Goal: Task Accomplishment & Management: Complete application form

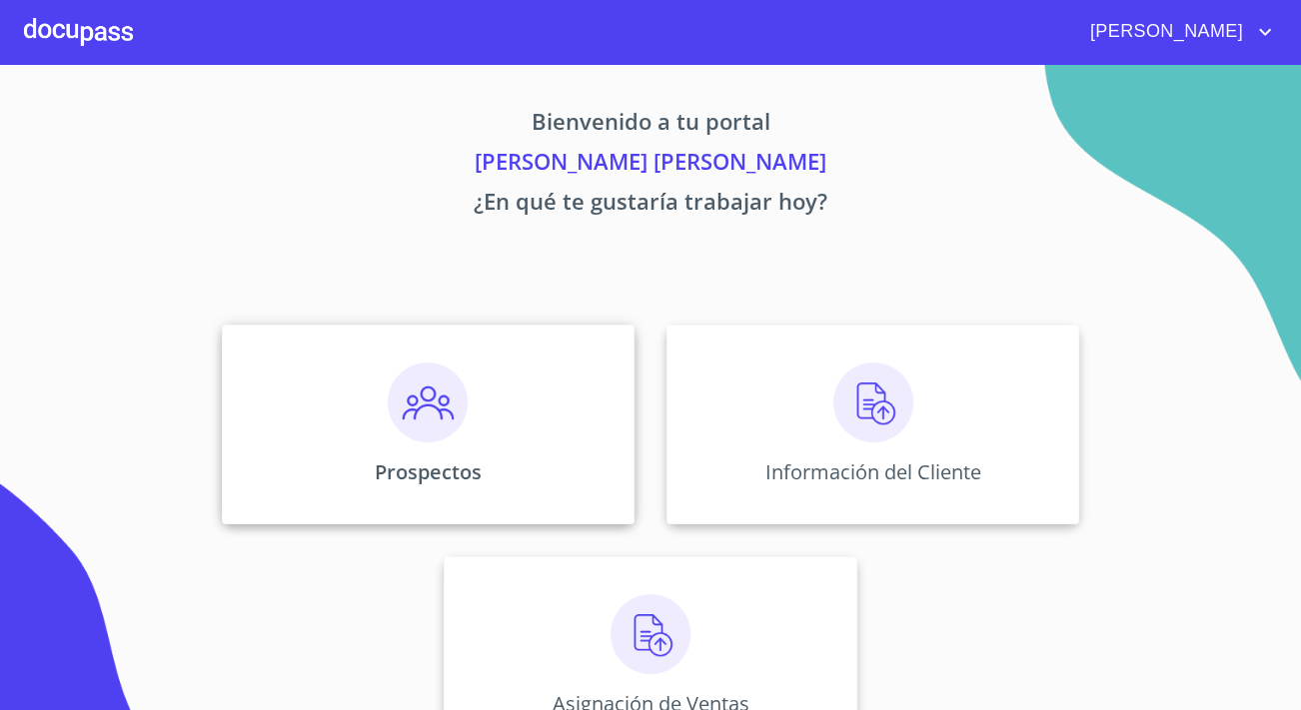
click at [528, 420] on div "Prospectos" at bounding box center [428, 425] width 413 height 200
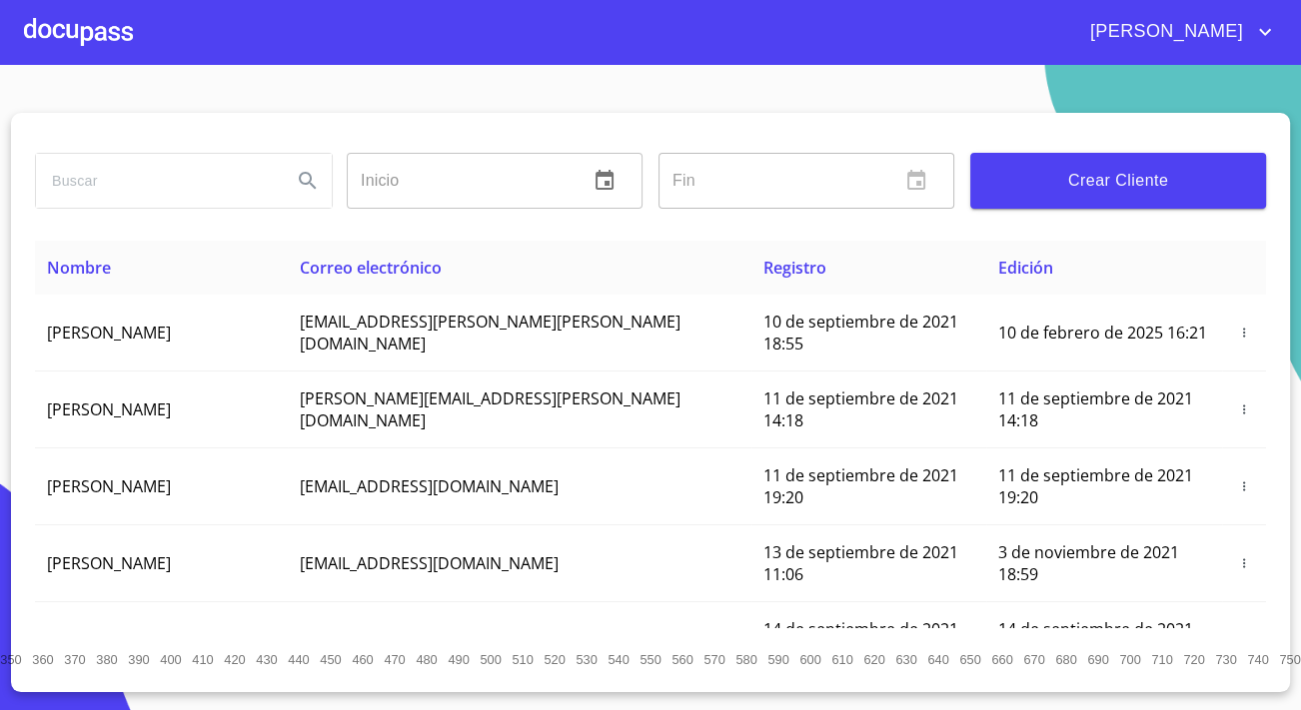
click at [126, 169] on input "search" at bounding box center [156, 181] width 240 height 54
type input "[PERSON_NAME]"
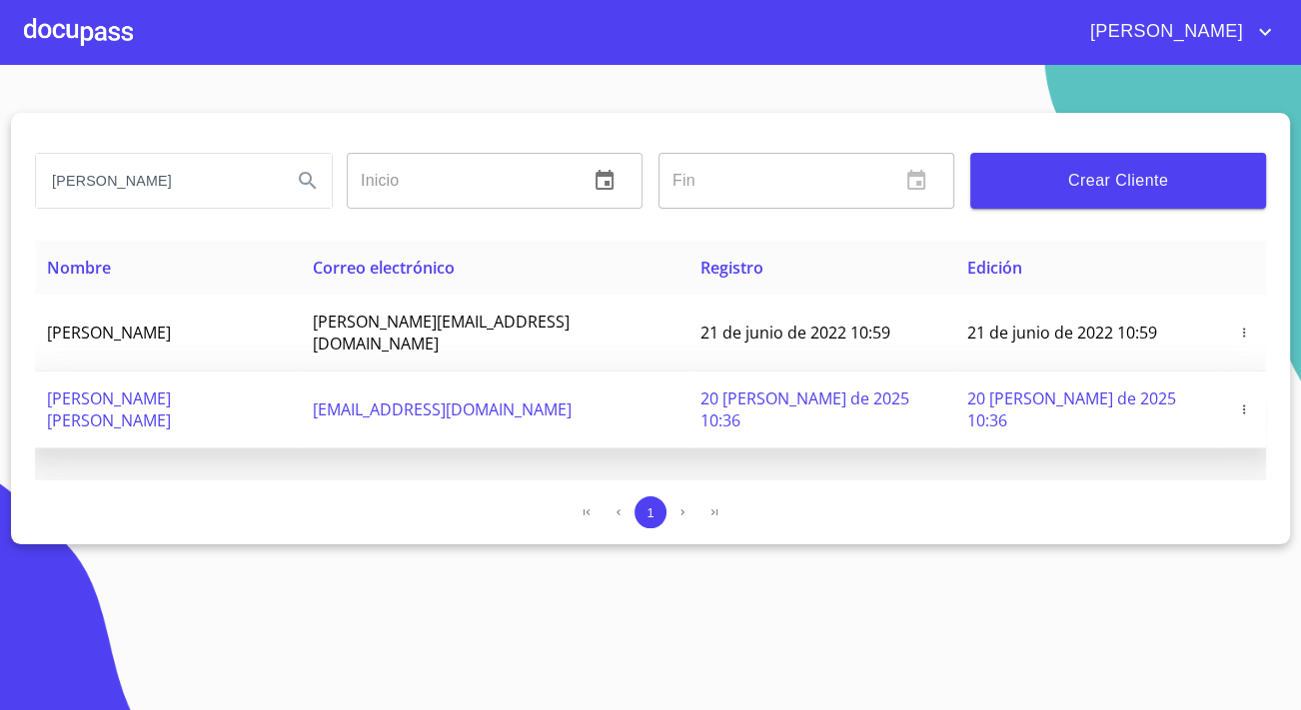
click at [436, 399] on span "[EMAIL_ADDRESS][DOMAIN_NAME]" at bounding box center [442, 410] width 259 height 22
click at [1240, 403] on icon "button" at bounding box center [1244, 410] width 14 height 14
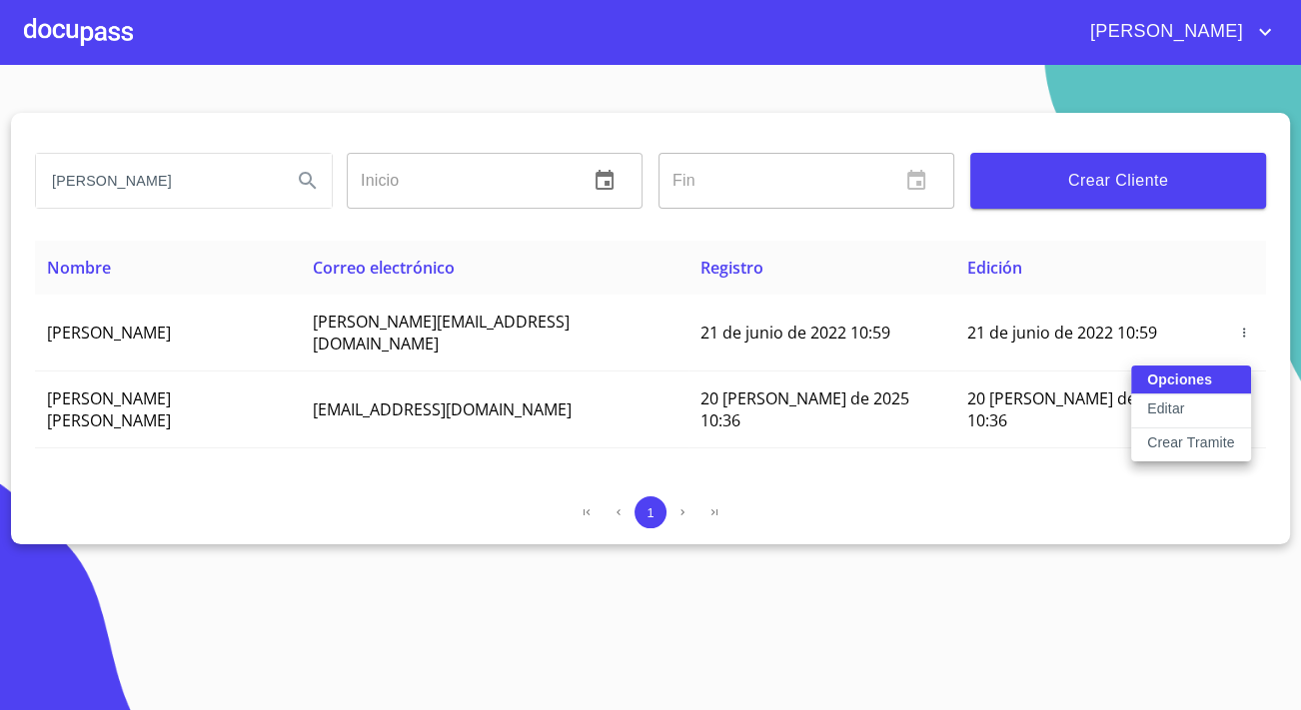
click at [1202, 433] on p "Crear Tramite" at bounding box center [1191, 443] width 88 height 20
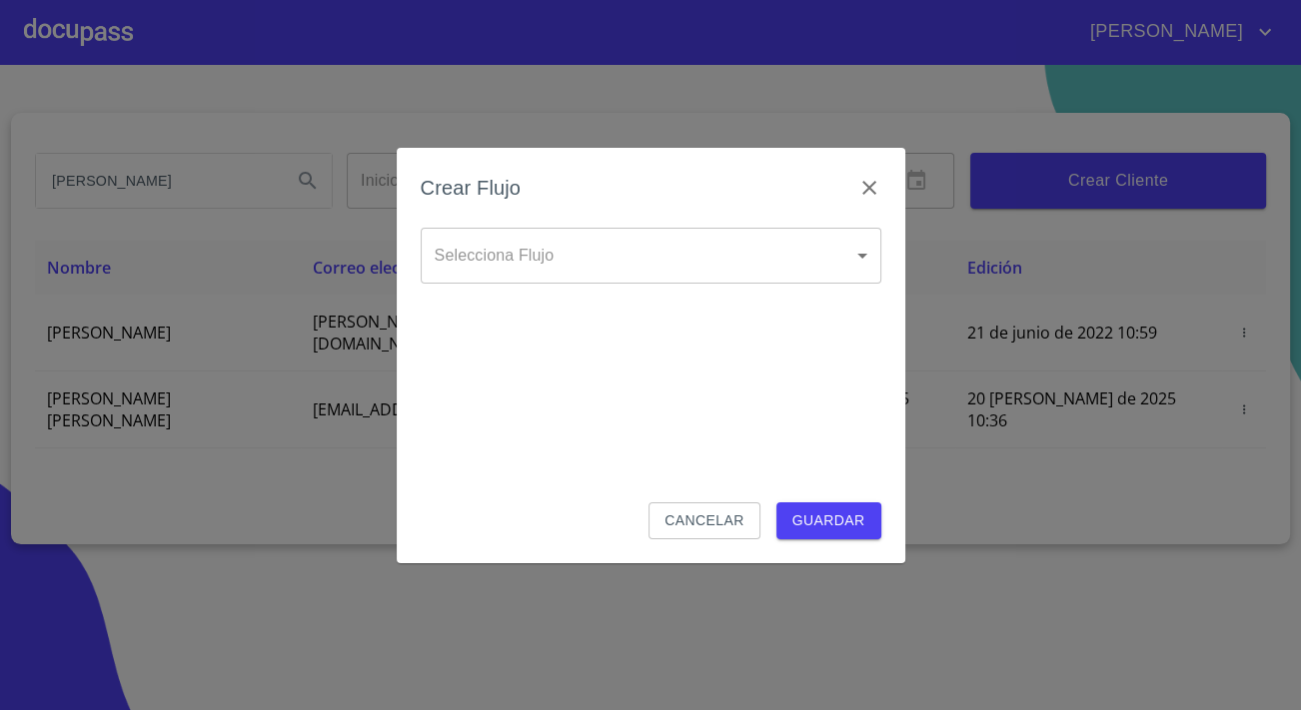
click at [756, 226] on div "Crear Flujo" at bounding box center [651, 200] width 460 height 56
click at [756, 252] on body "[PERSON_NAME] [PERSON_NAME] Inicio ​ Fin ​ Crear Cliente Nombre Correo electrón…" at bounding box center [650, 355] width 1301 height 710
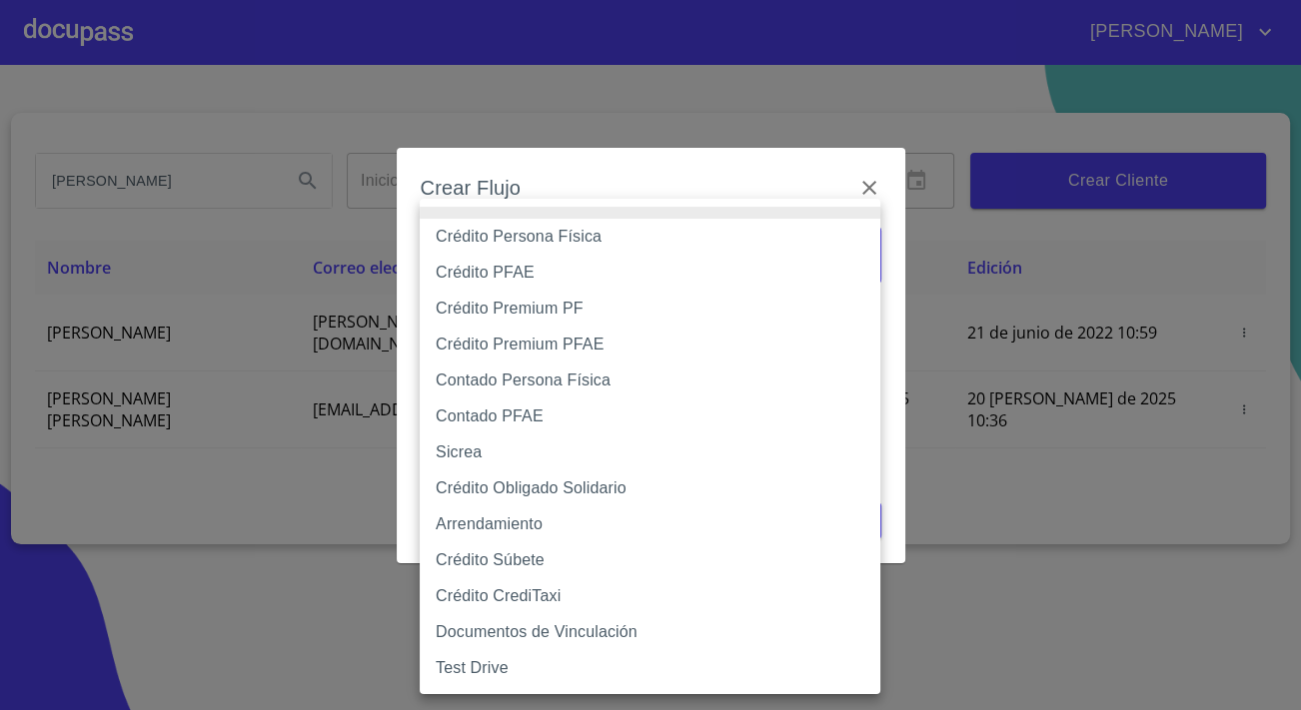
click at [508, 236] on li "Crédito Persona Física" at bounding box center [650, 237] width 460 height 36
type input "6009fb3c7d1714eb8809aa97"
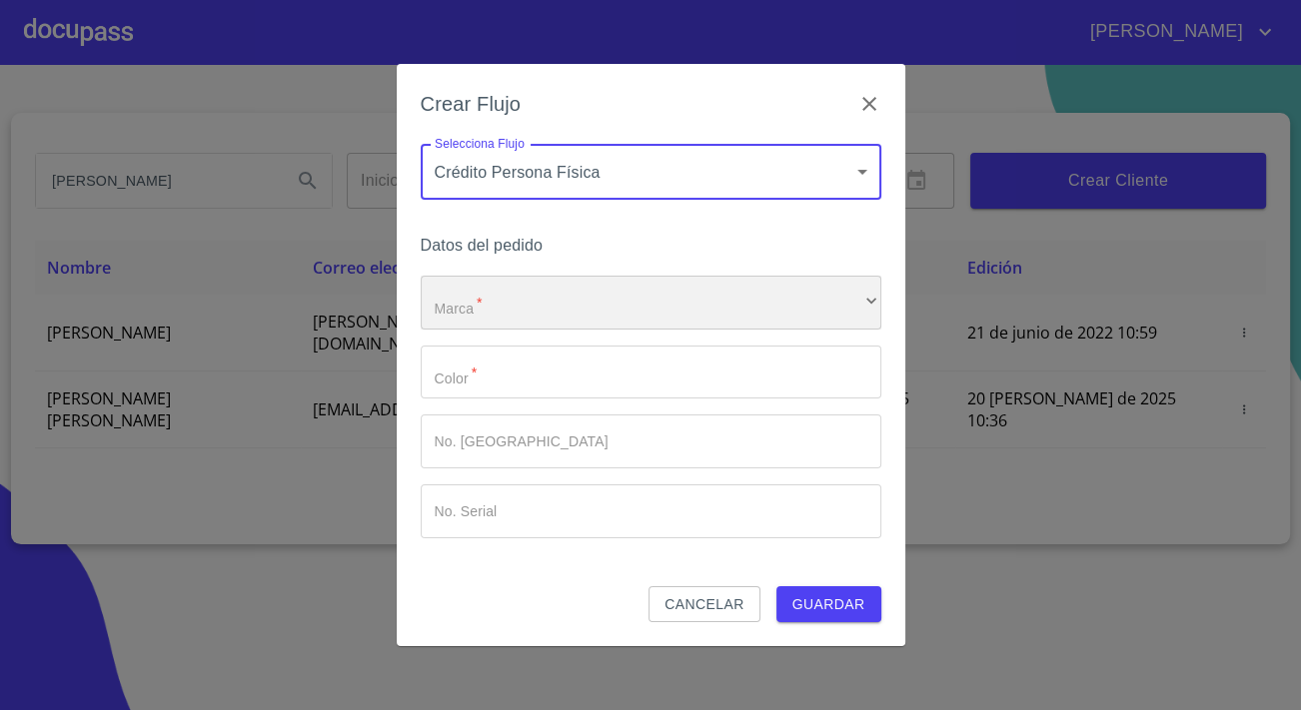
click at [508, 276] on div "​" at bounding box center [651, 303] width 460 height 54
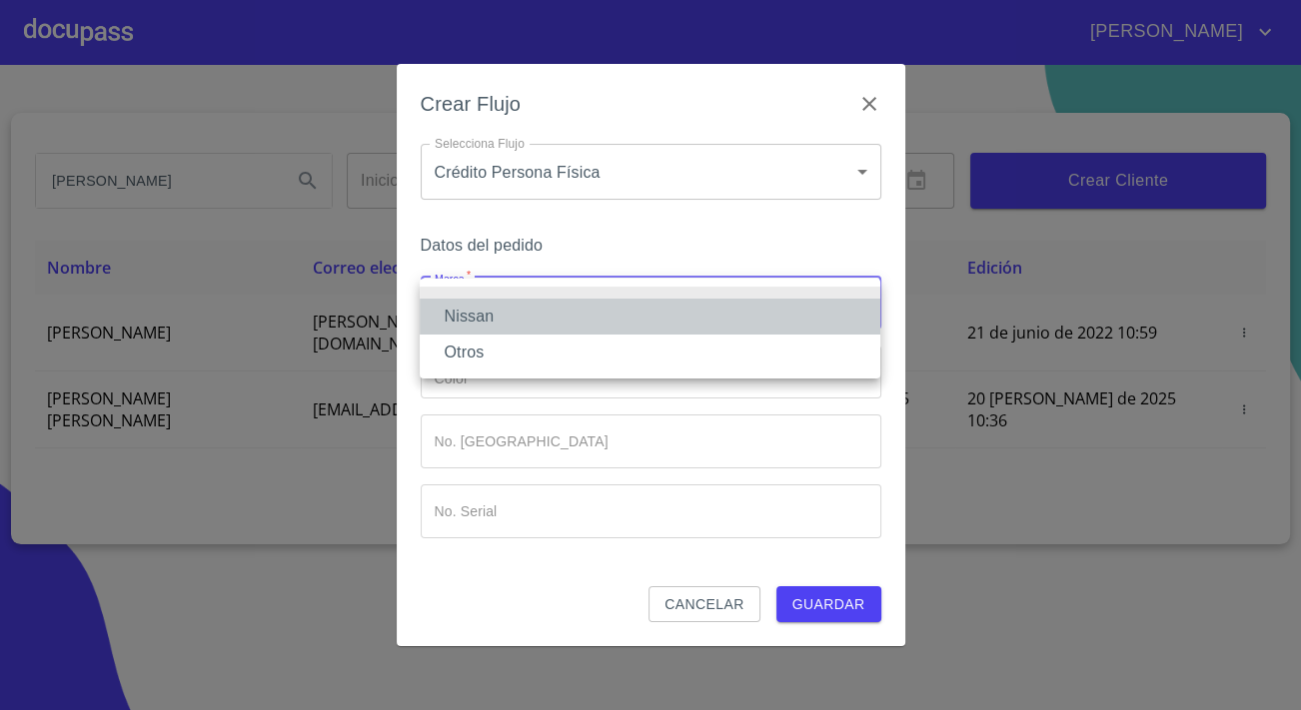
click at [489, 318] on li "Nissan" at bounding box center [650, 317] width 460 height 36
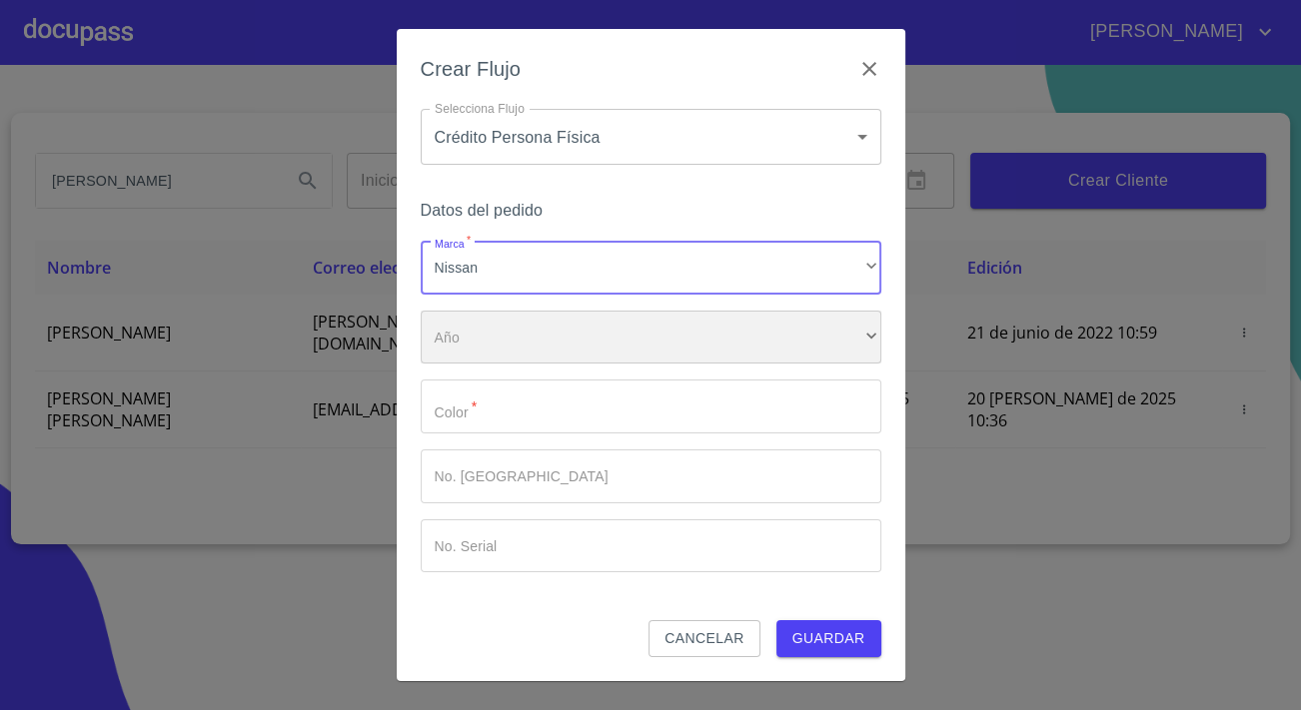
click at [487, 337] on div "​" at bounding box center [651, 338] width 460 height 54
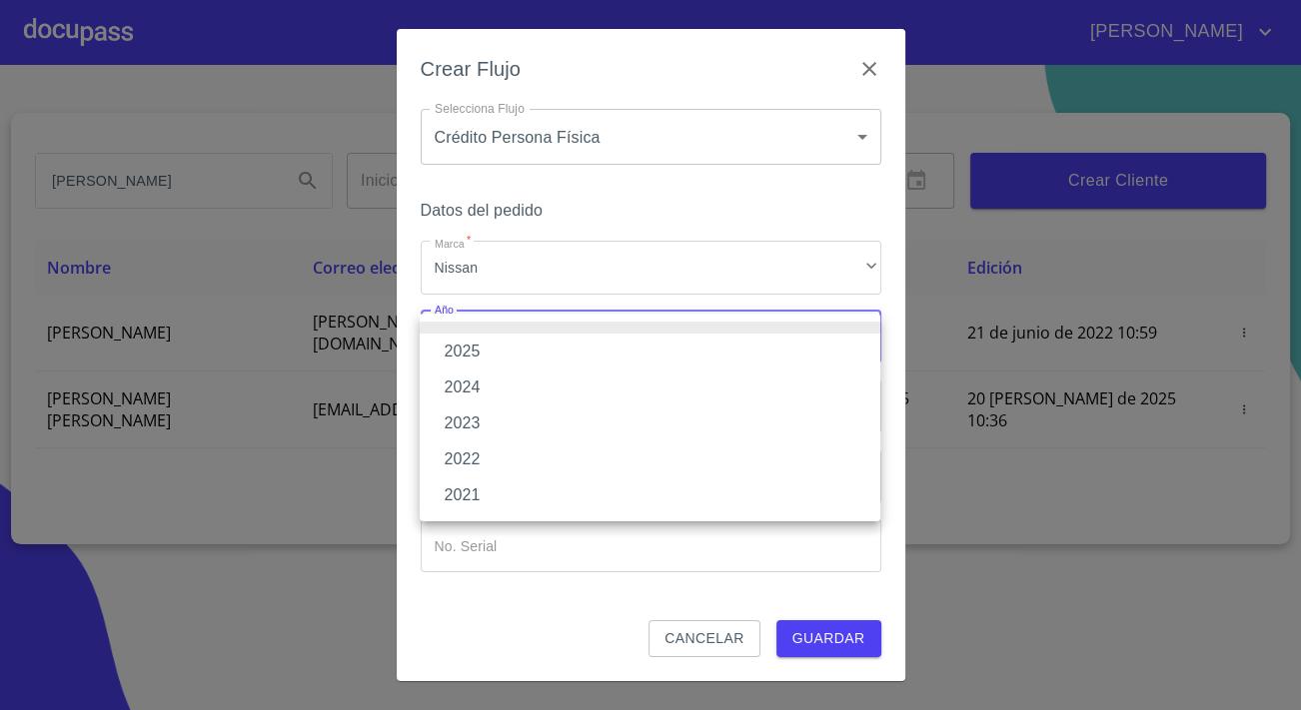
click at [468, 489] on li "2021" at bounding box center [650, 495] width 460 height 36
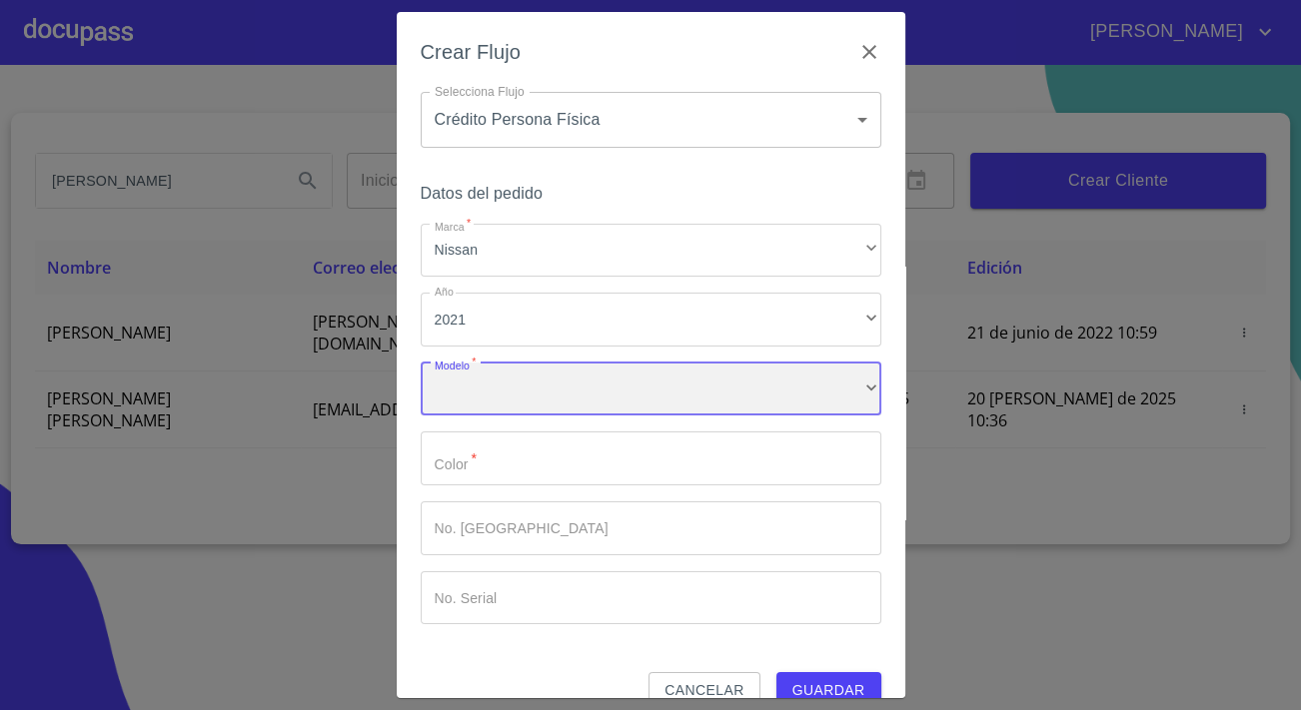
click at [483, 392] on div "​" at bounding box center [651, 390] width 460 height 54
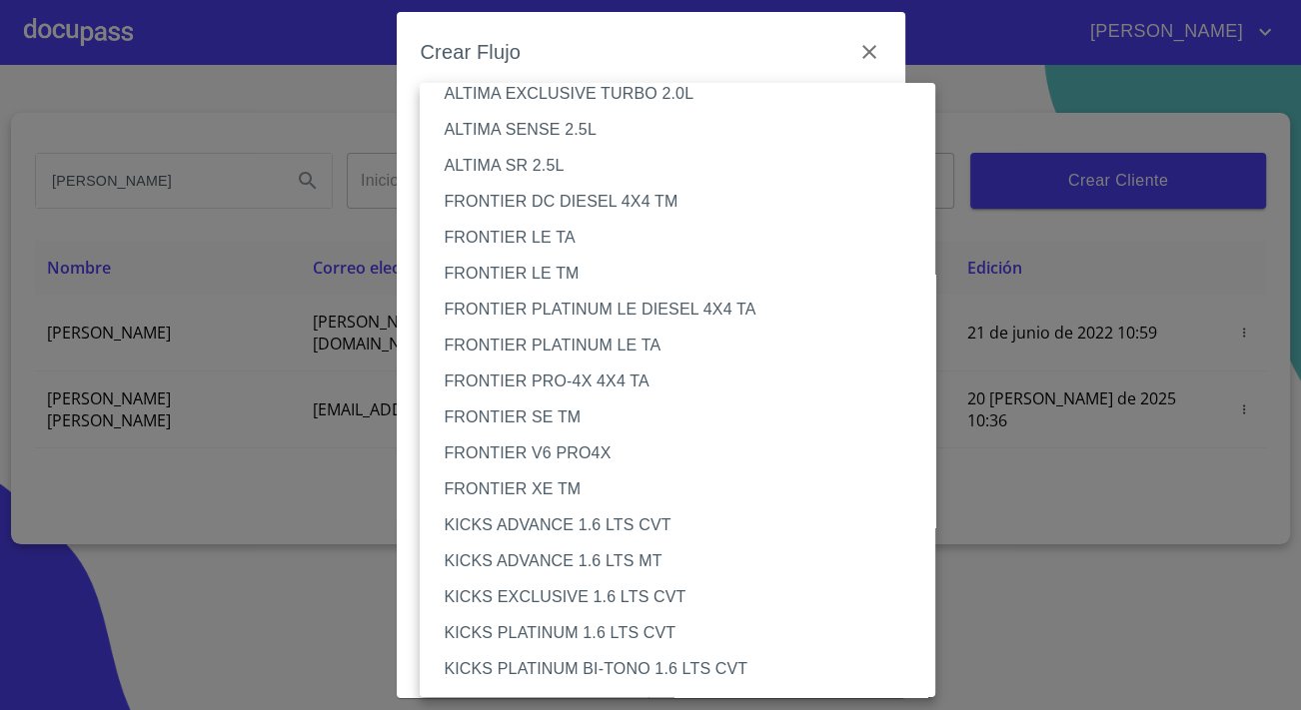
scroll to position [90, 0]
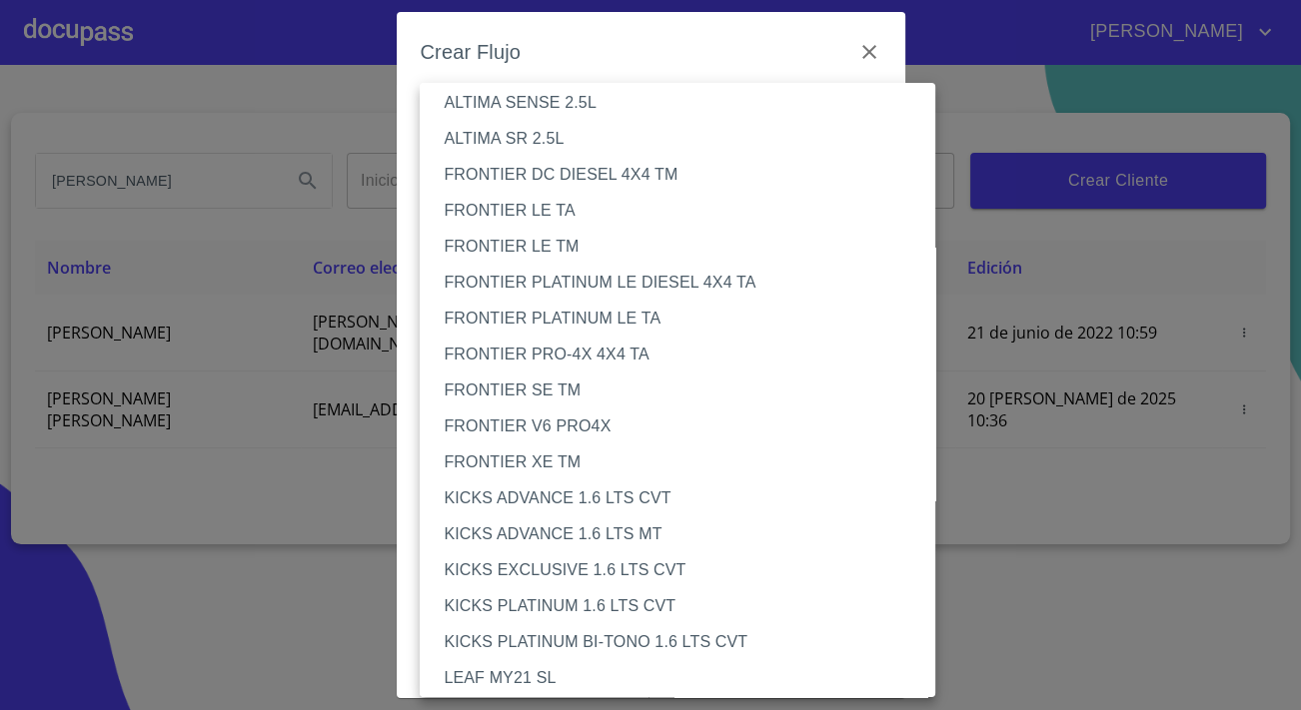
click at [520, 393] on li "FRONTIER SE TM" at bounding box center [684, 391] width 529 height 36
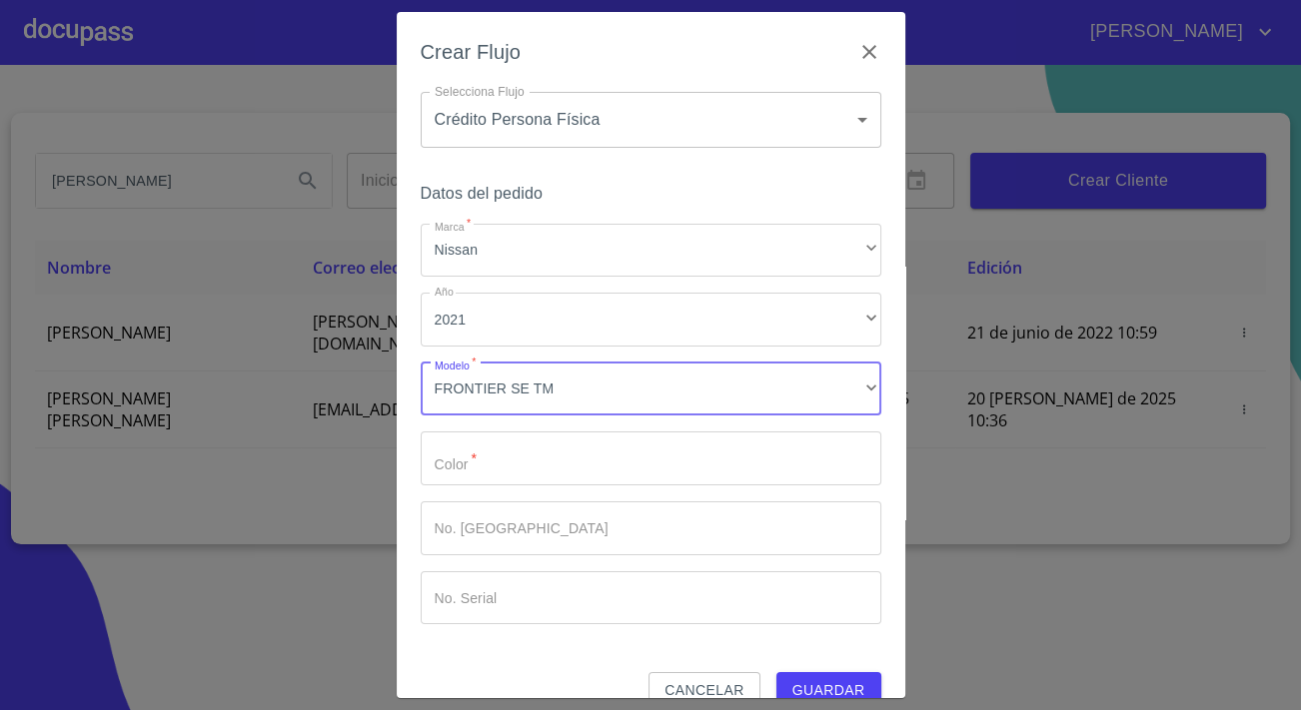
click at [532, 459] on input "Marca   *" at bounding box center [651, 459] width 460 height 54
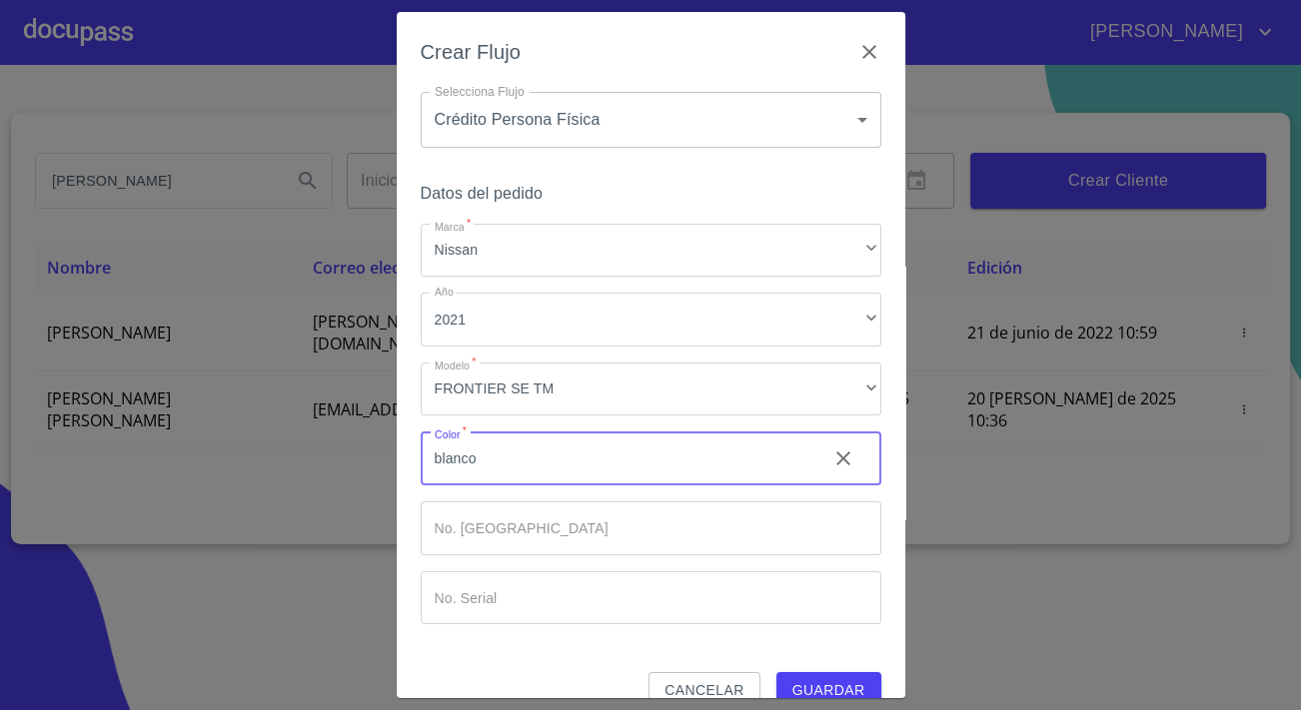
type input "blanco"
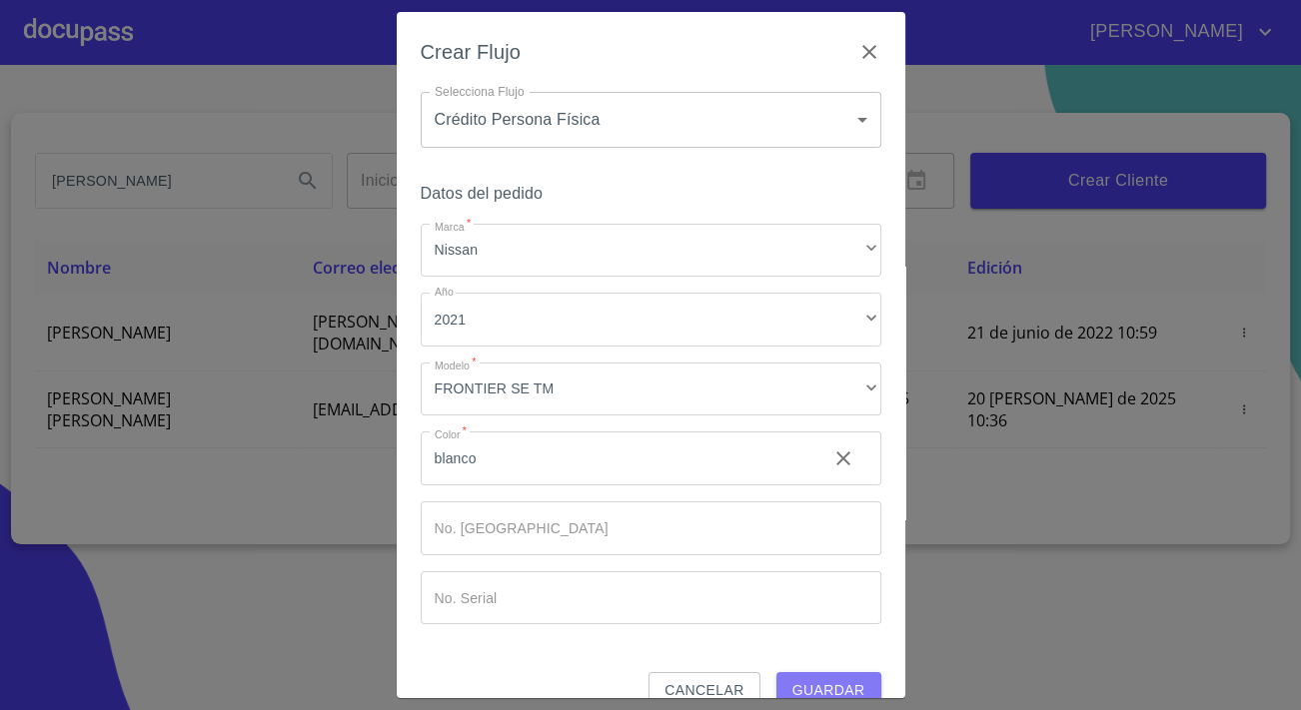
click at [822, 679] on span "Guardar" at bounding box center [828, 690] width 73 height 25
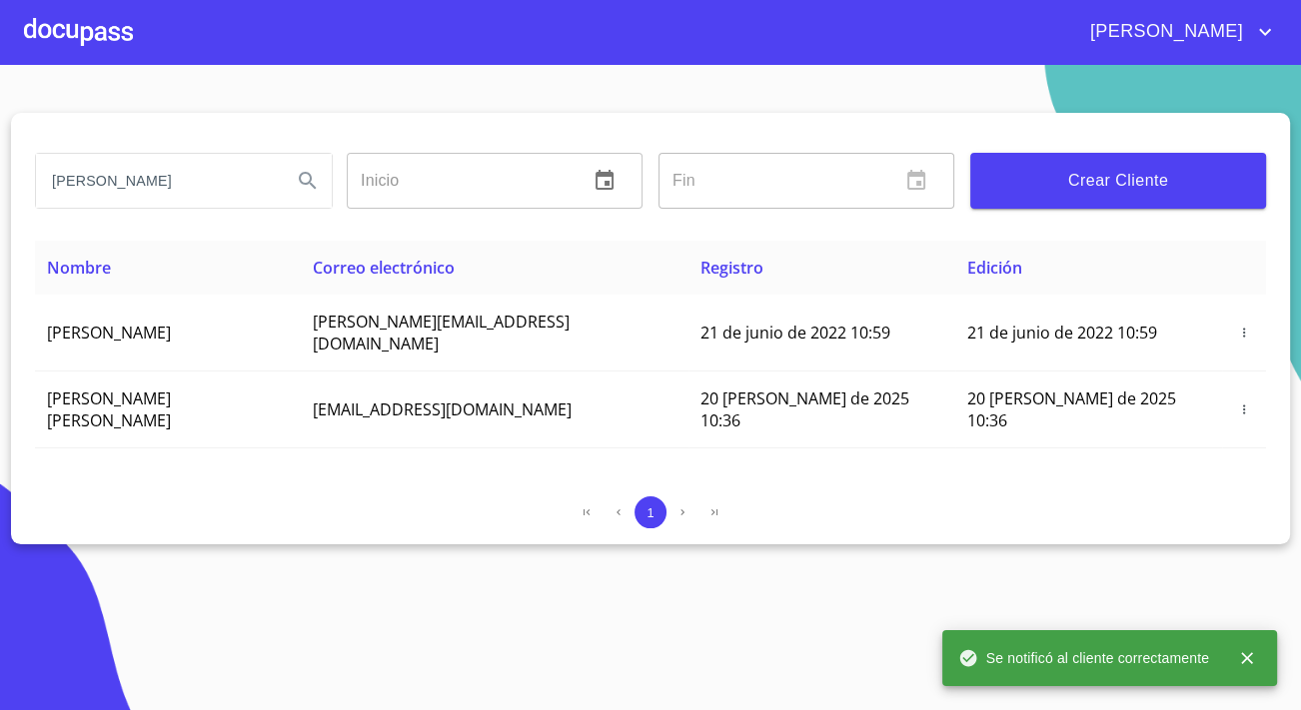
click at [59, 37] on div at bounding box center [78, 32] width 109 height 64
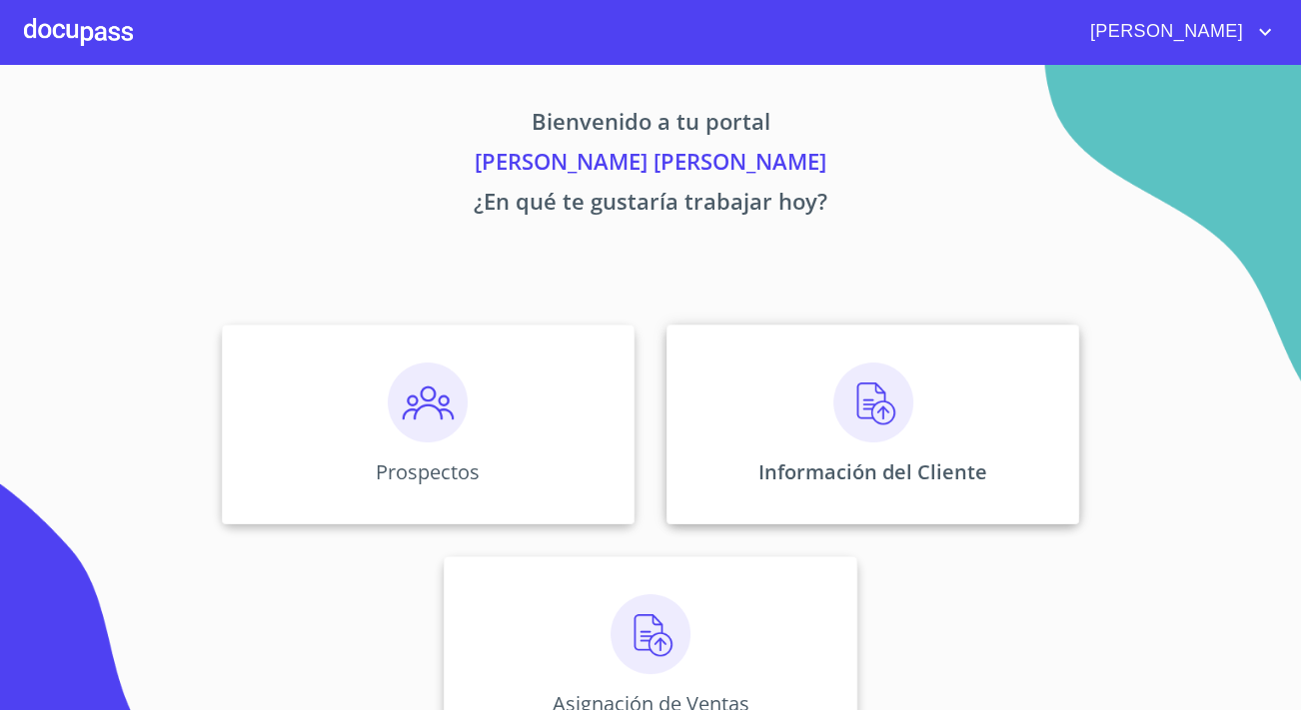
click at [706, 408] on div "Información del Cliente" at bounding box center [872, 425] width 413 height 200
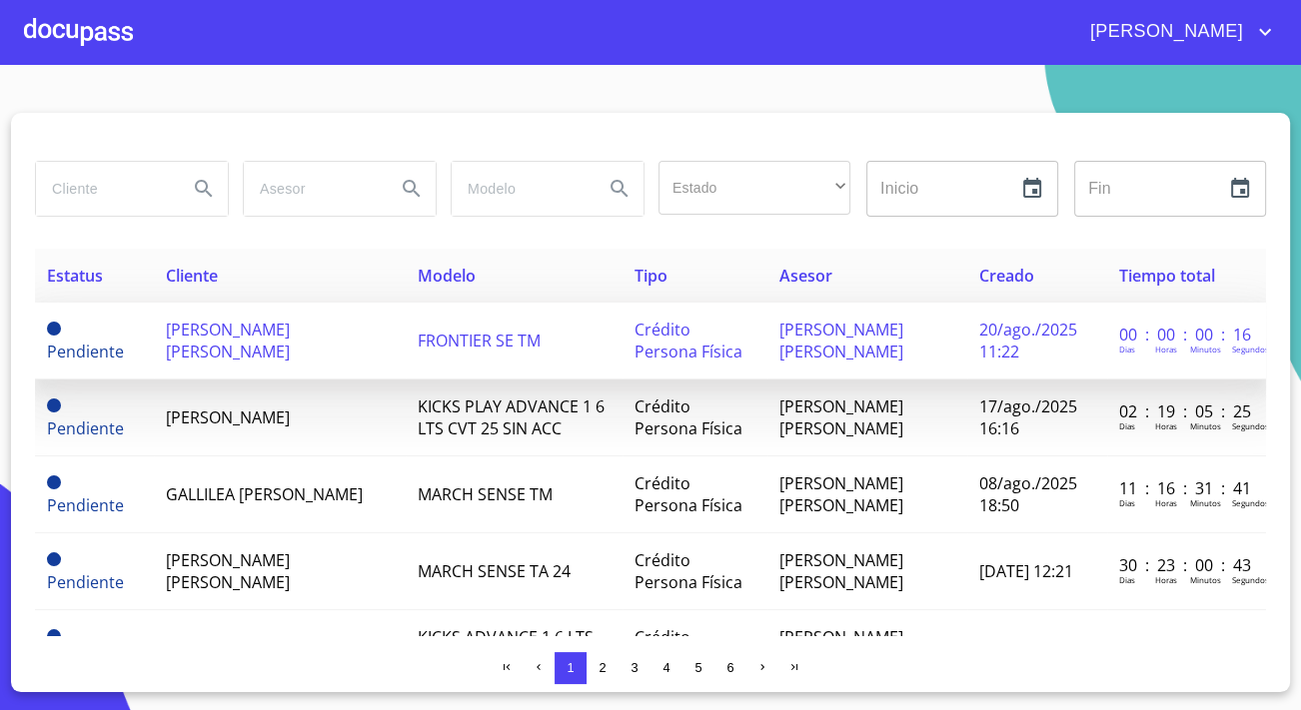
click at [284, 319] on span "[PERSON_NAME] [PERSON_NAME]" at bounding box center [228, 341] width 124 height 44
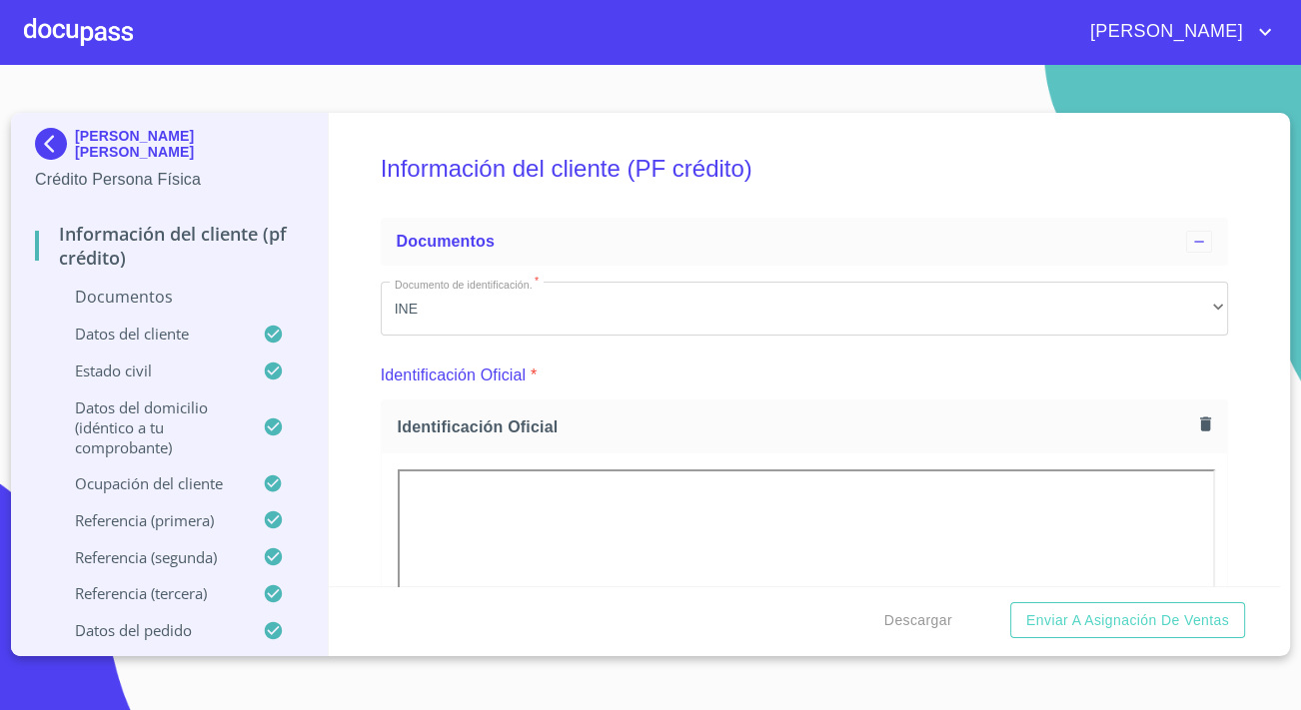
click at [86, 8] on div at bounding box center [78, 32] width 109 height 64
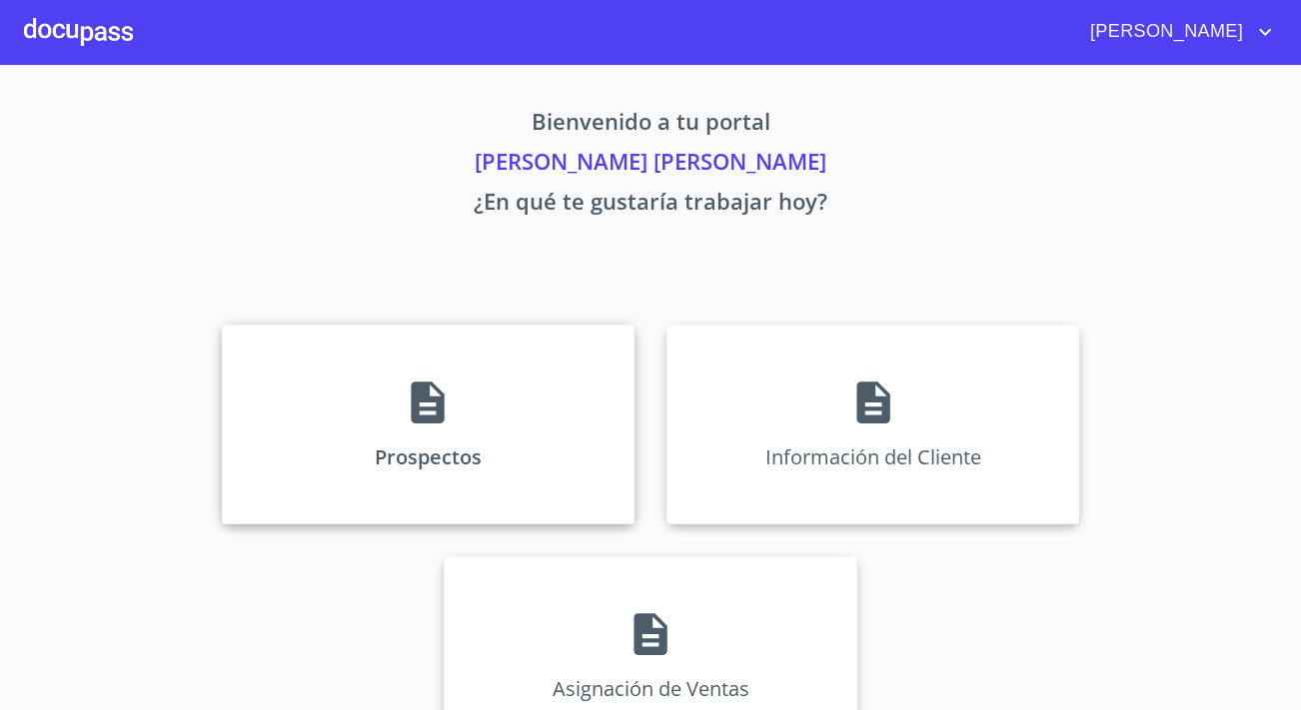
click at [370, 354] on div "Prospectos" at bounding box center [428, 425] width 413 height 200
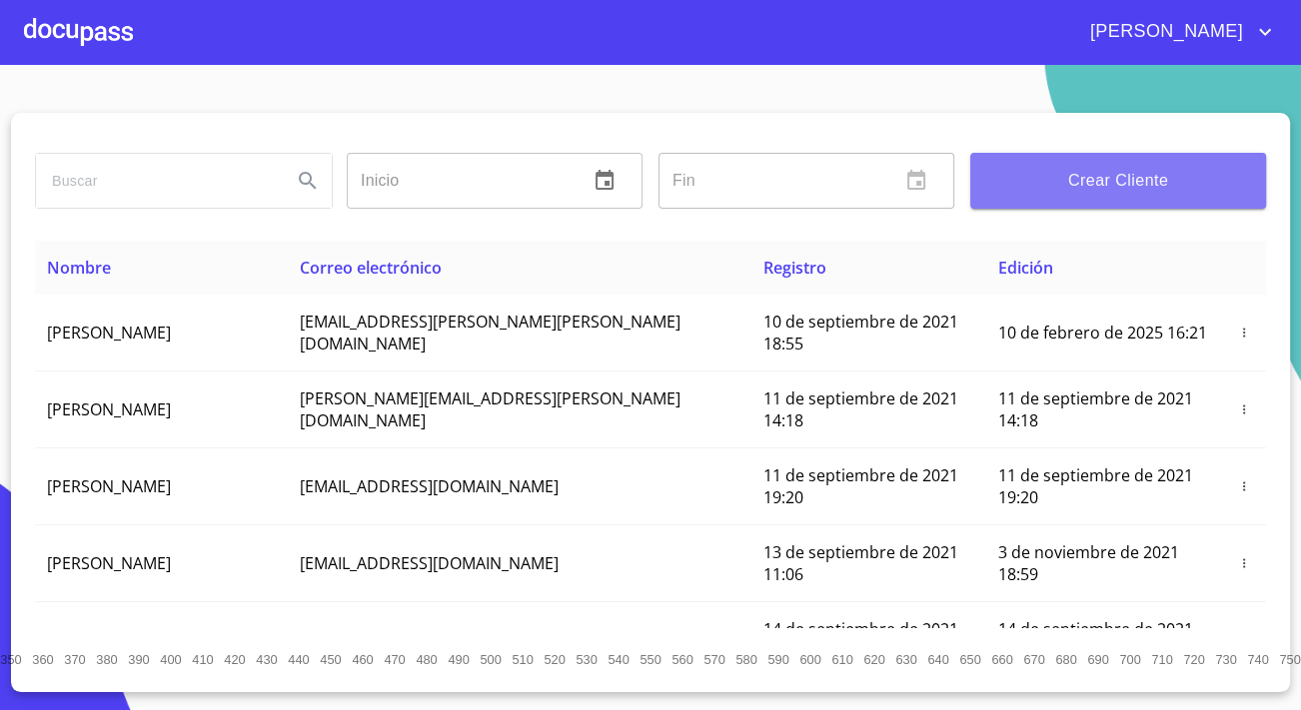
click at [1081, 172] on span "Crear Cliente" at bounding box center [1118, 181] width 264 height 28
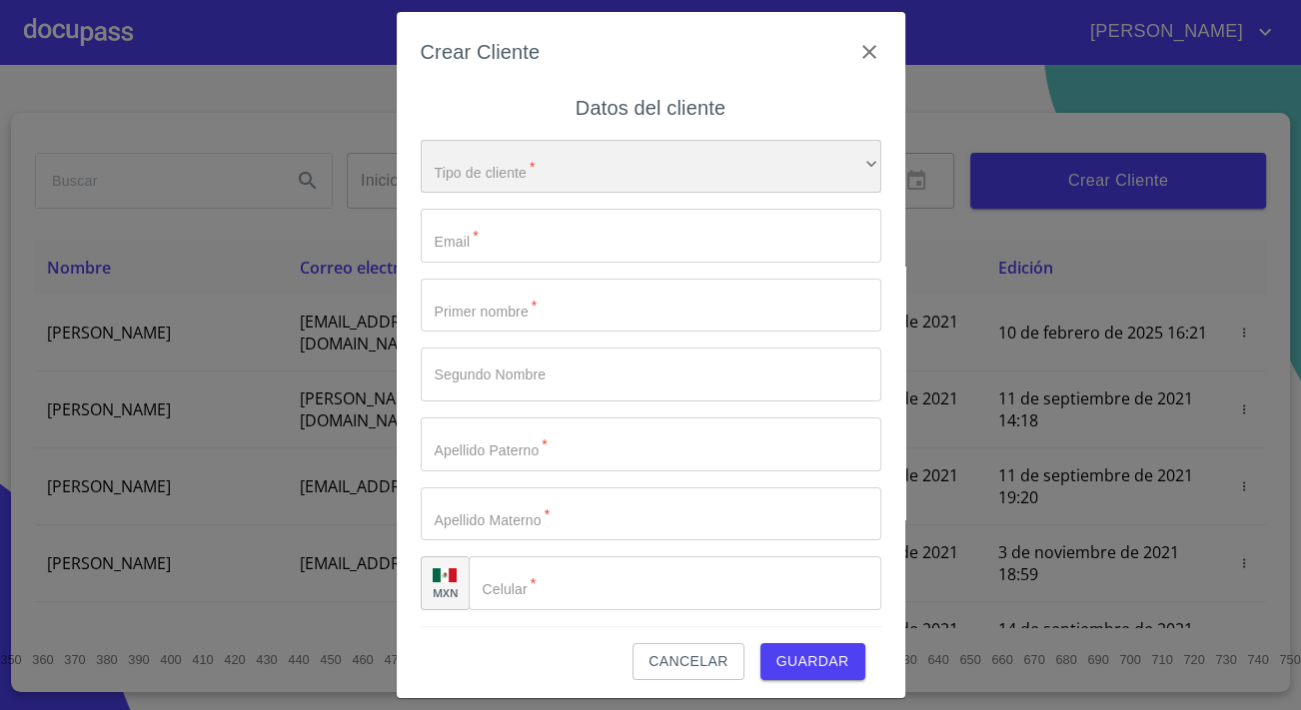
click at [466, 144] on div "​" at bounding box center [651, 167] width 460 height 54
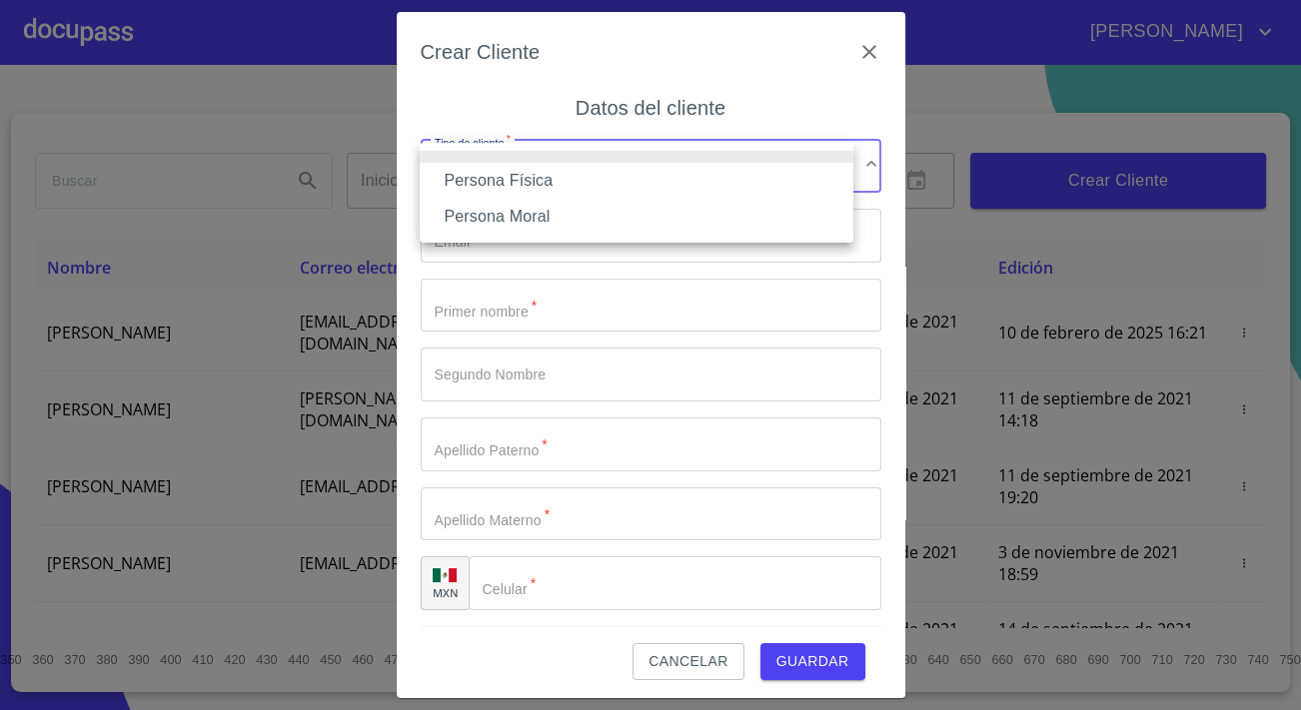
click at [502, 170] on li "Persona Física" at bounding box center [637, 181] width 434 height 36
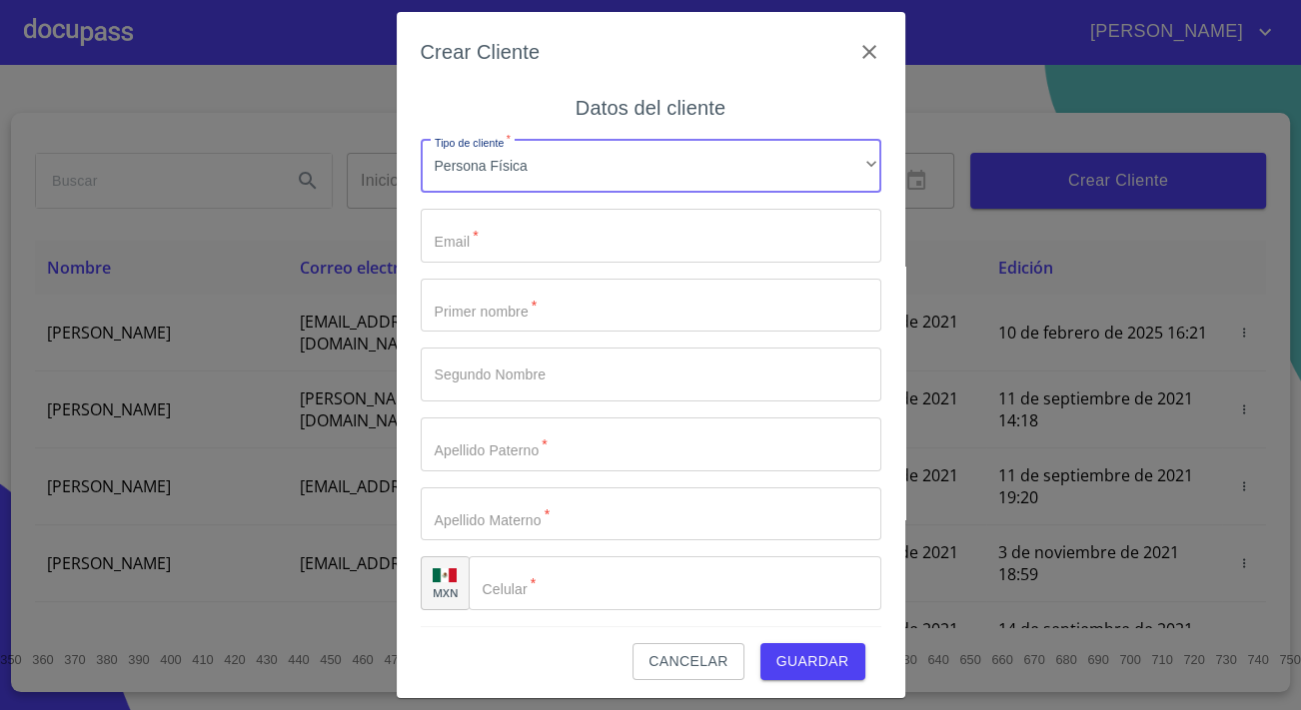
click at [515, 228] on input "Tipo de cliente   *" at bounding box center [651, 236] width 460 height 54
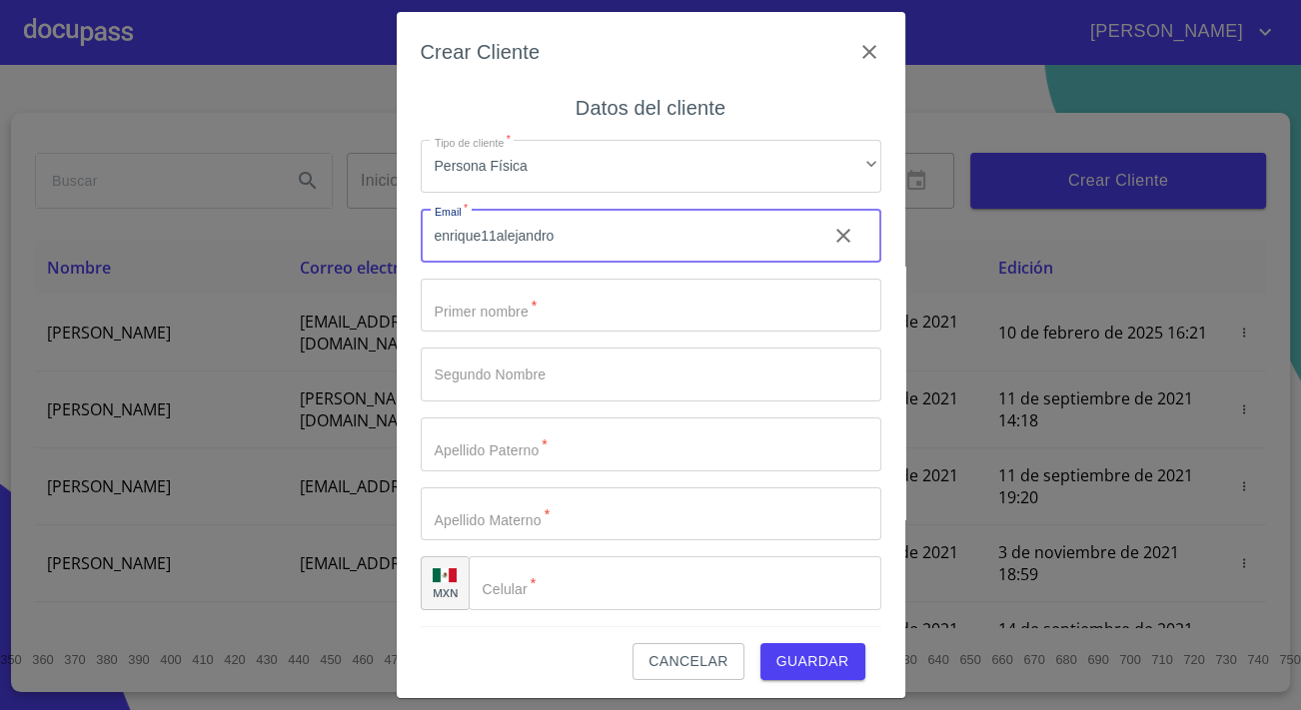
type input "[EMAIL_ADDRESS][DOMAIN_NAME]"
click at [528, 318] on input "Tipo de cliente   *" at bounding box center [651, 306] width 460 height 54
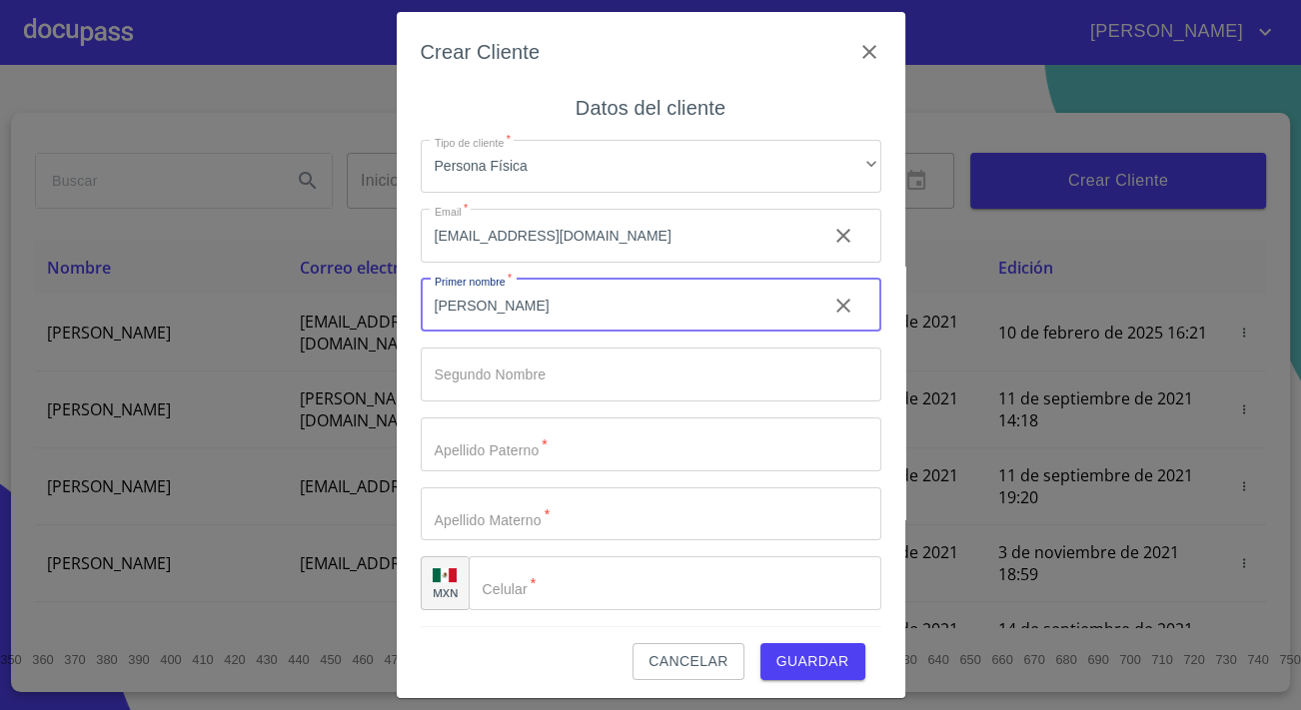
drag, startPoint x: 540, startPoint y: 303, endPoint x: 487, endPoint y: 311, distance: 53.5
click at [487, 311] on input "[PERSON_NAME]" at bounding box center [616, 306] width 391 height 54
type input "[PERSON_NAME]"
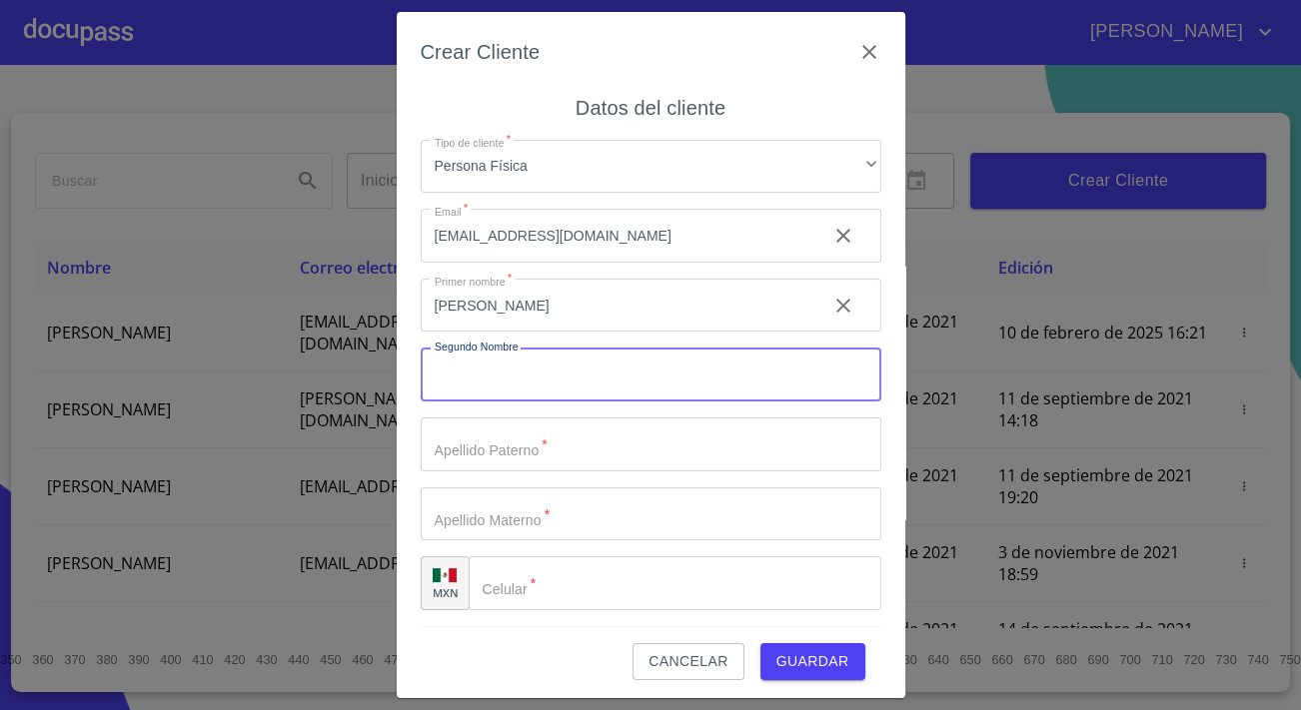
click at [525, 383] on input "Tipo de cliente   *" at bounding box center [651, 375] width 460 height 54
paste input "[PERSON_NAME]"
type input "[PERSON_NAME]"
click at [495, 333] on input "Tipo de cliente   *" at bounding box center [616, 306] width 391 height 54
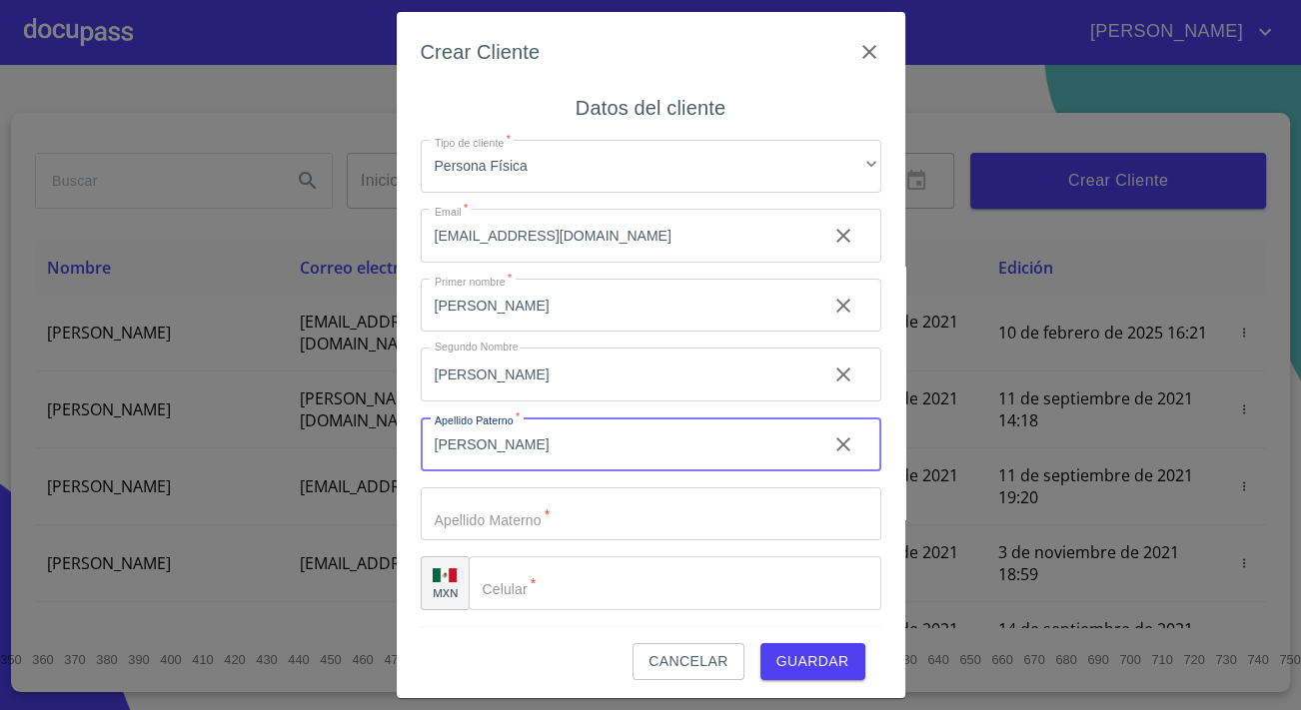
type input "[PERSON_NAME]"
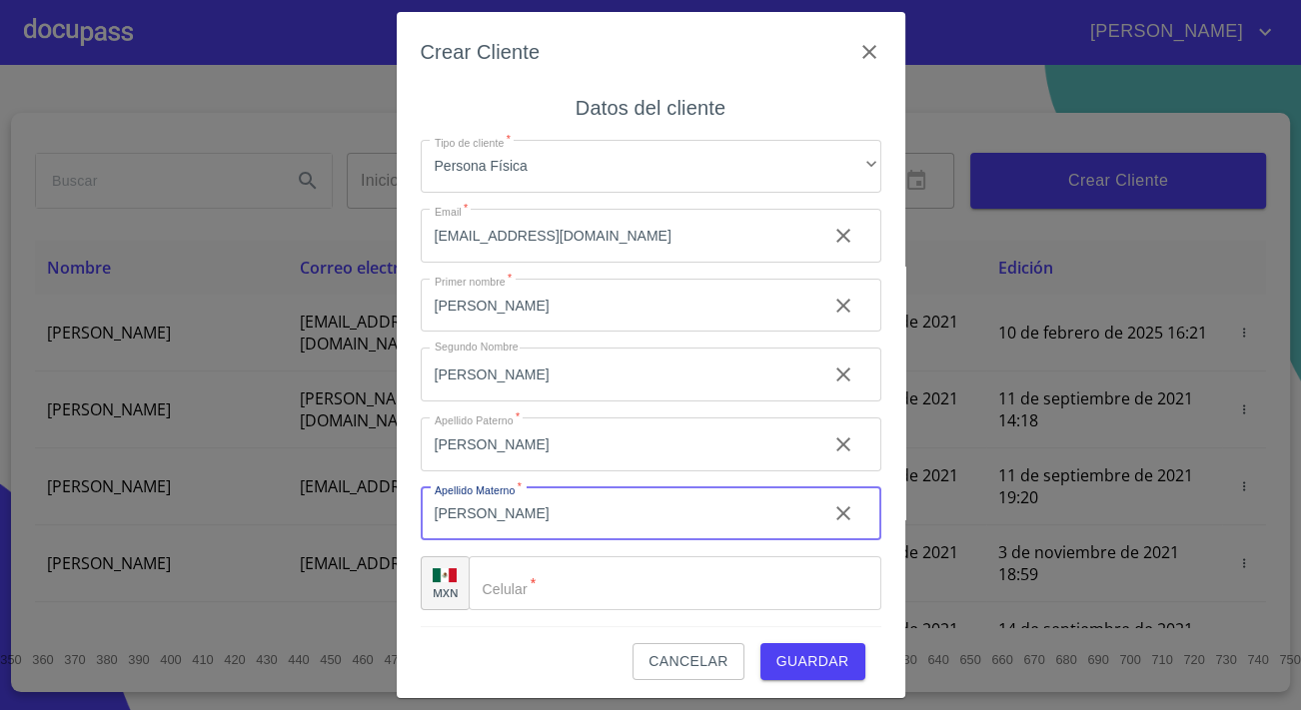
type input "[PERSON_NAME]"
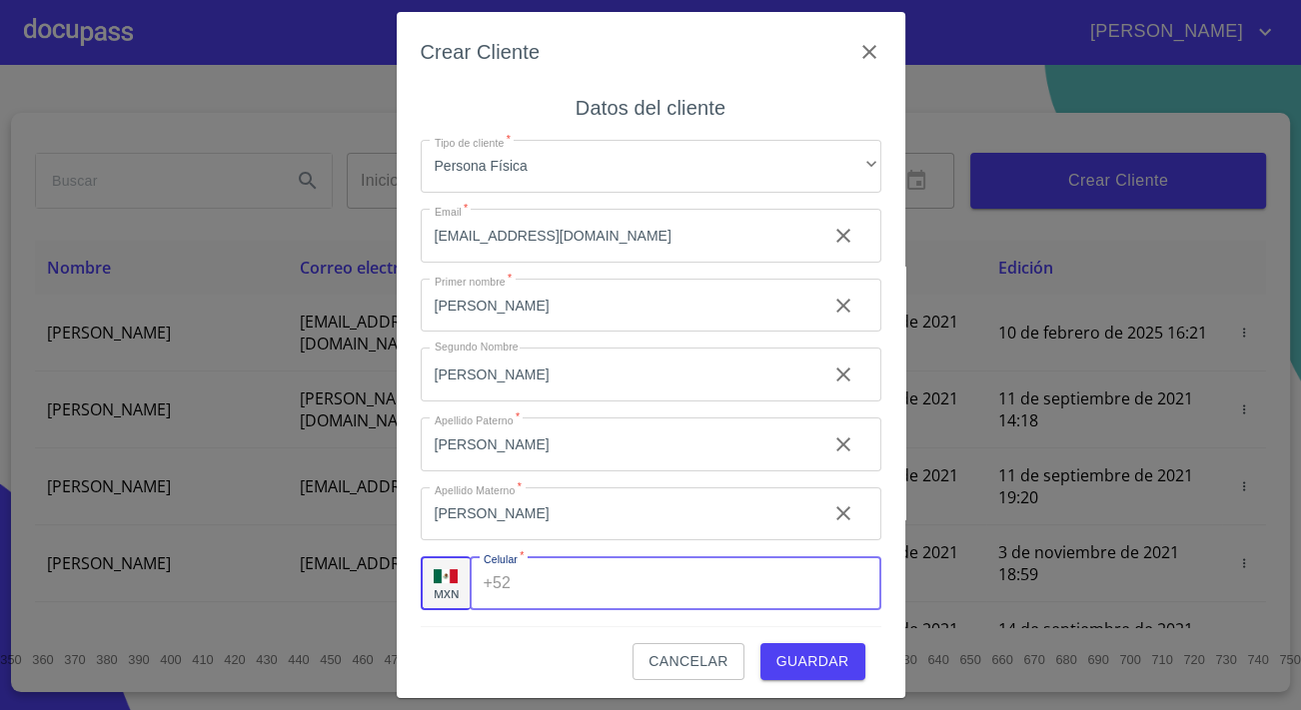
scroll to position [4, 0]
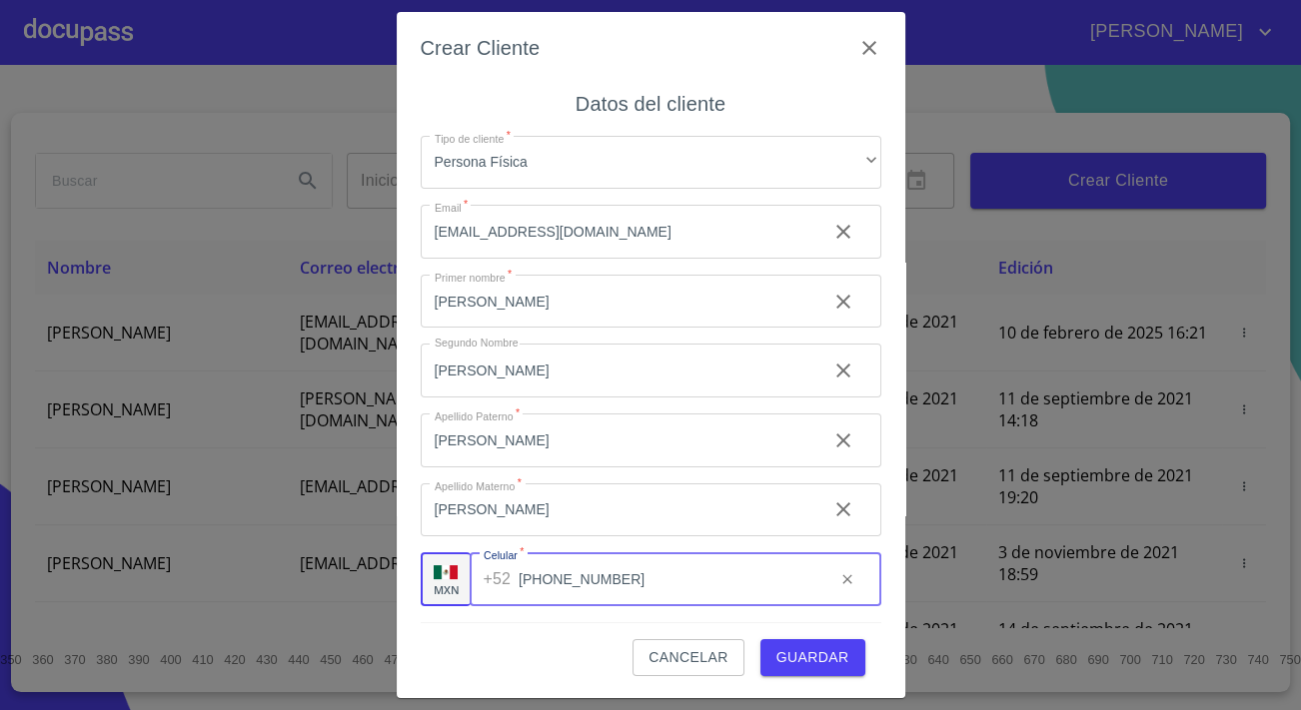
type input "[PHONE_NUMBER]"
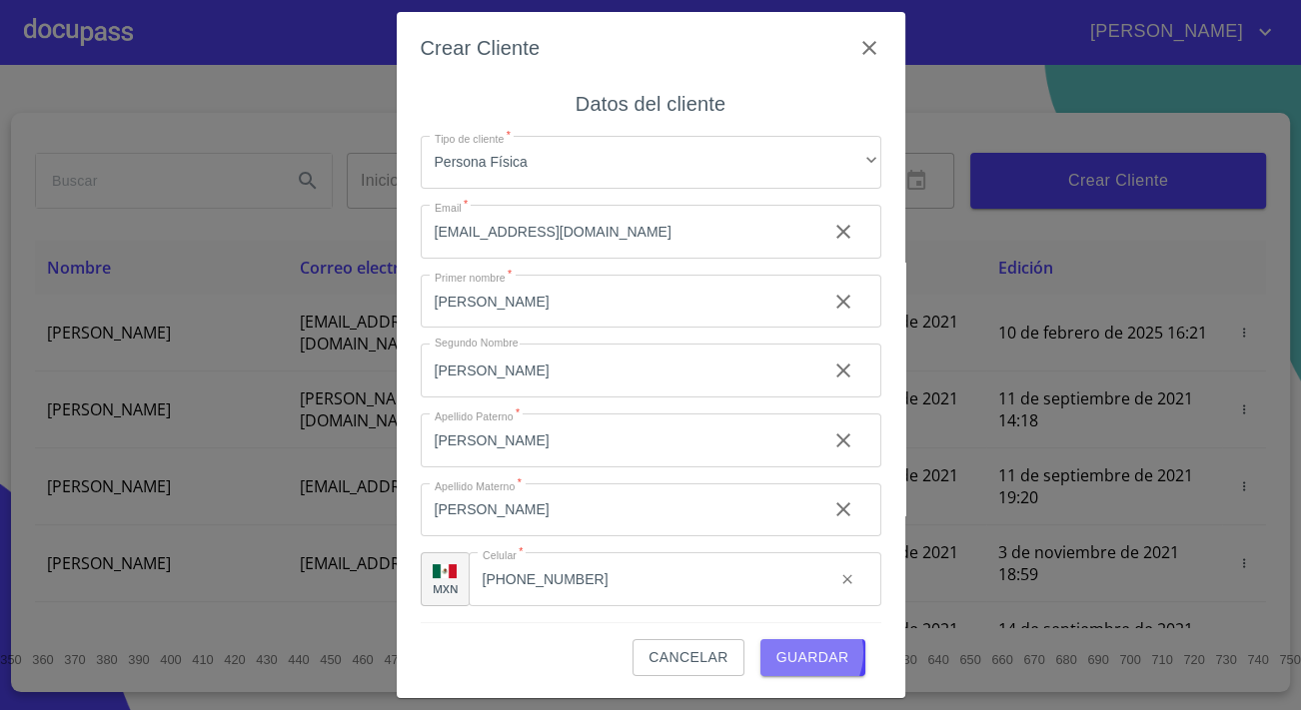
click at [787, 651] on span "Guardar" at bounding box center [812, 657] width 73 height 25
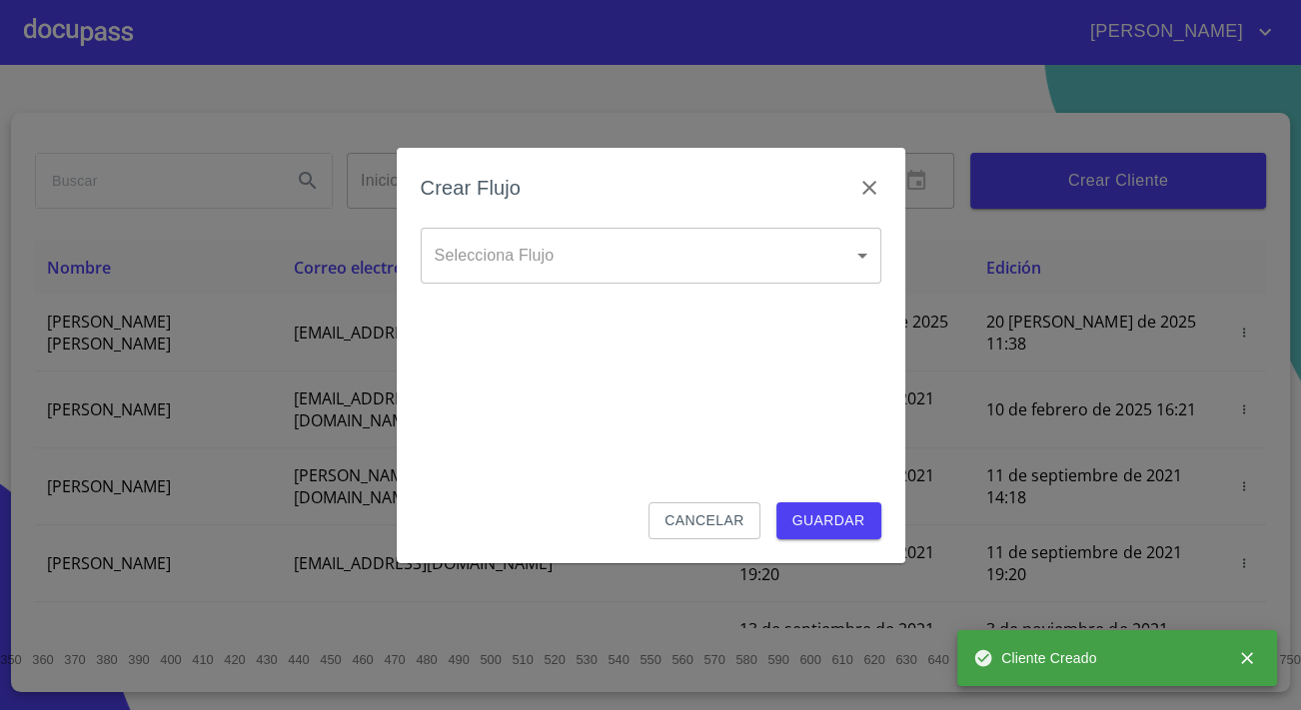
click at [552, 270] on body "[PERSON_NAME] ​ Fin ​ Crear Cliente Nombre Correo electrónico Registro Edición …" at bounding box center [650, 355] width 1301 height 710
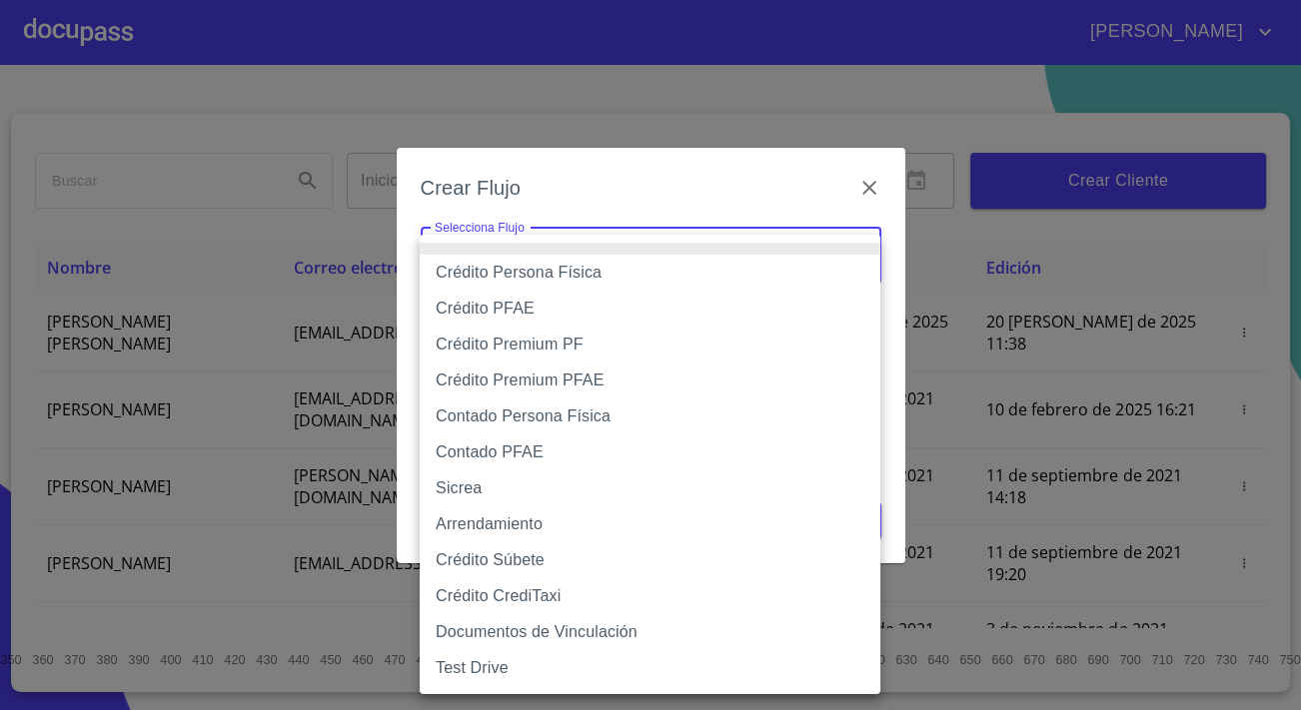
click at [526, 280] on li "Crédito Persona Física" at bounding box center [650, 273] width 460 height 36
type input "6009fb3c7d1714eb8809aa97"
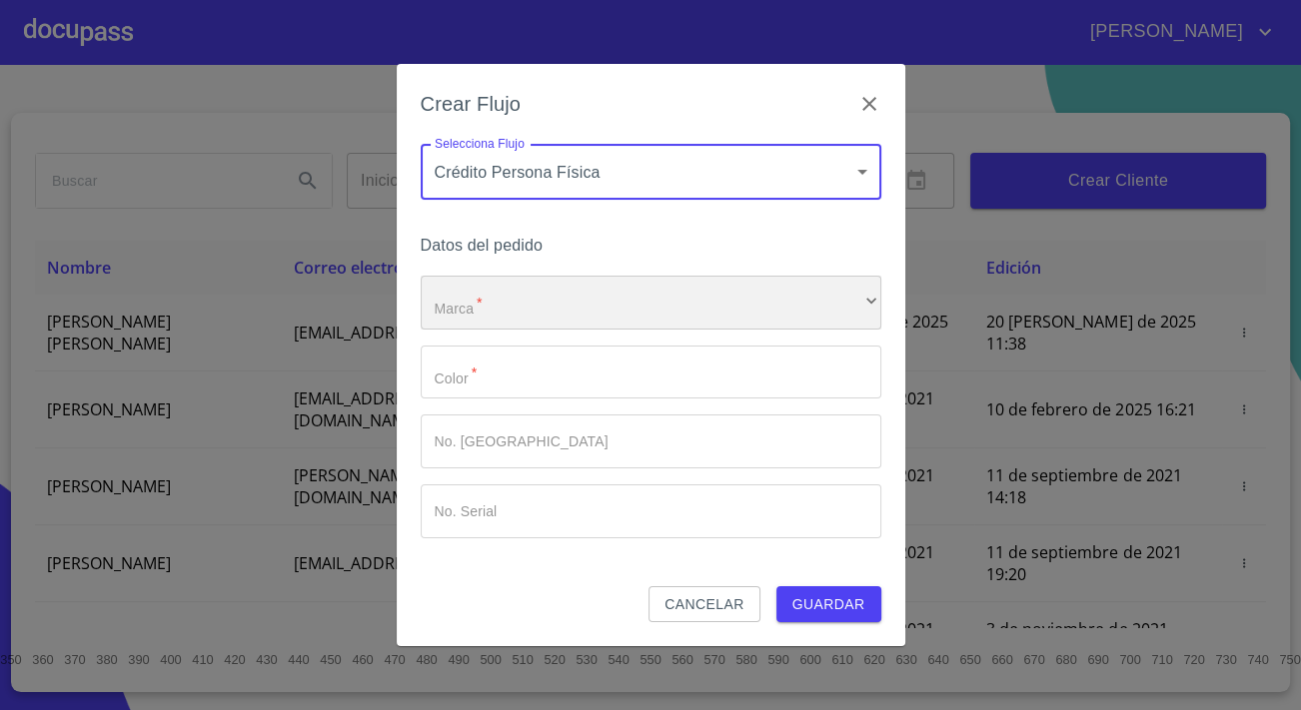
click at [539, 298] on div "​" at bounding box center [651, 303] width 460 height 54
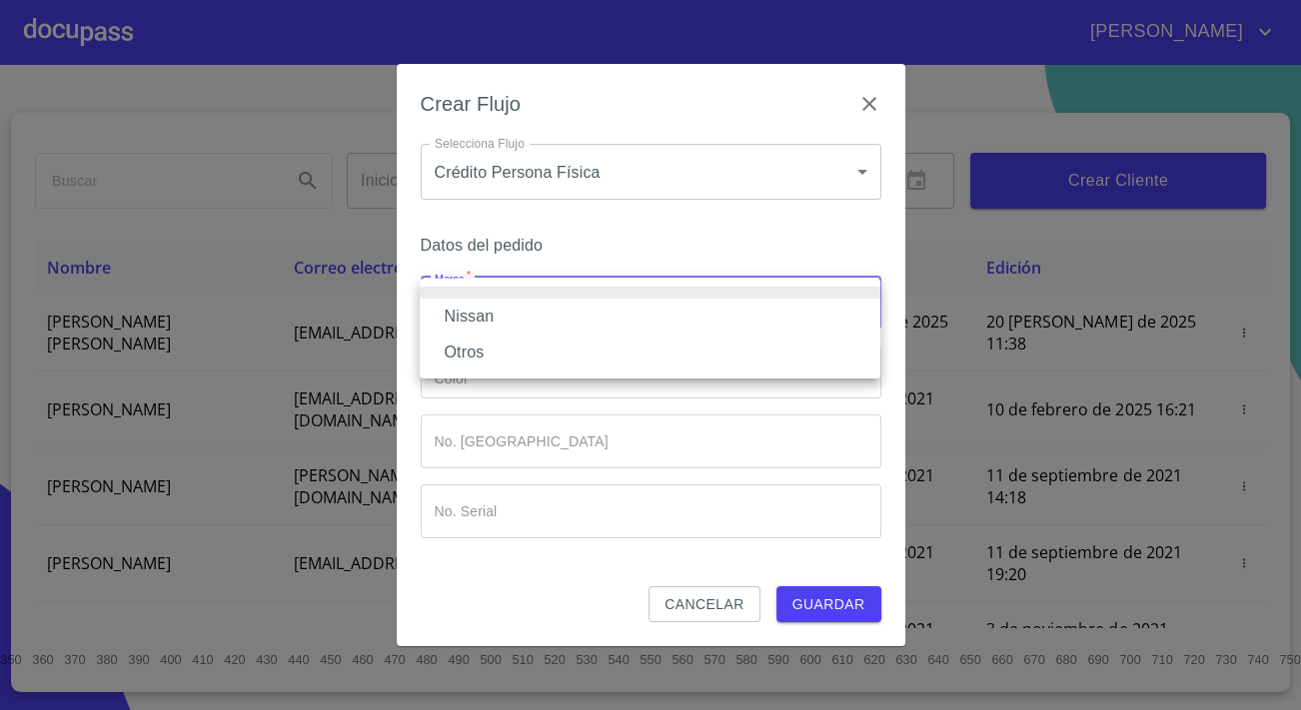
click at [517, 320] on li "Nissan" at bounding box center [650, 317] width 460 height 36
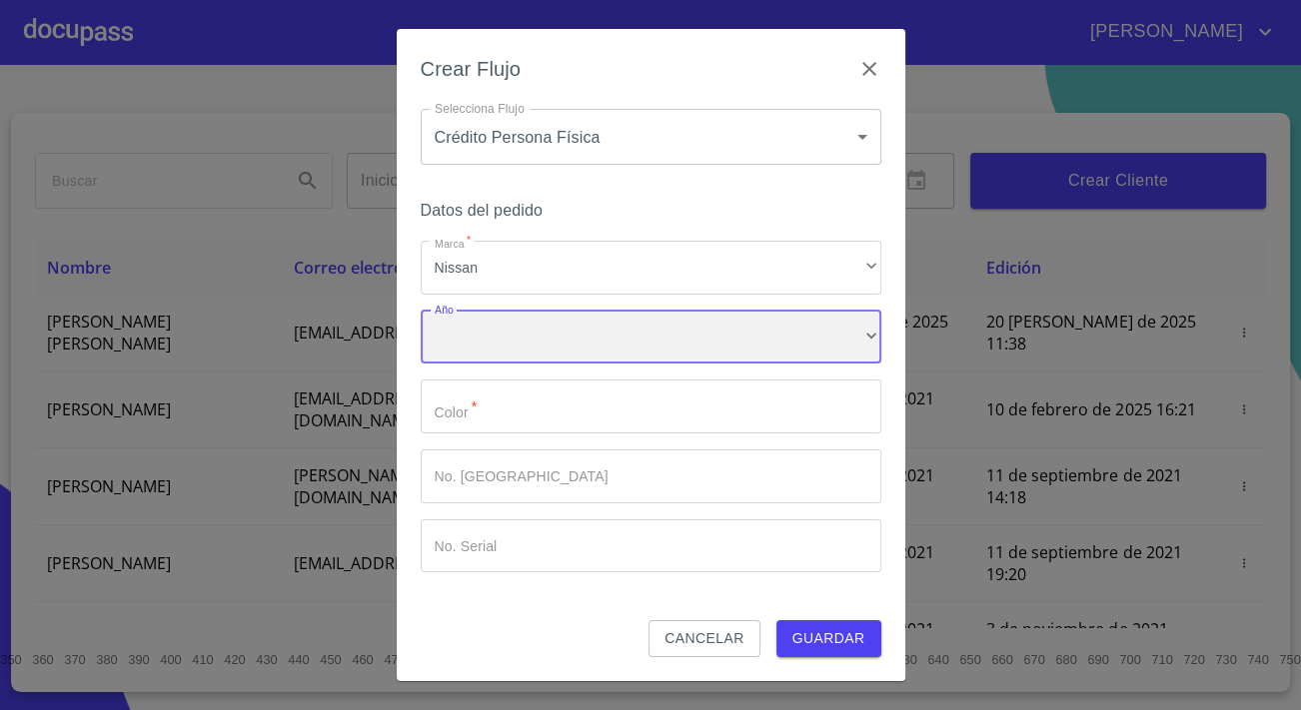
click at [517, 320] on div "​" at bounding box center [651, 338] width 460 height 54
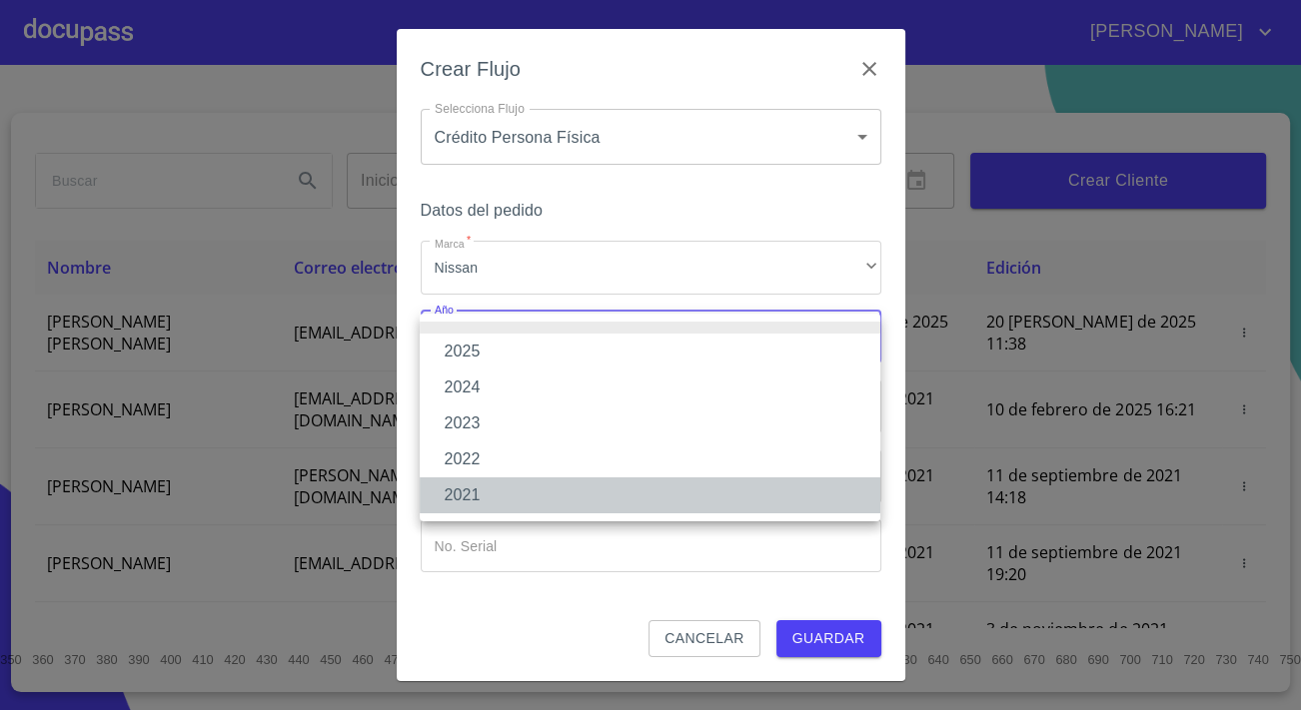
click at [462, 503] on li "2021" at bounding box center [650, 495] width 460 height 36
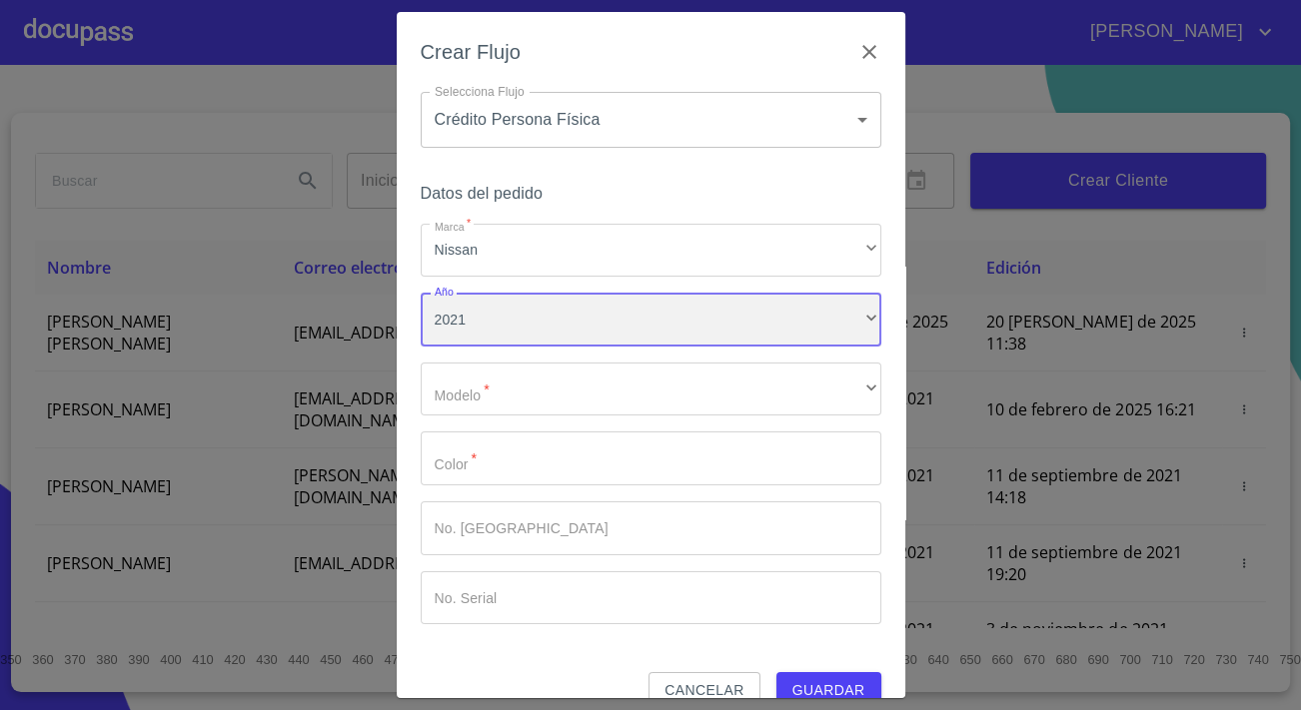
click at [457, 320] on div "2021" at bounding box center [651, 320] width 460 height 54
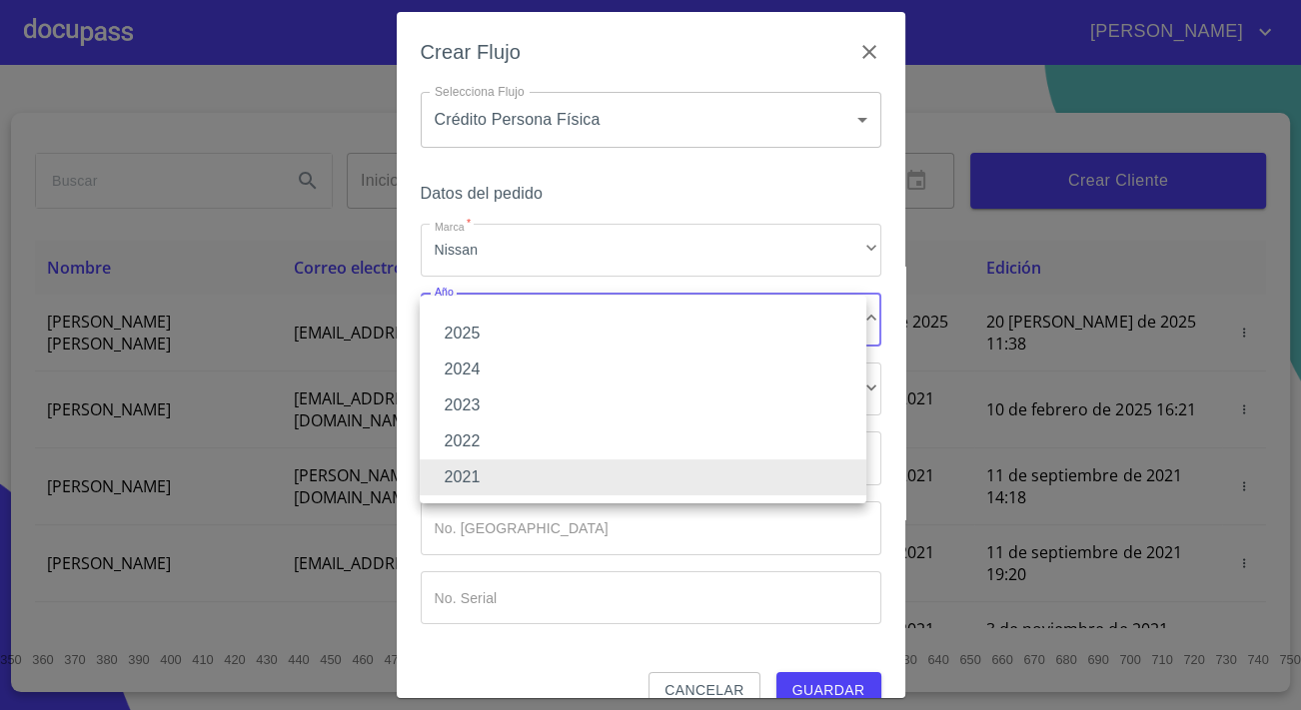
click at [478, 335] on li "2025" at bounding box center [643, 334] width 447 height 36
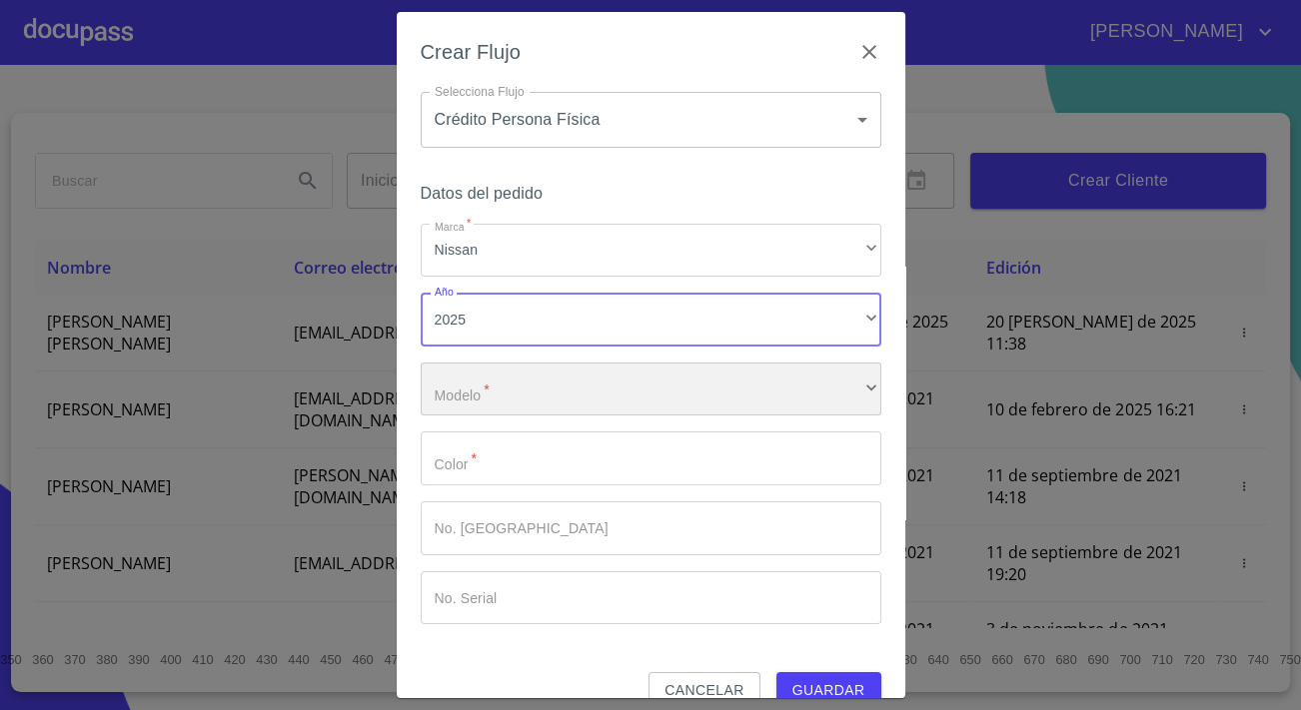
click at [494, 373] on div "​" at bounding box center [651, 390] width 460 height 54
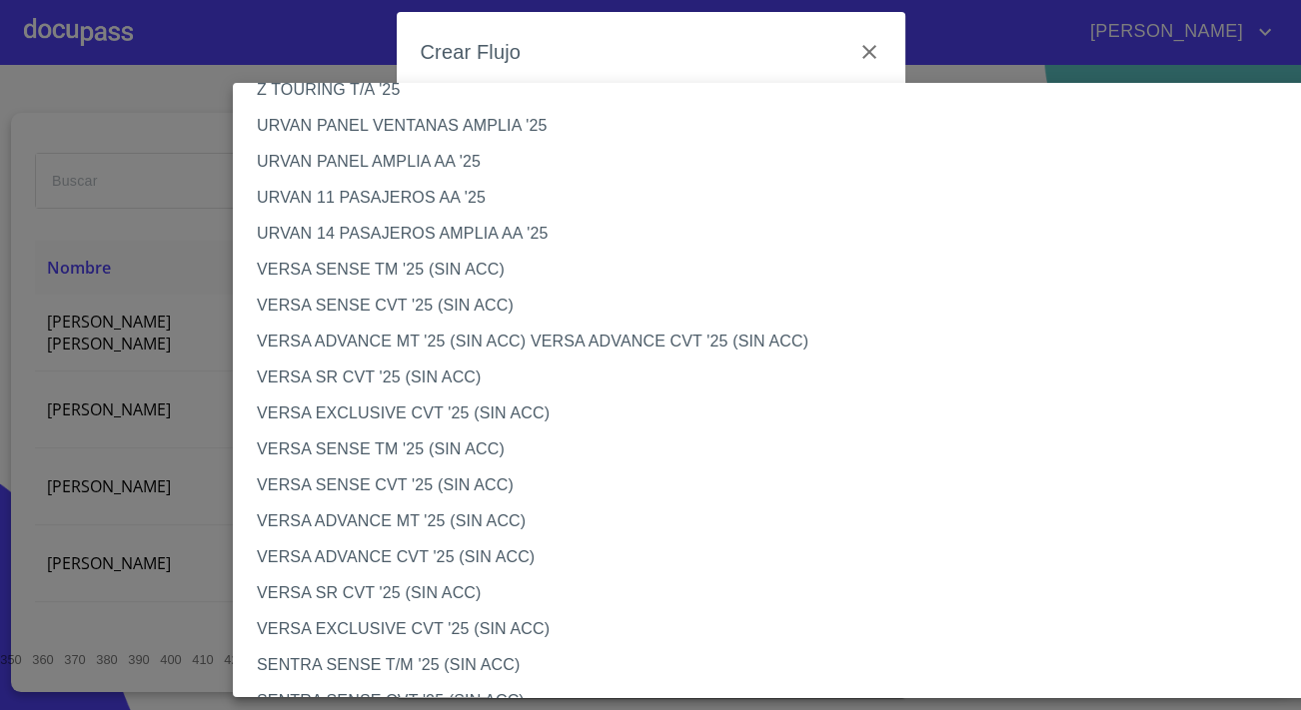
scroll to position [635, 0]
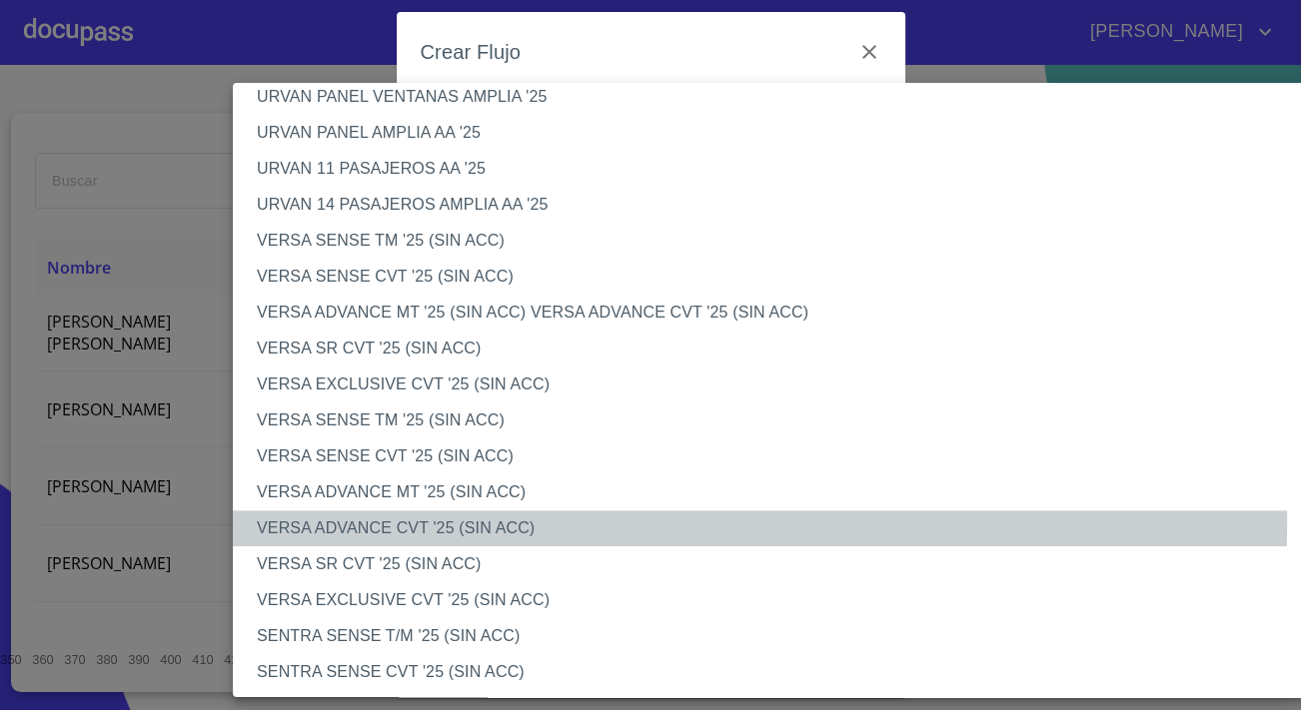
click at [397, 519] on li "VERSA ADVANCE CVT '25 (SIN ACC)" at bounding box center [790, 528] width 1114 height 36
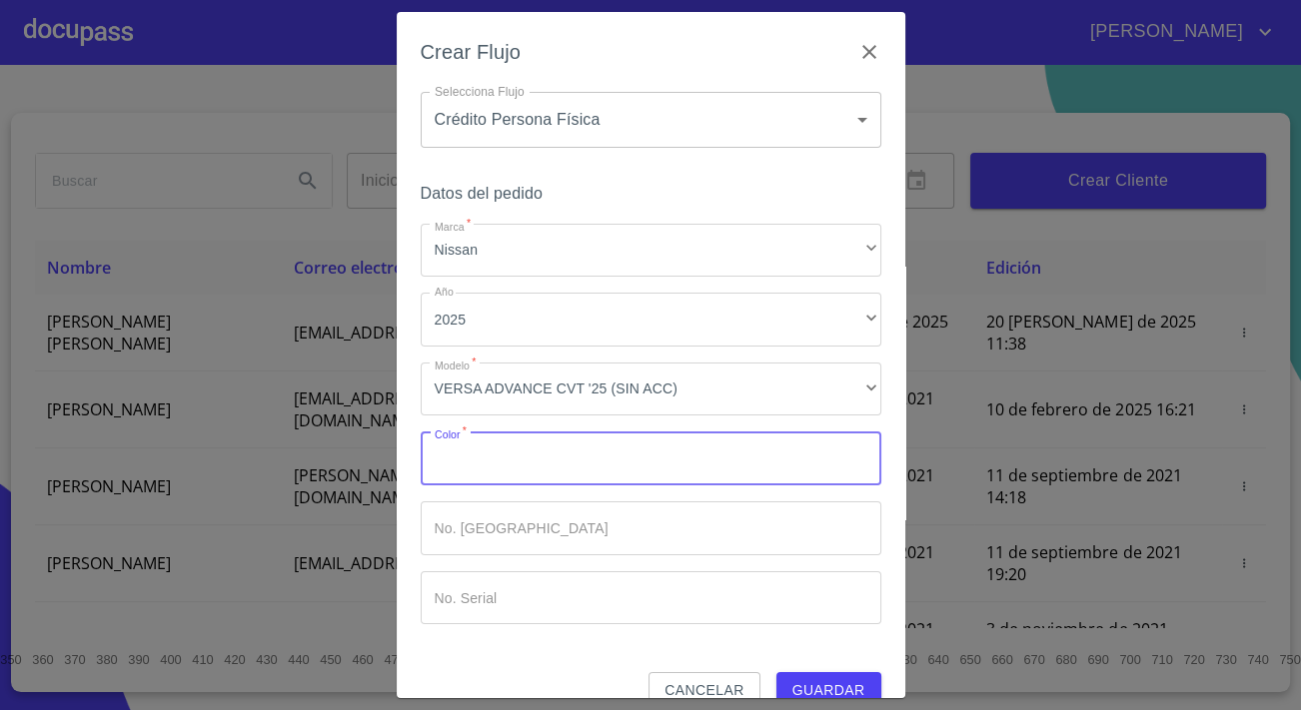
click at [477, 459] on input "Marca   *" at bounding box center [651, 459] width 460 height 54
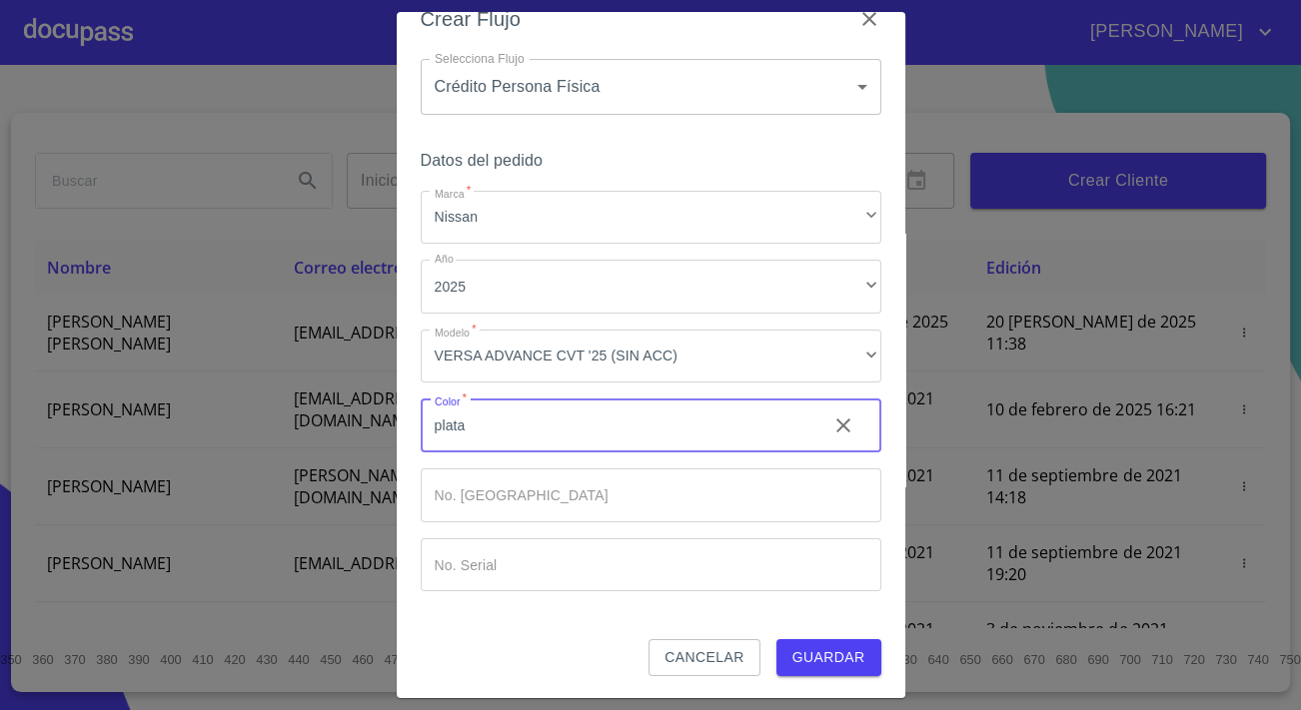
type input "plata"
click at [809, 650] on span "Guardar" at bounding box center [828, 657] width 73 height 25
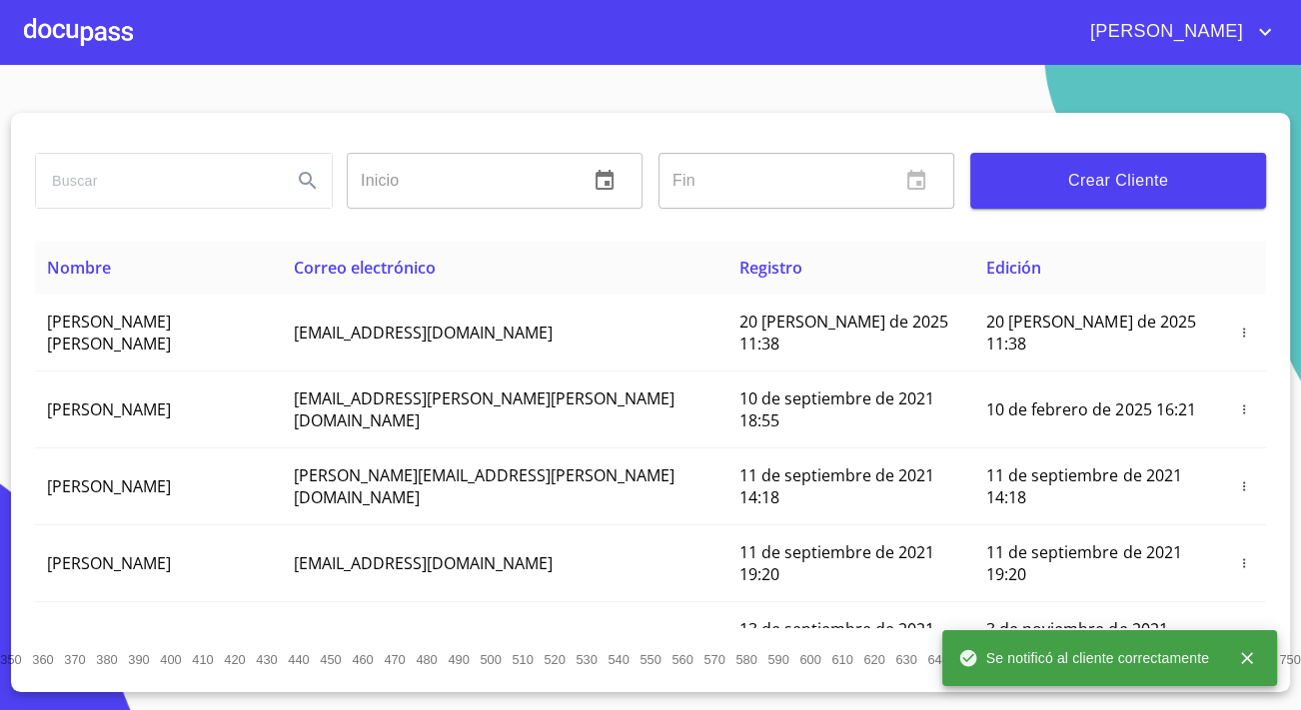
click at [100, 44] on div at bounding box center [78, 32] width 109 height 64
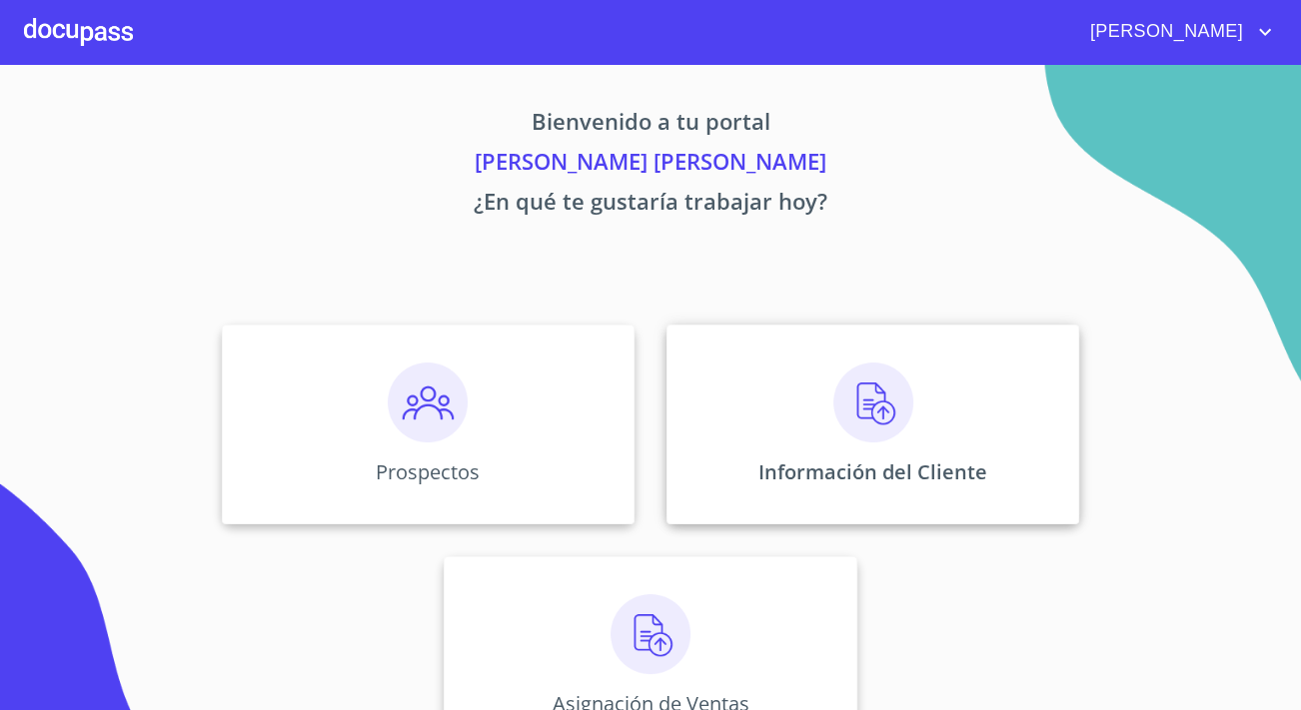
click at [788, 386] on div "Información del Cliente" at bounding box center [872, 425] width 413 height 200
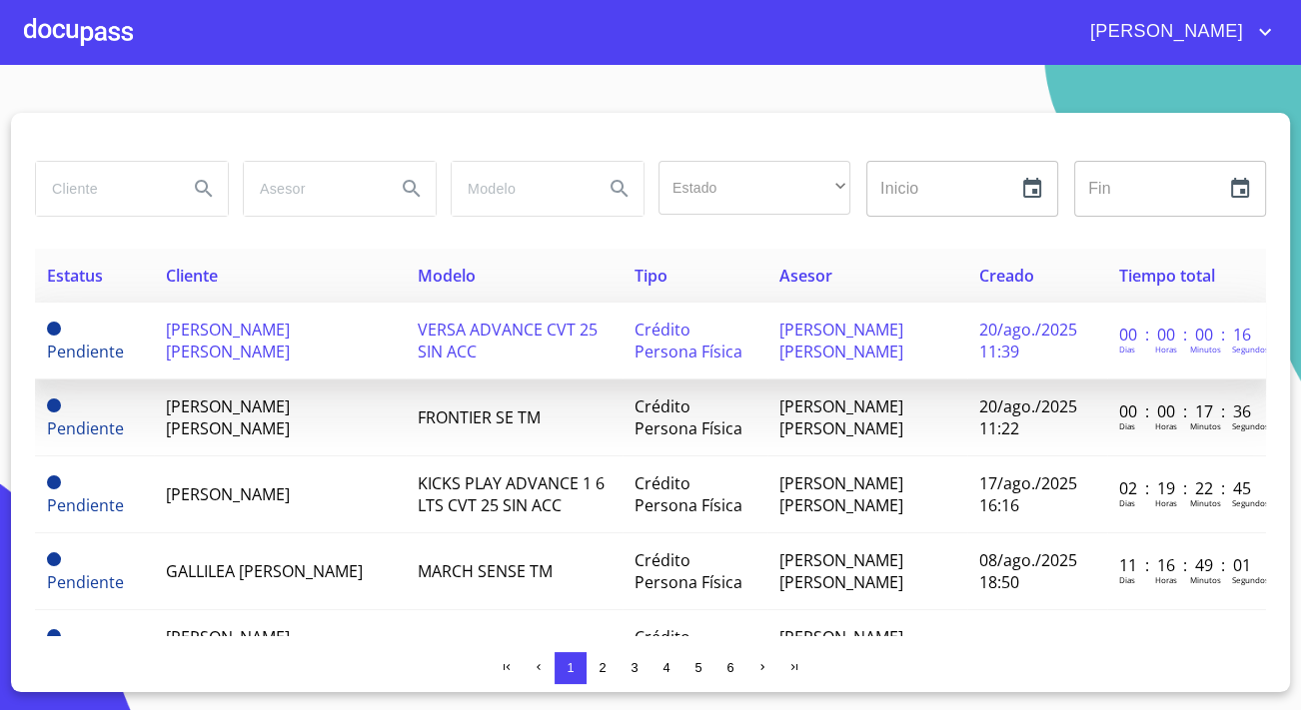
click at [206, 355] on span "[PERSON_NAME] [PERSON_NAME]" at bounding box center [228, 341] width 124 height 44
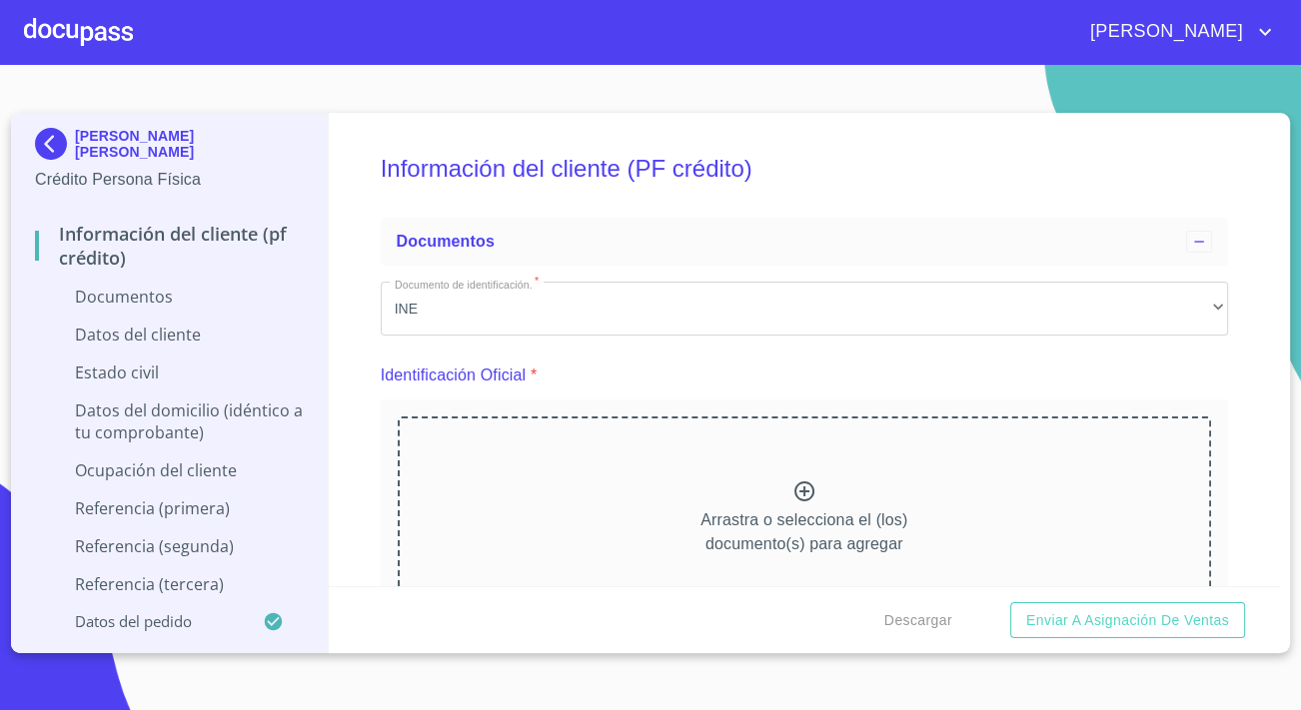
click at [691, 557] on div "Arrastra o selecciona el (los) documento(s) para agregar" at bounding box center [804, 519] width 813 height 204
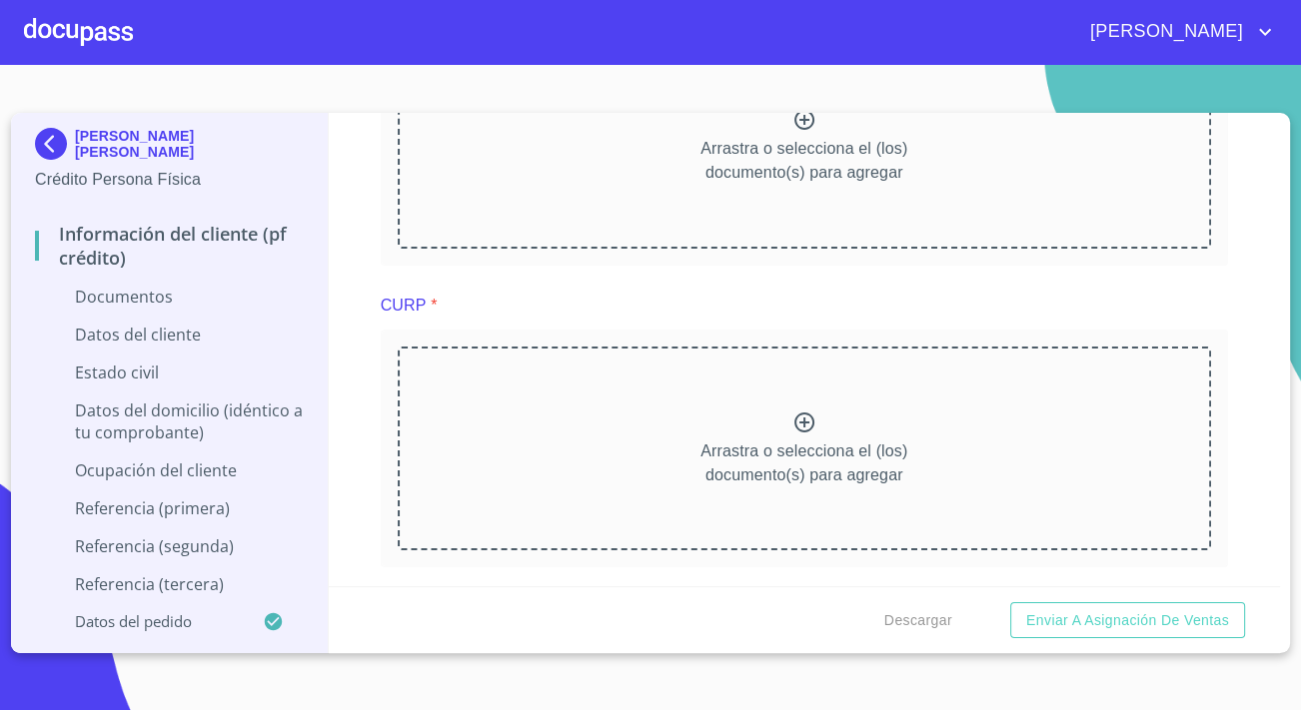
scroll to position [2269, 0]
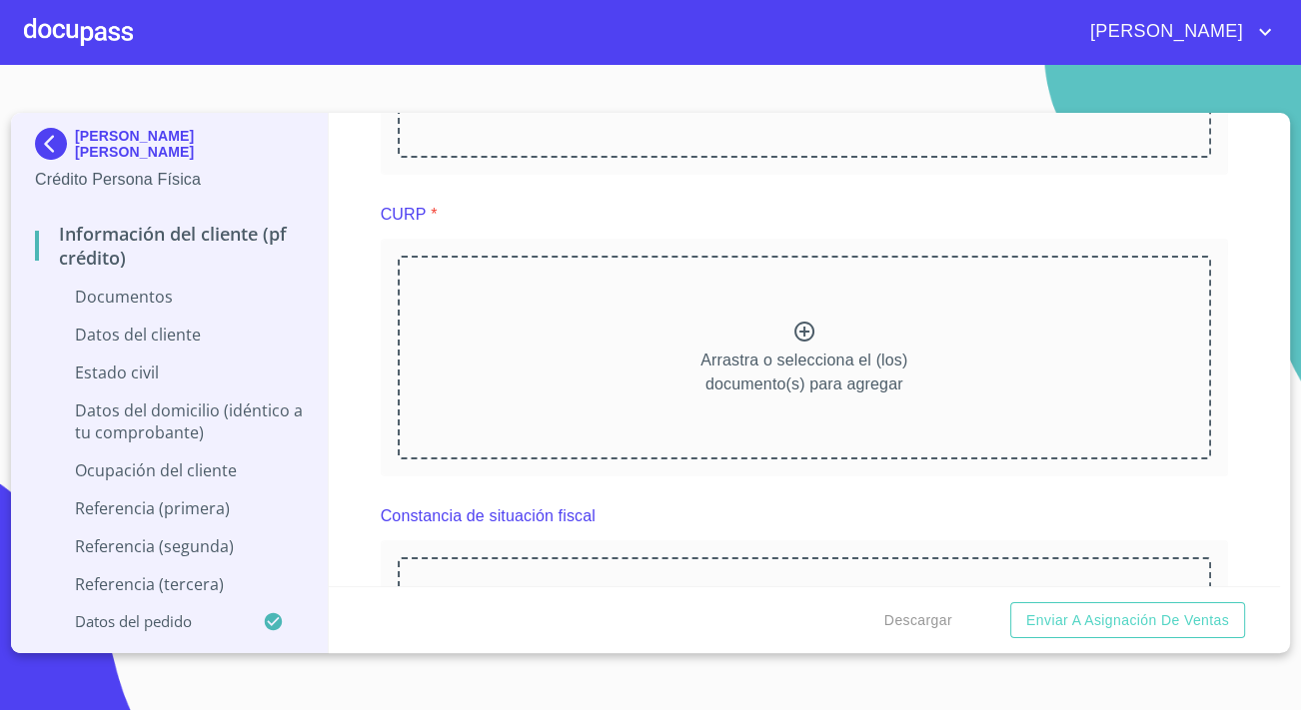
click at [530, 292] on div "Arrastra o selecciona el (los) documento(s) para agregar" at bounding box center [804, 358] width 813 height 204
click at [560, 317] on div "Arrastra o selecciona el (los) documento(s) para agregar" at bounding box center [804, 358] width 813 height 204
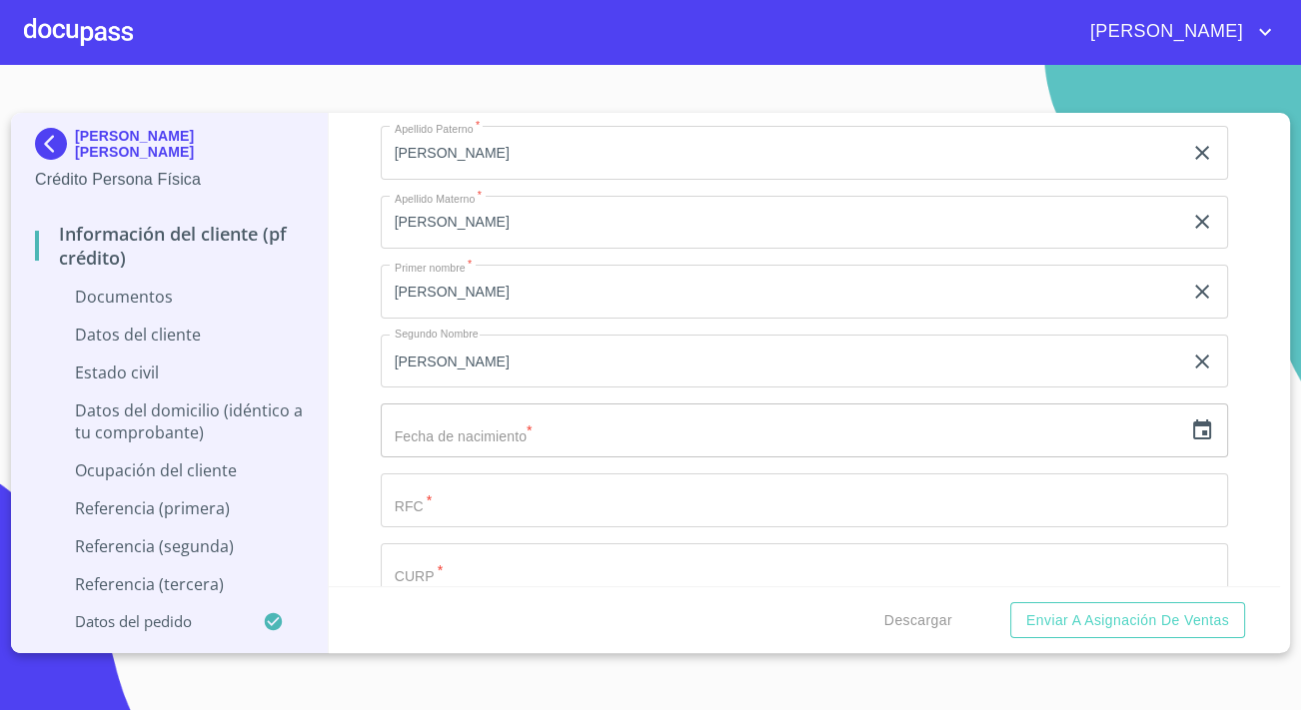
scroll to position [3632, 0]
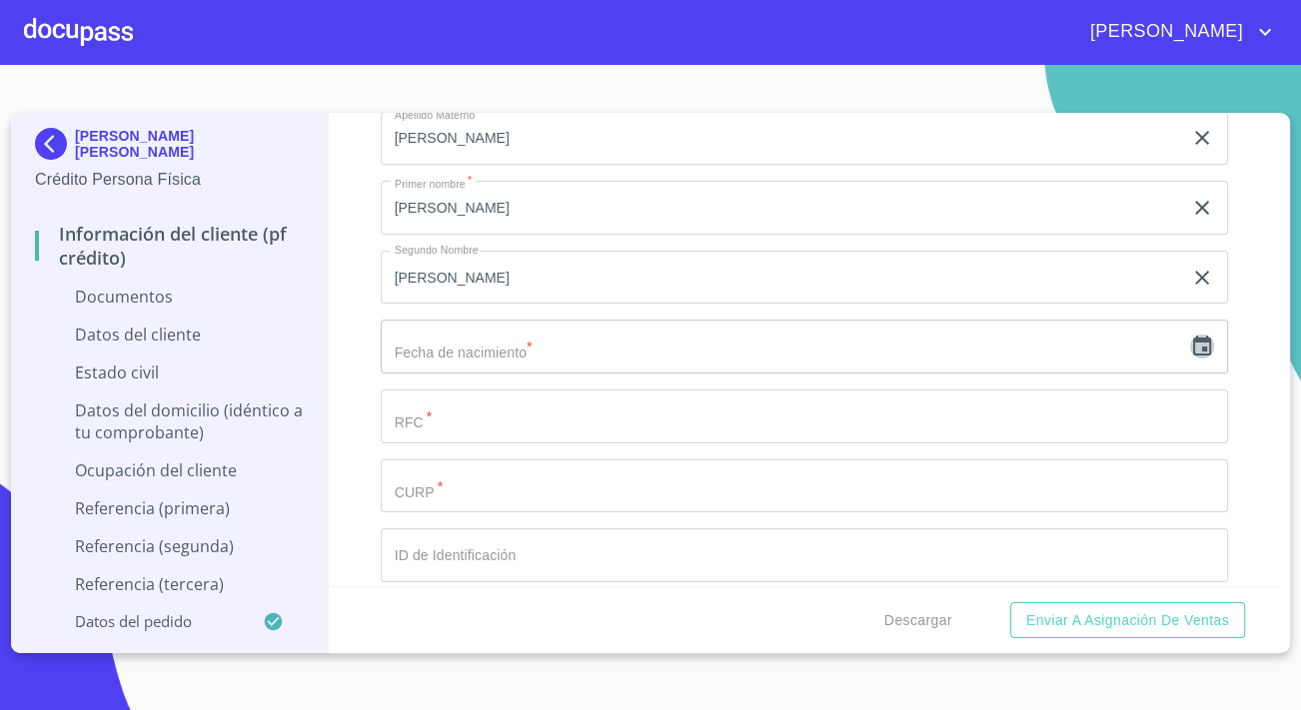
click at [1190, 348] on icon "button" at bounding box center [1202, 347] width 24 height 24
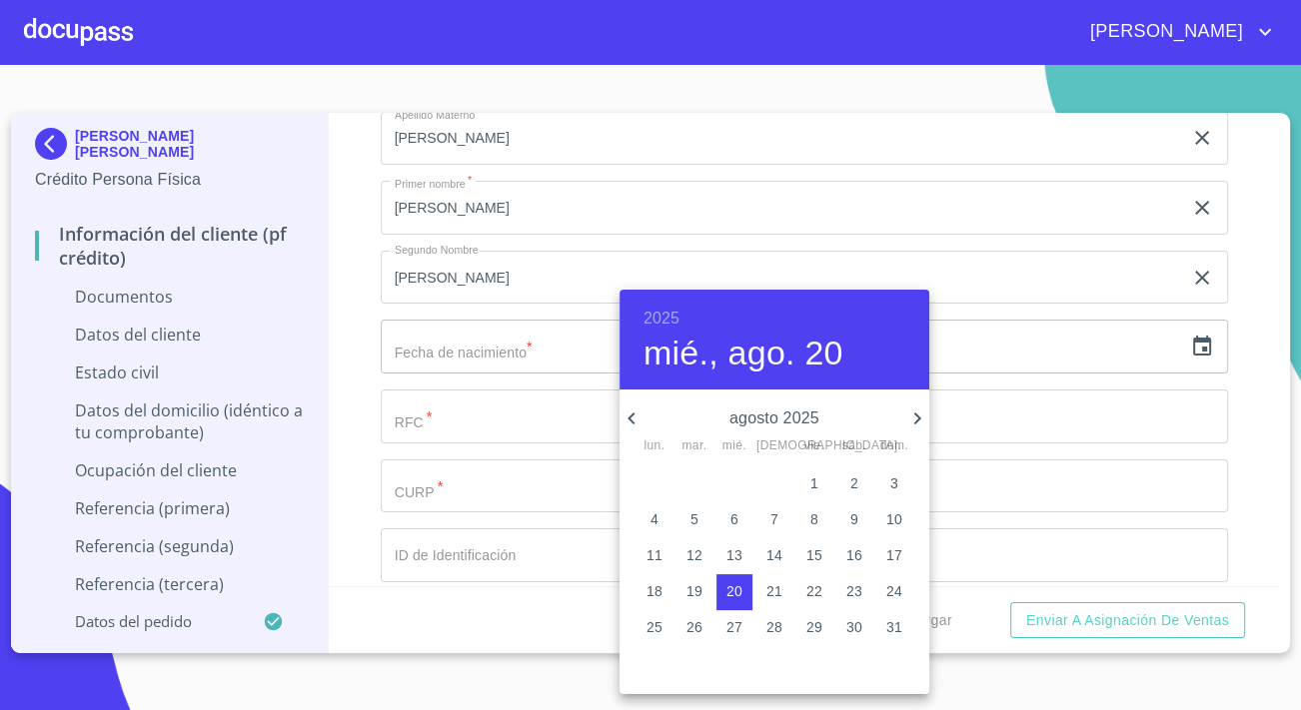
click at [643, 314] on h6 "2025" at bounding box center [661, 319] width 36 height 28
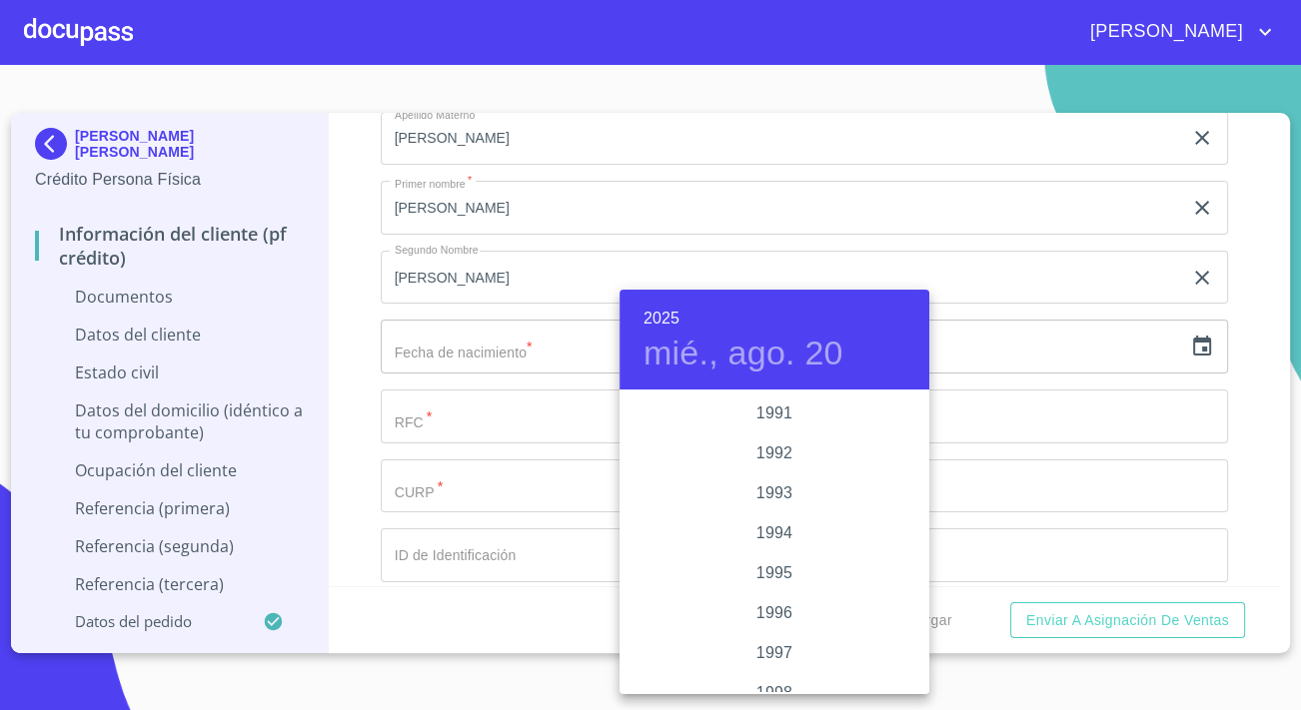
scroll to position [2604, 0]
click at [783, 514] on div "1993" at bounding box center [774, 525] width 310 height 40
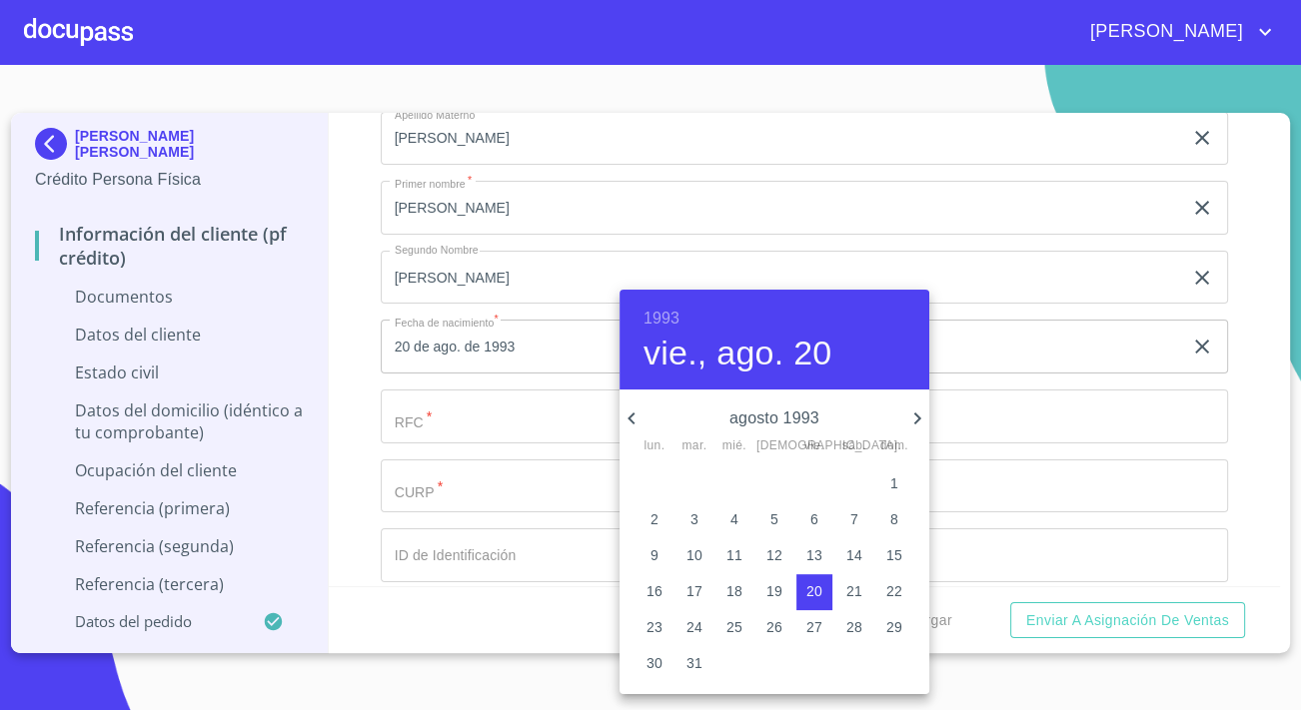
click at [909, 415] on icon "button" at bounding box center [917, 419] width 24 height 24
click at [734, 596] on p "20" at bounding box center [734, 591] width 16 height 20
type input "20 de oct. de 1993"
click at [300, 366] on div at bounding box center [650, 355] width 1301 height 710
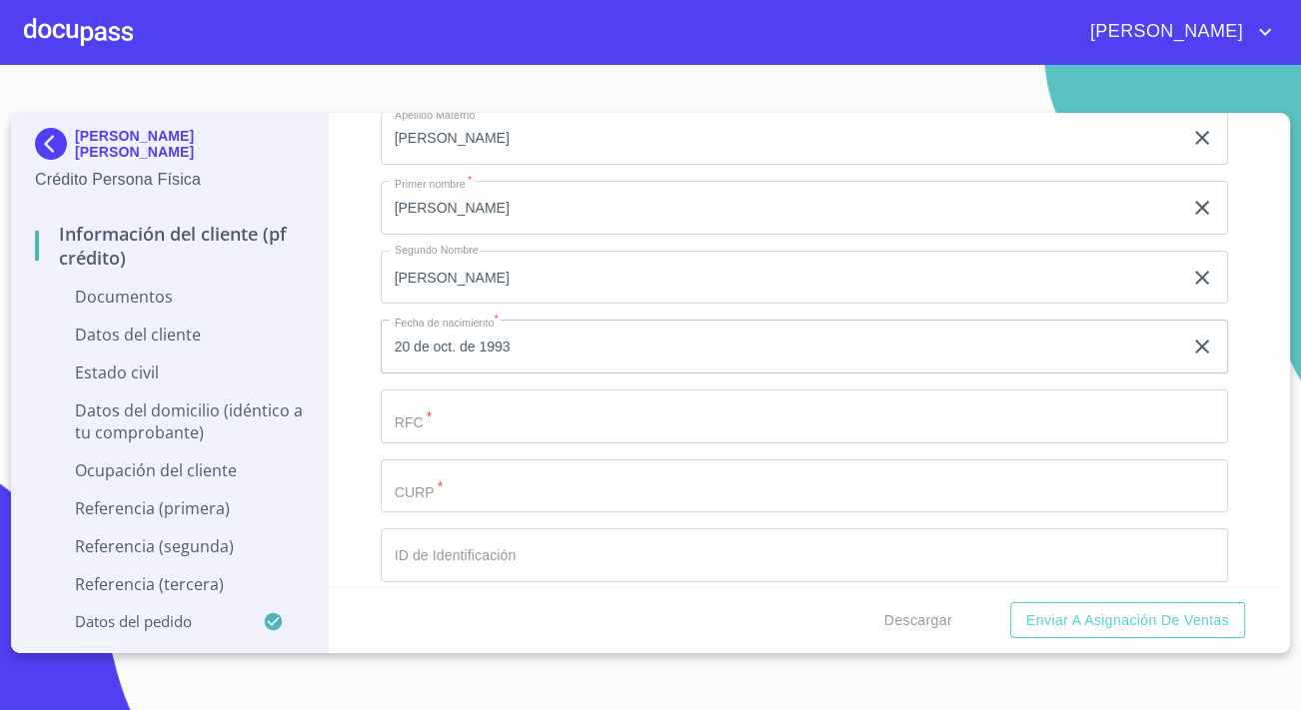
click at [439, 96] on input "Documento de identificación.   *" at bounding box center [781, 69] width 801 height 54
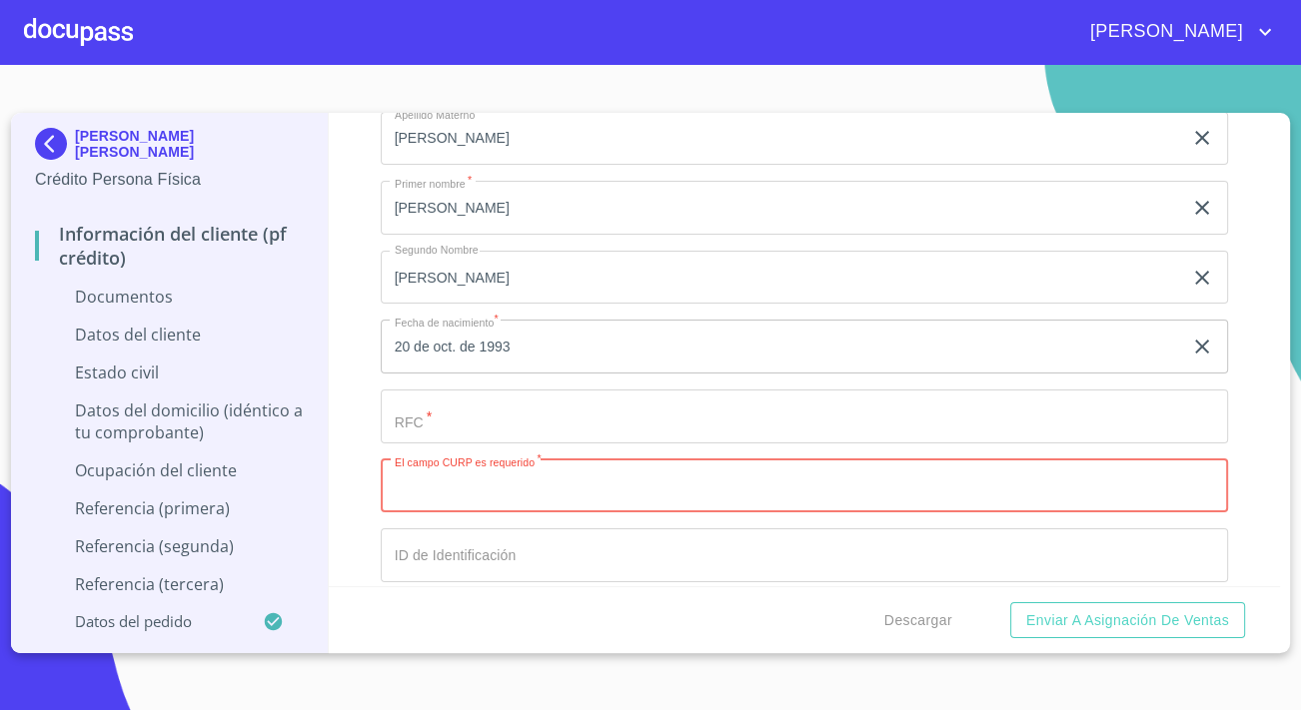
paste input "BASE931020HJCRNN09"
drag, startPoint x: 472, startPoint y: 481, endPoint x: 390, endPoint y: 486, distance: 83.1
click at [390, 486] on input "BASE931020HJCRNN09" at bounding box center [781, 486] width 801 height 54
type input "BASE931020HJCRNN09"
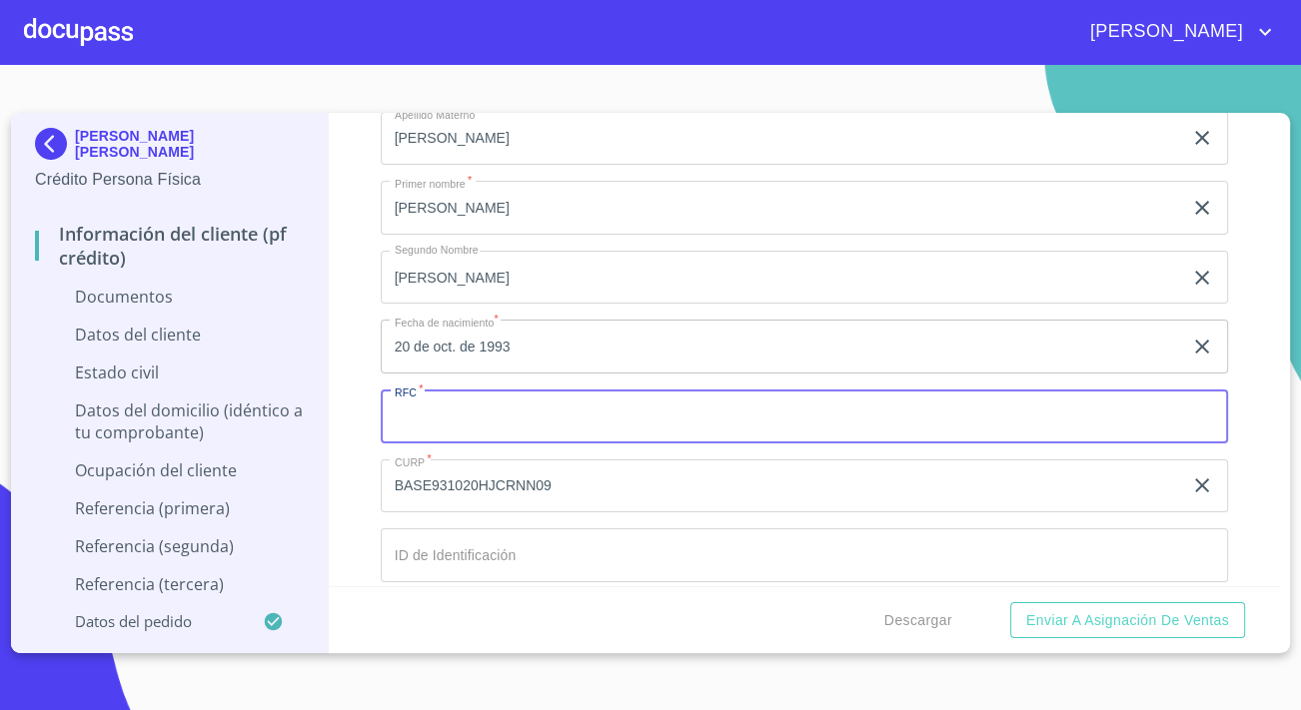
click at [429, 416] on input "Documento de identificación.   *" at bounding box center [804, 417] width 847 height 54
paste input "BASE931020"
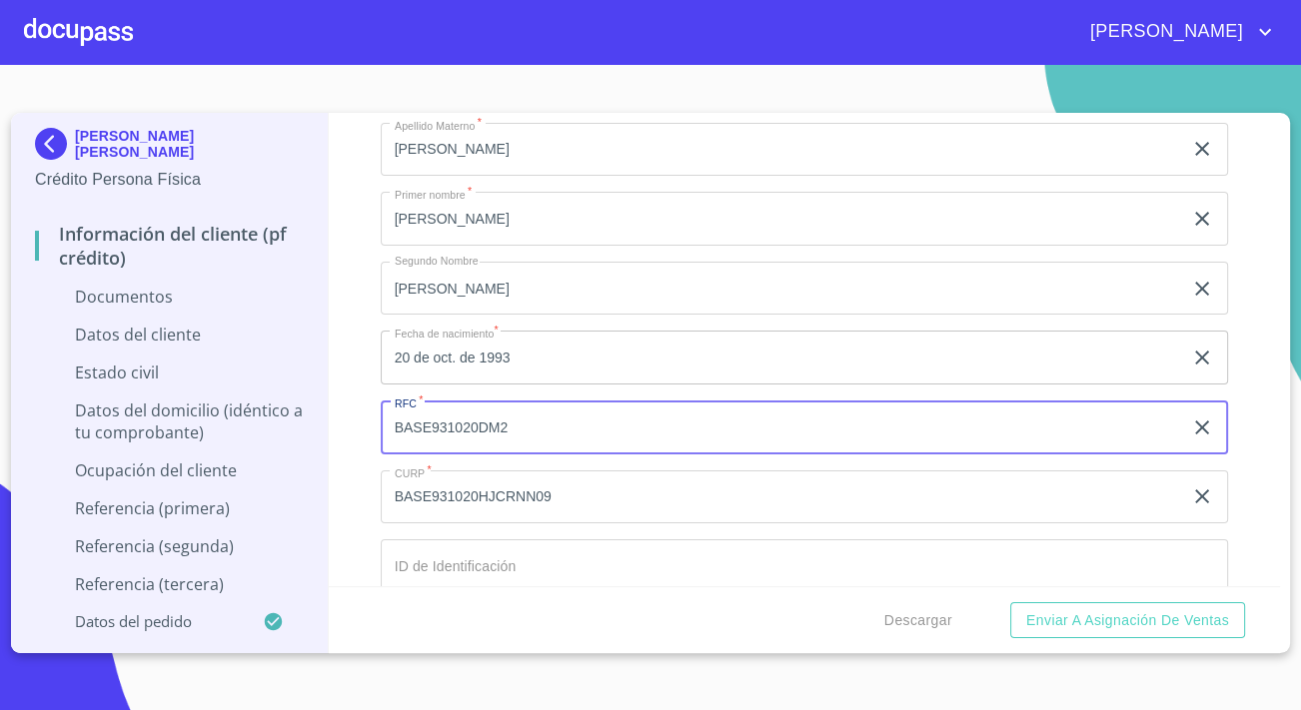
scroll to position [3632, 0]
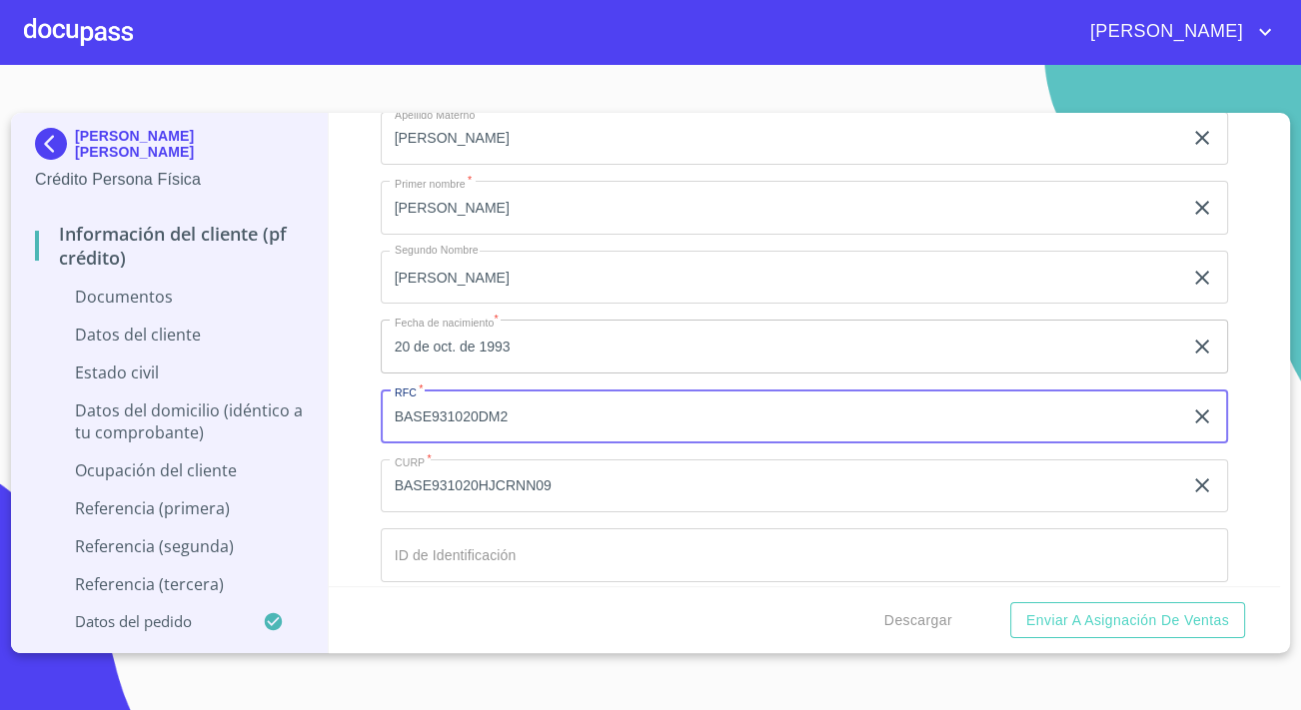
type input "BASE931020DM2"
click at [652, 96] on input "Documento de identificación.   *" at bounding box center [781, 69] width 801 height 54
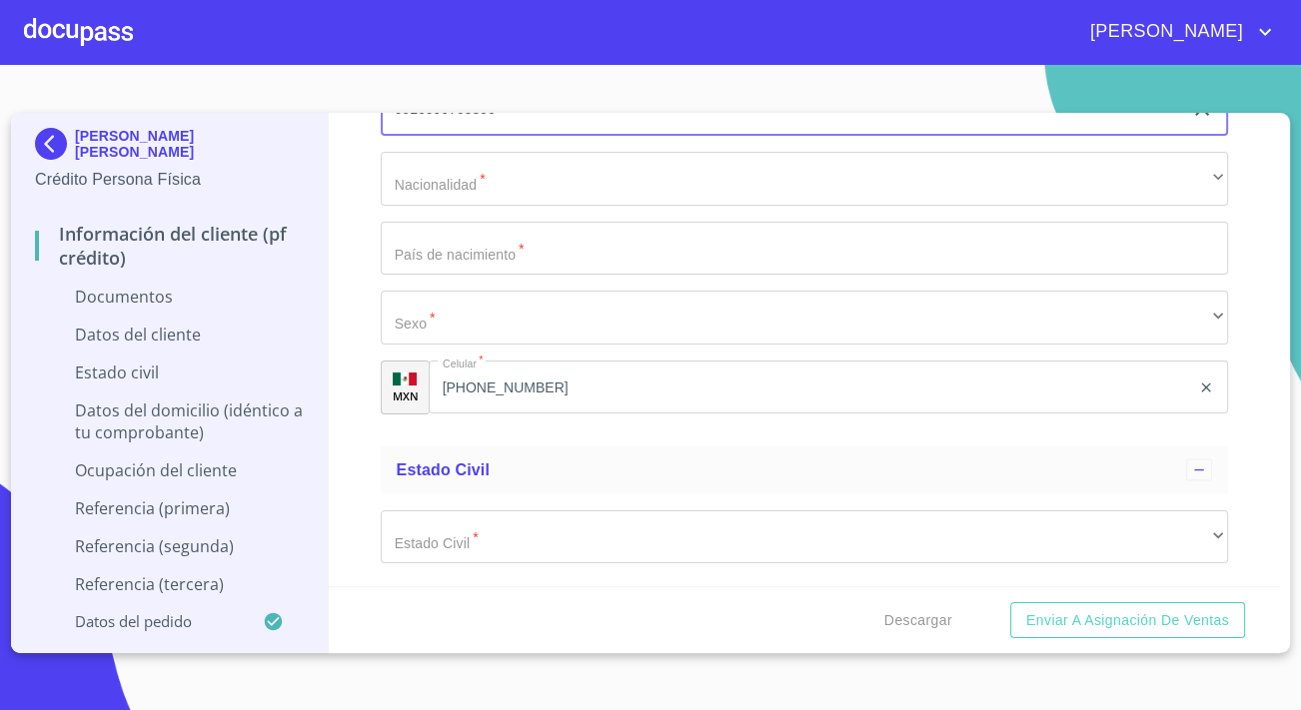
scroll to position [4085, 0]
type input "0916090705396"
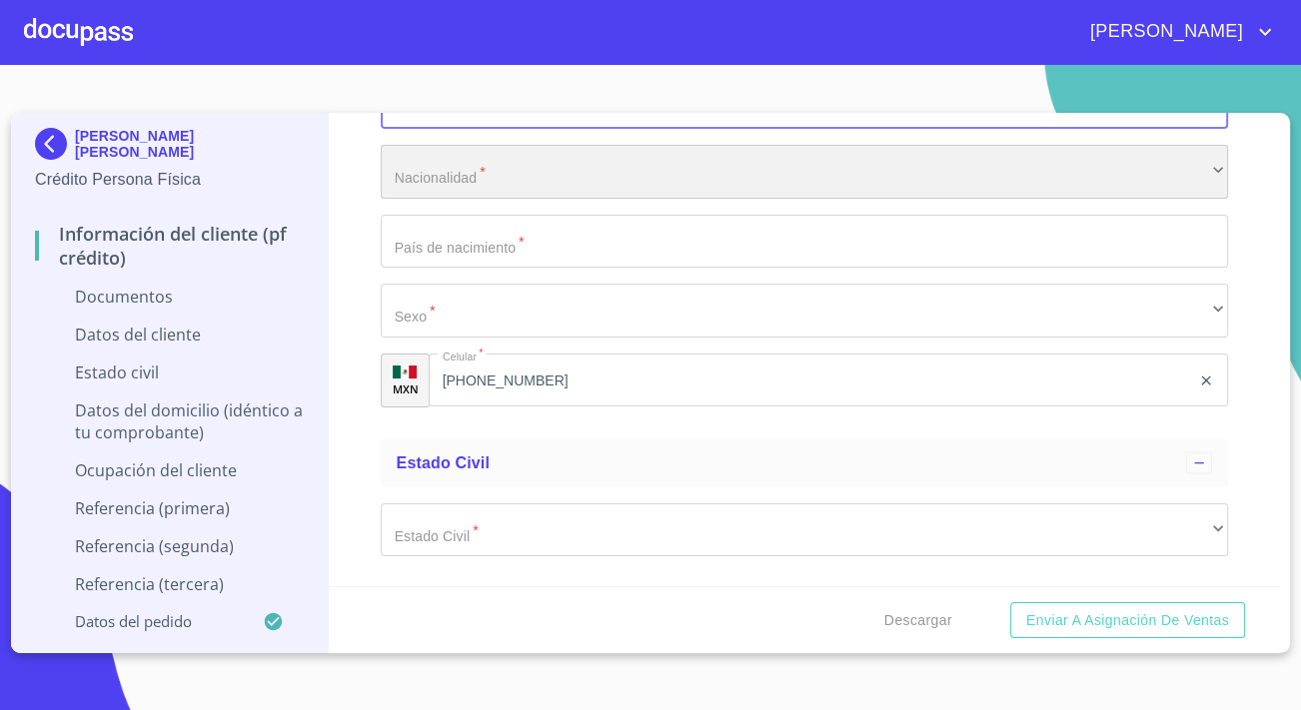
click at [428, 173] on div "​" at bounding box center [804, 172] width 847 height 54
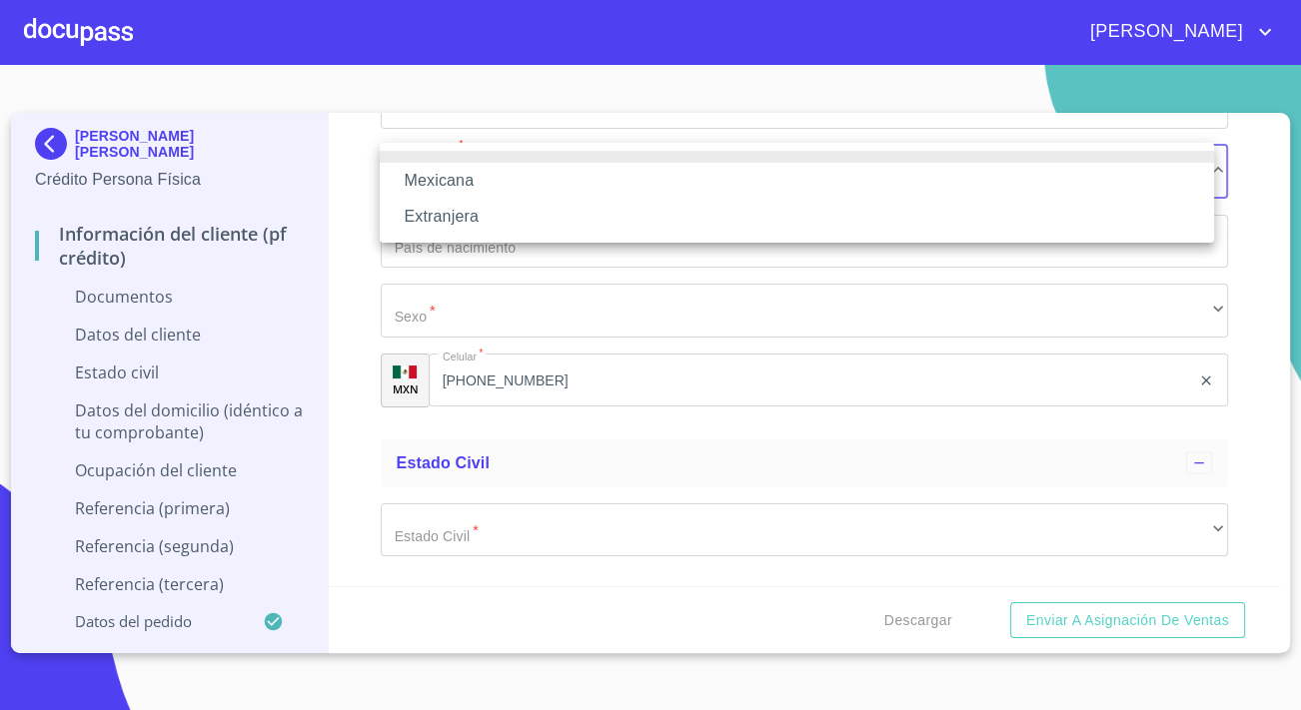
click at [428, 173] on li "Mexicana" at bounding box center [797, 181] width 834 height 36
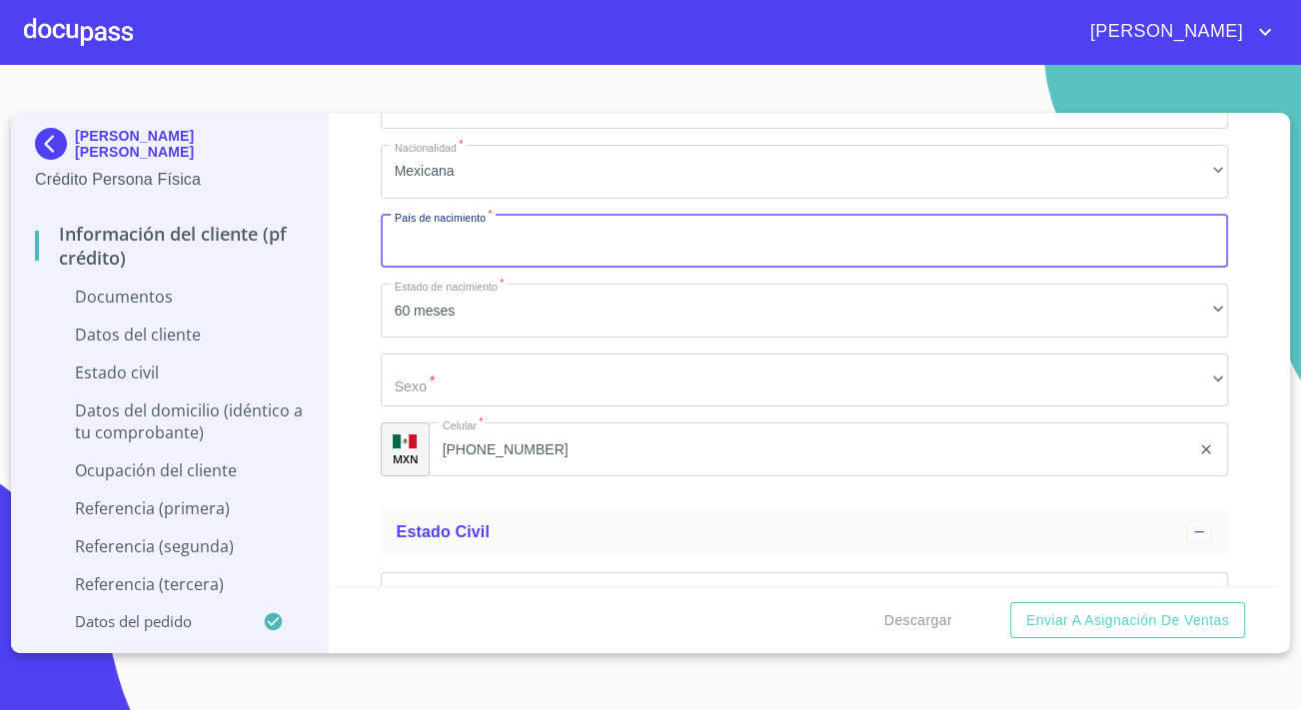
click at [453, 231] on input "Documento de identificación.   *" at bounding box center [804, 242] width 847 height 54
type input "[GEOGRAPHIC_DATA]"
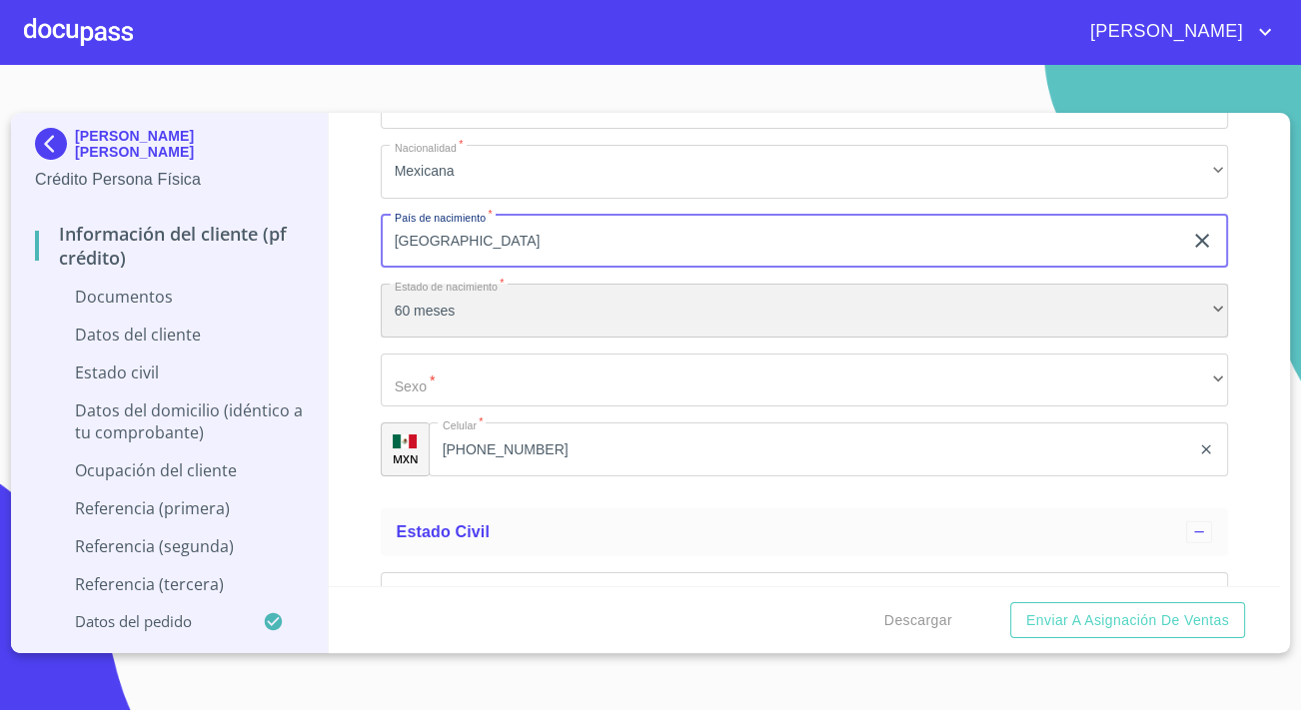
click at [394, 316] on div "60 meses" at bounding box center [804, 311] width 847 height 54
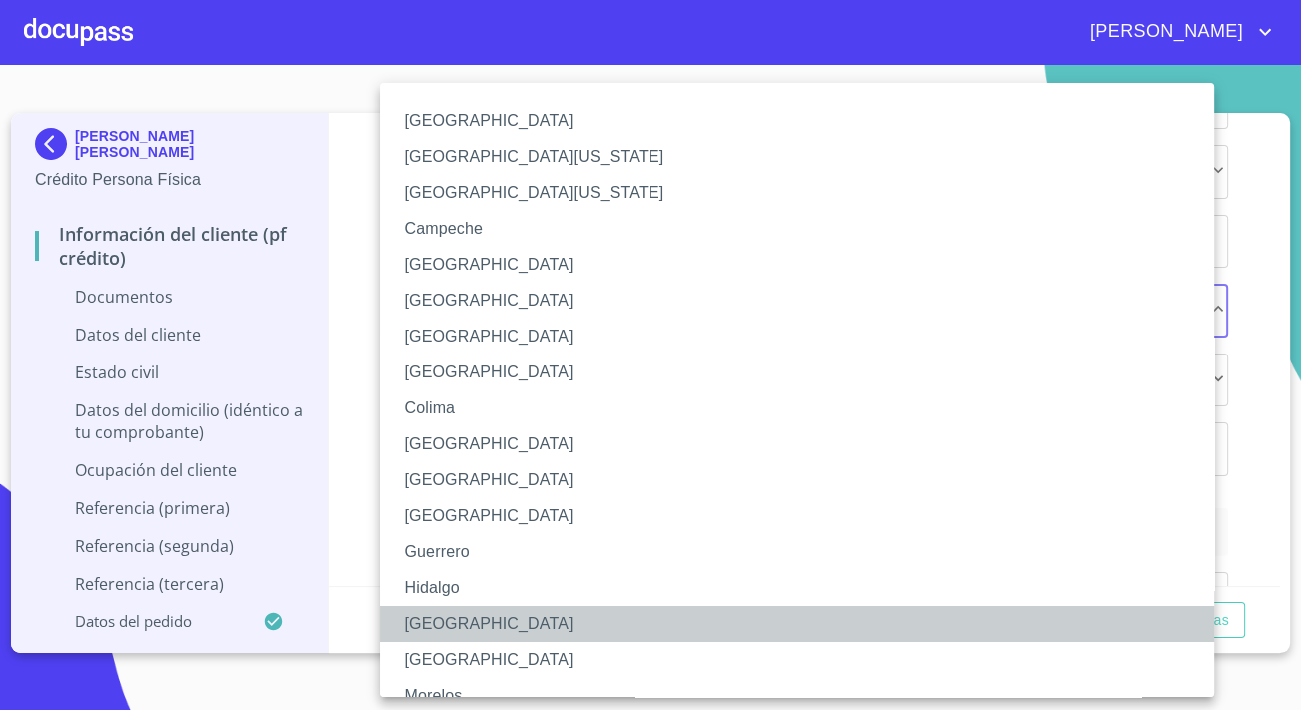
click at [441, 615] on li "[GEOGRAPHIC_DATA]" at bounding box center [804, 624] width 848 height 36
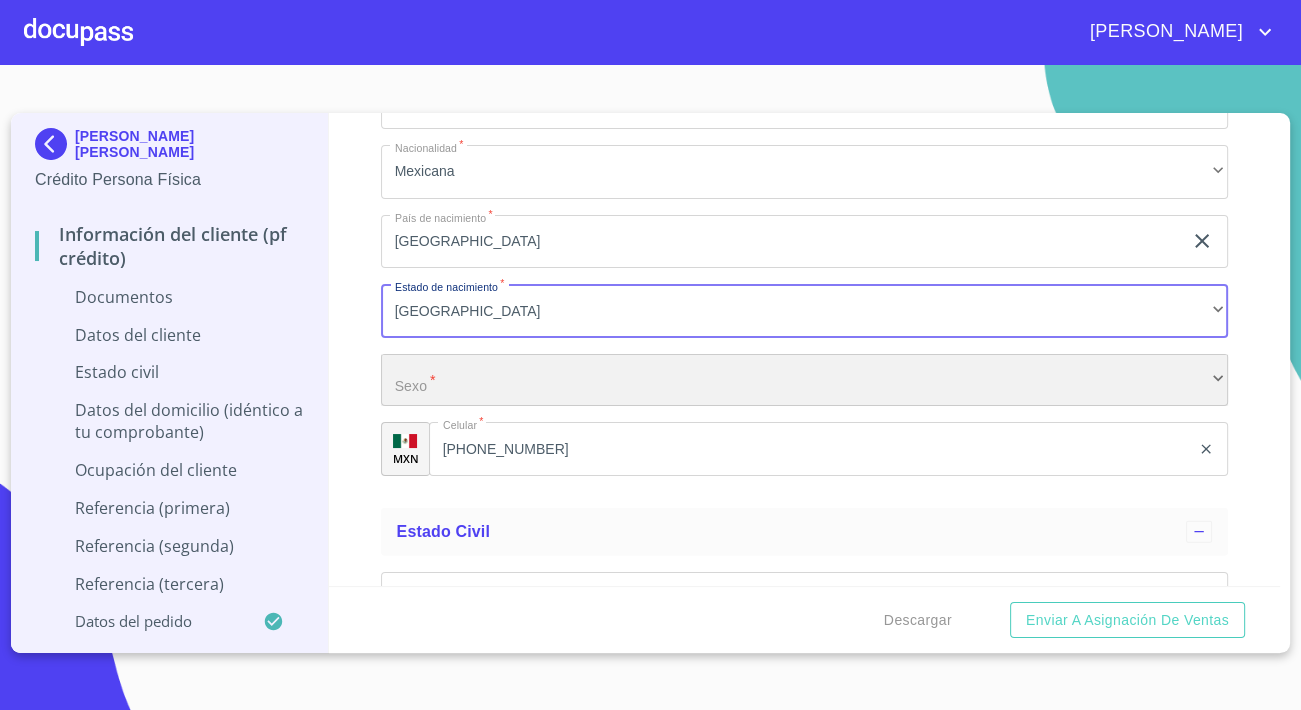
click at [524, 389] on div "​" at bounding box center [804, 381] width 847 height 54
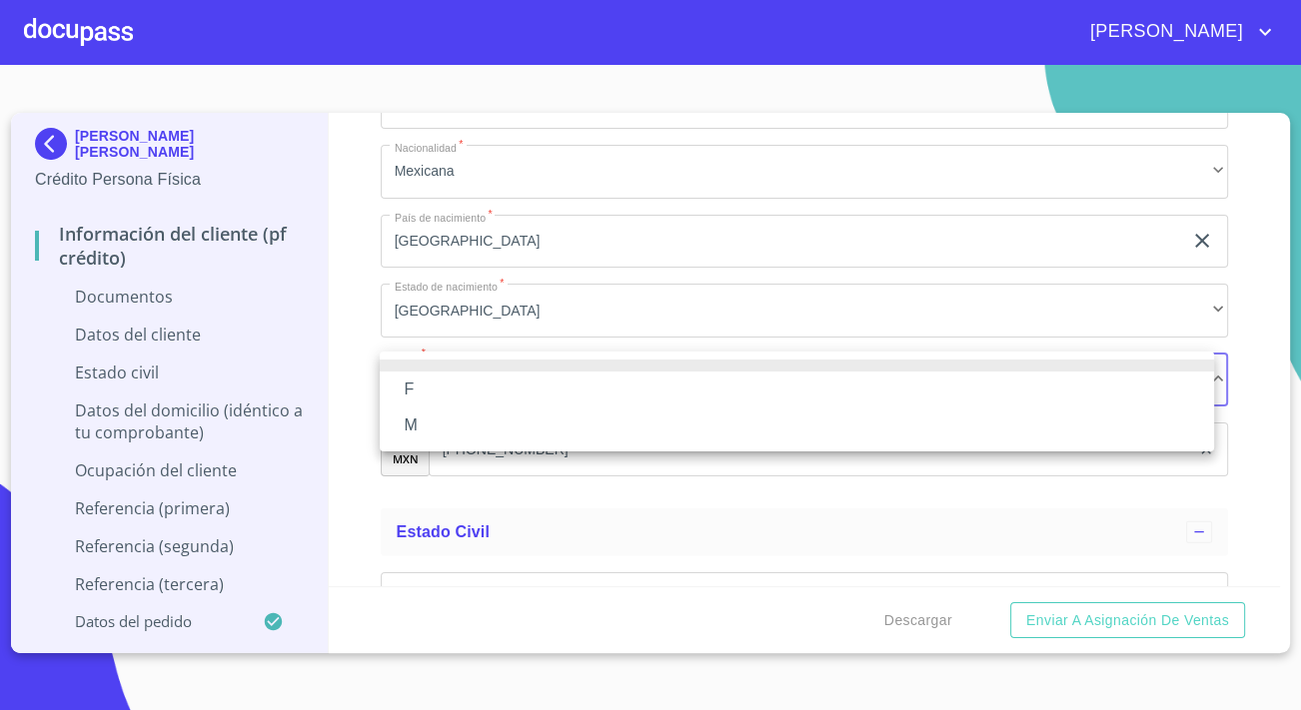
click at [461, 424] on li "M" at bounding box center [797, 426] width 834 height 36
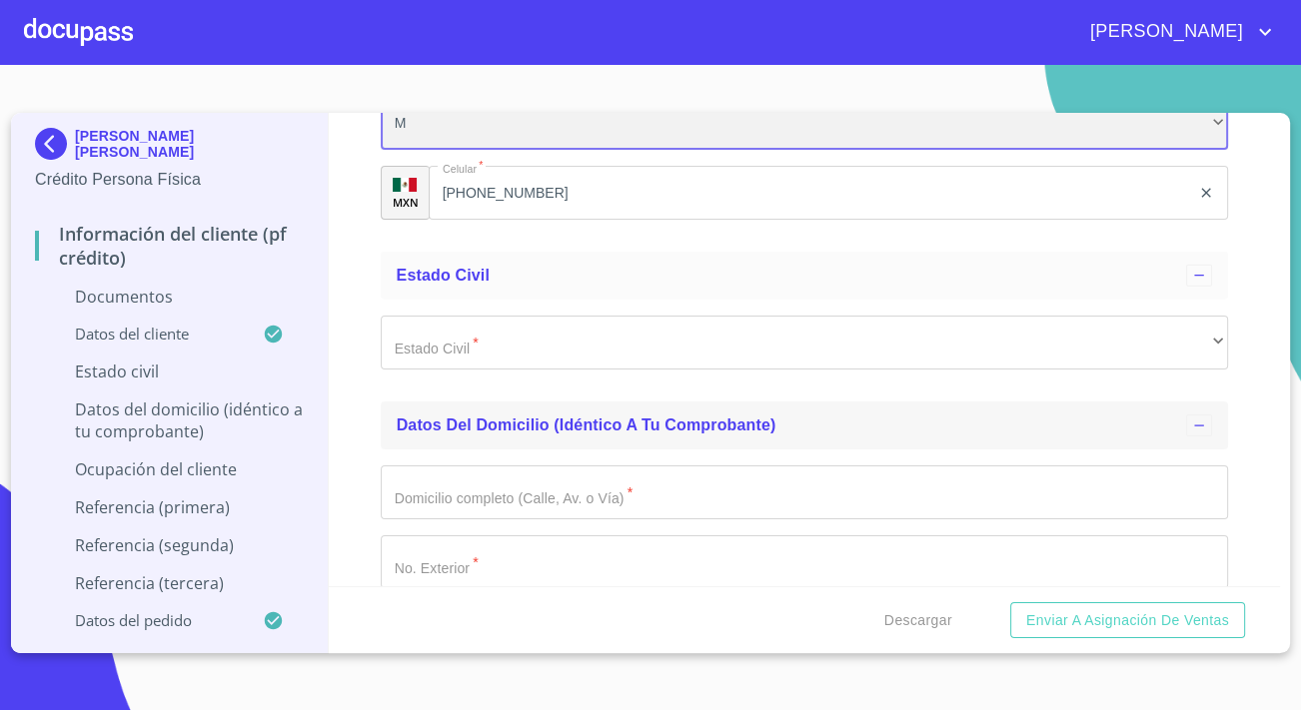
scroll to position [4358, 0]
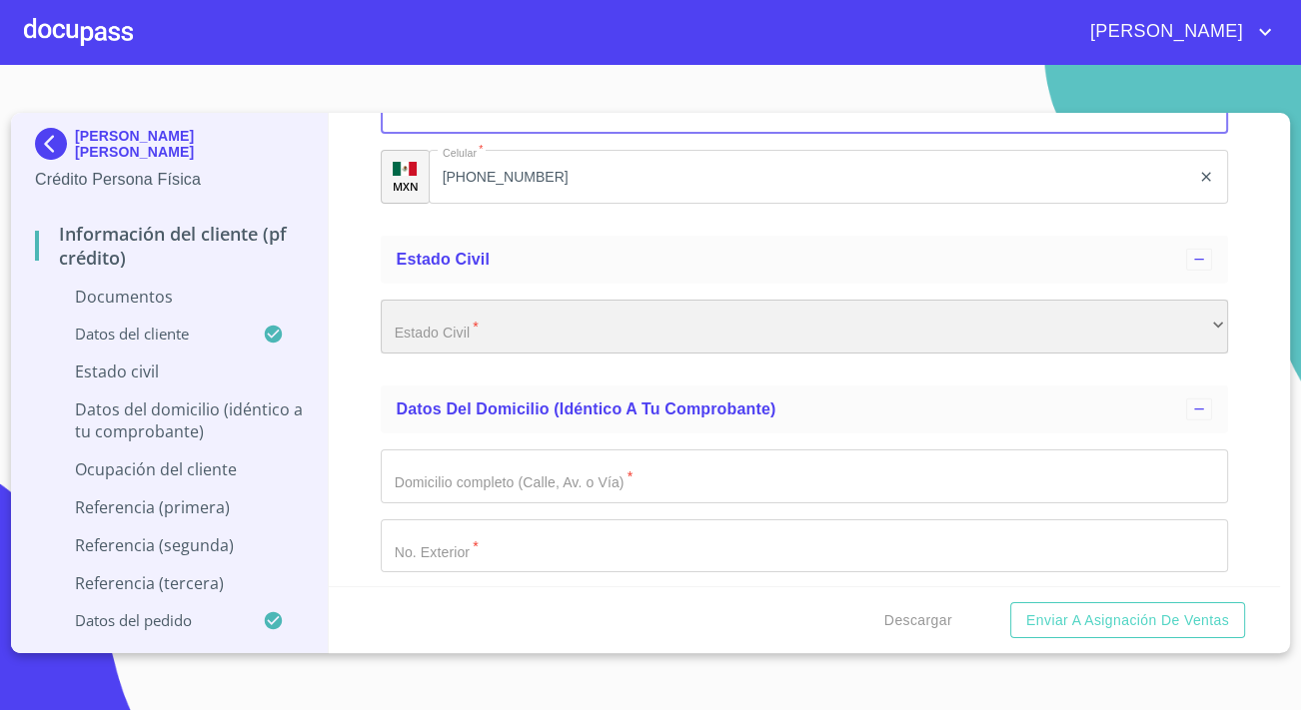
click at [485, 340] on div "​" at bounding box center [804, 327] width 847 height 54
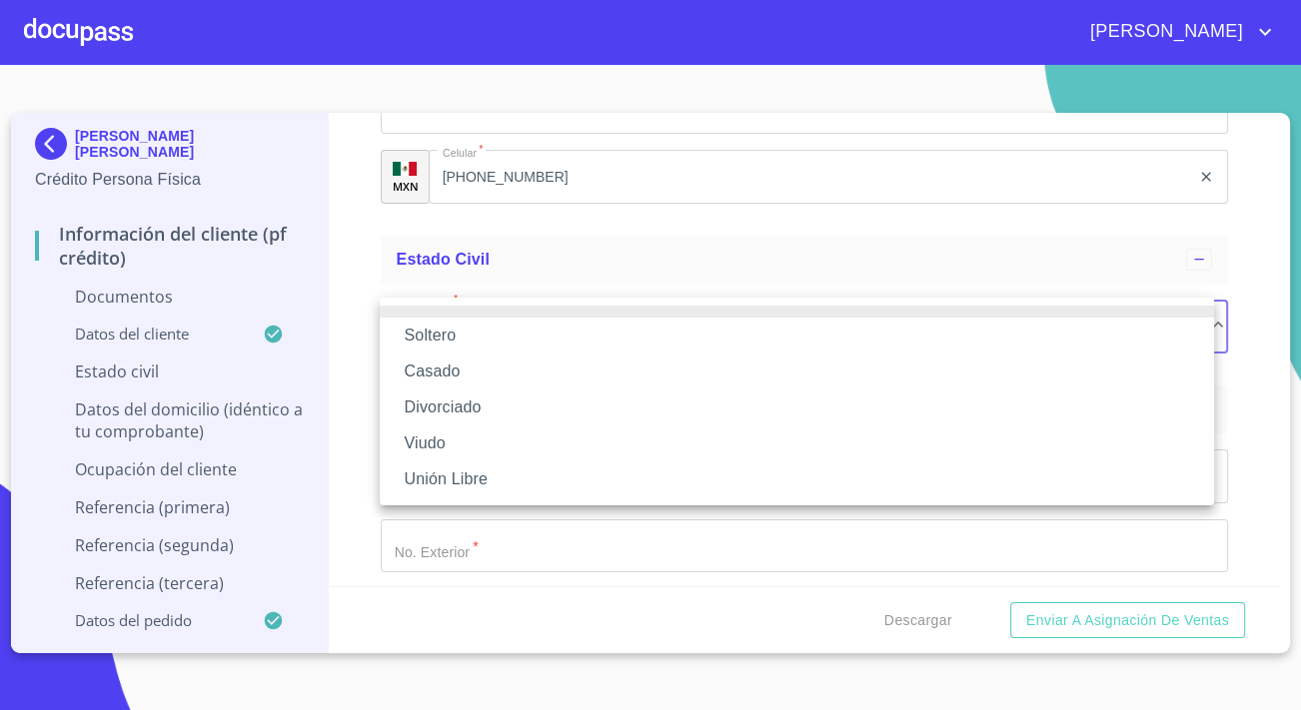
click at [447, 345] on li "Soltero" at bounding box center [797, 336] width 834 height 36
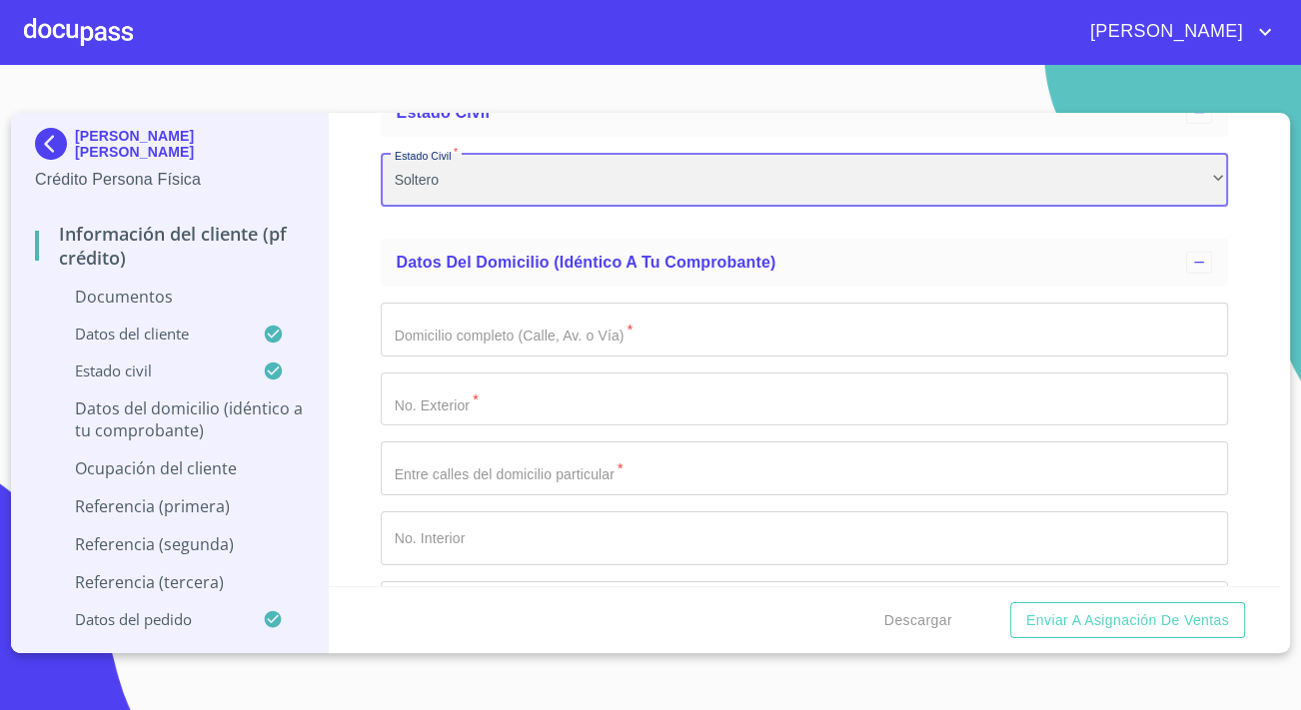
scroll to position [4540, 0]
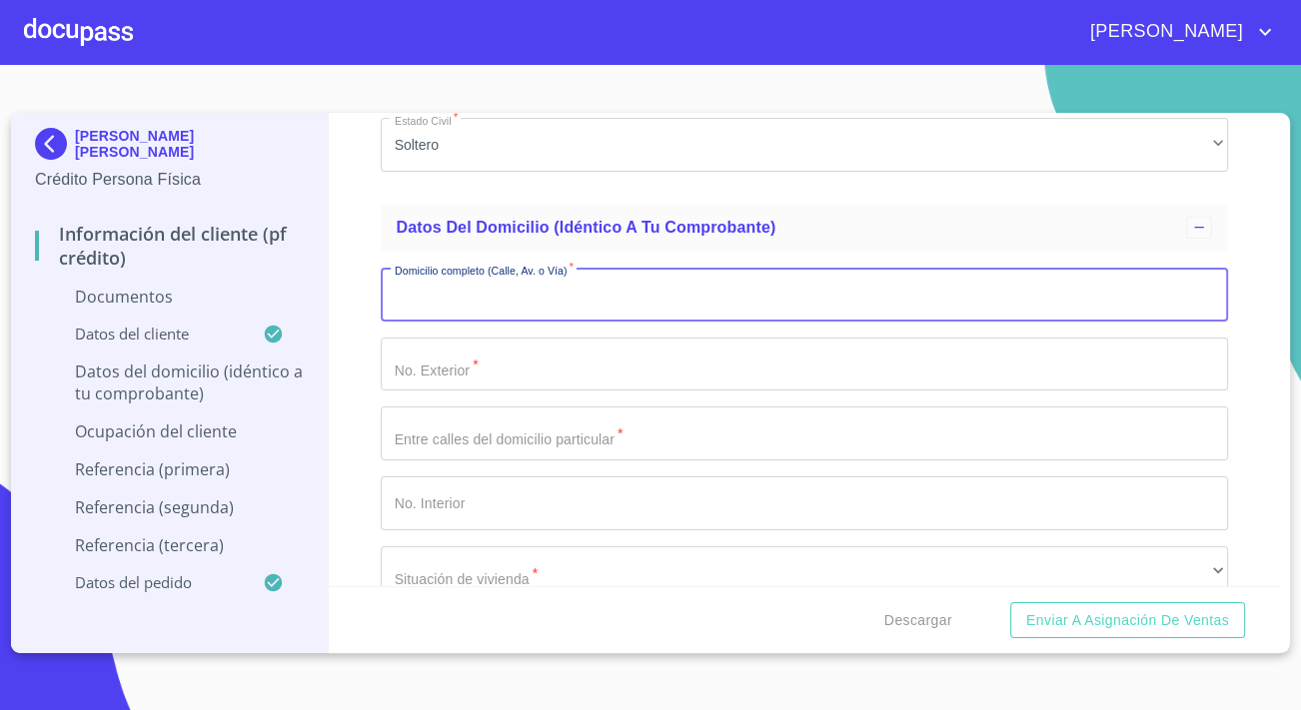
click at [552, 311] on input "Documento de identificación.   *" at bounding box center [804, 295] width 847 height 54
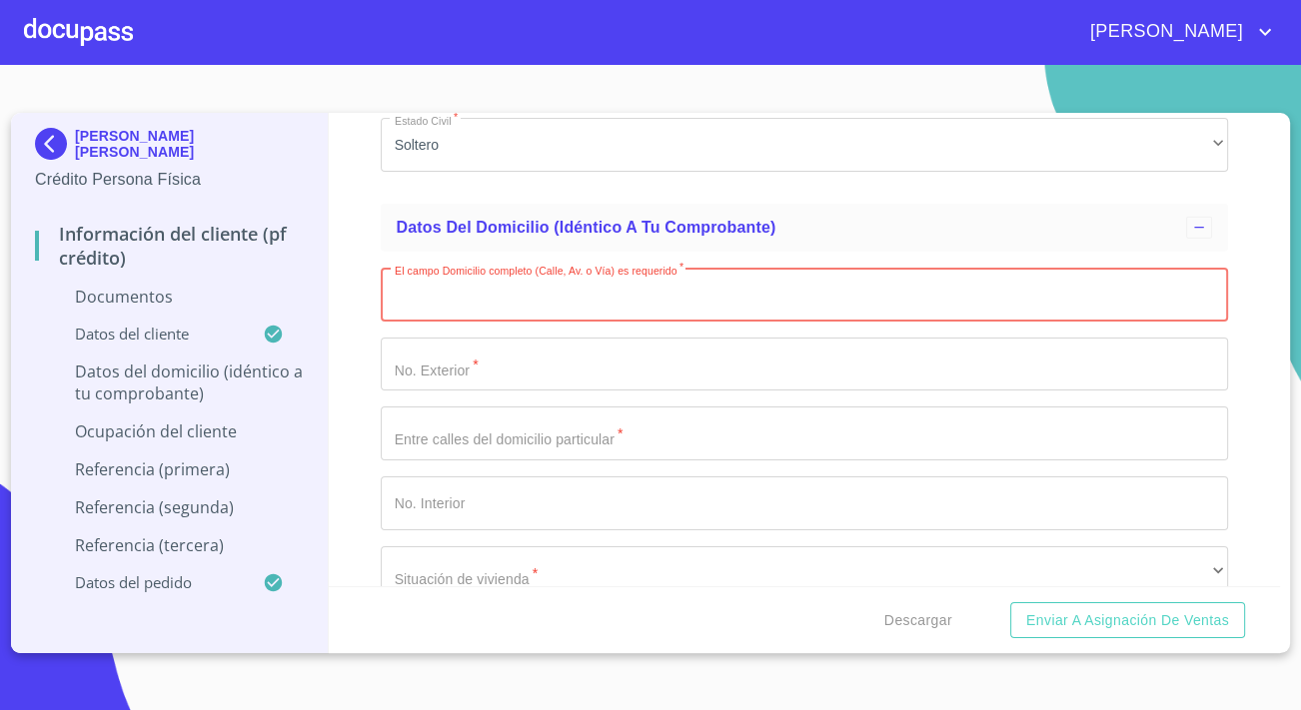
paste input "[PERSON_NAME]"
type input "[PERSON_NAME]"
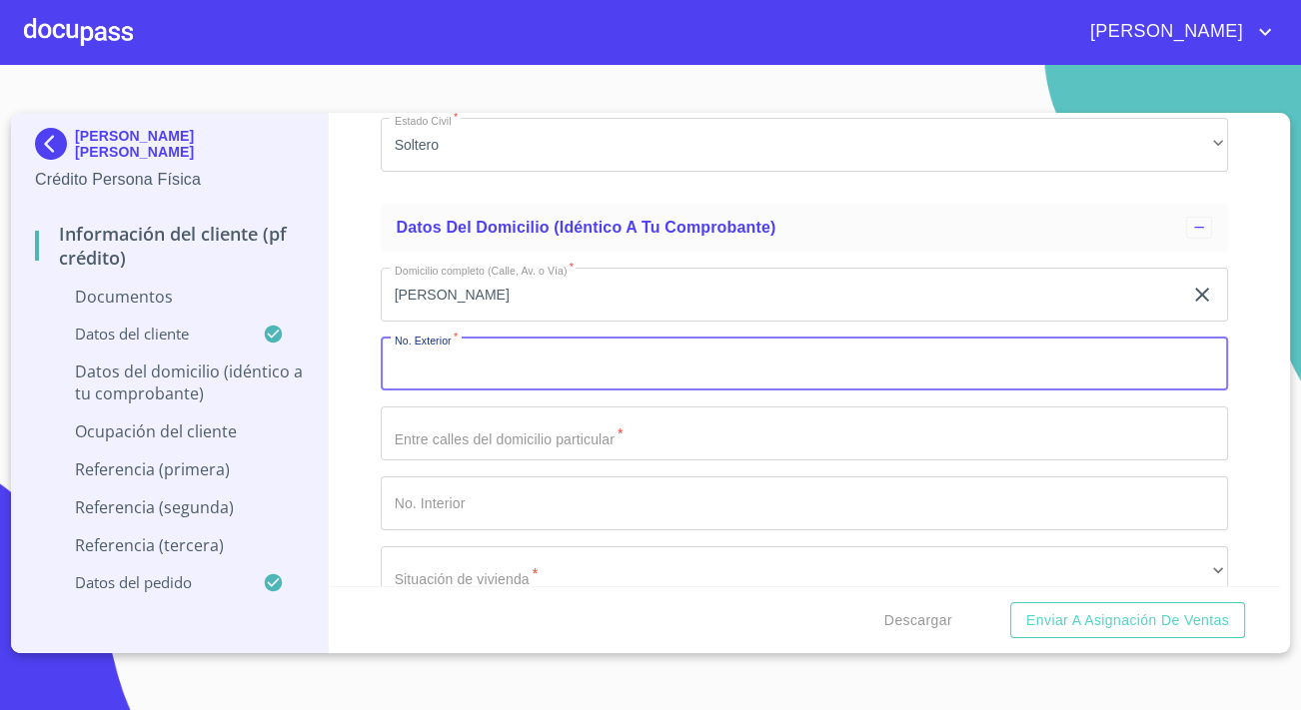
click at [454, 352] on input "Documento de identificación.   *" at bounding box center [804, 365] width 847 height 54
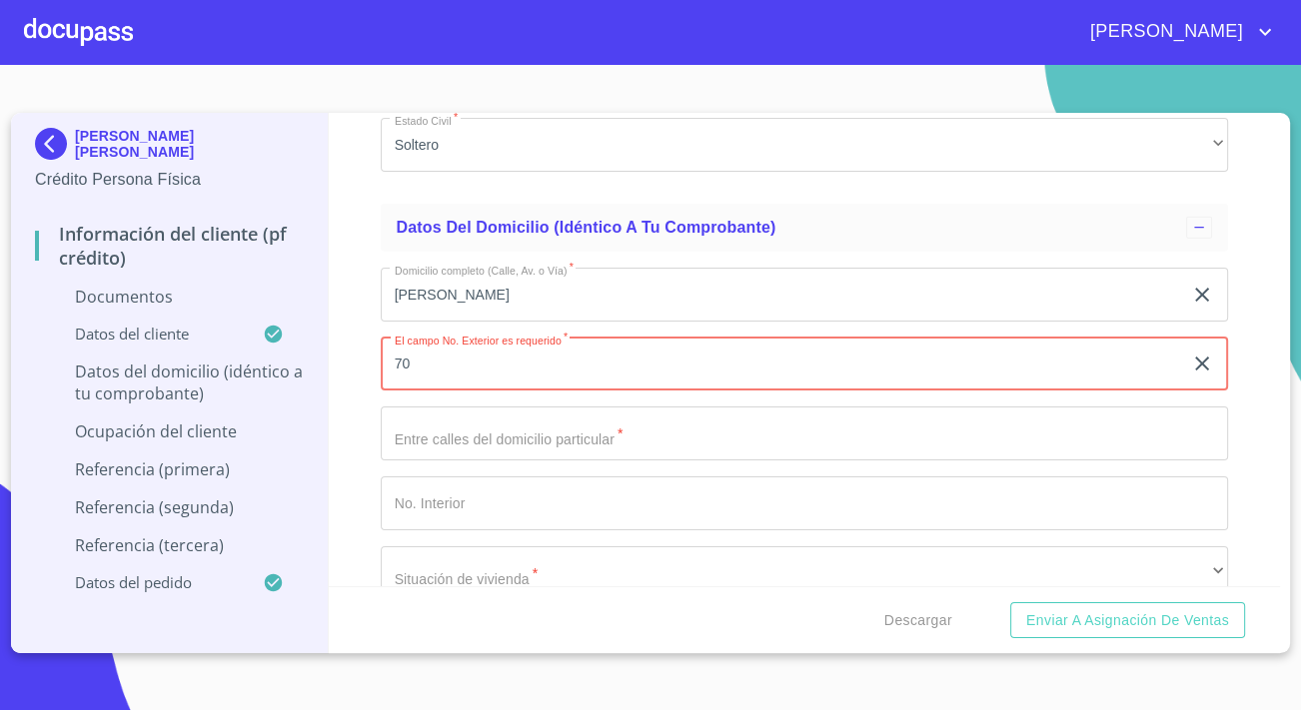
type input "70"
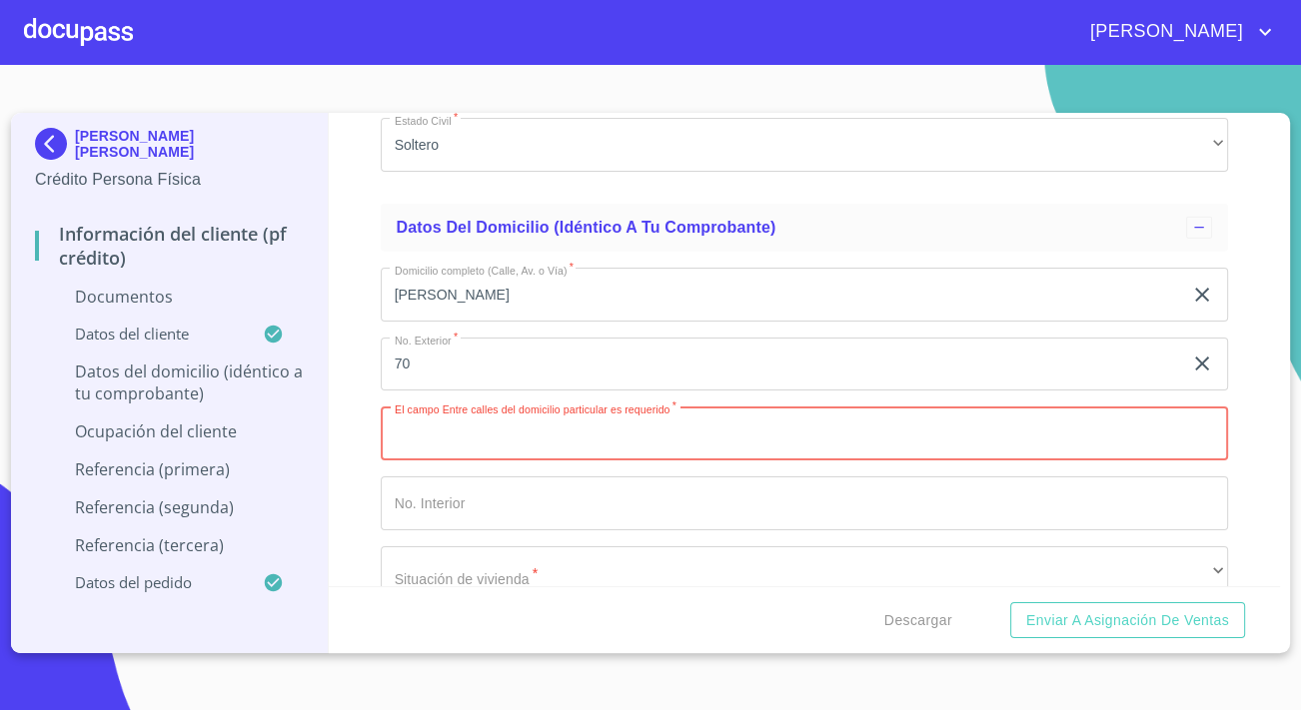
paste input "COL LLANO CHICO"
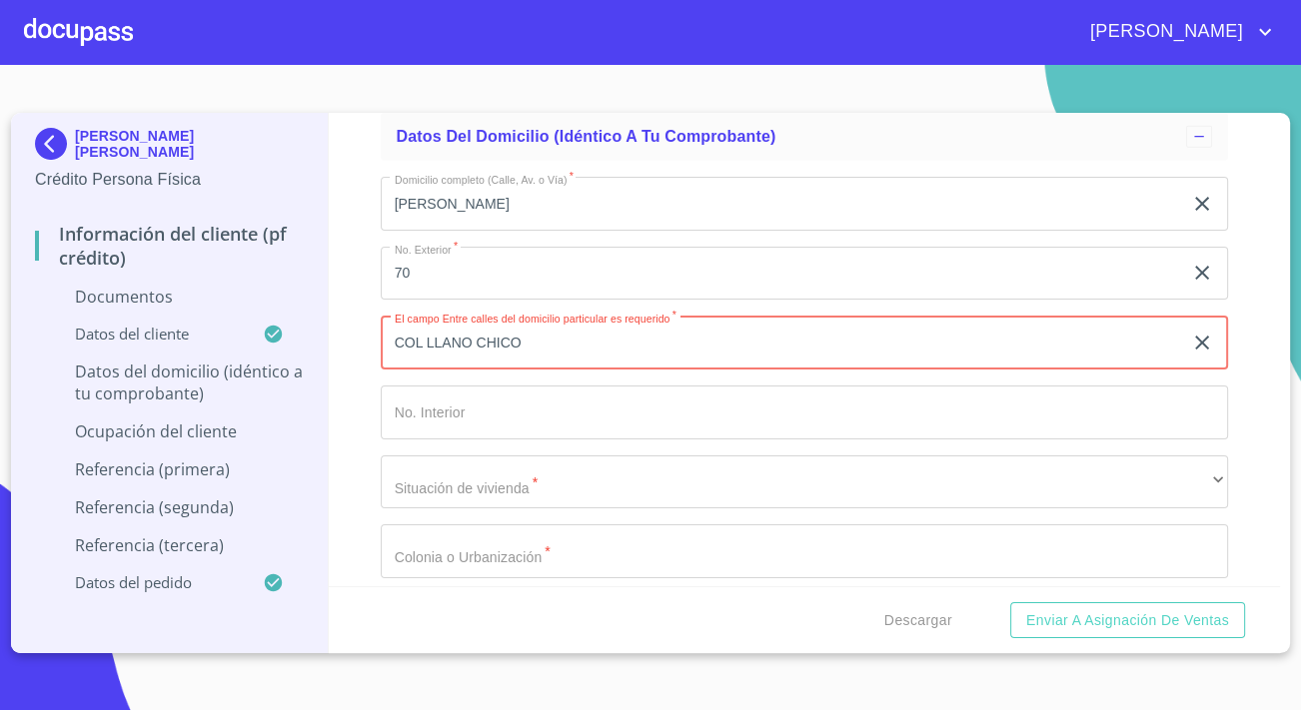
type input "COL LLANO CHICO"
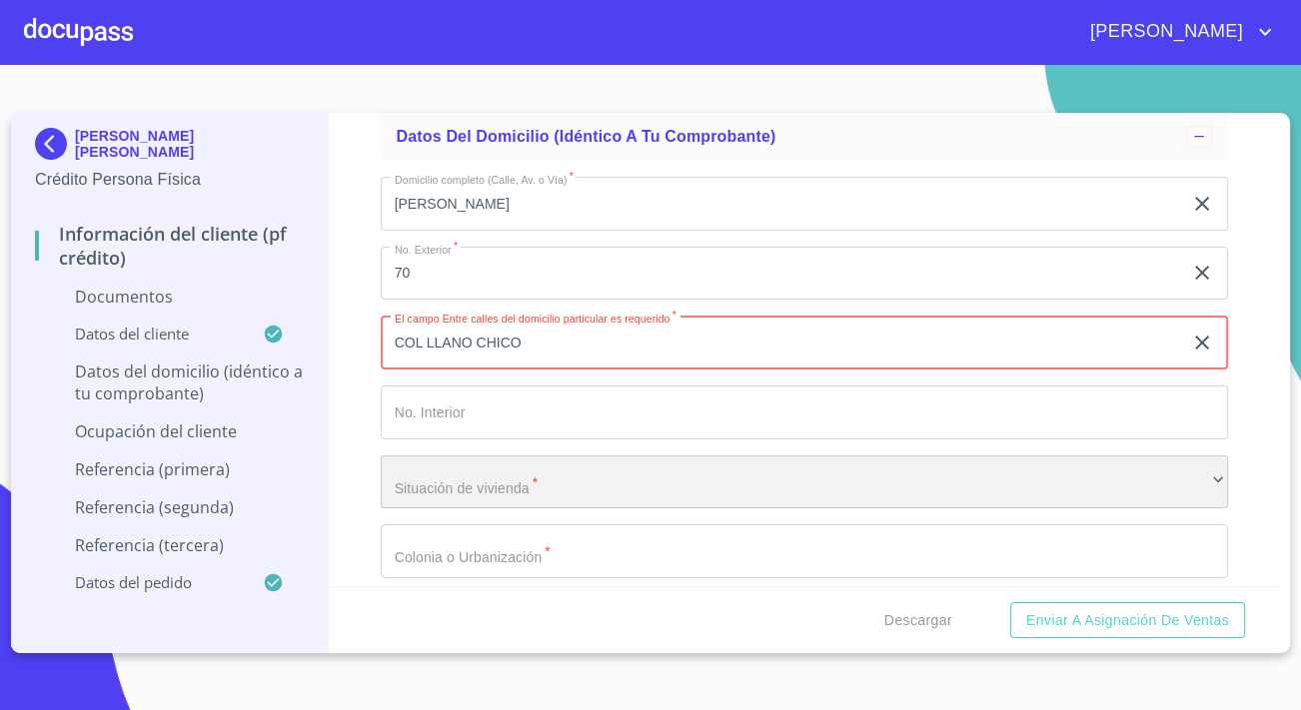
click at [505, 468] on div "​" at bounding box center [804, 482] width 847 height 54
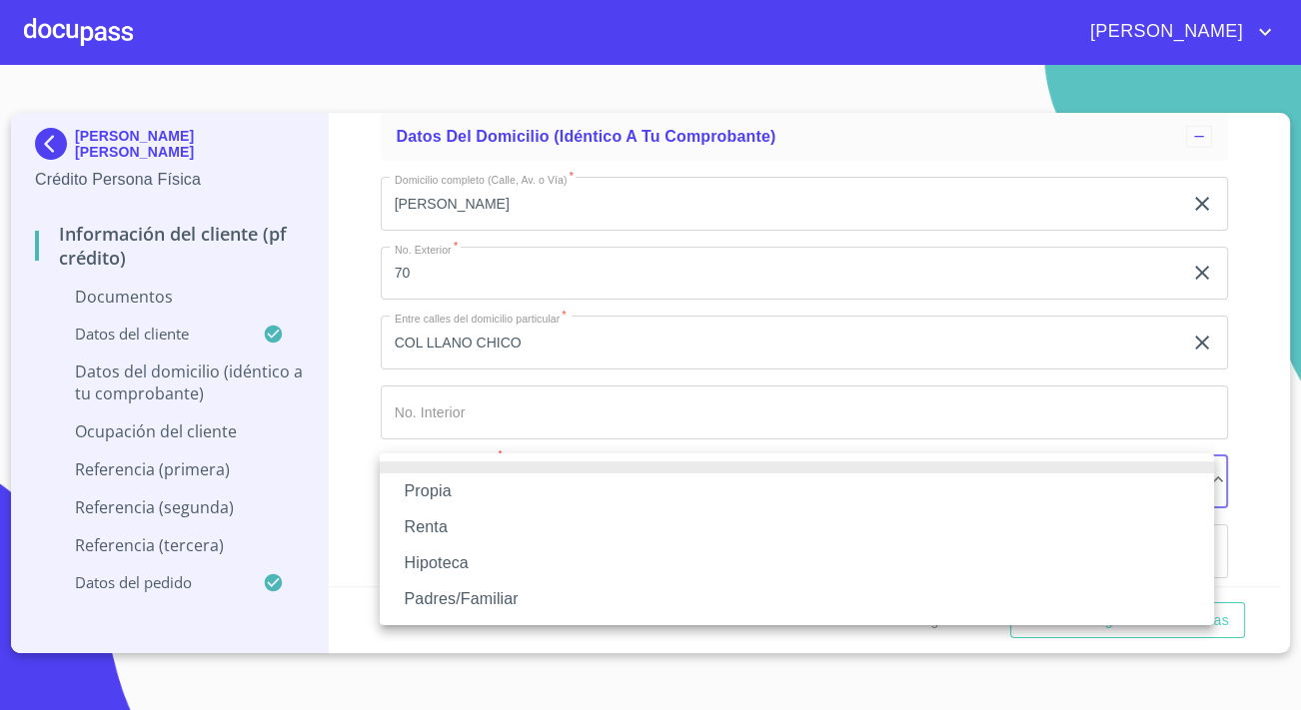
click at [468, 586] on li "Padres/Familiar" at bounding box center [797, 599] width 834 height 36
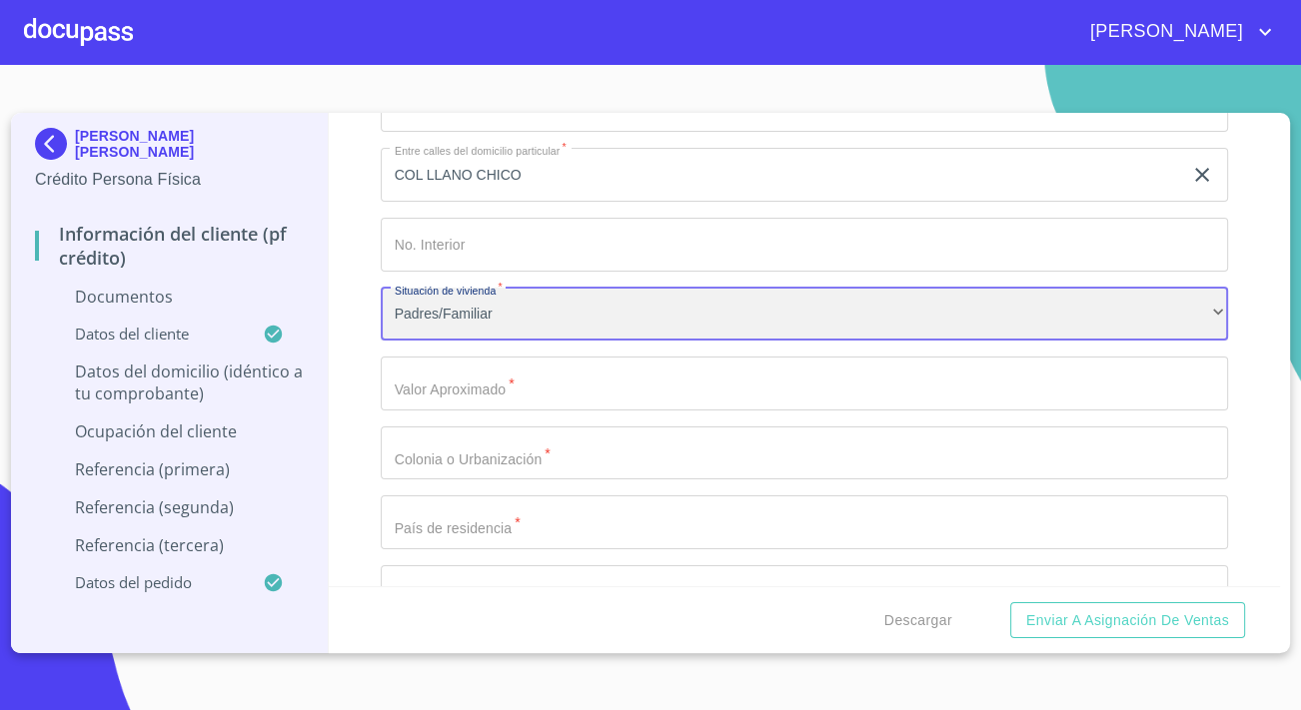
scroll to position [4813, 0]
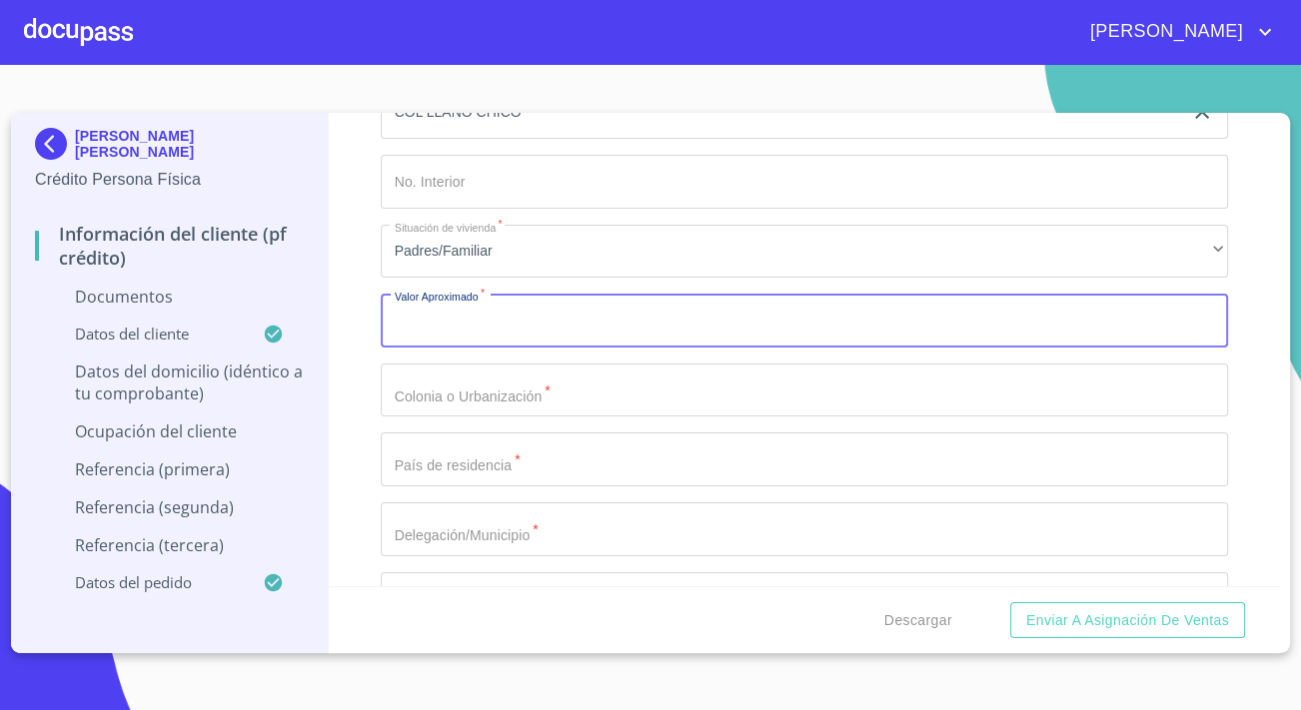
scroll to position [4904, 0]
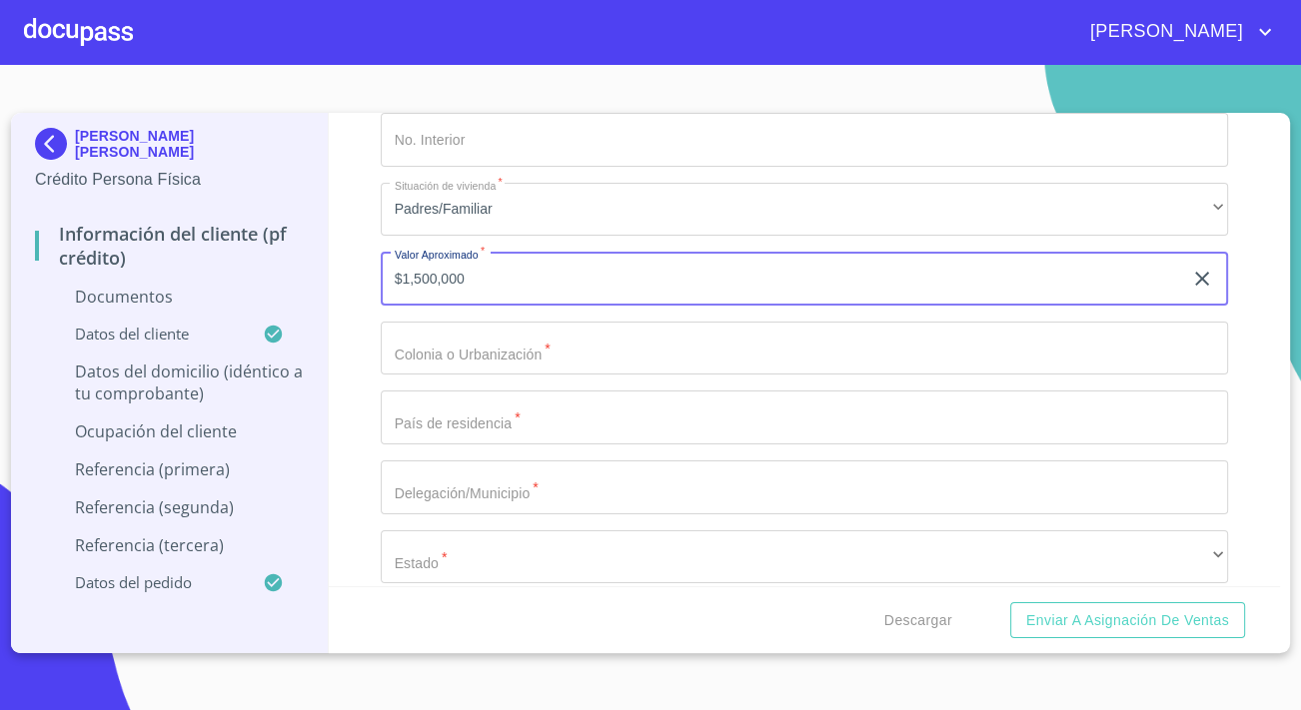
type input "$1,500,000"
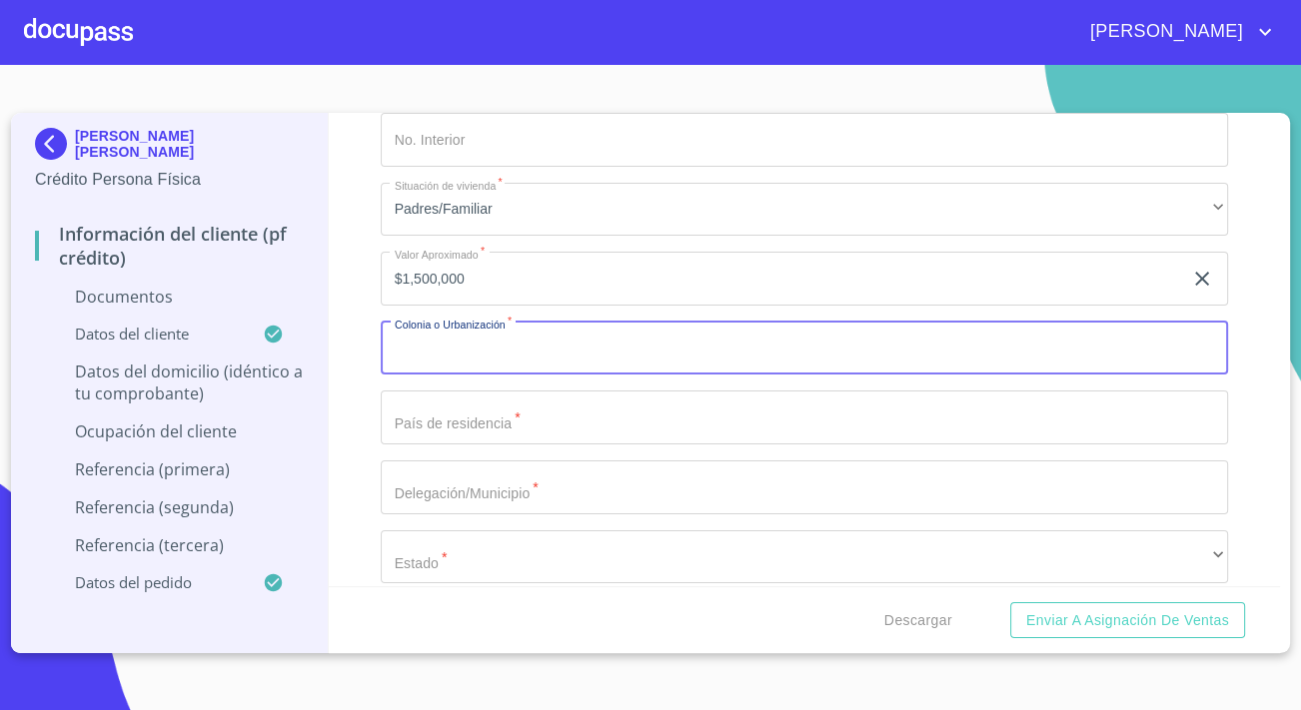
click at [422, 348] on input "Documento de identificación.   *" at bounding box center [804, 349] width 847 height 54
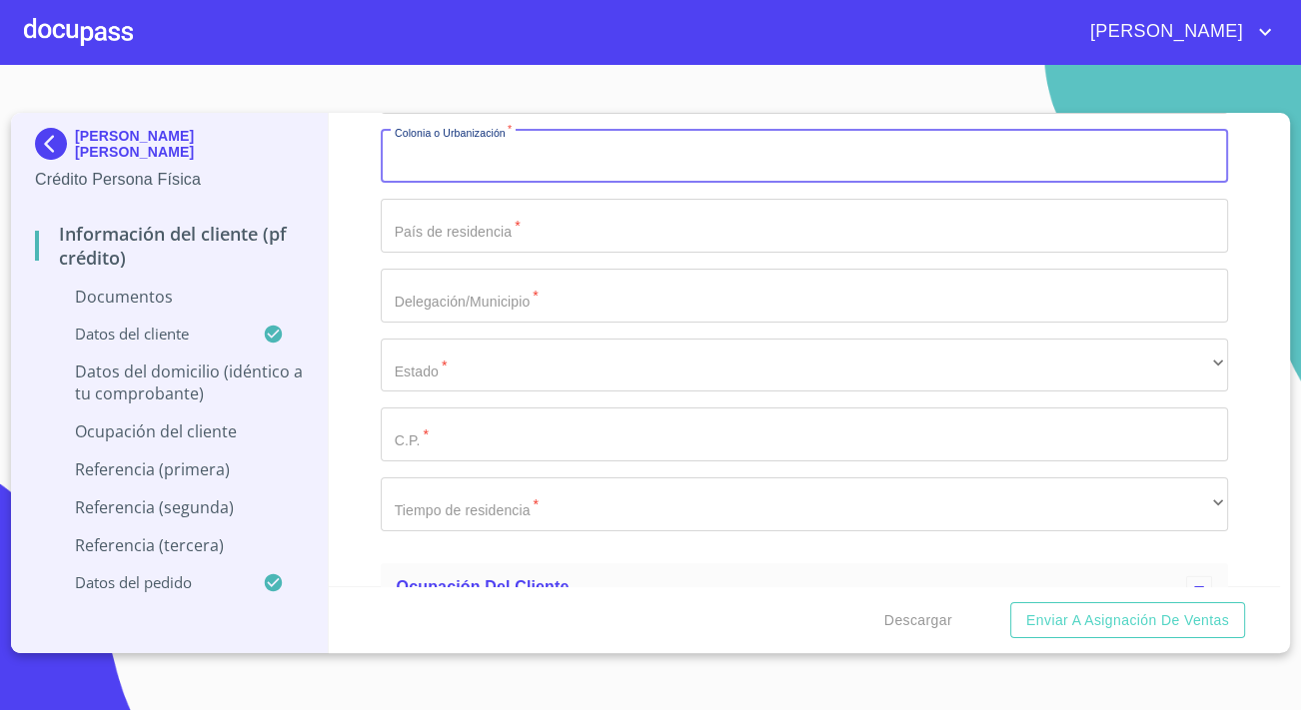
scroll to position [5175, 0]
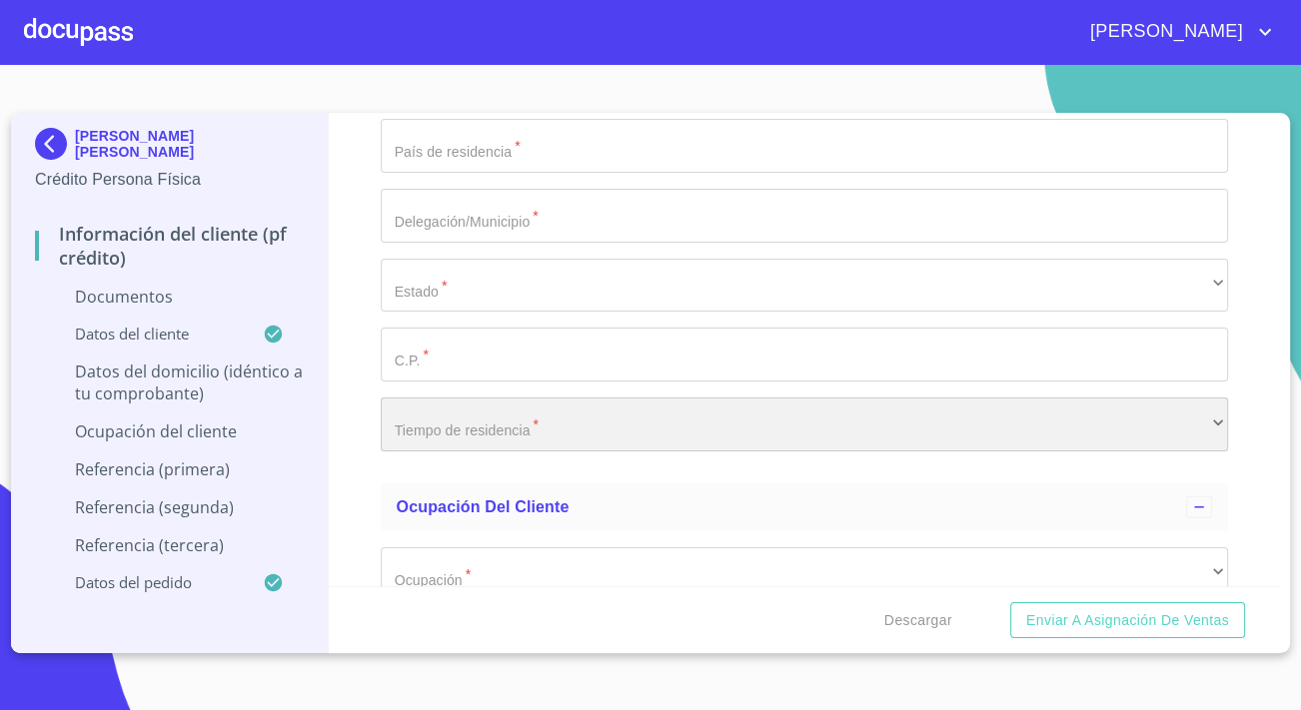
click at [474, 419] on div "​" at bounding box center [804, 425] width 847 height 54
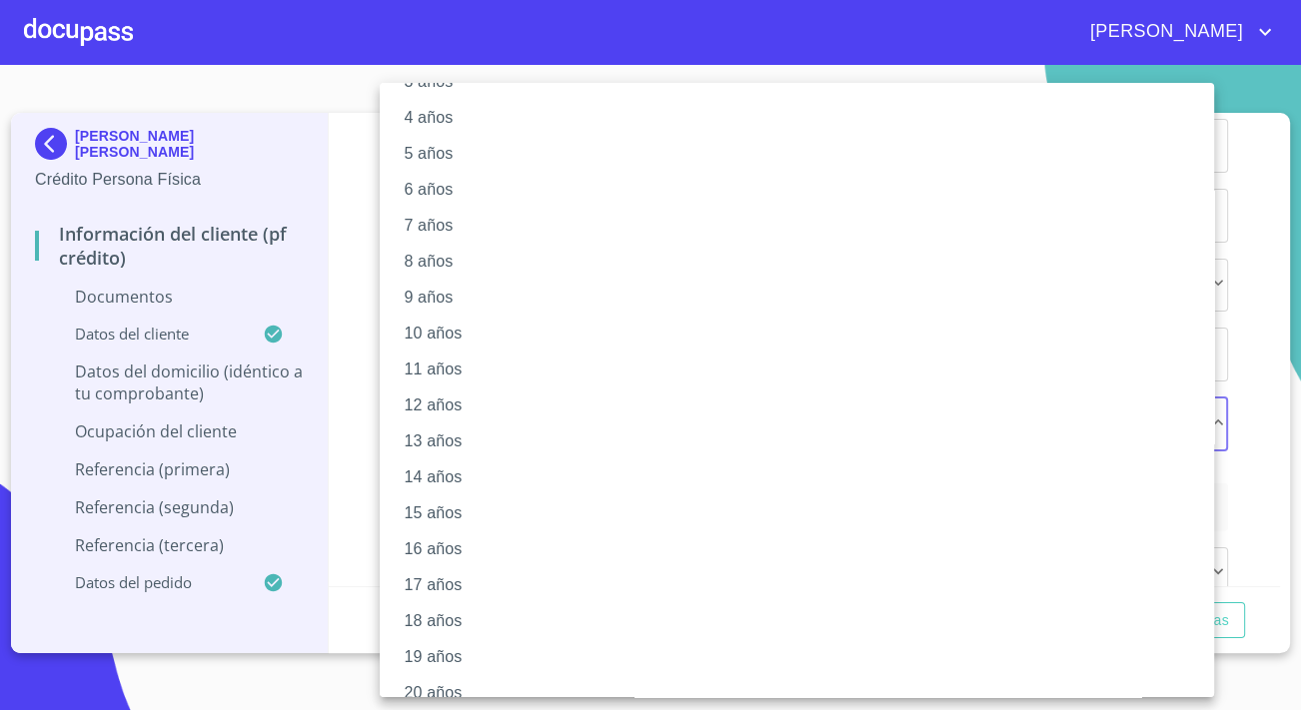
scroll to position [168, 0]
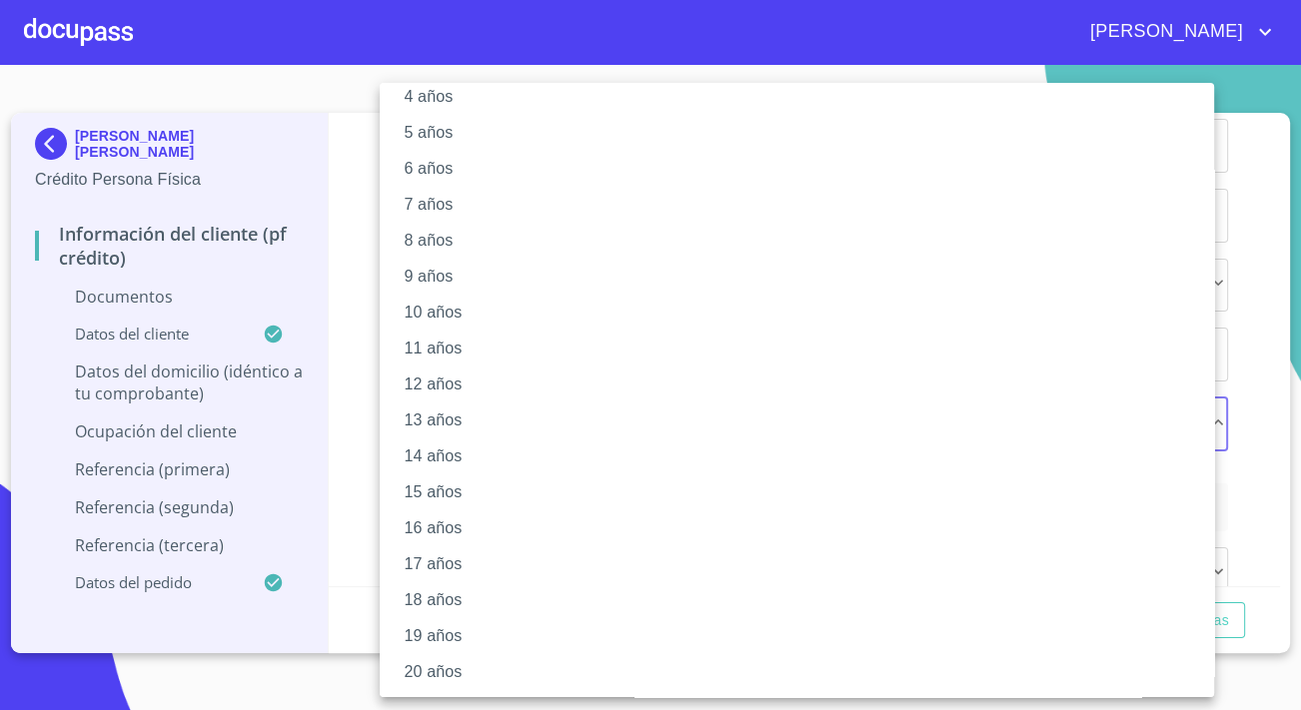
click at [437, 675] on li "20 años" at bounding box center [804, 672] width 848 height 36
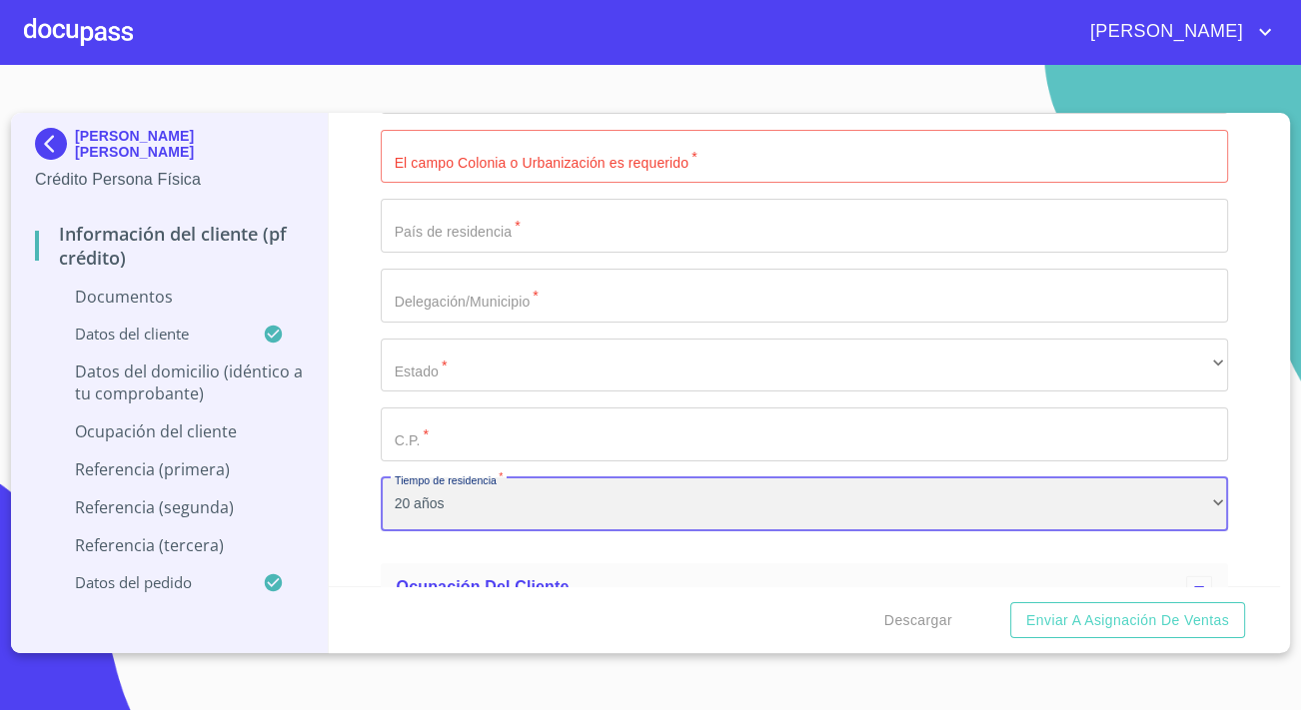
scroll to position [4994, 0]
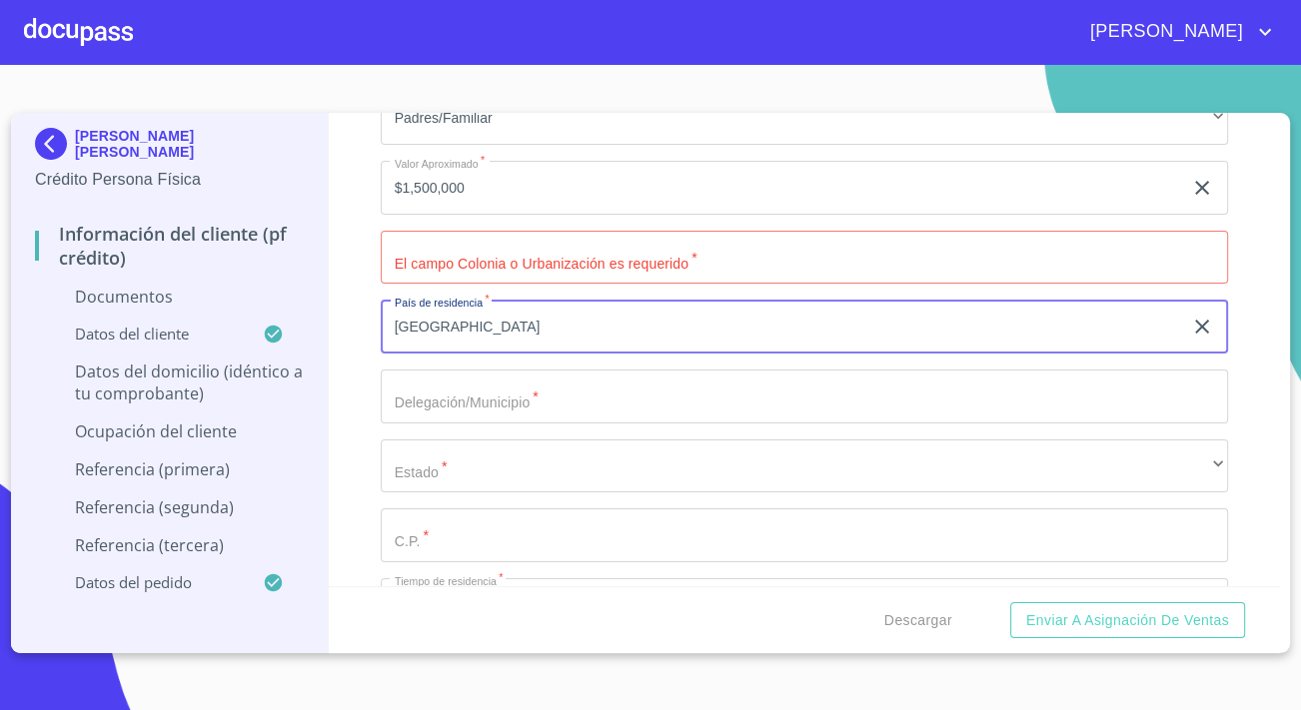
type input "[GEOGRAPHIC_DATA]"
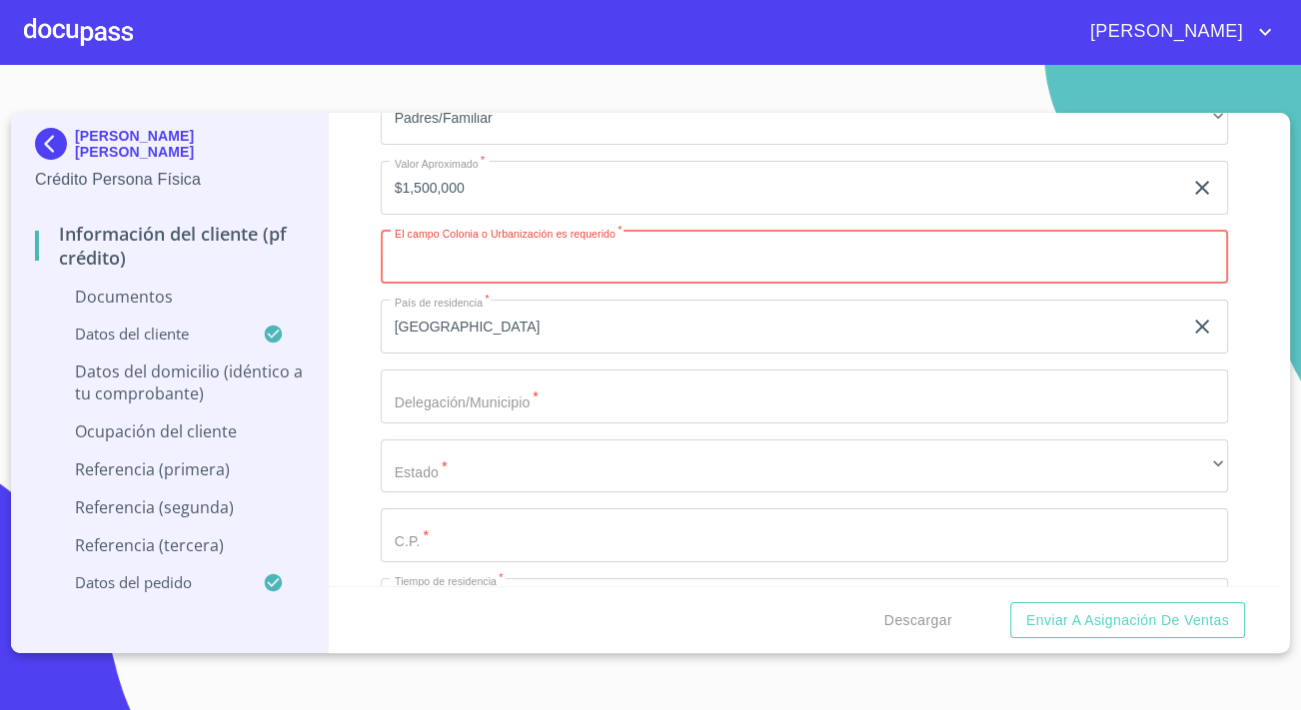
click at [456, 260] on input "Documento de identificación.   *" at bounding box center [804, 258] width 847 height 54
paste input "SAN [PERSON_NAME]"
type input "SAN [PERSON_NAME]"
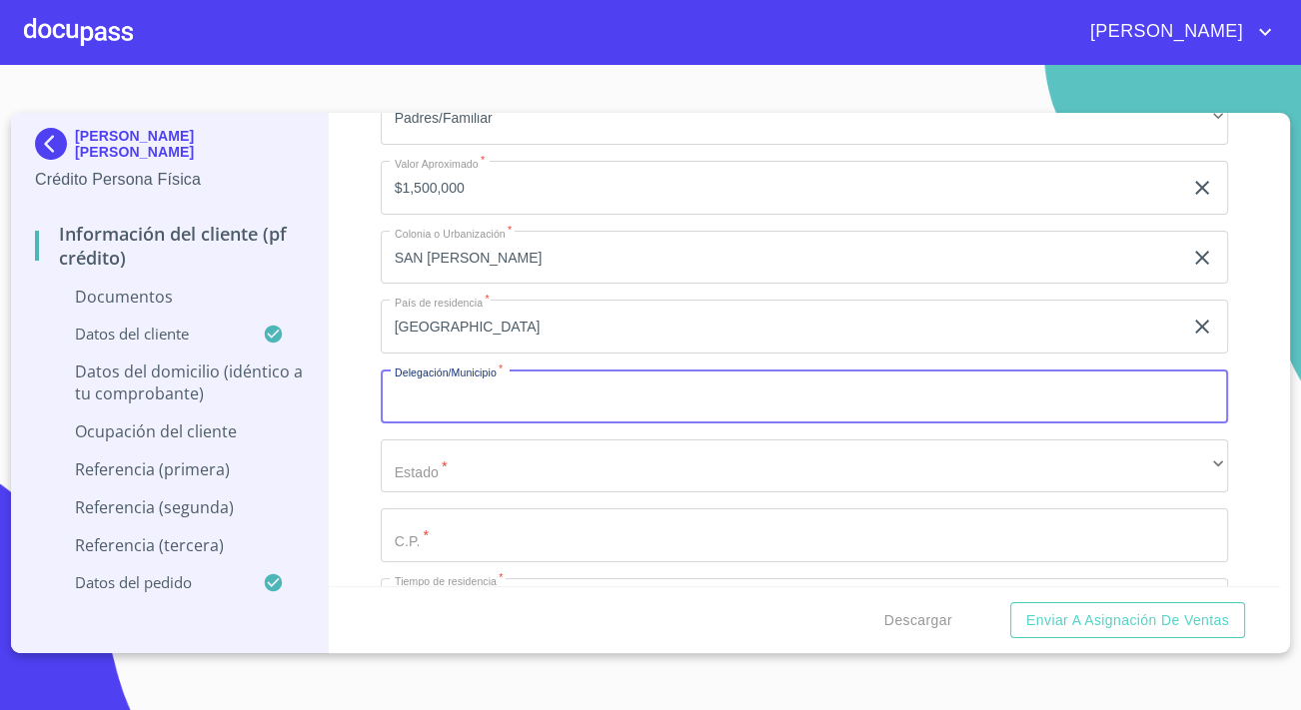
click at [453, 396] on input "Documento de identificación.   *" at bounding box center [804, 397] width 847 height 54
paste input "SAN [PERSON_NAME]"
type input "SAN [PERSON_NAME]"
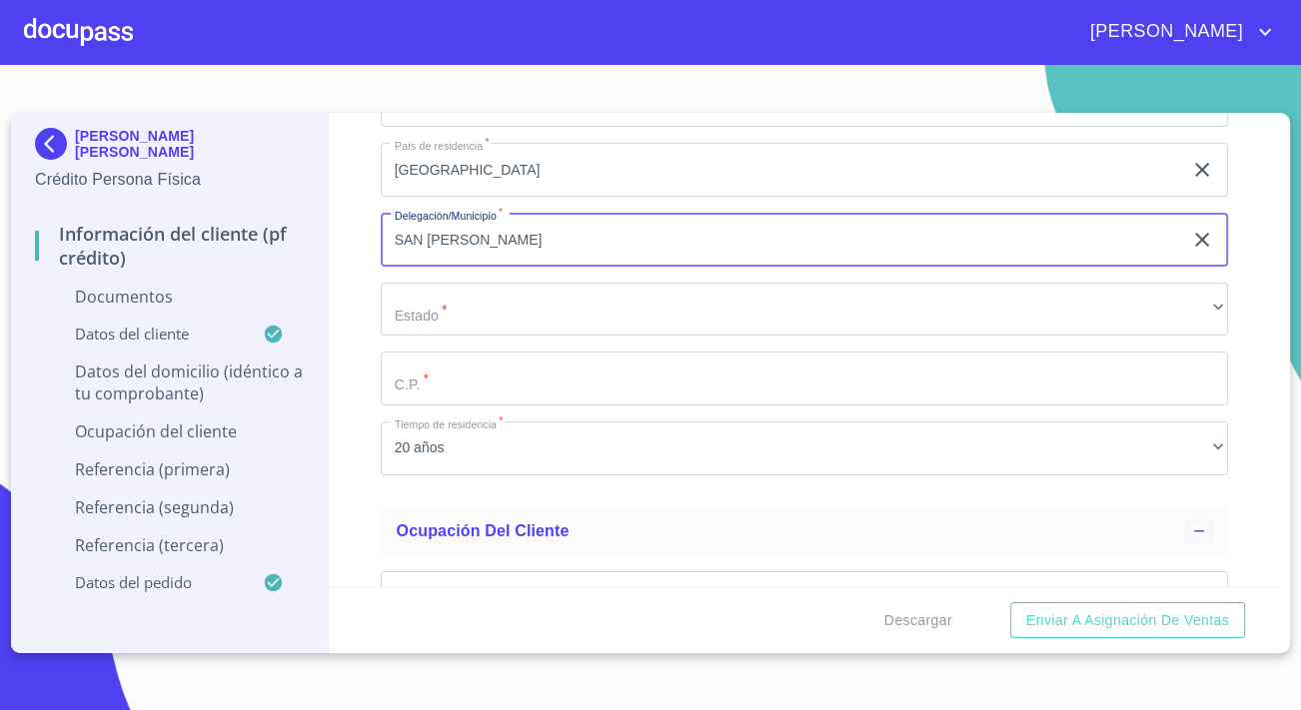
scroll to position [5175, 0]
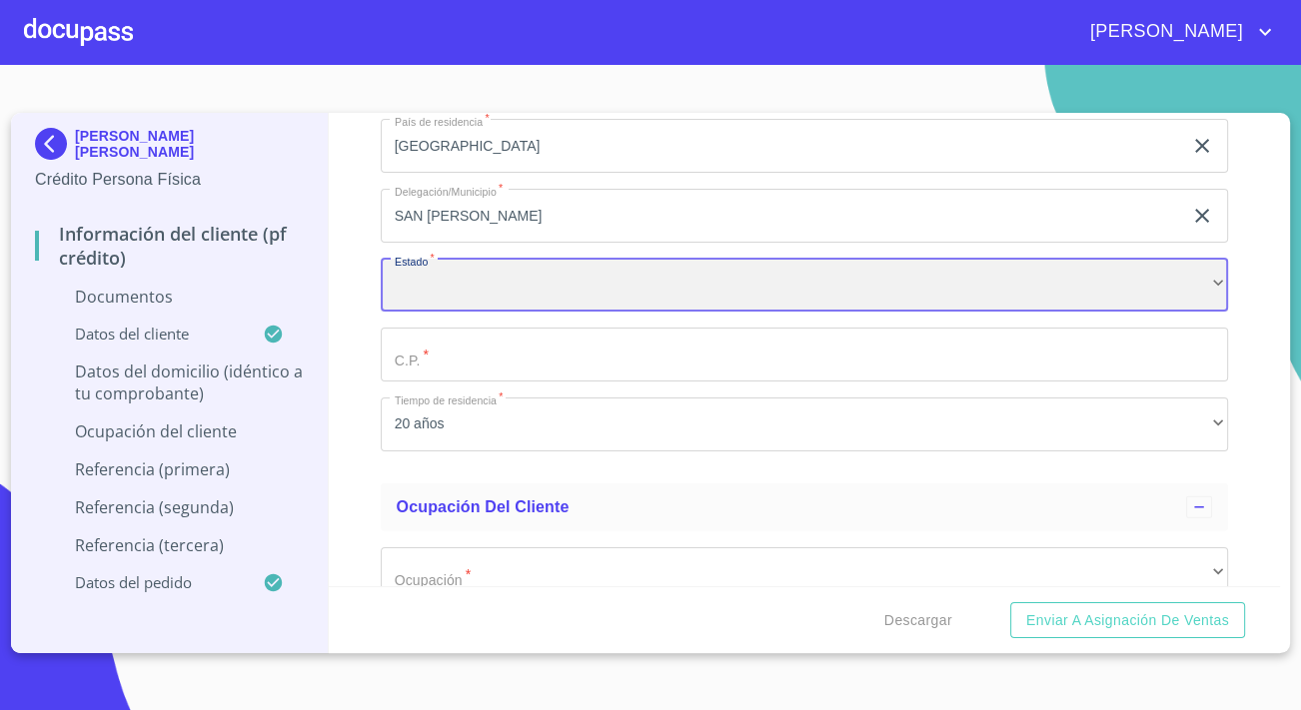
click at [466, 294] on div "​" at bounding box center [804, 286] width 847 height 54
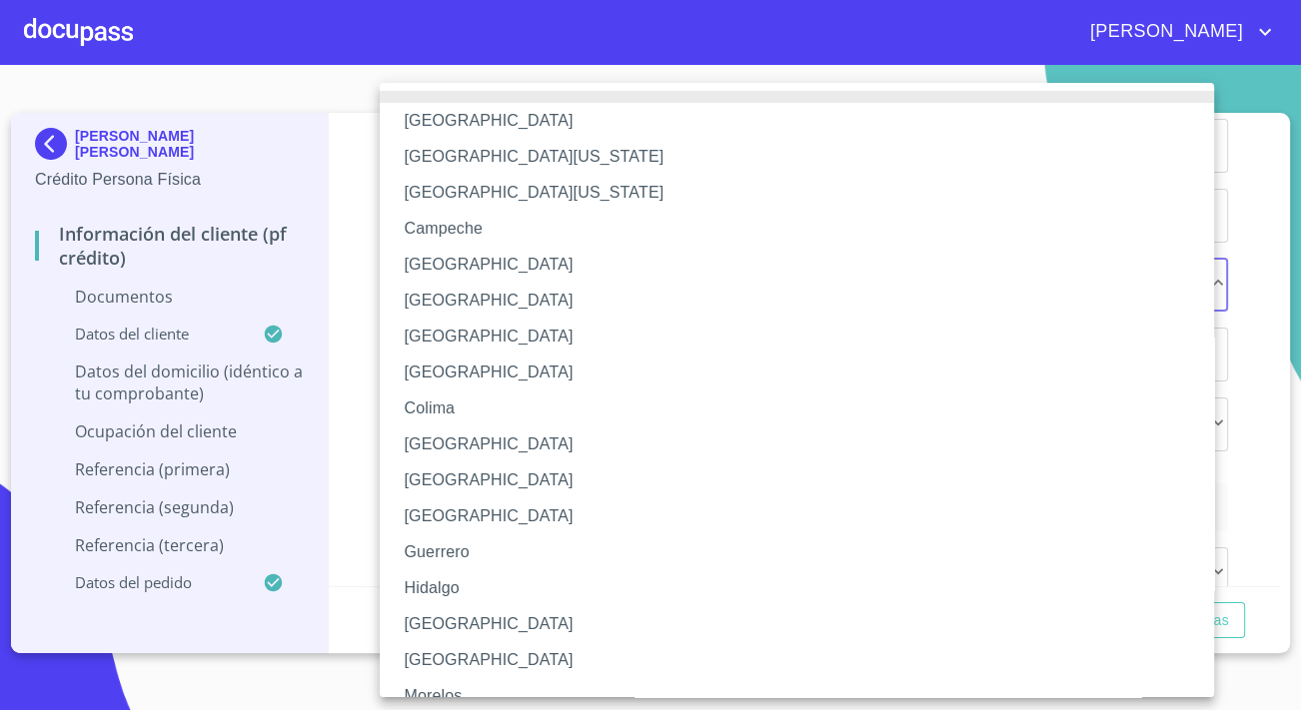
click at [450, 613] on li "[GEOGRAPHIC_DATA]" at bounding box center [804, 624] width 848 height 36
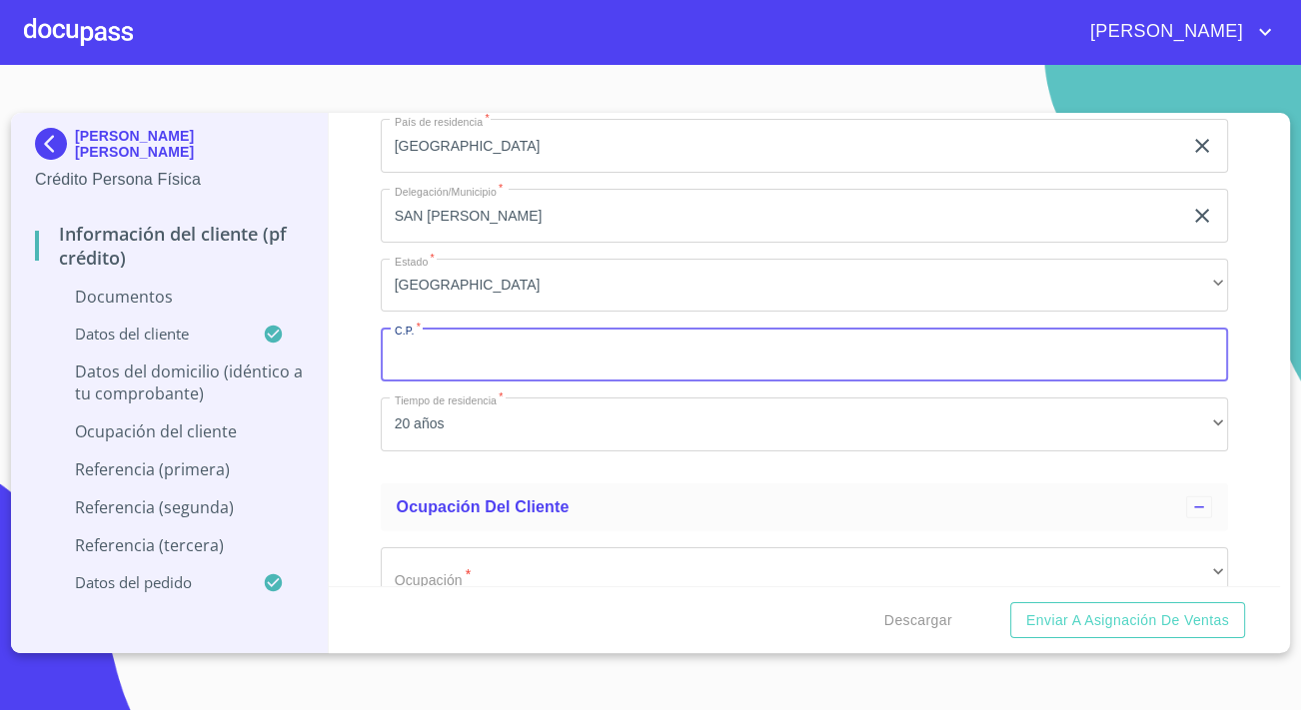
click at [435, 349] on input "Documento de identificación.   *" at bounding box center [804, 355] width 847 height 54
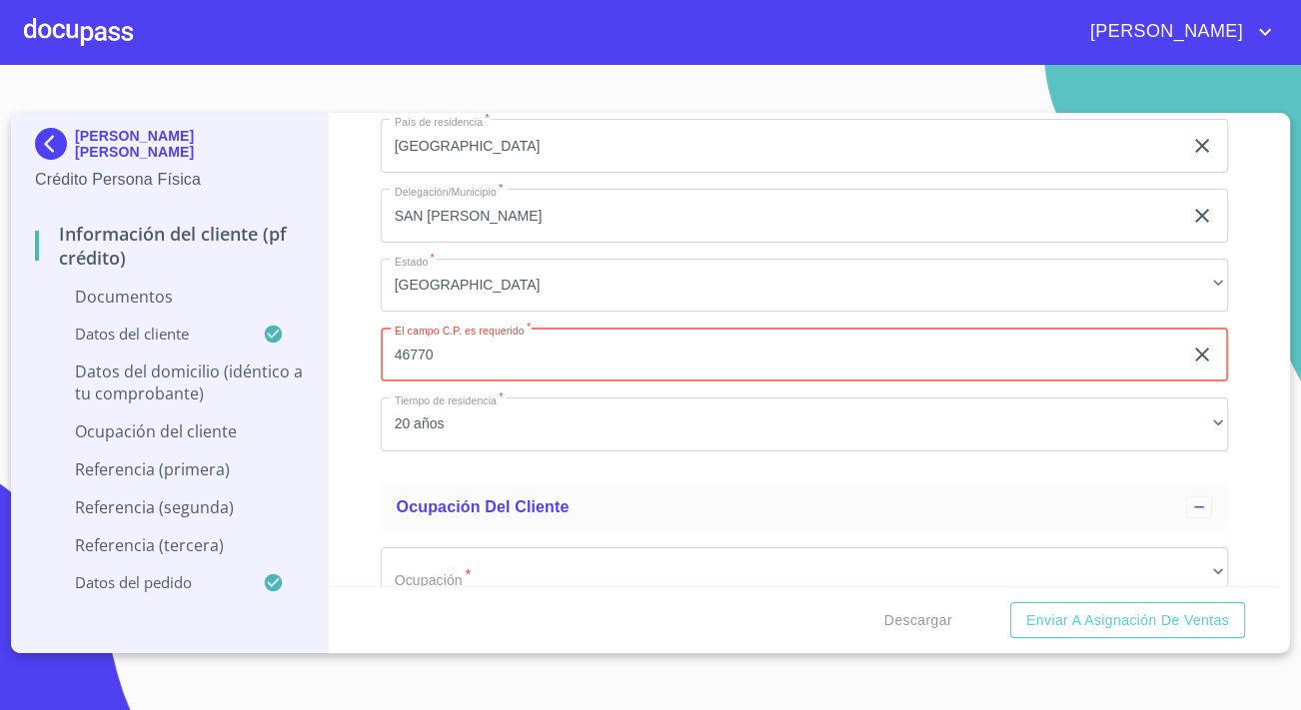
type input "46770"
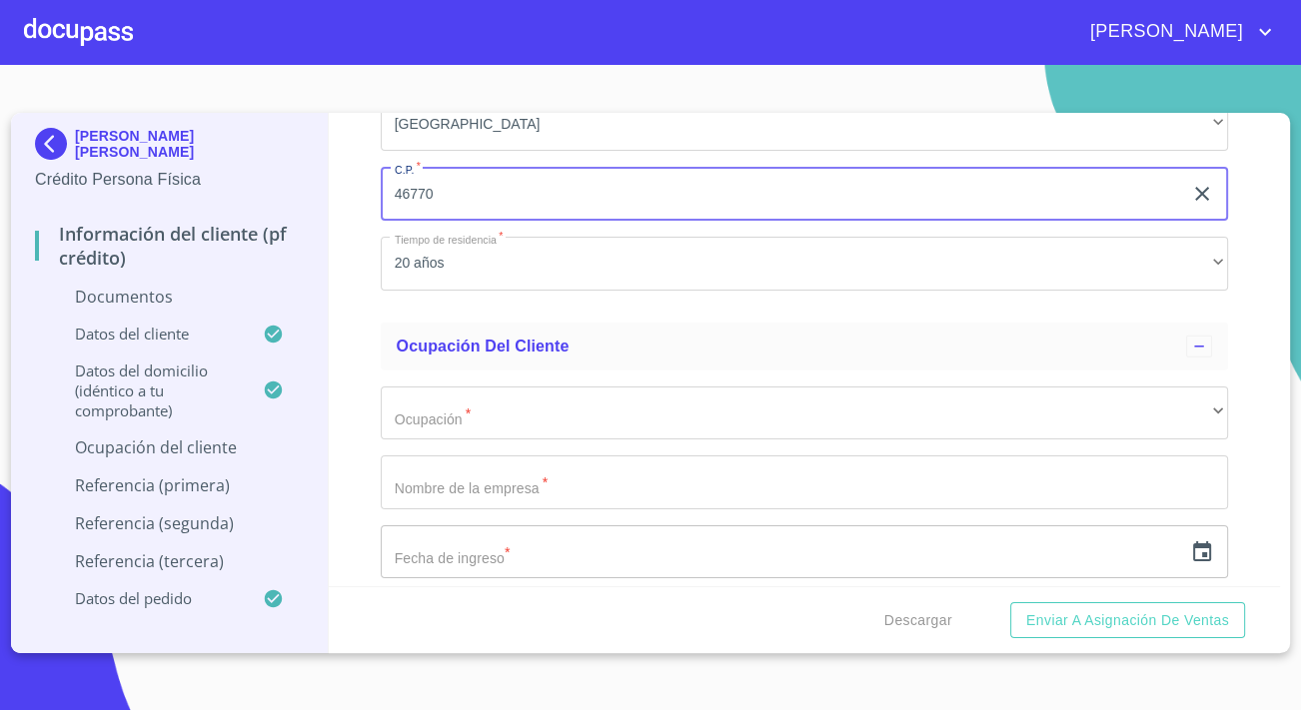
scroll to position [5357, 0]
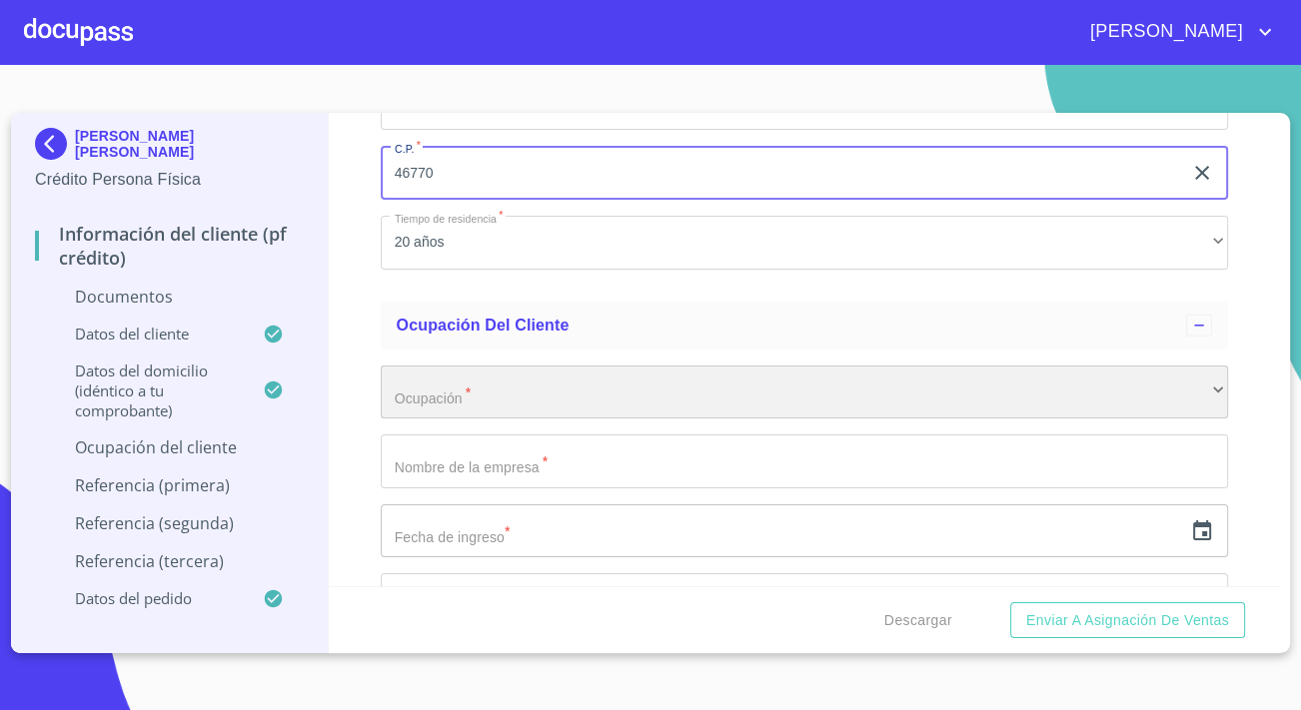
click at [468, 377] on div "​" at bounding box center [804, 393] width 847 height 54
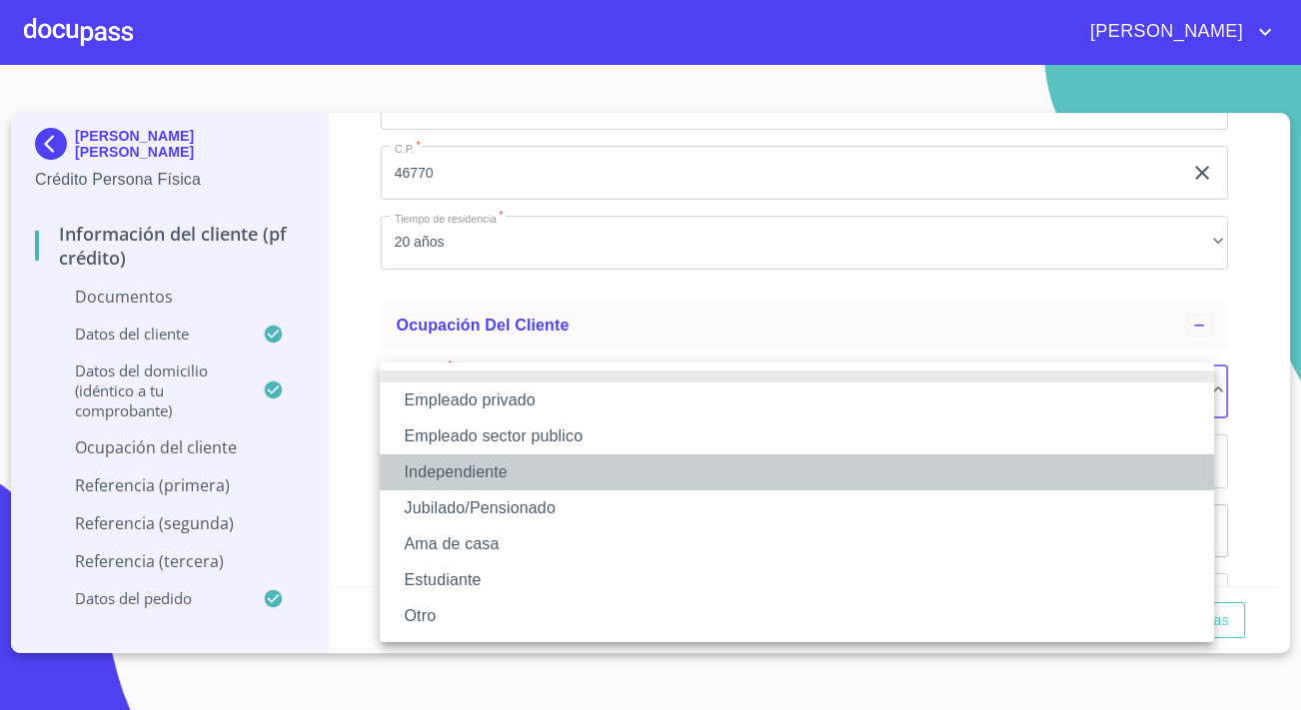
click at [482, 476] on li "Independiente" at bounding box center [797, 472] width 834 height 36
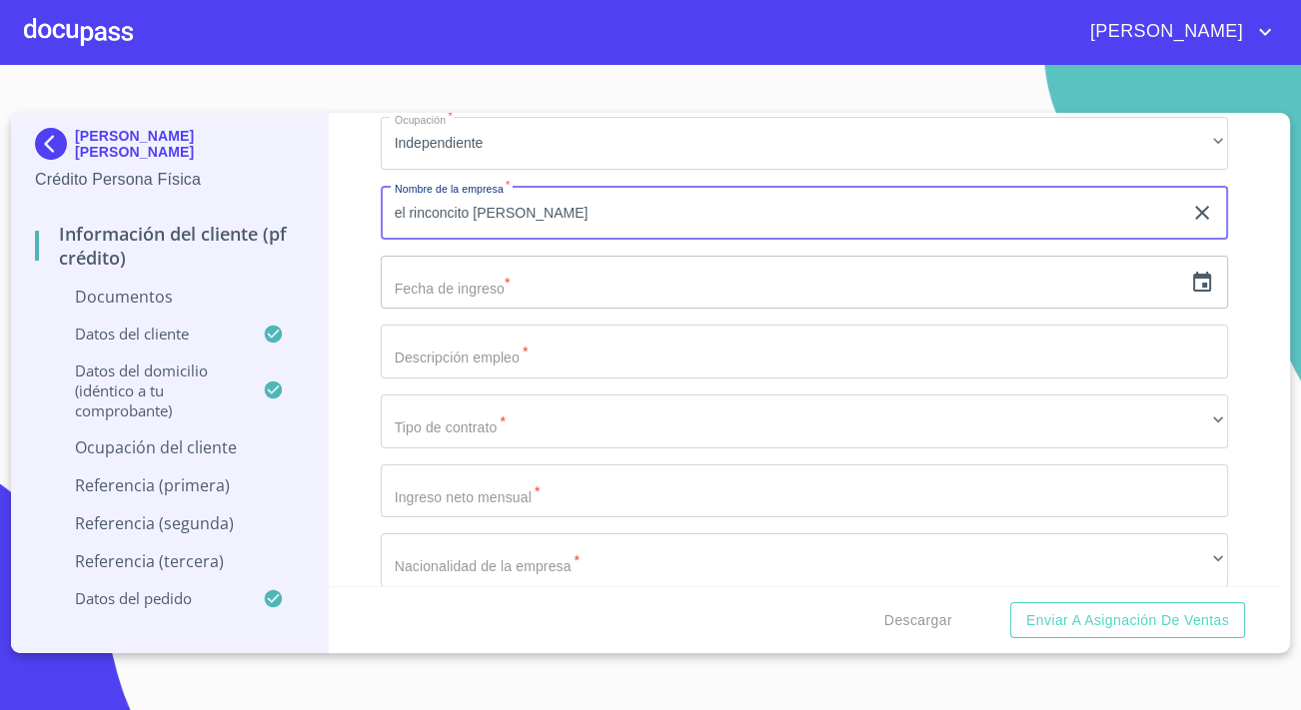
scroll to position [5630, 0]
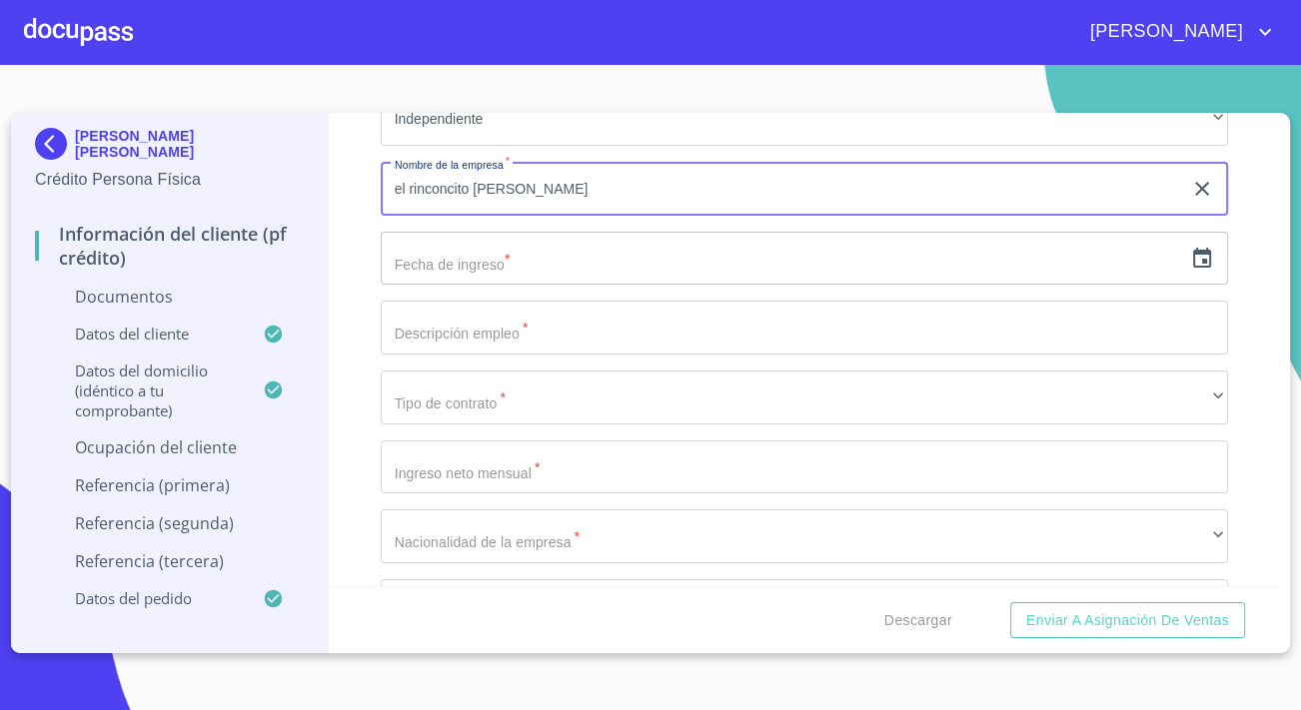
type input "el rinconcito [PERSON_NAME]"
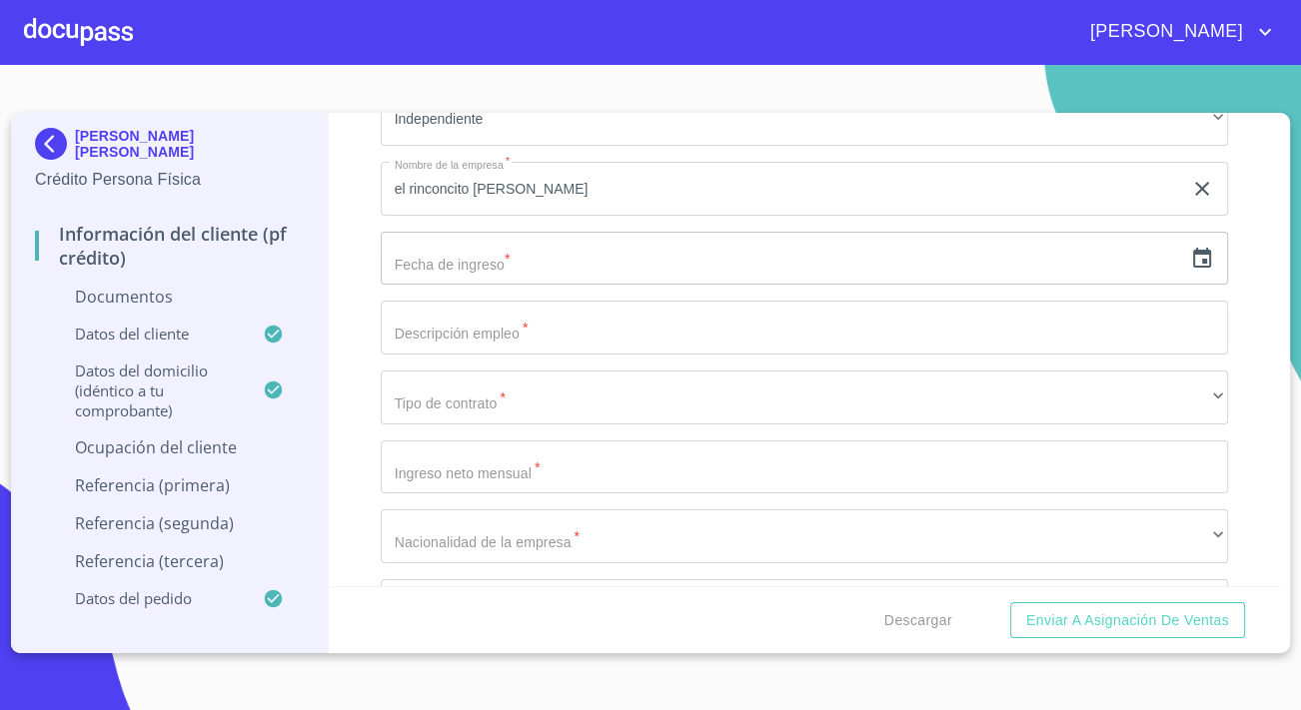
click at [1174, 257] on div "​" at bounding box center [804, 259] width 847 height 54
click at [1190, 256] on icon "button" at bounding box center [1202, 259] width 24 height 24
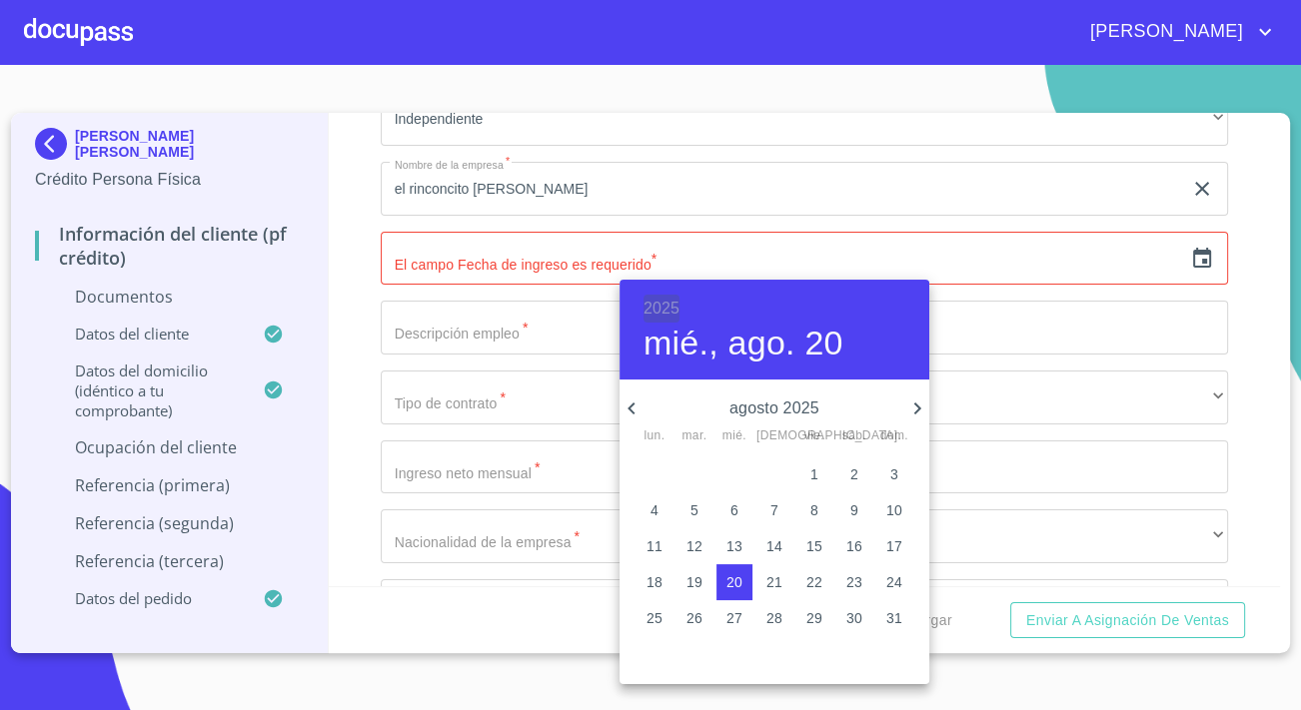
click at [662, 310] on h6 "2025" at bounding box center [661, 309] width 36 height 28
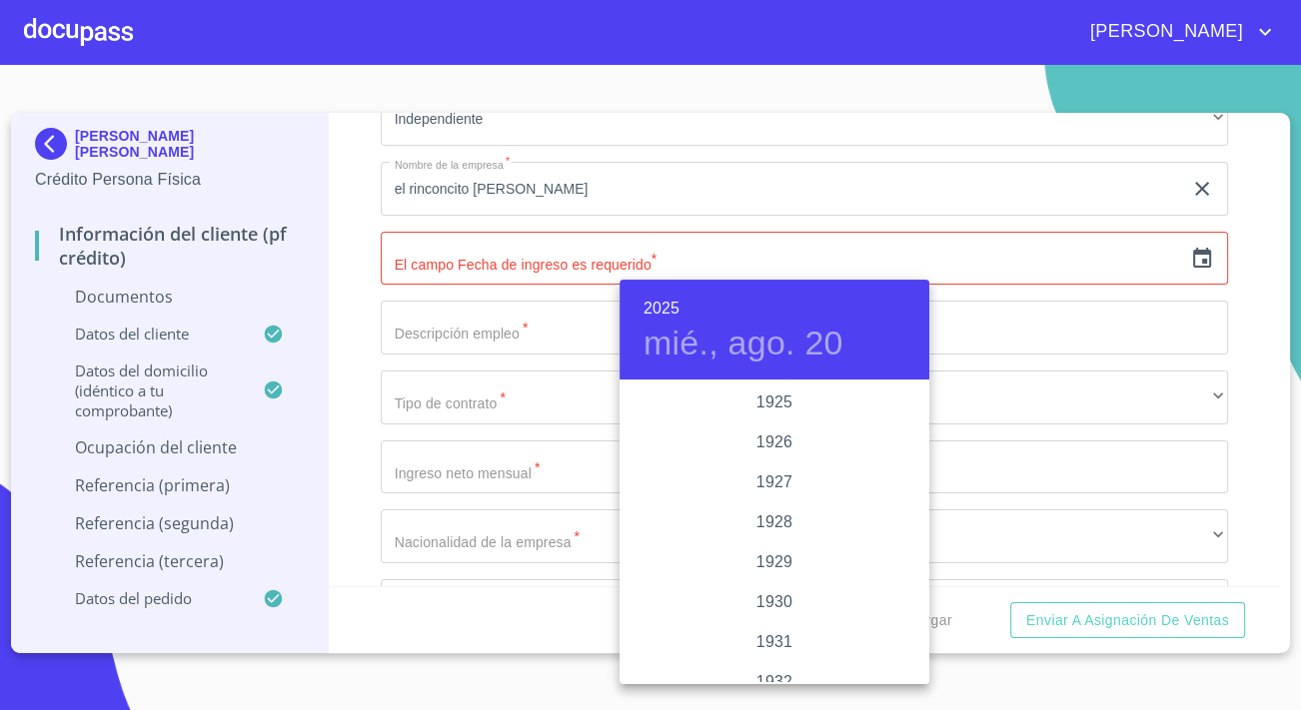
scroll to position [3876, 0]
click at [769, 474] on div "2024" at bounding box center [774, 482] width 310 height 40
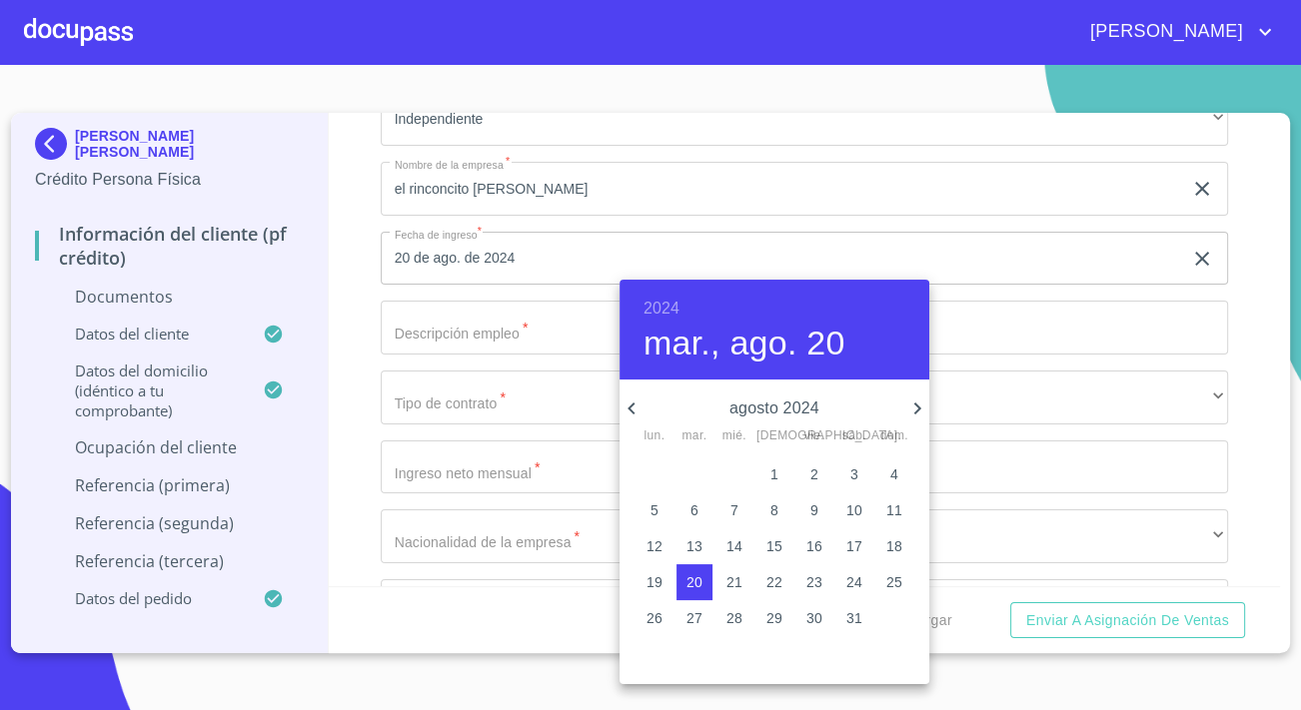
click at [629, 413] on icon "button" at bounding box center [631, 409] width 24 height 24
click at [629, 414] on icon "button" at bounding box center [631, 409] width 24 height 24
click at [656, 540] on p "15" at bounding box center [654, 546] width 16 height 20
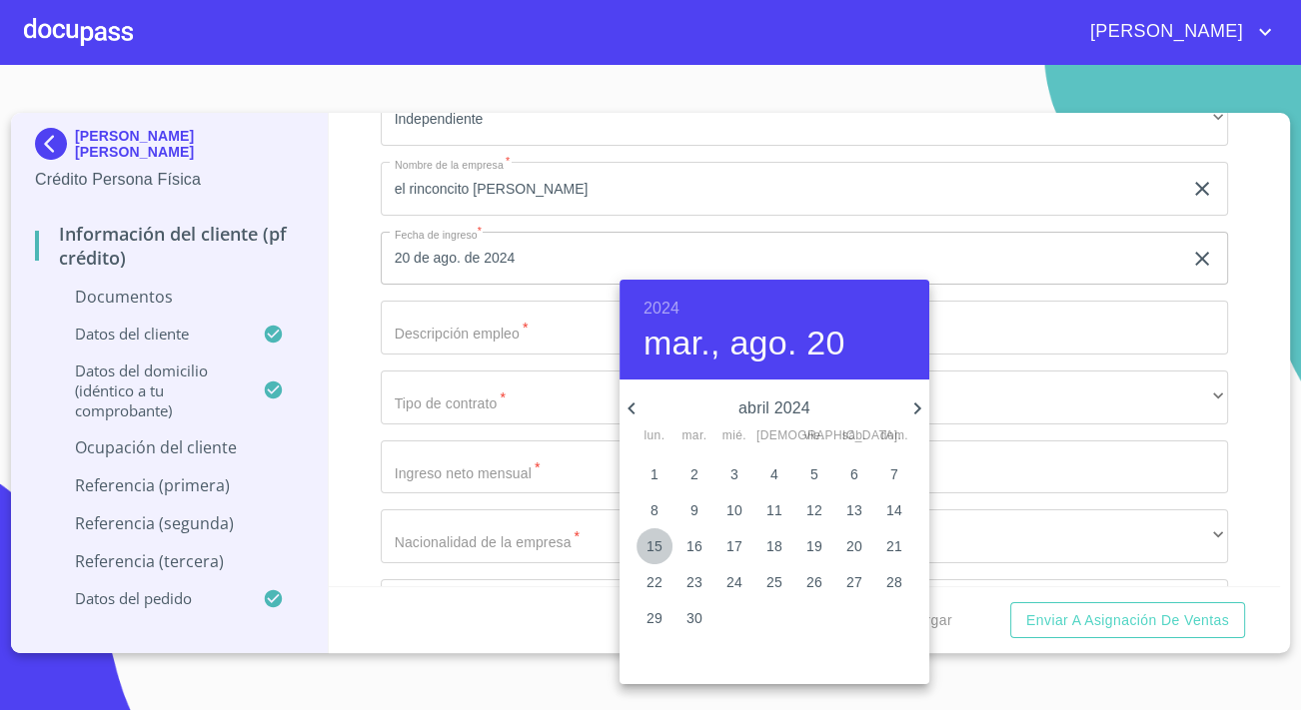
type input "15 de abr. de 2024"
click at [387, 310] on div at bounding box center [650, 355] width 1301 height 710
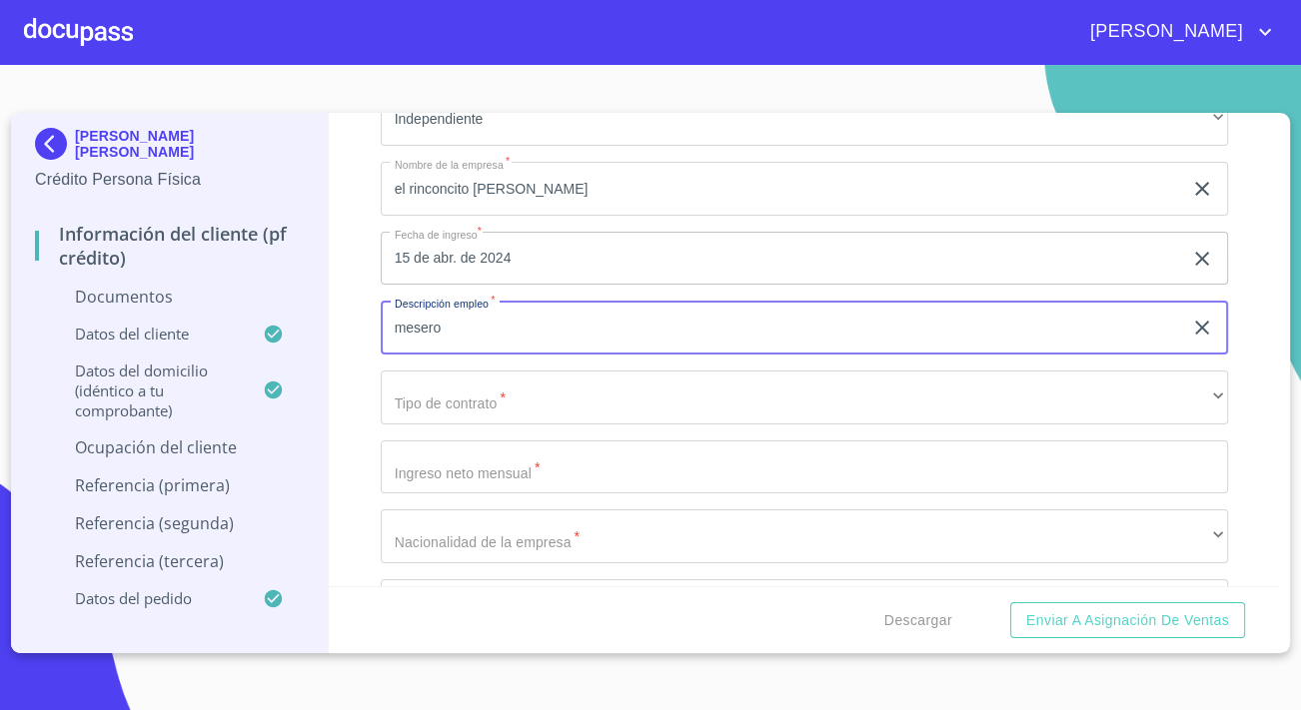
type input "mesero"
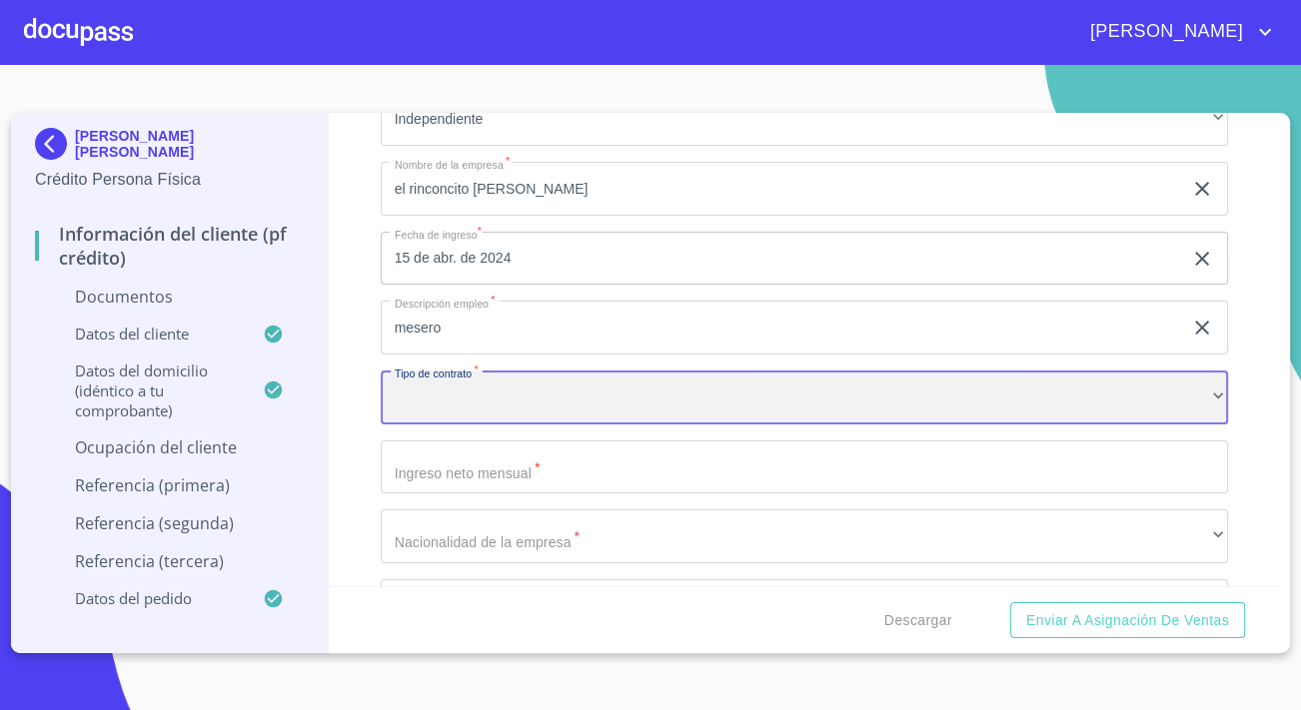
click at [463, 396] on div "​" at bounding box center [804, 398] width 847 height 54
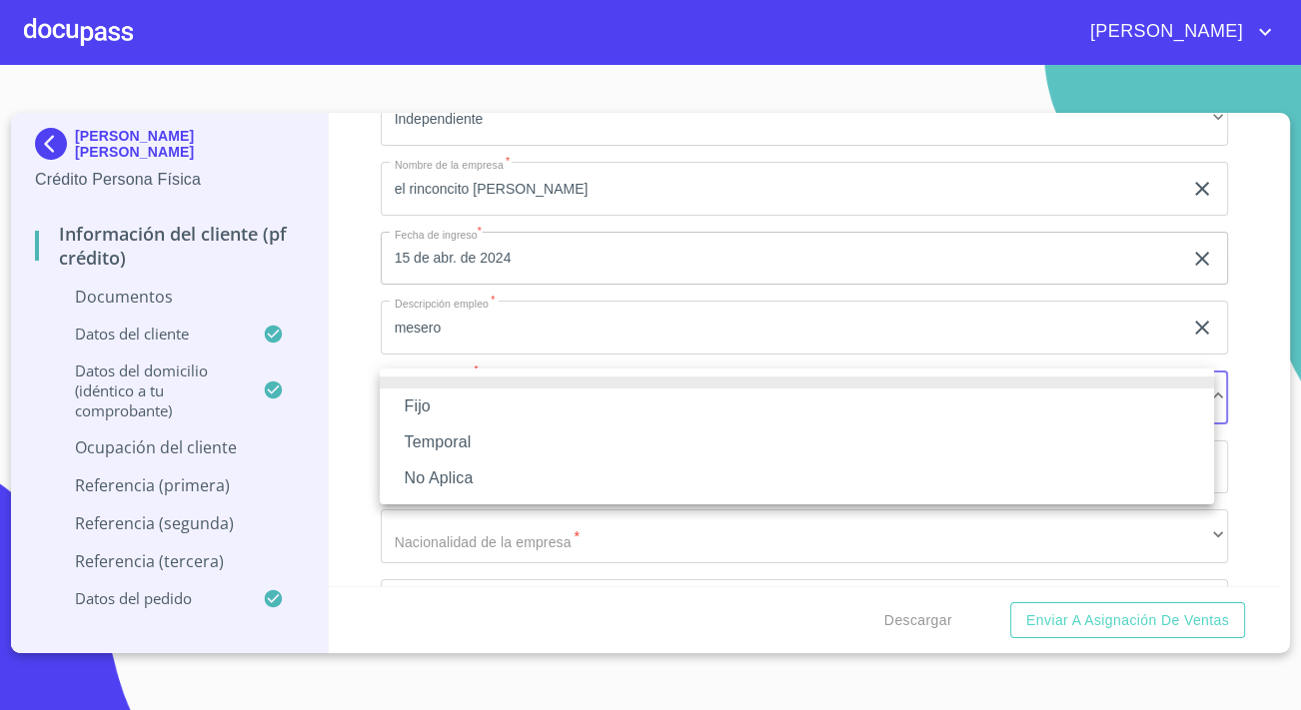
click at [447, 407] on li "Fijo" at bounding box center [797, 407] width 834 height 36
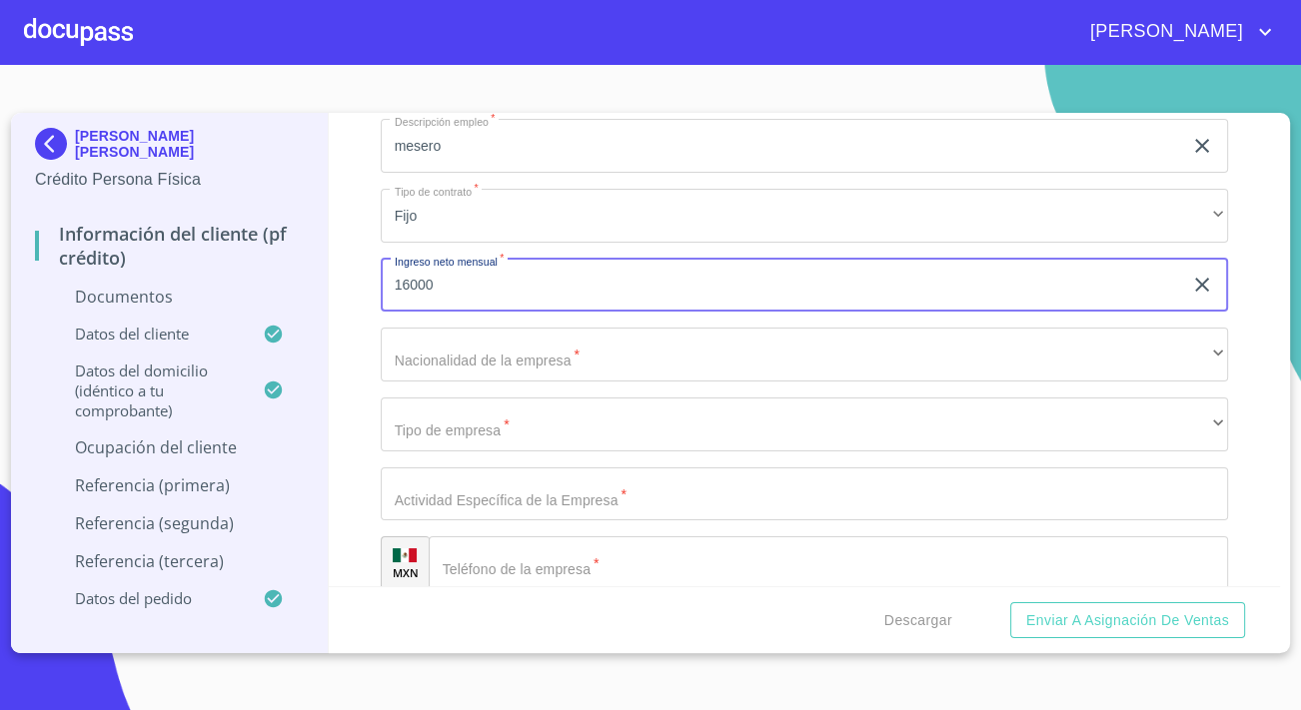
type input "16000"
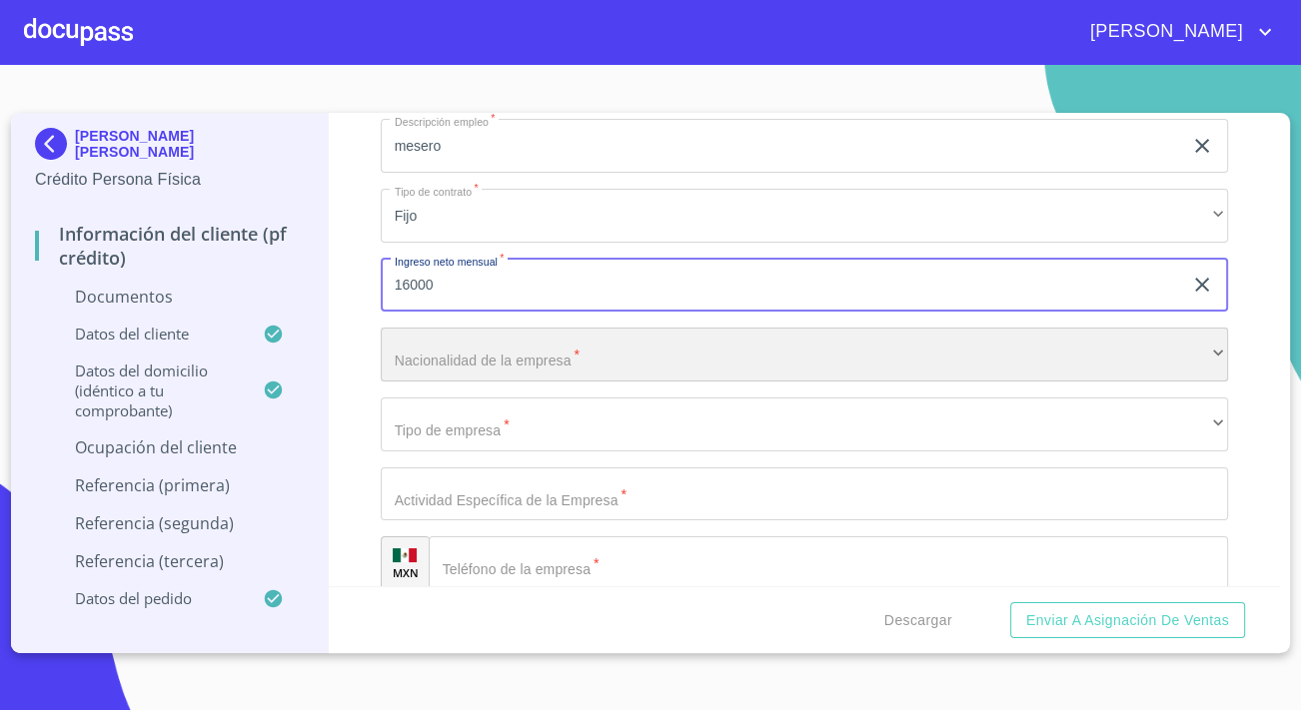
click at [641, 363] on div "​" at bounding box center [804, 355] width 847 height 54
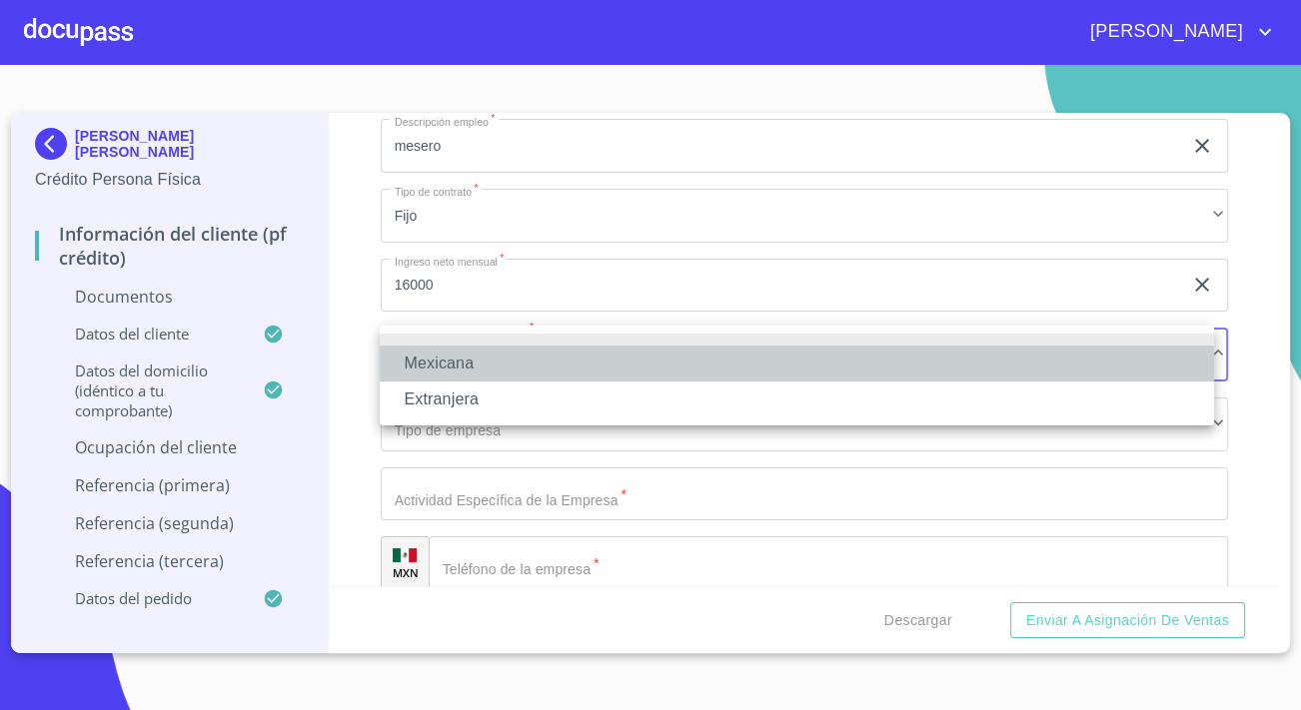
click at [429, 359] on li "Mexicana" at bounding box center [797, 364] width 834 height 36
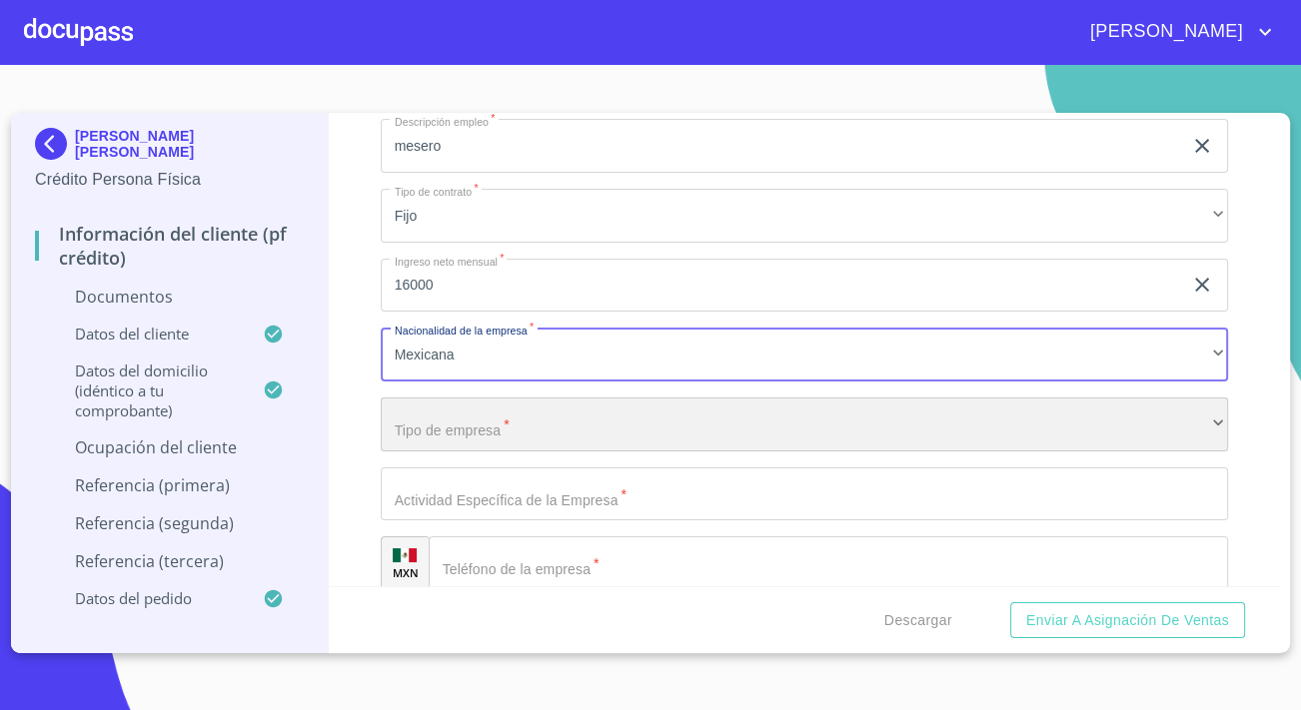
click at [453, 414] on div "​" at bounding box center [804, 425] width 847 height 54
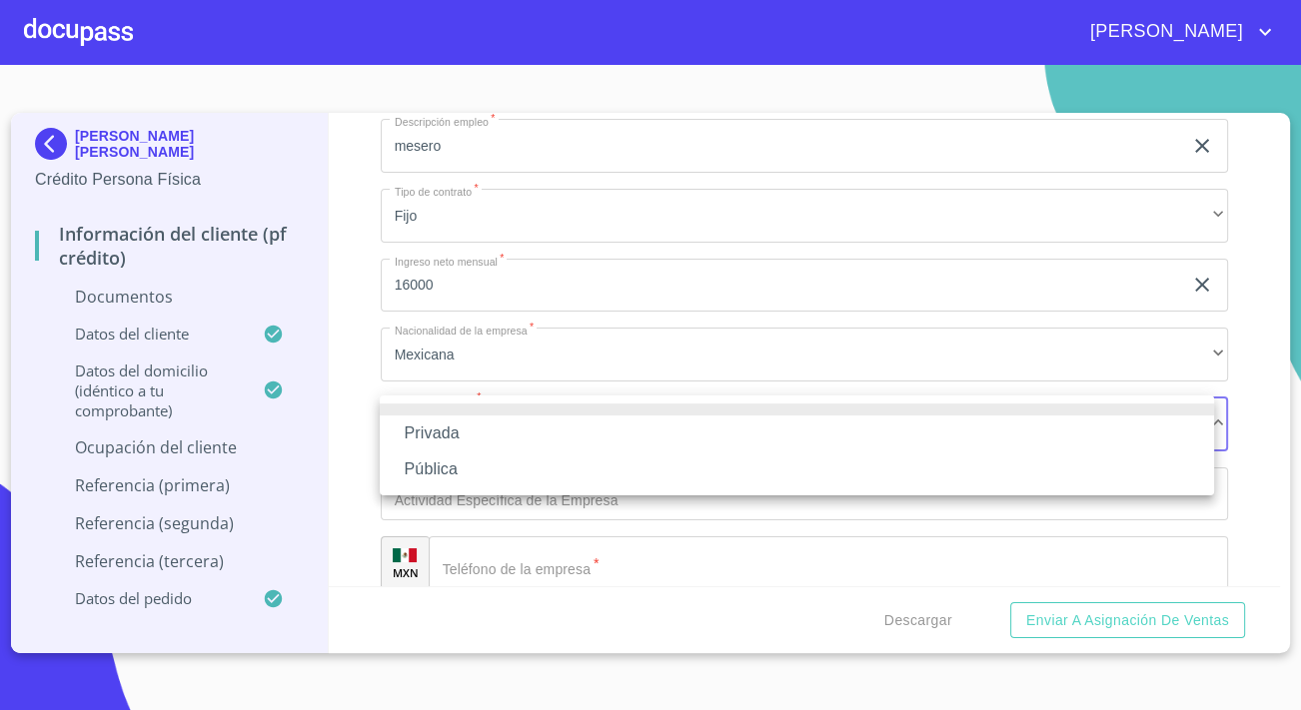
click at [440, 431] on li "Privada" at bounding box center [797, 434] width 834 height 36
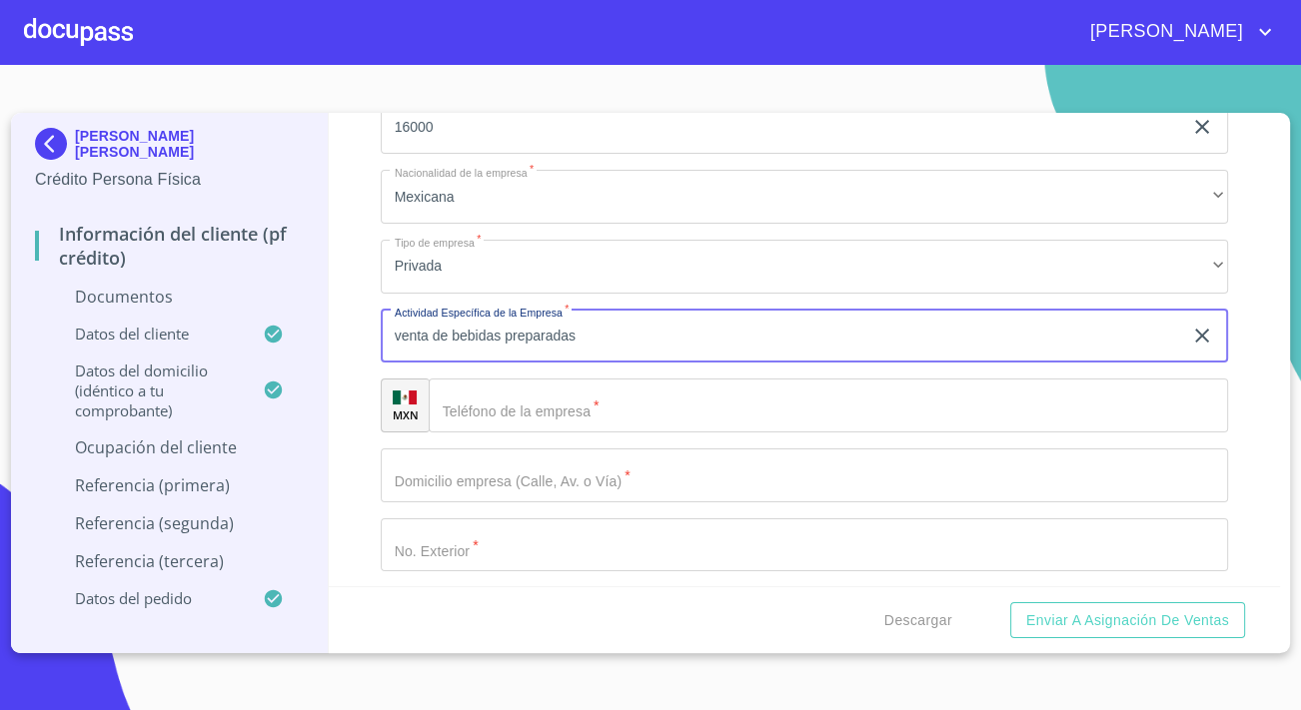
scroll to position [5993, 0]
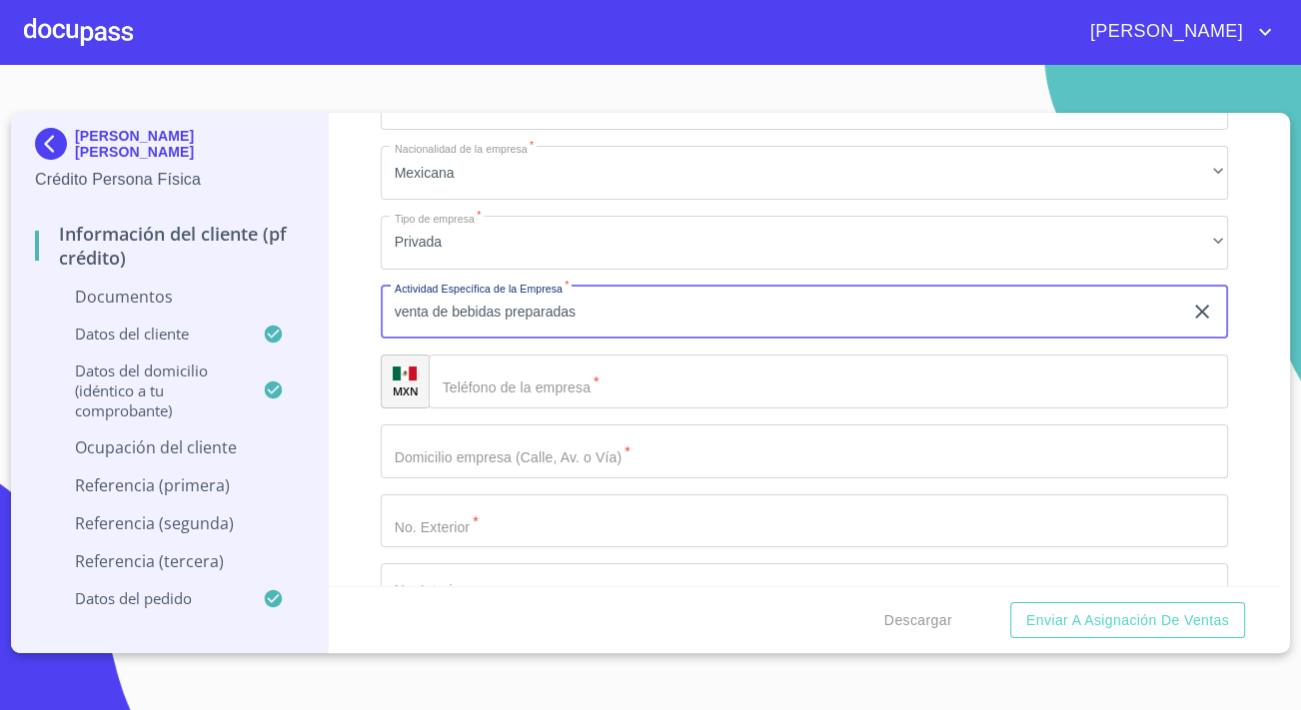
type input "venta de bebidas preparadas"
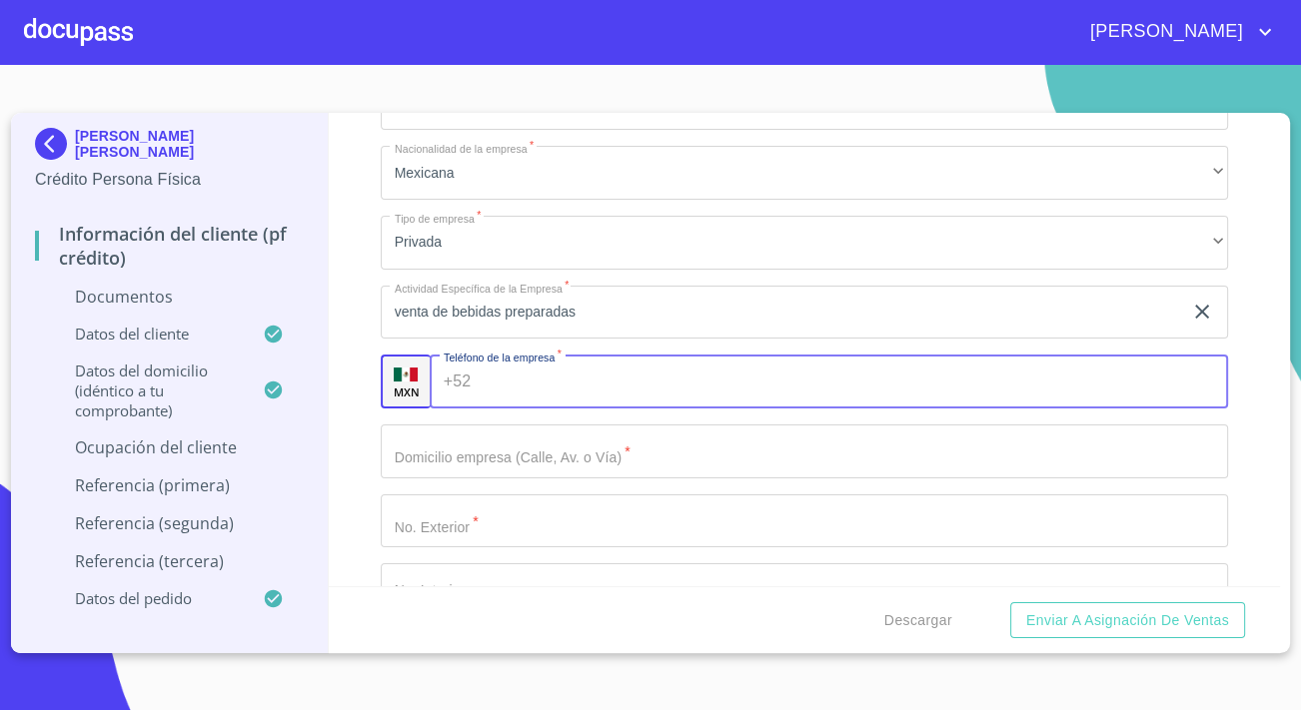
click at [587, 388] on input "Documento de identificación.   *" at bounding box center [852, 382] width 749 height 54
type input "3"
type input "[PHONE_NUMBER]"
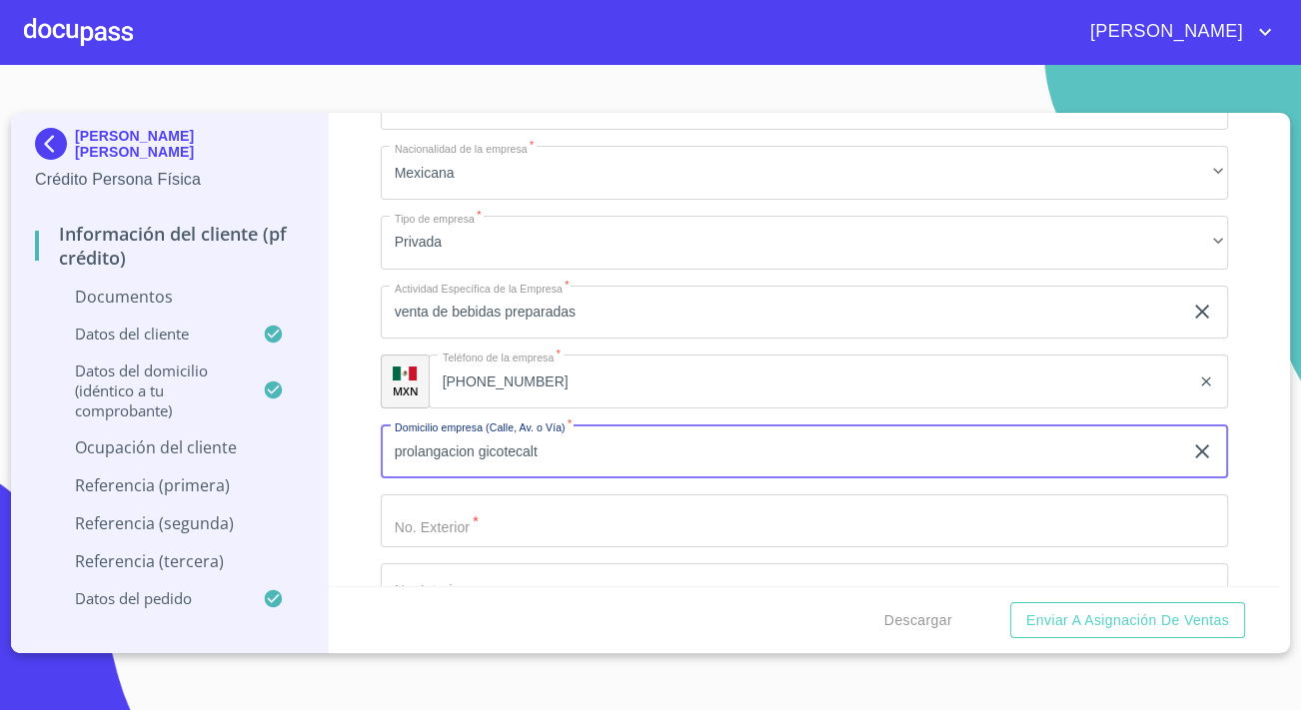
type input "prolangacion gicotecalt"
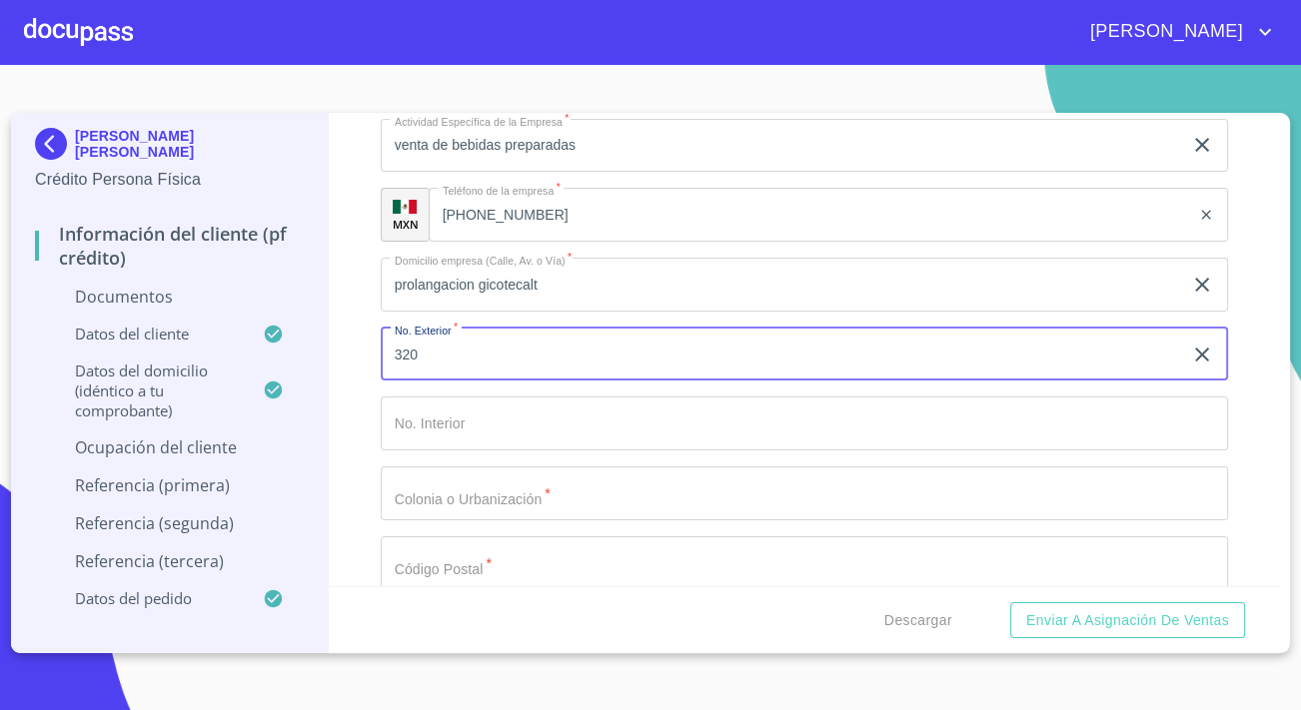
scroll to position [6174, 0]
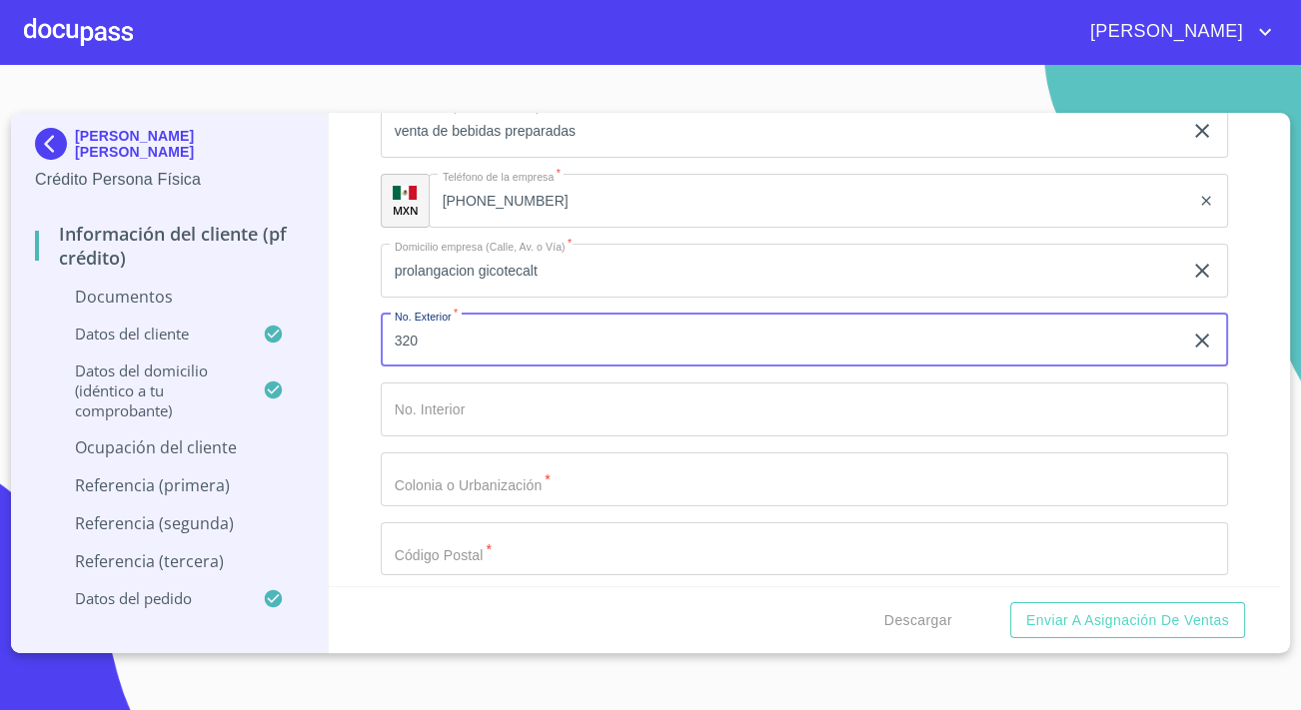
type input "320"
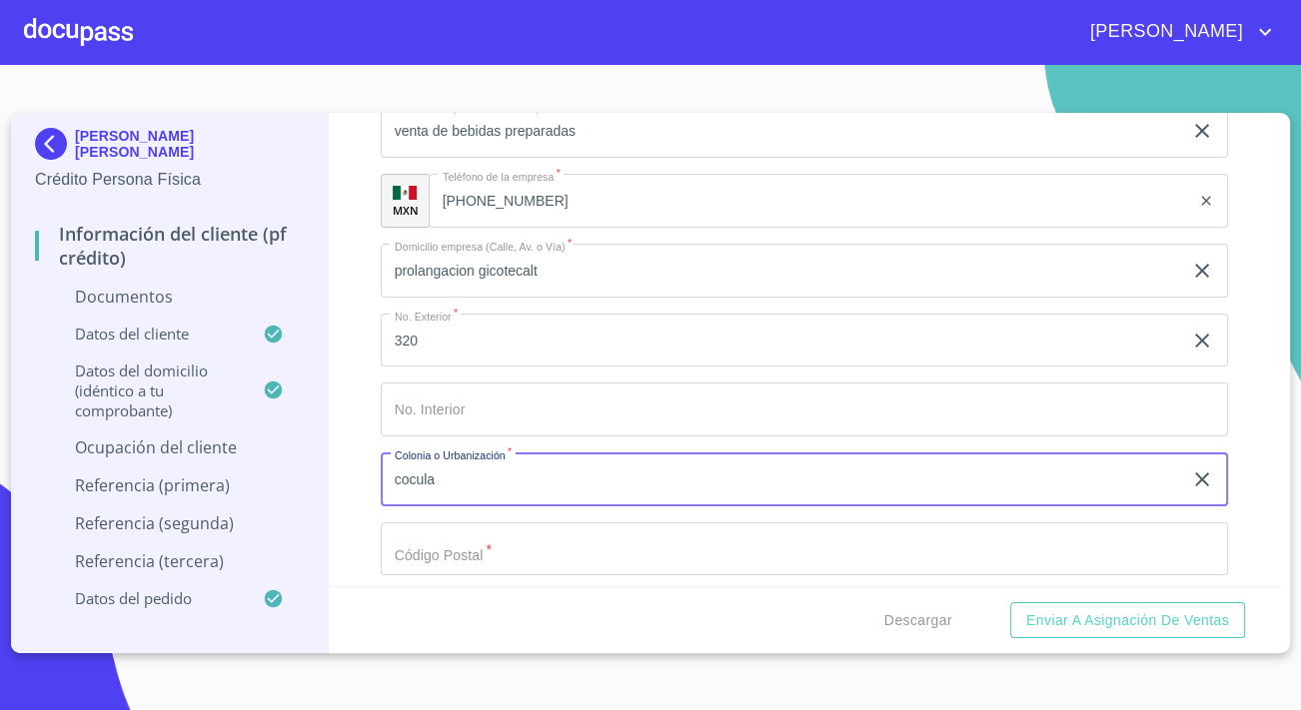
type input "cocula"
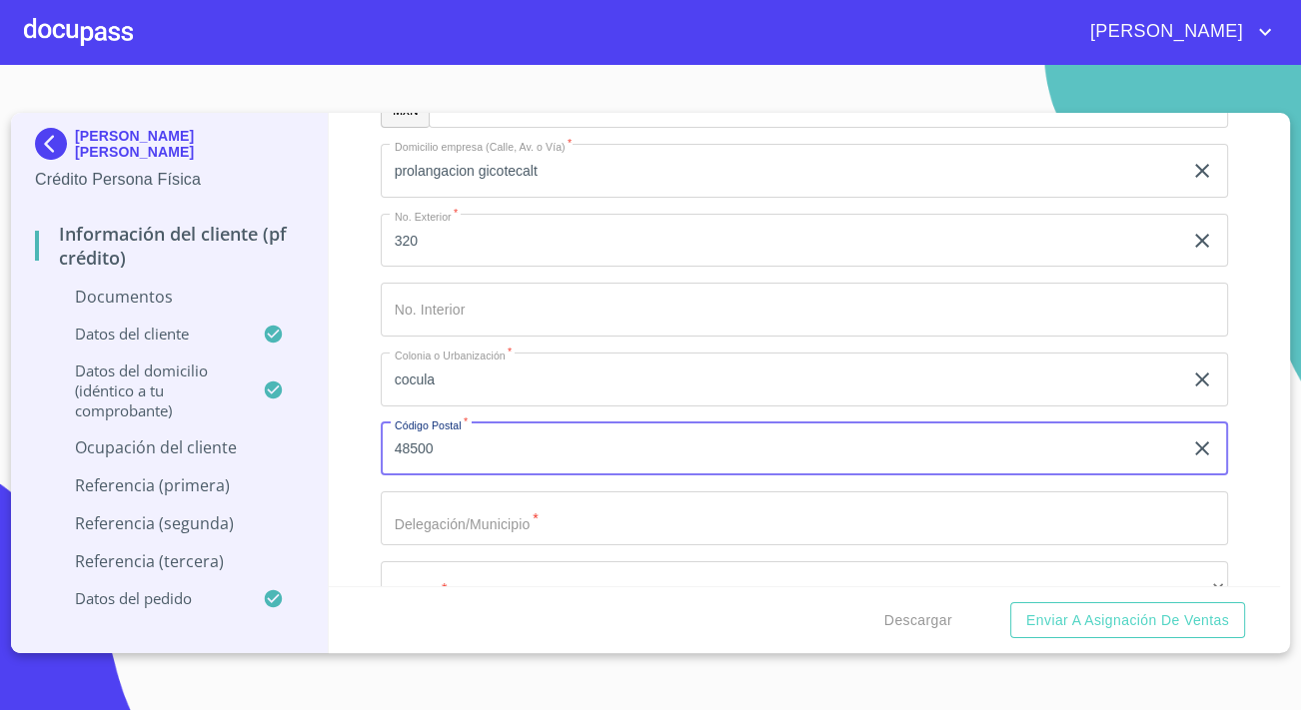
scroll to position [6447, 0]
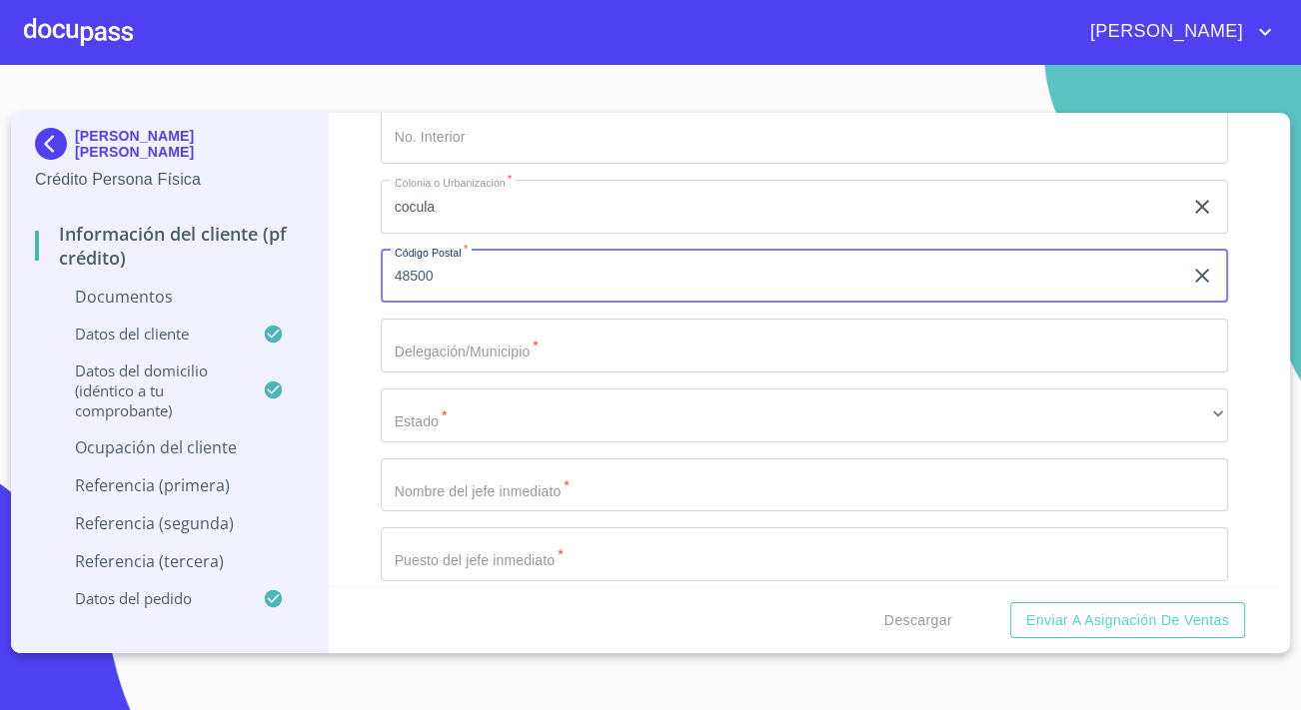
type input "48500"
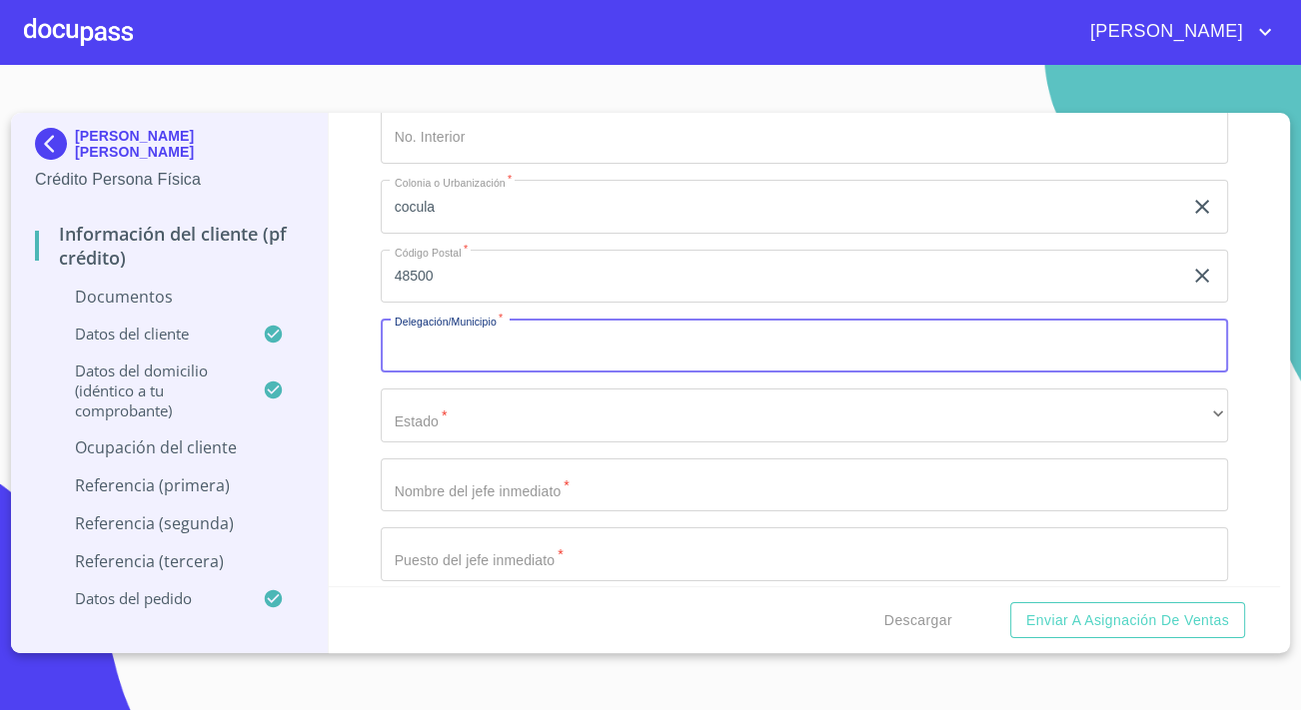
click at [437, 347] on input "Documento de identificación.   *" at bounding box center [804, 346] width 847 height 54
type input "cocula"
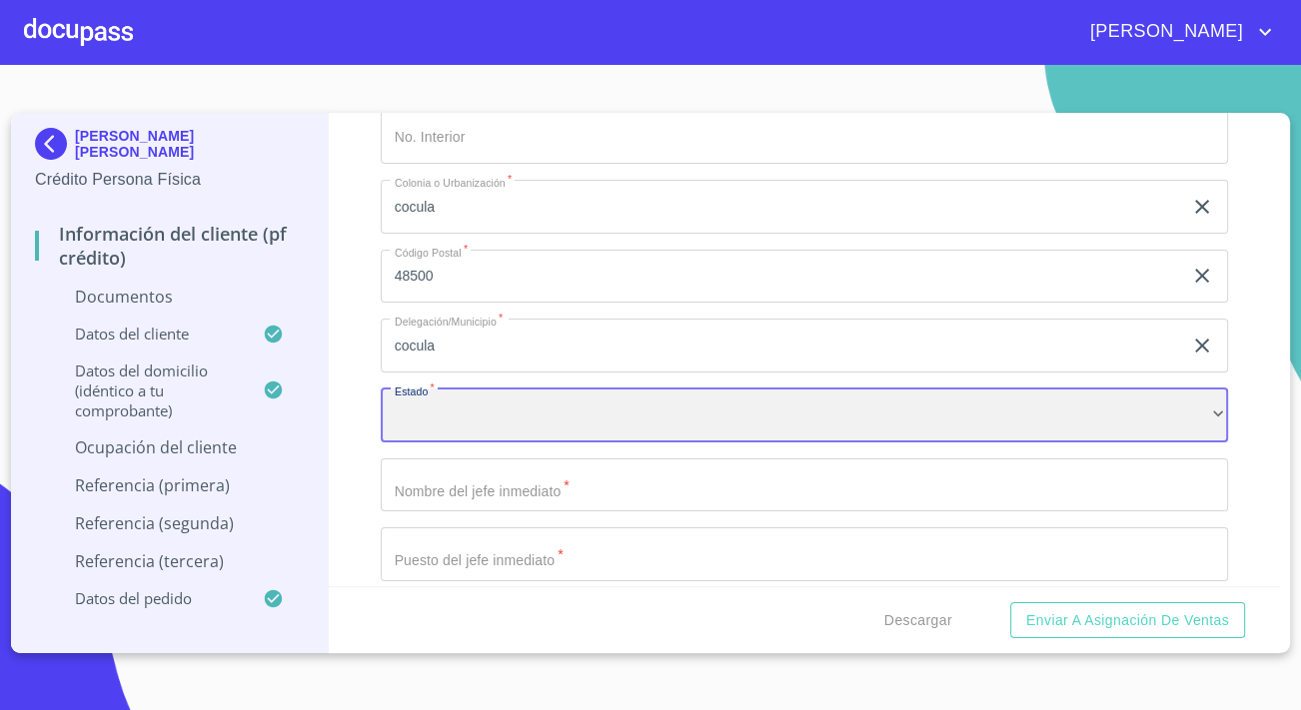
click at [436, 410] on div "​" at bounding box center [804, 416] width 847 height 54
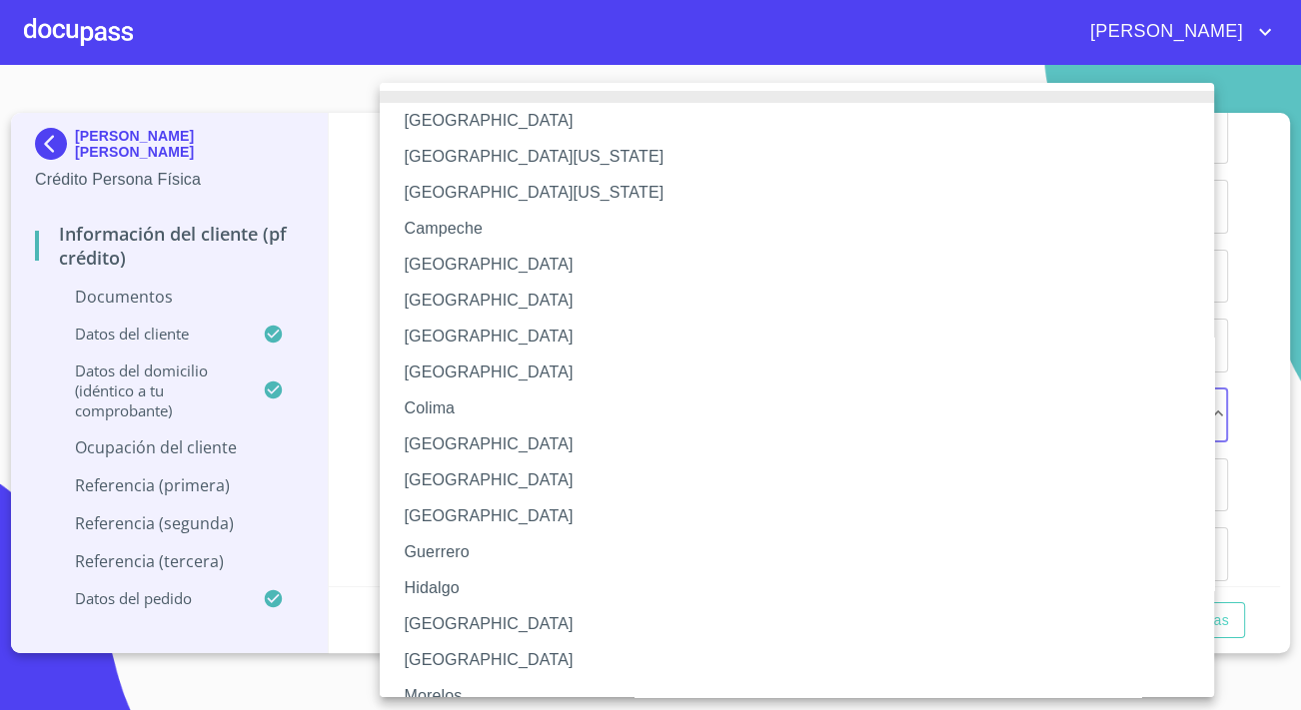
click at [437, 612] on li "[GEOGRAPHIC_DATA]" at bounding box center [804, 624] width 848 height 36
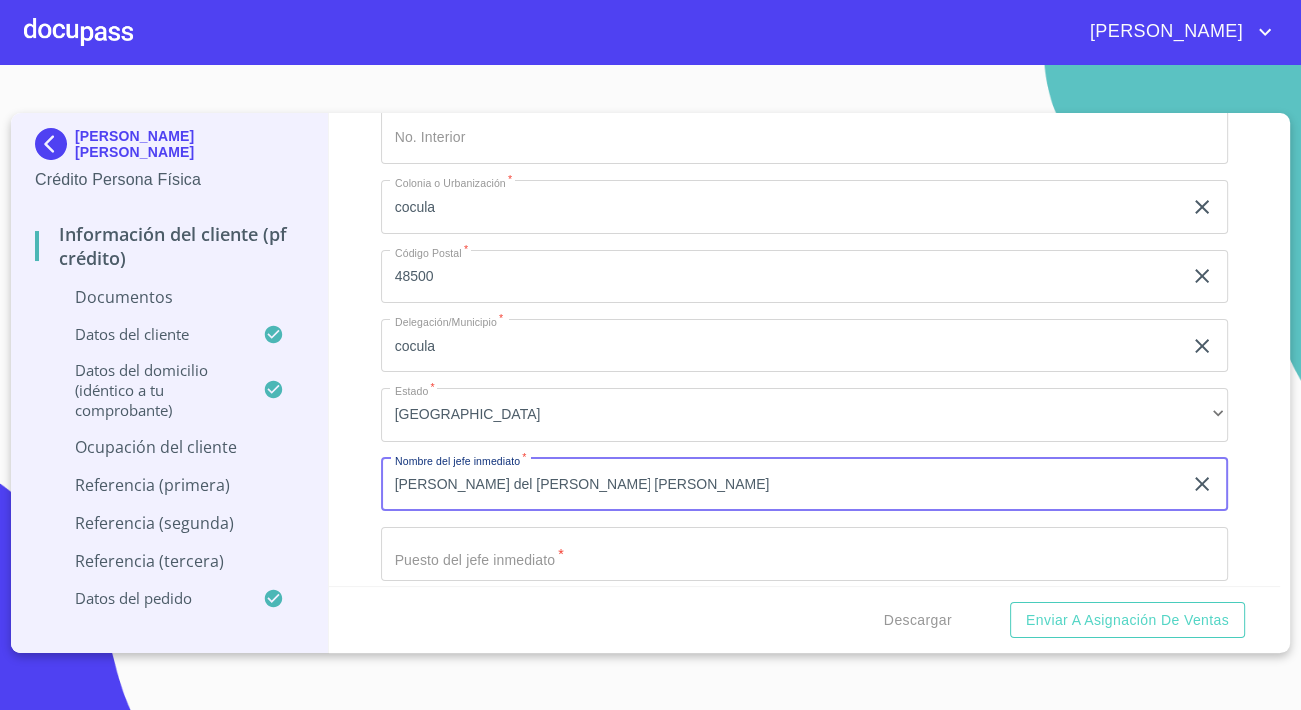
type input "[PERSON_NAME] del [PERSON_NAME] [PERSON_NAME]"
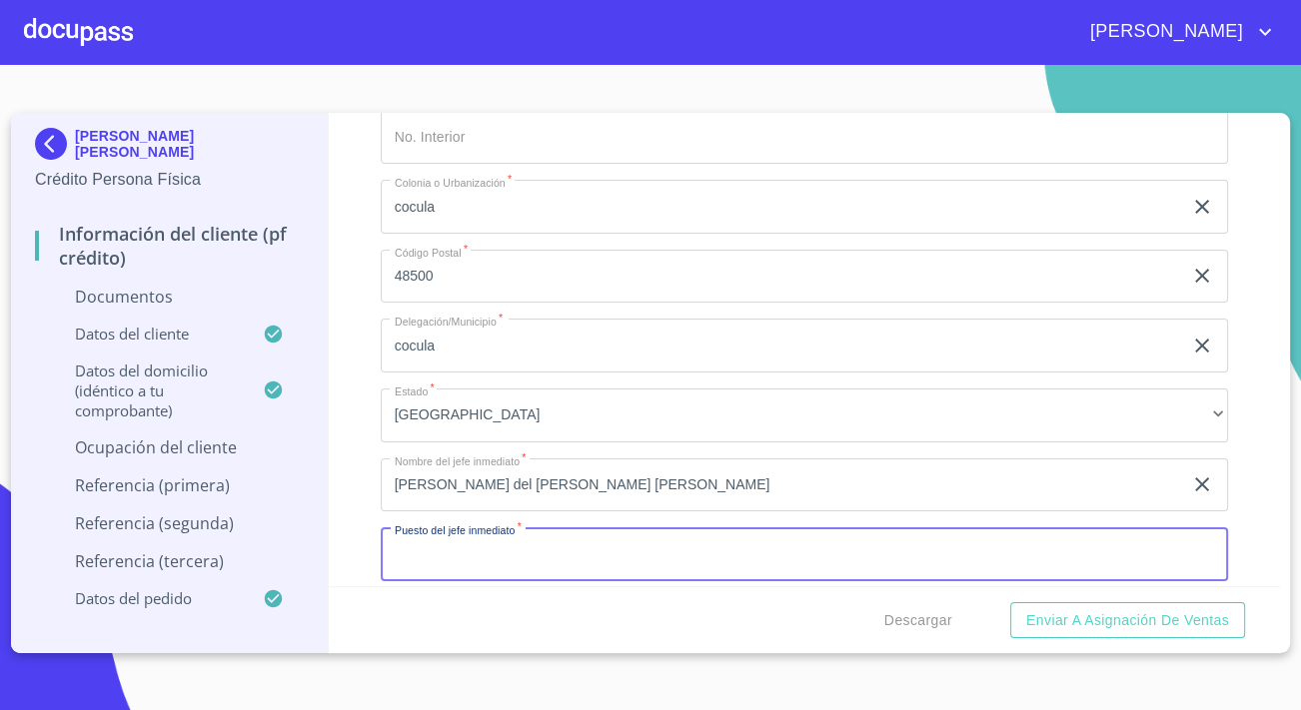
click at [461, 554] on input "Documento de identificación.   *" at bounding box center [804, 554] width 847 height 54
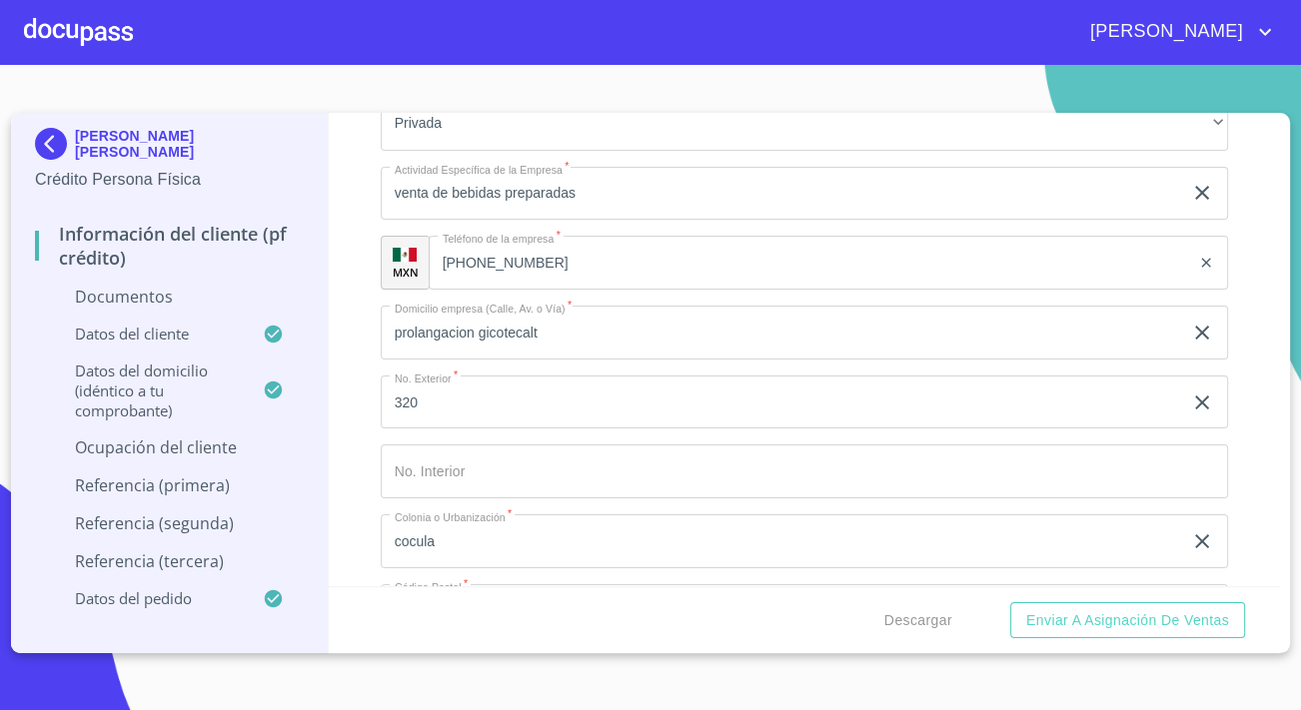
scroll to position [6083, 0]
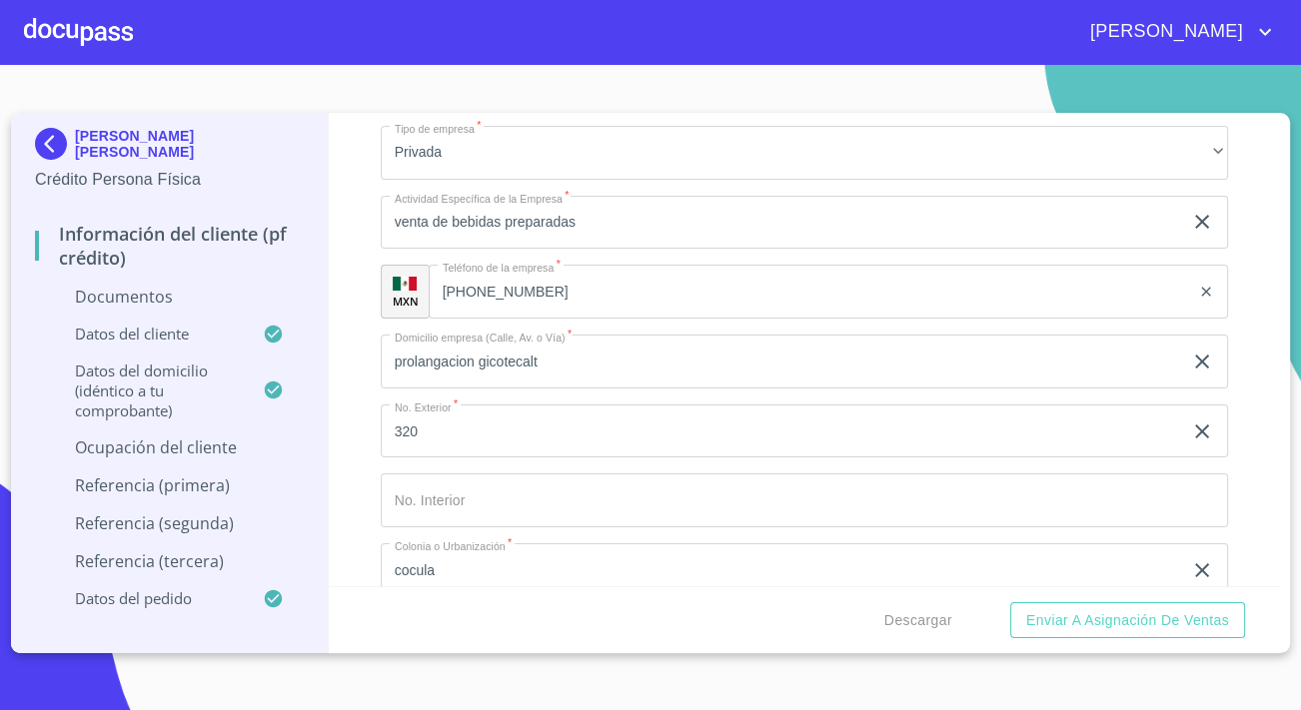
type input "dueño"
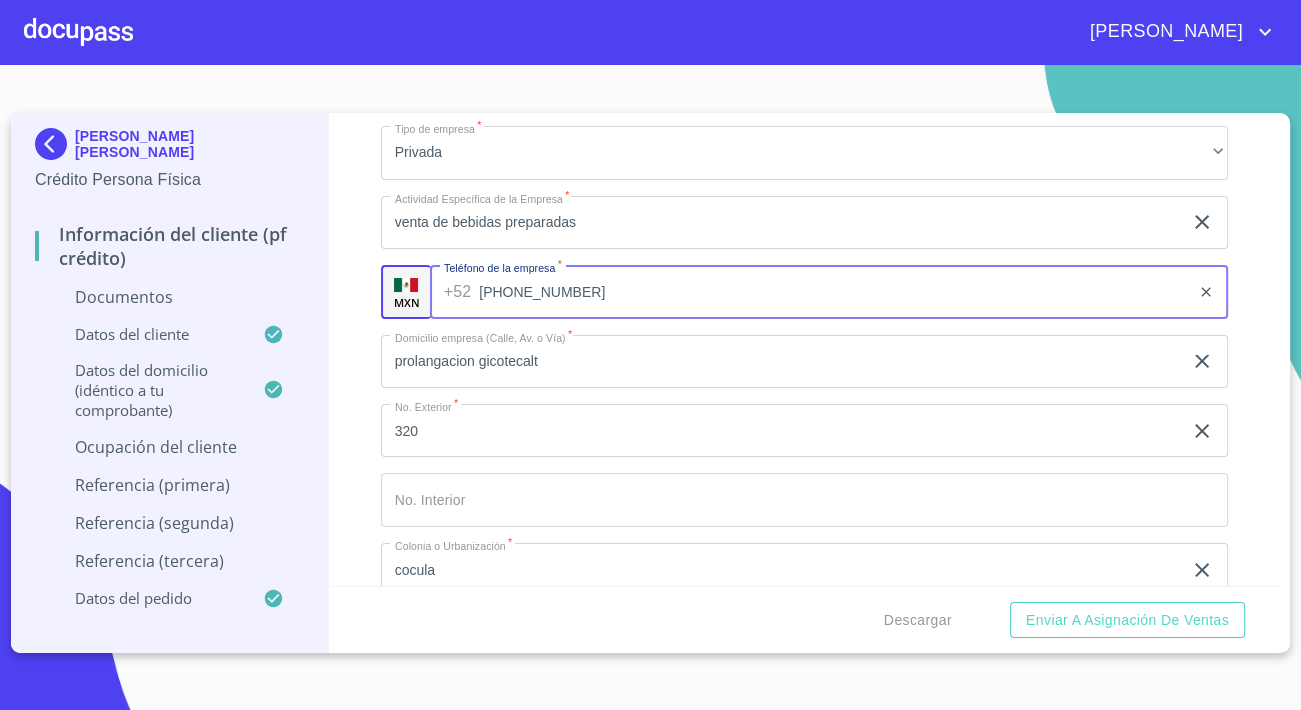
drag, startPoint x: 544, startPoint y: 291, endPoint x: 460, endPoint y: 300, distance: 84.4
click at [460, 300] on div "[PHONE_NUMBER] ​" at bounding box center [829, 292] width 798 height 54
drag, startPoint x: 585, startPoint y: 281, endPoint x: 476, endPoint y: 293, distance: 109.5
click at [476, 293] on div "[PHONE_NUMBER] ​" at bounding box center [829, 292] width 798 height 54
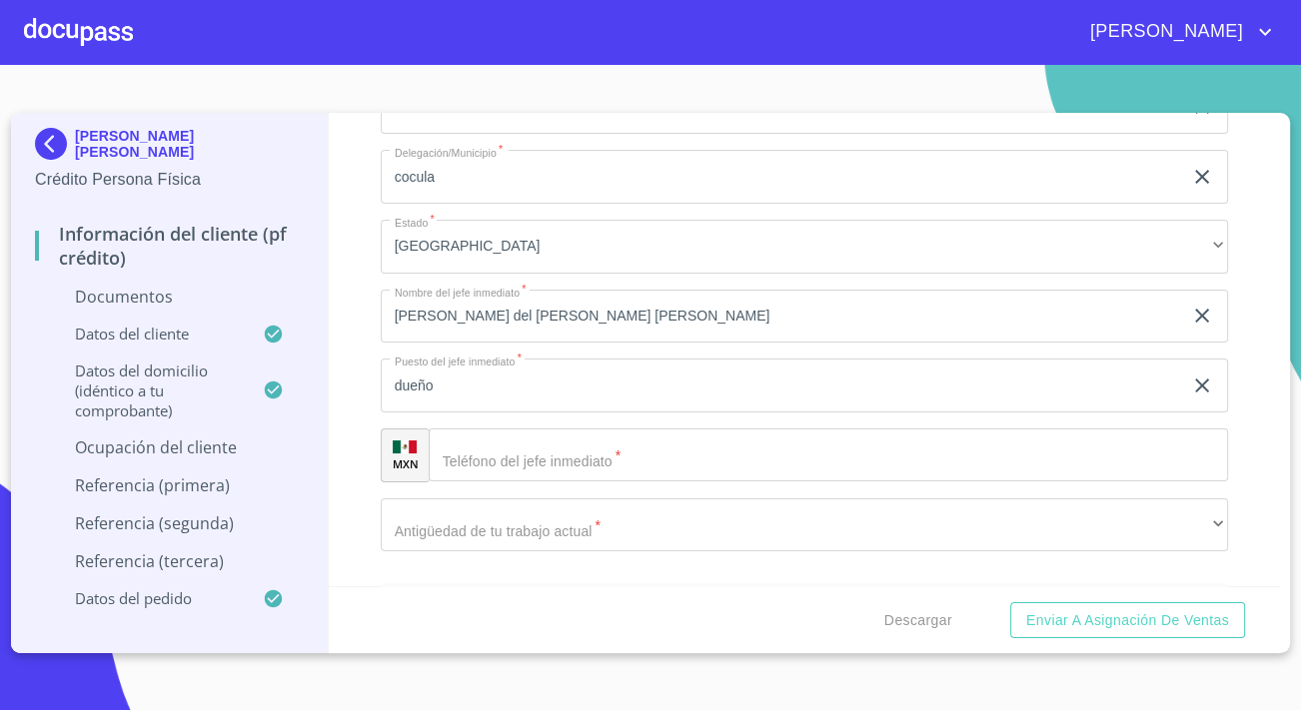
scroll to position [6720, 0]
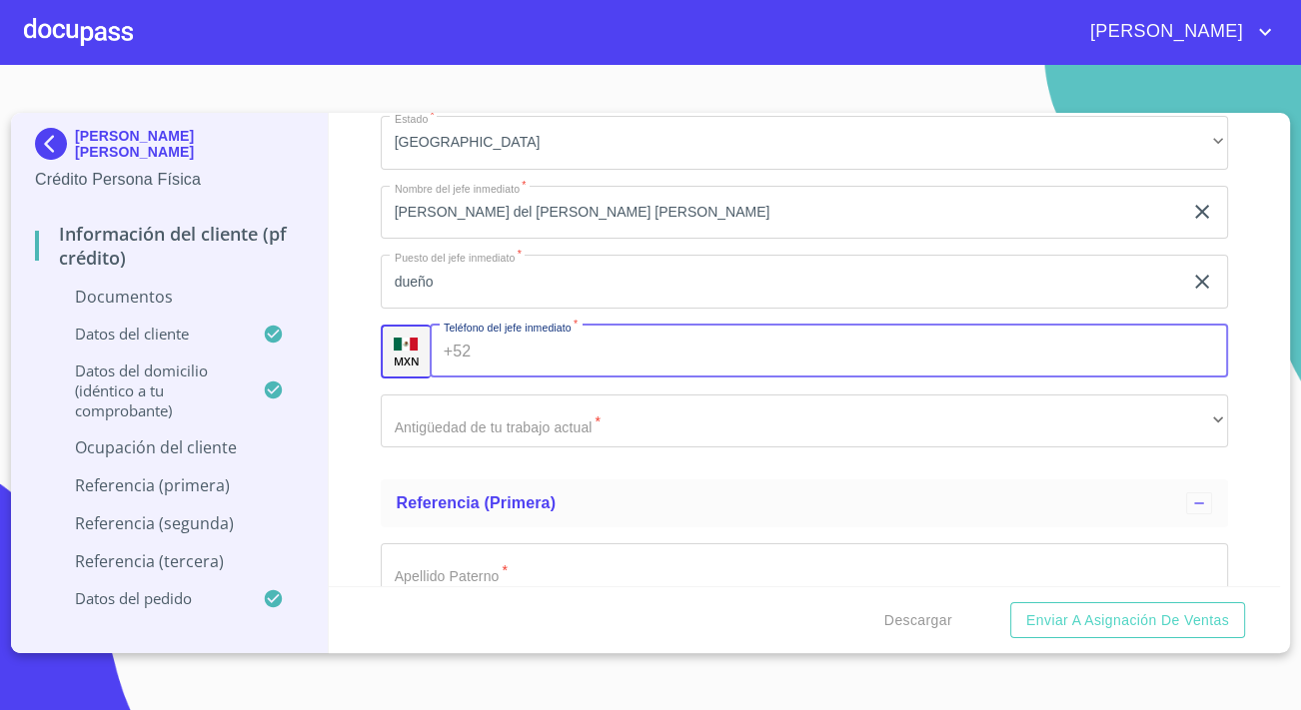
click at [538, 361] on input "Documento de identificación.   *" at bounding box center [852, 352] width 749 height 54
paste input "[PHONE_NUMBER]"
type input "[PHONE_NUMBER]"
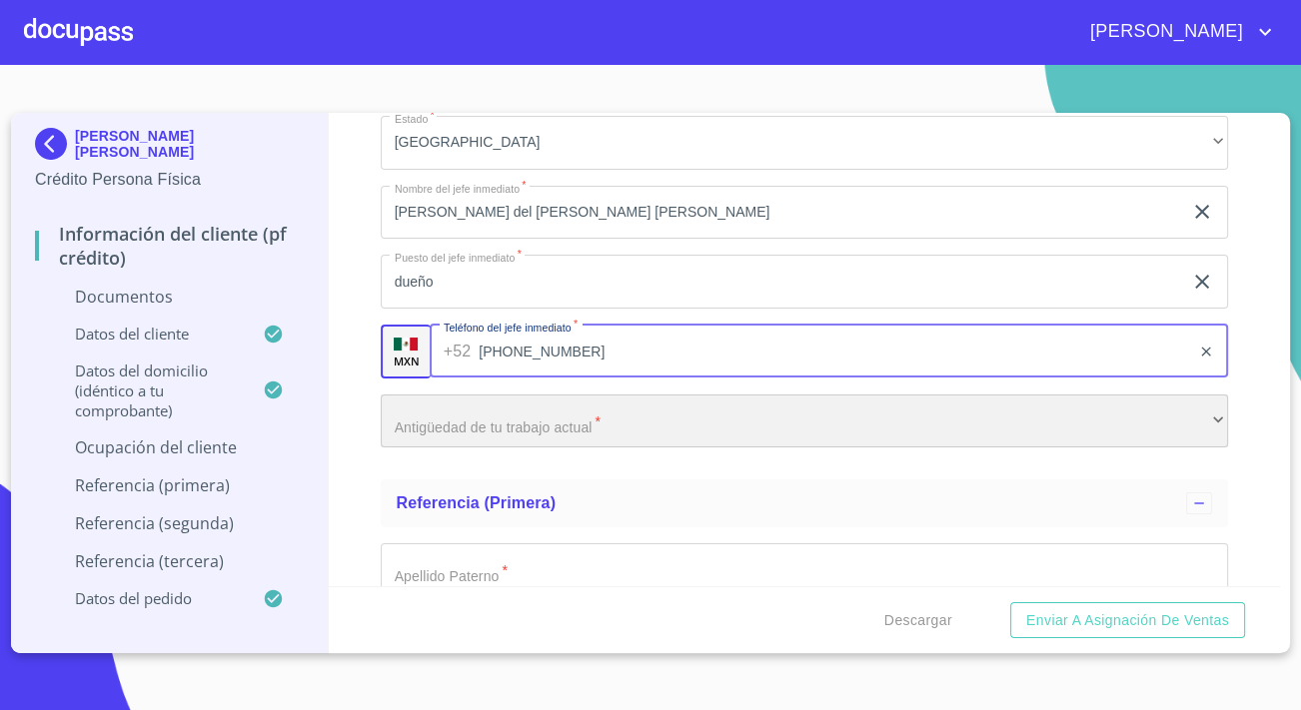
click at [530, 414] on div "​" at bounding box center [804, 422] width 847 height 54
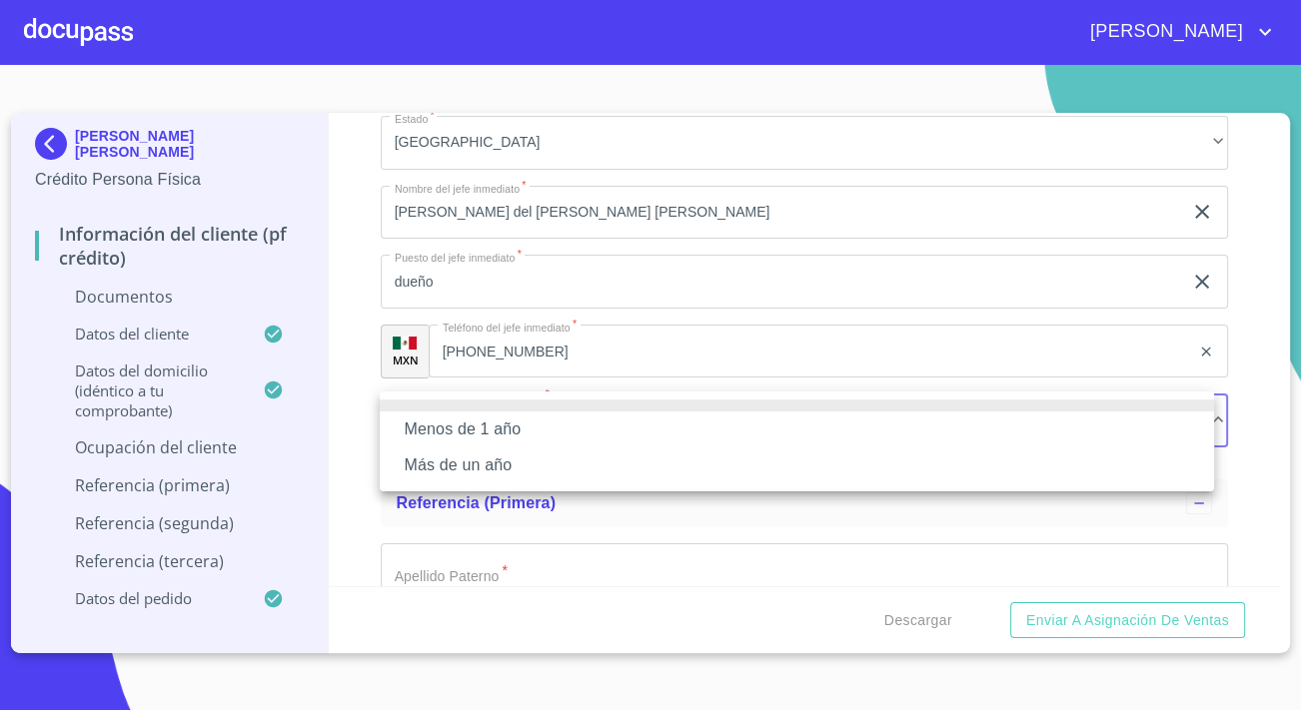
click at [489, 458] on li "Más de un año" at bounding box center [797, 466] width 834 height 36
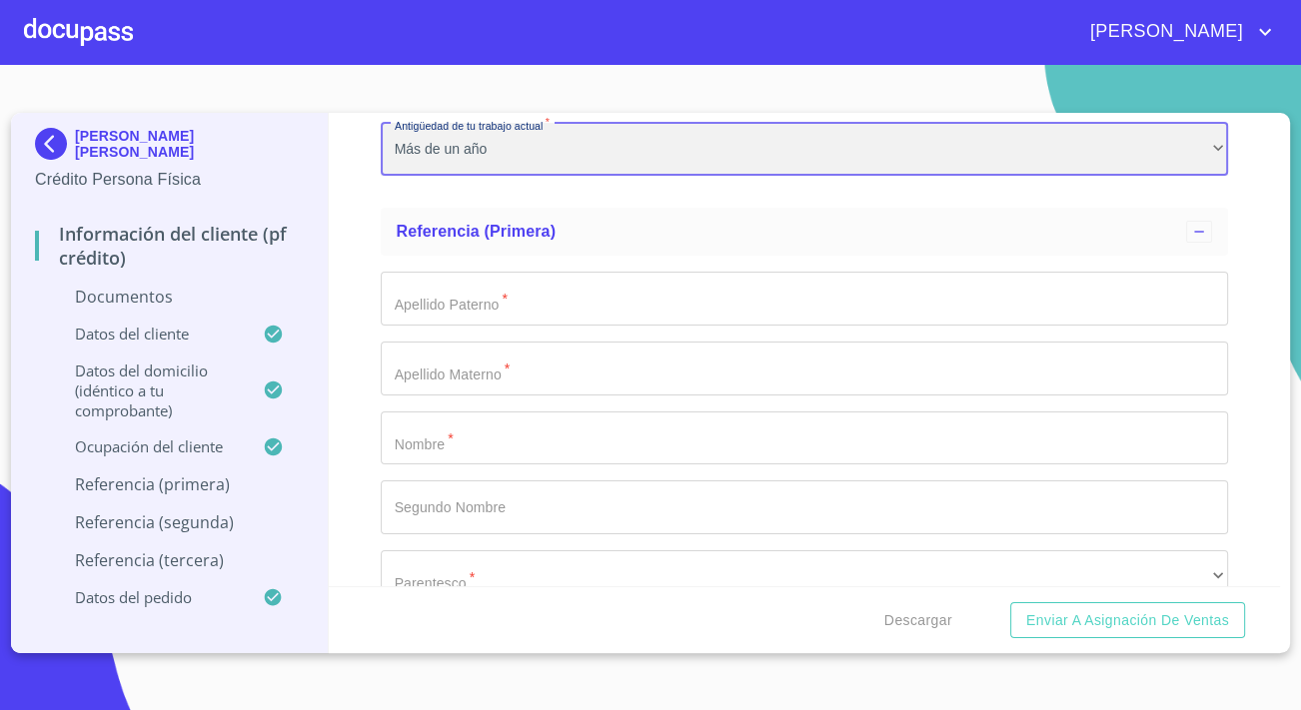
scroll to position [6992, 0]
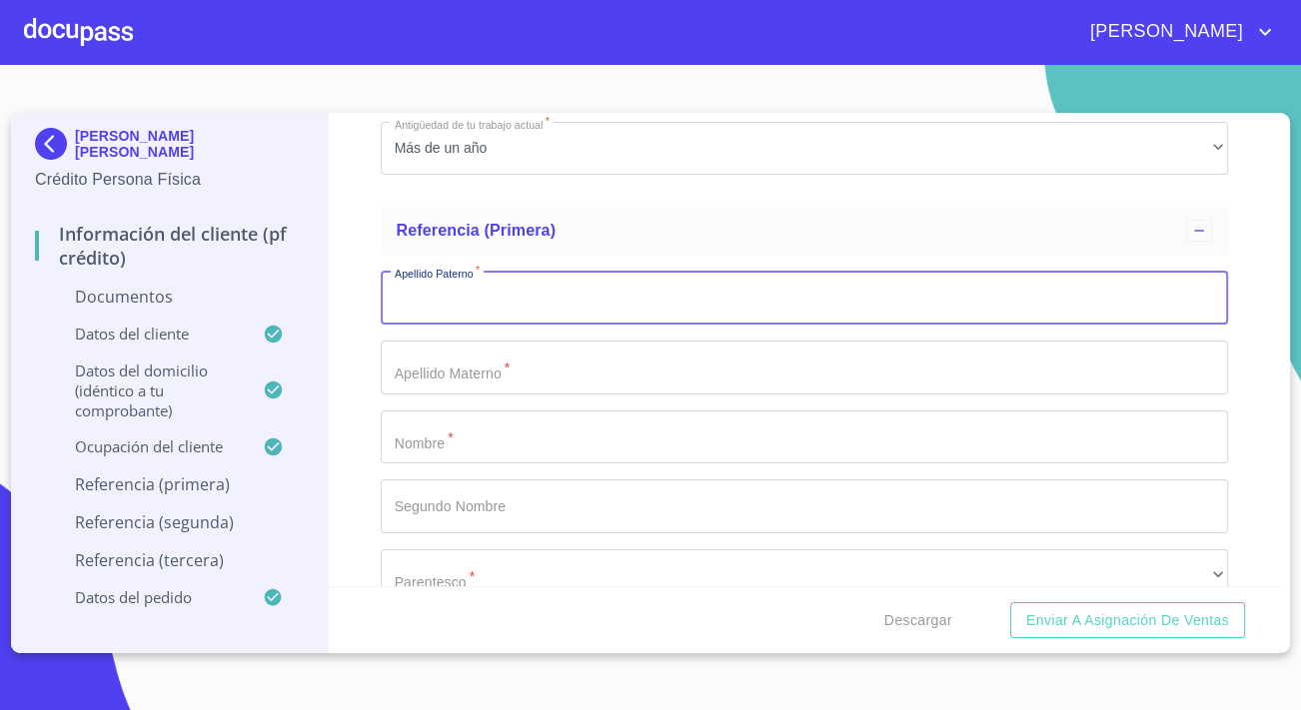
click at [556, 312] on input "Documento de identificación.   *" at bounding box center [804, 298] width 847 height 54
drag, startPoint x: 449, startPoint y: 294, endPoint x: 277, endPoint y: 335, distance: 176.6
click at [277, 335] on div "[PERSON_NAME] [PERSON_NAME] Crédito Persona Física Información del cliente (PF …" at bounding box center [645, 383] width 1269 height 540
type input "[PERSON_NAME]"
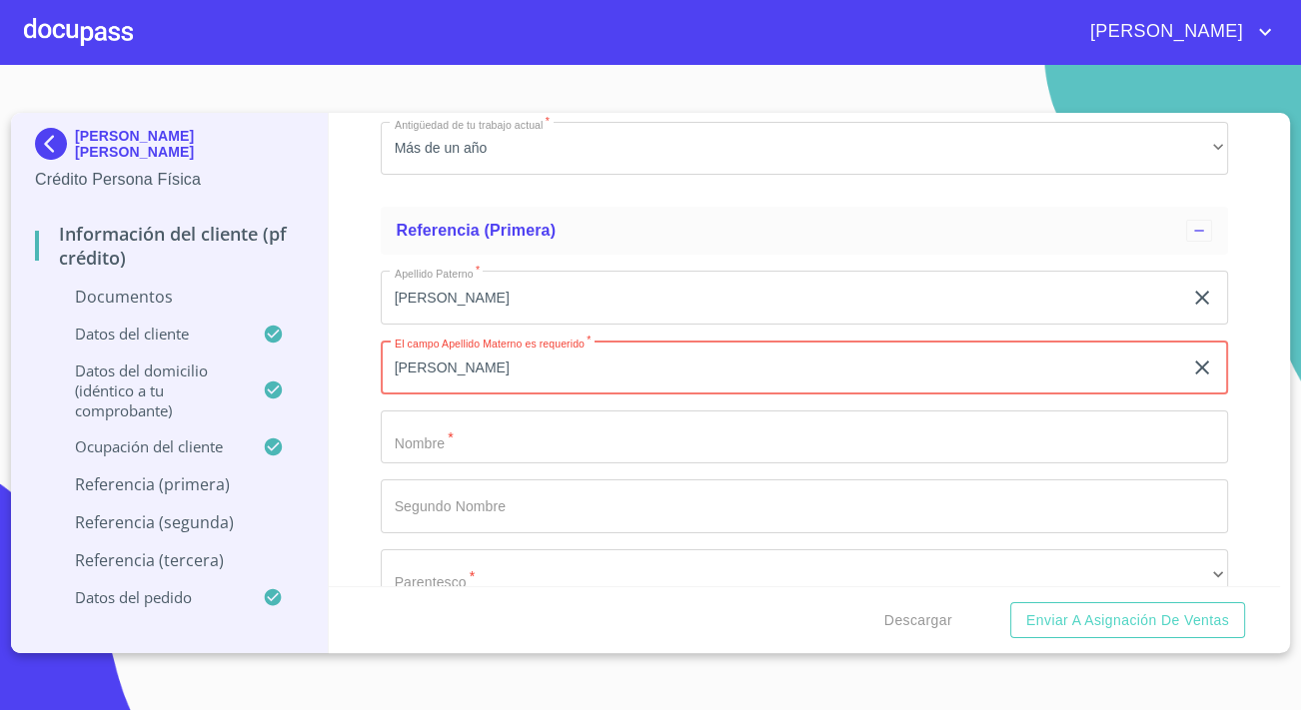
type input "[PERSON_NAME]"
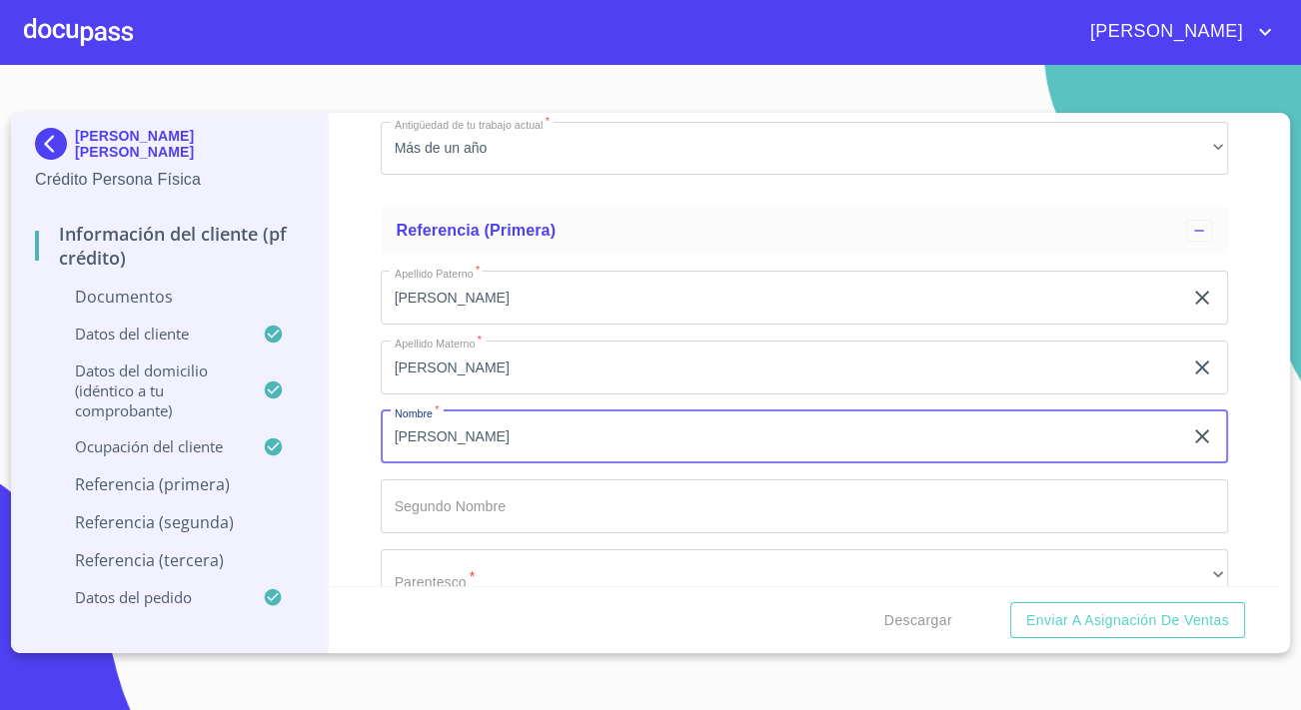
type input "[PERSON_NAME]"
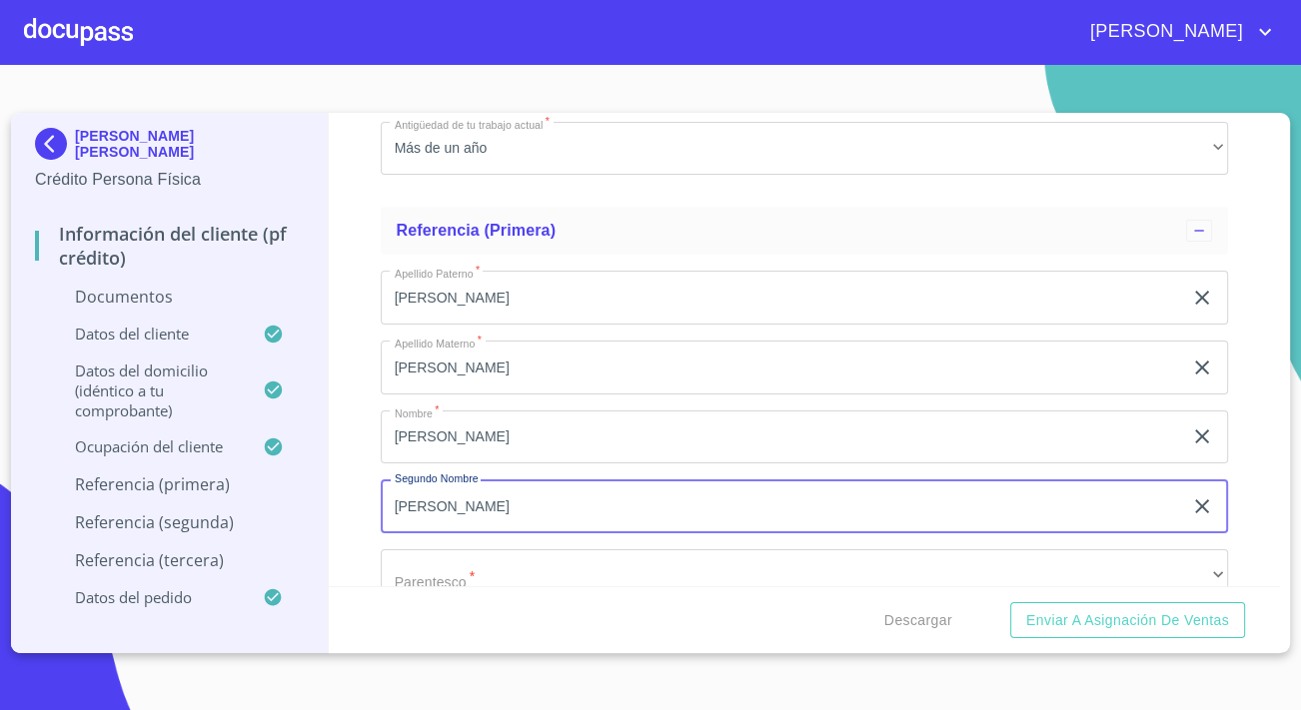
type input "[PERSON_NAME]"
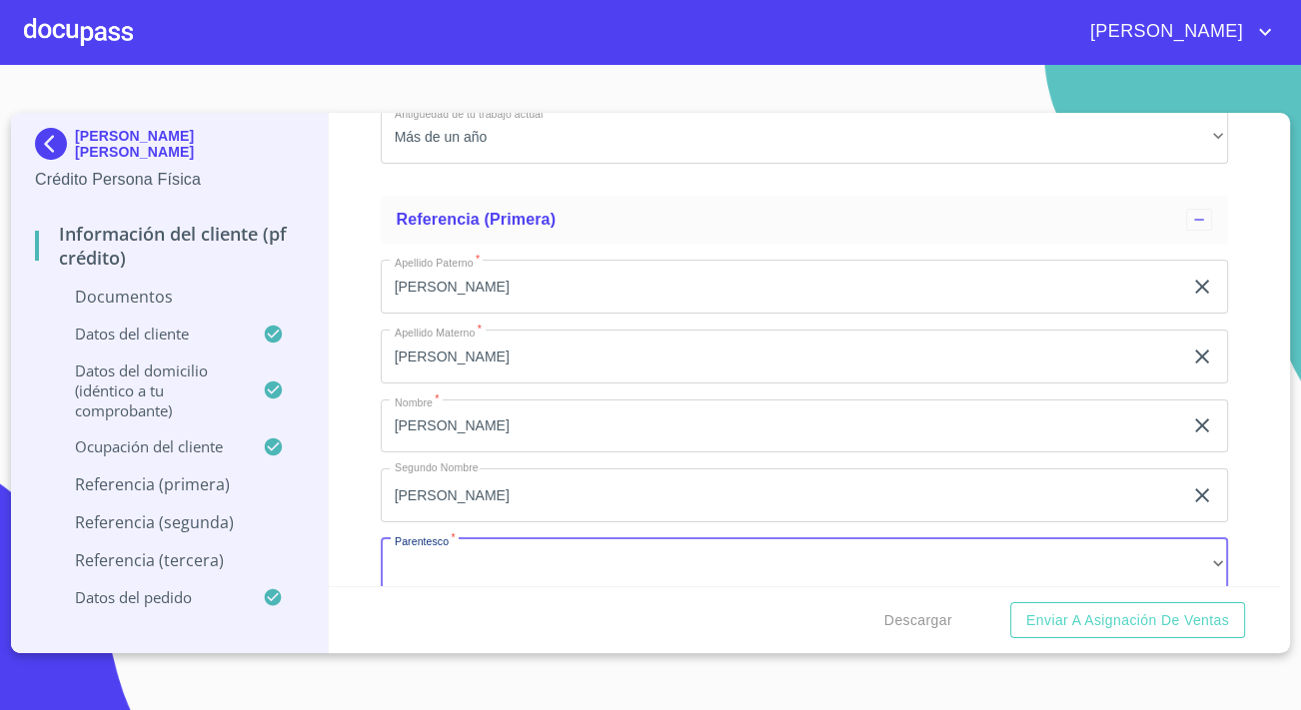
scroll to position [7282, 0]
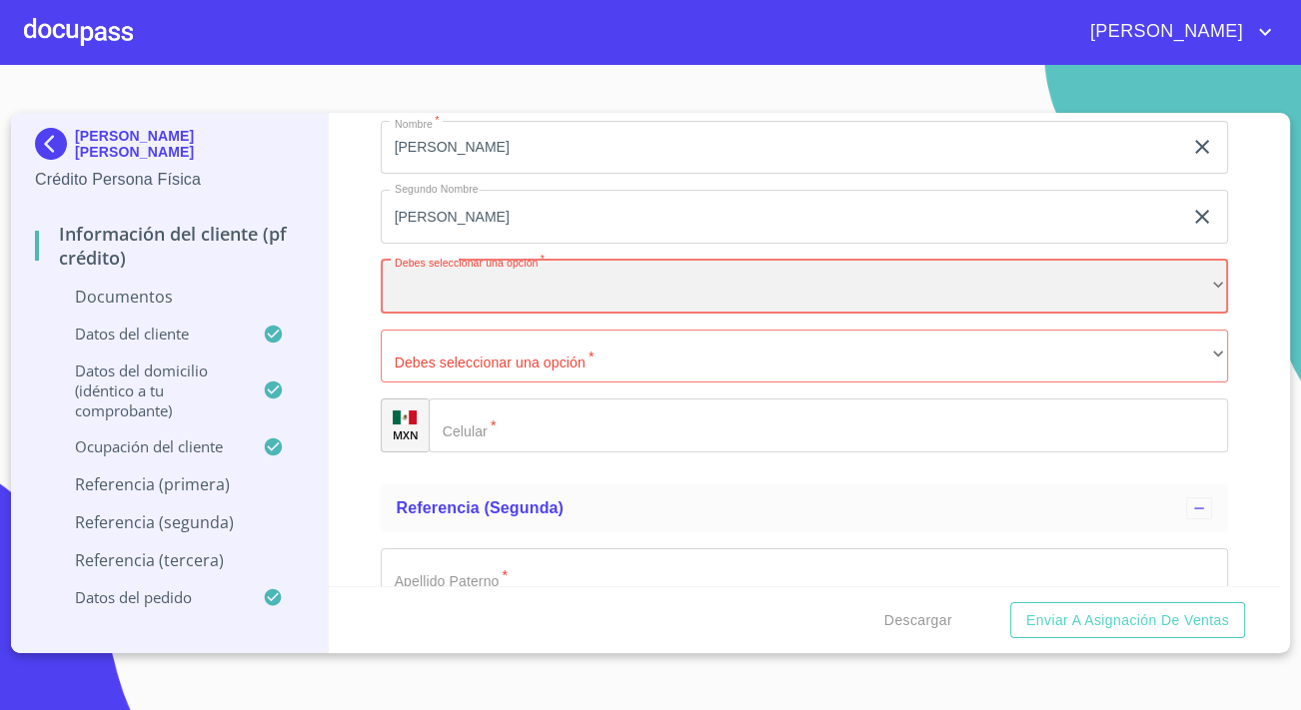
click at [551, 297] on div "​" at bounding box center [804, 287] width 847 height 54
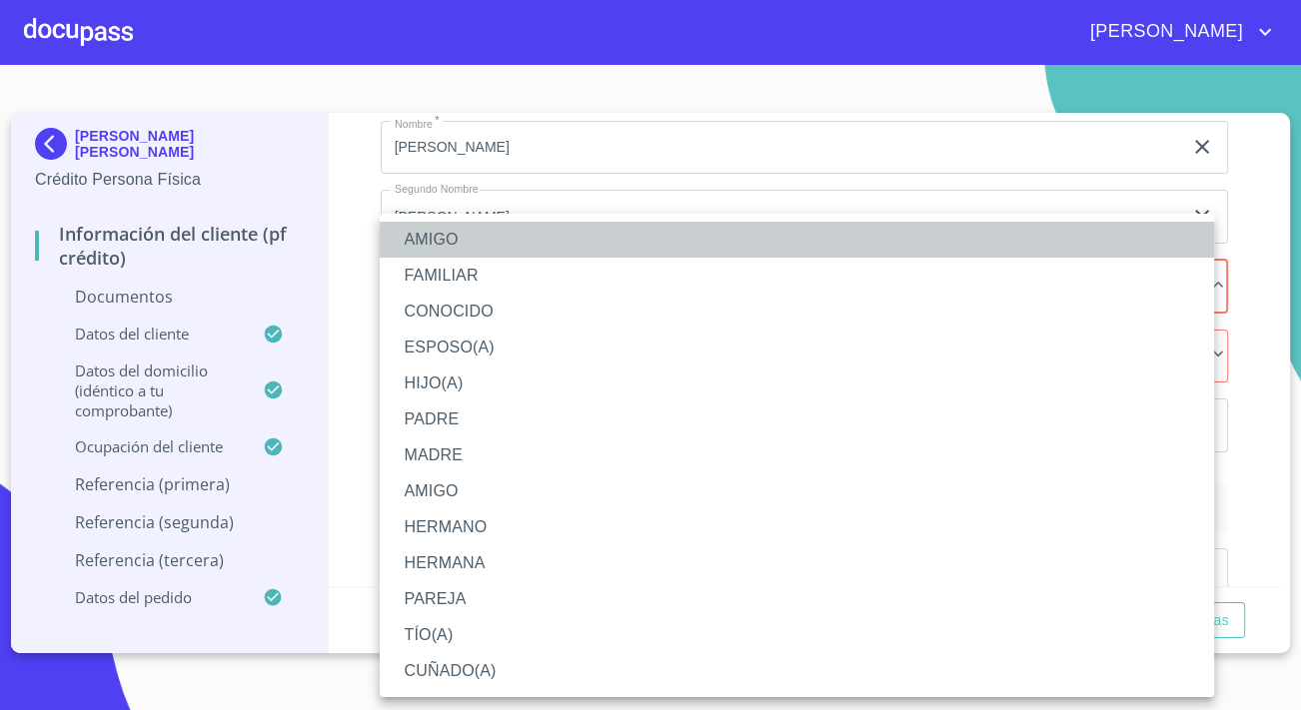
click at [418, 238] on li "AMIGO" at bounding box center [797, 240] width 834 height 36
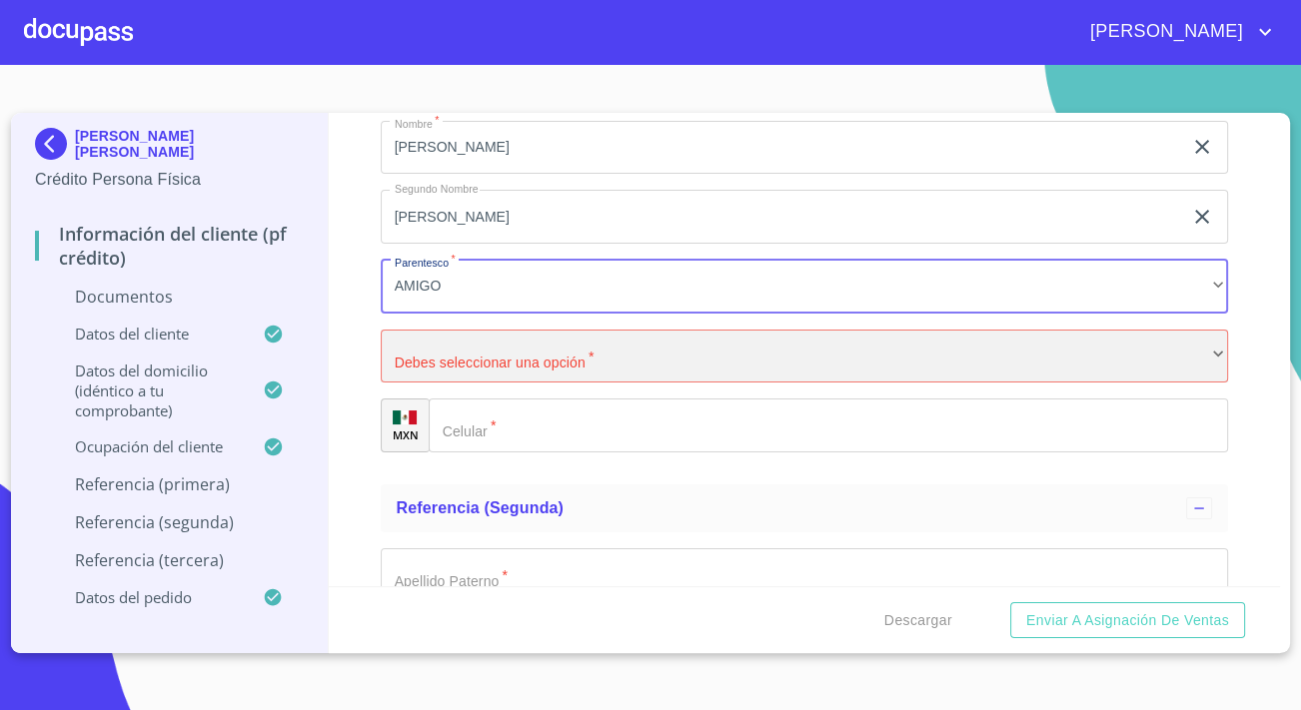
click at [426, 355] on div "​" at bounding box center [804, 357] width 847 height 54
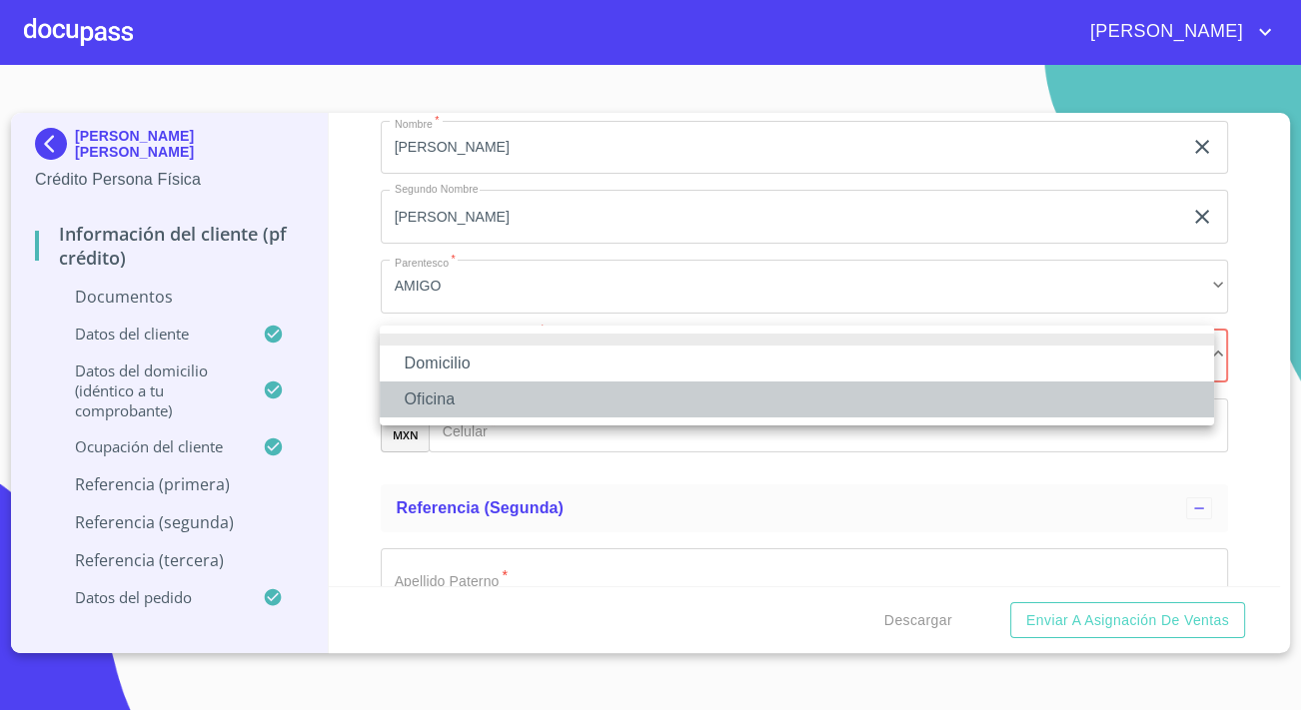
click at [453, 391] on li "Oficina" at bounding box center [797, 400] width 834 height 36
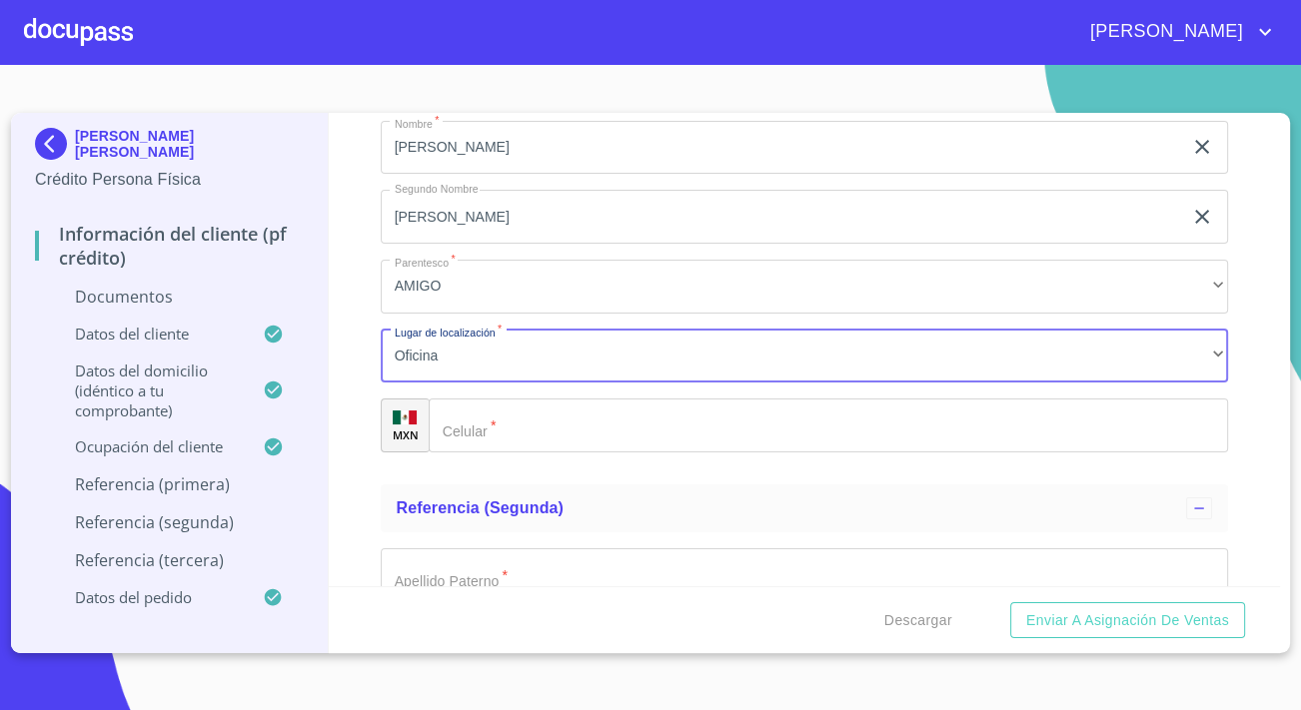
click at [523, 401] on input "Documento de identificación.   *" at bounding box center [828, 426] width 799 height 54
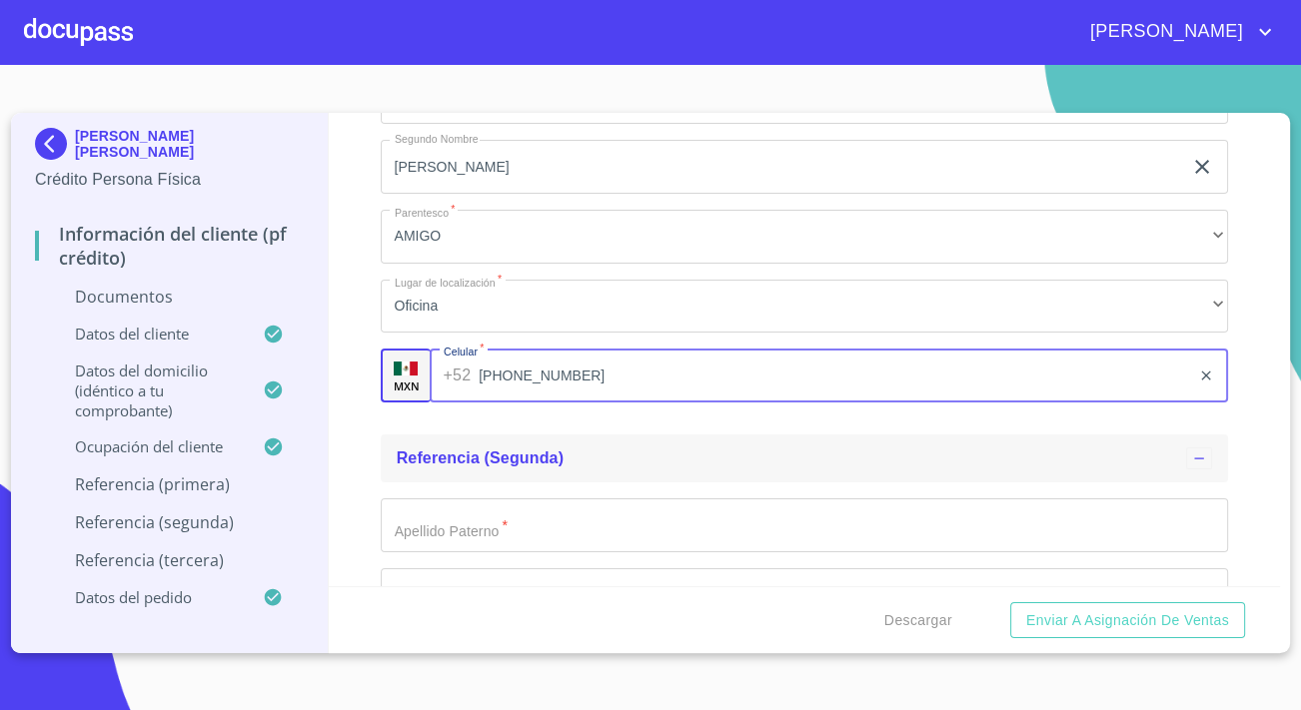
scroll to position [7555, 0]
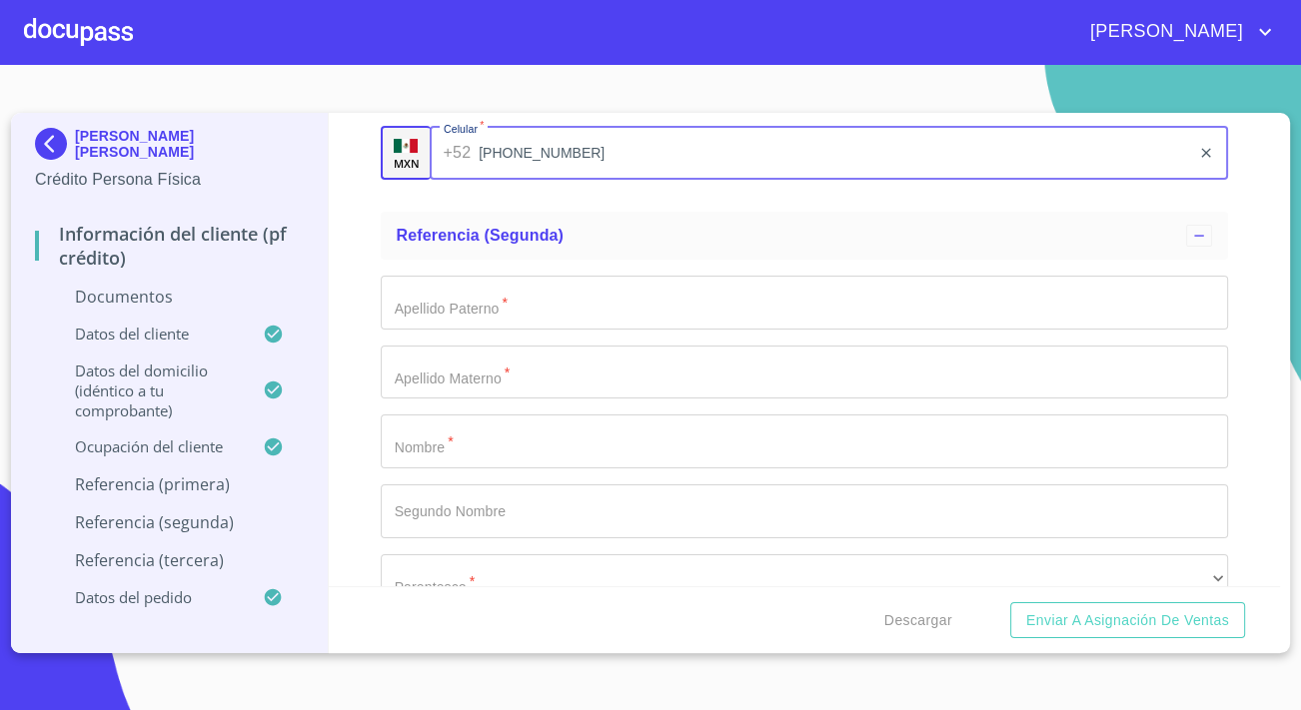
type input "[PHONE_NUMBER]"
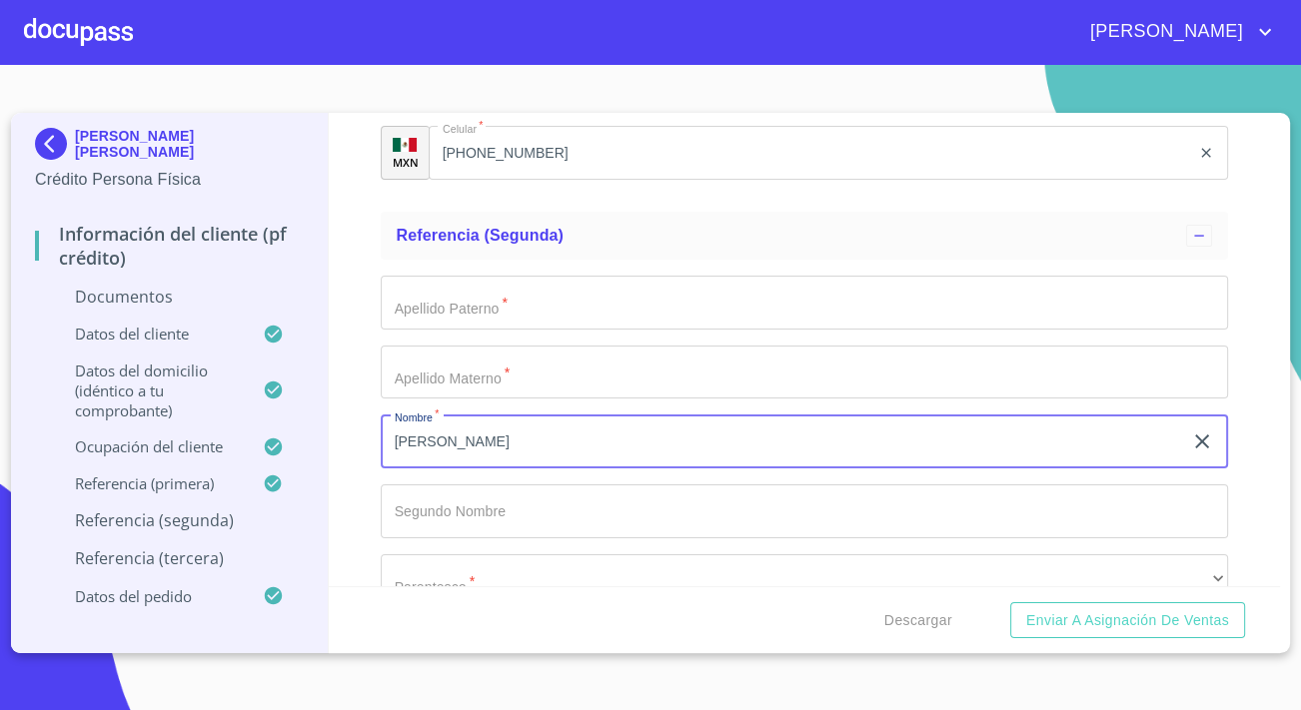
type input "[PERSON_NAME]"
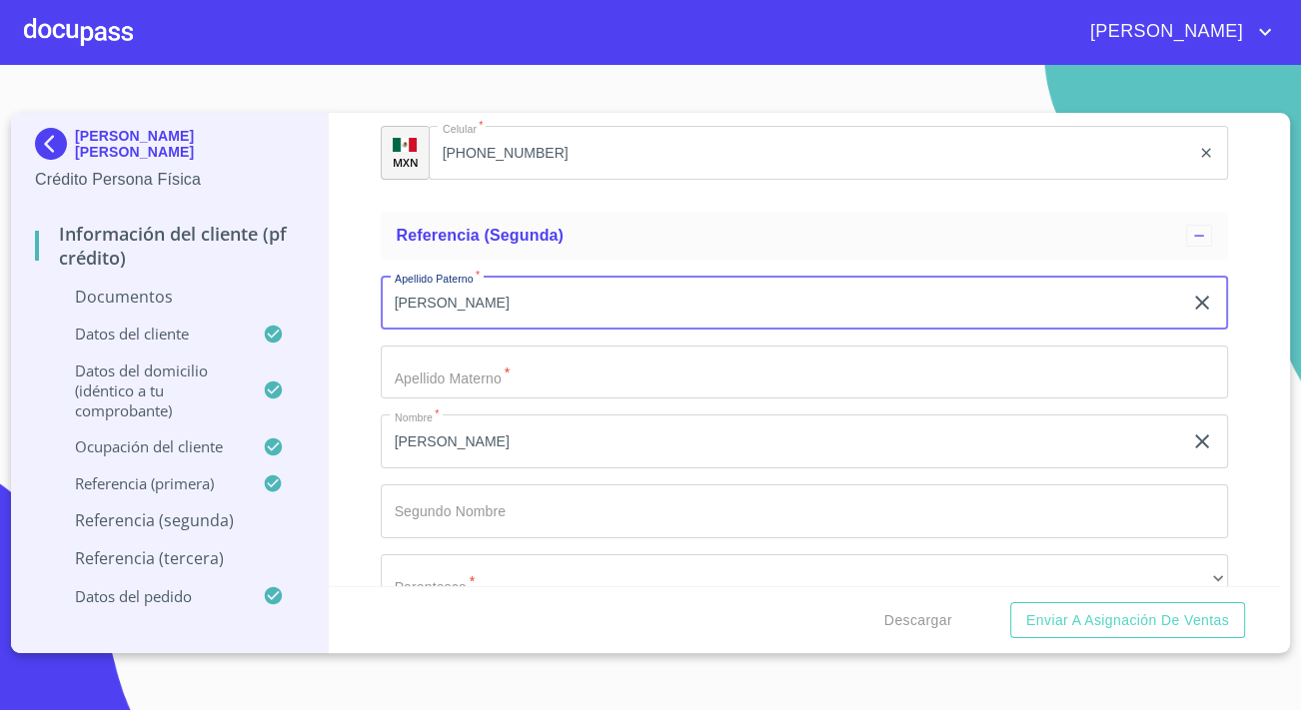
type input "[PERSON_NAME]"
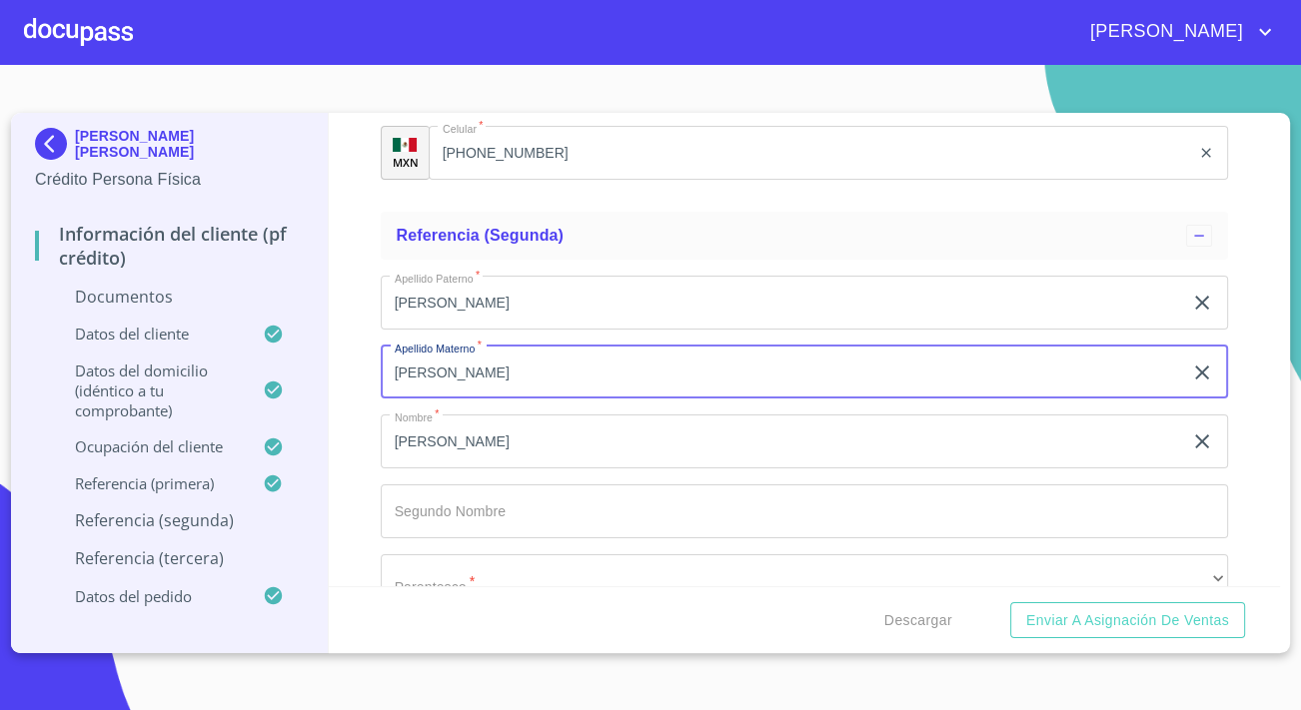
type input "[PERSON_NAME]"
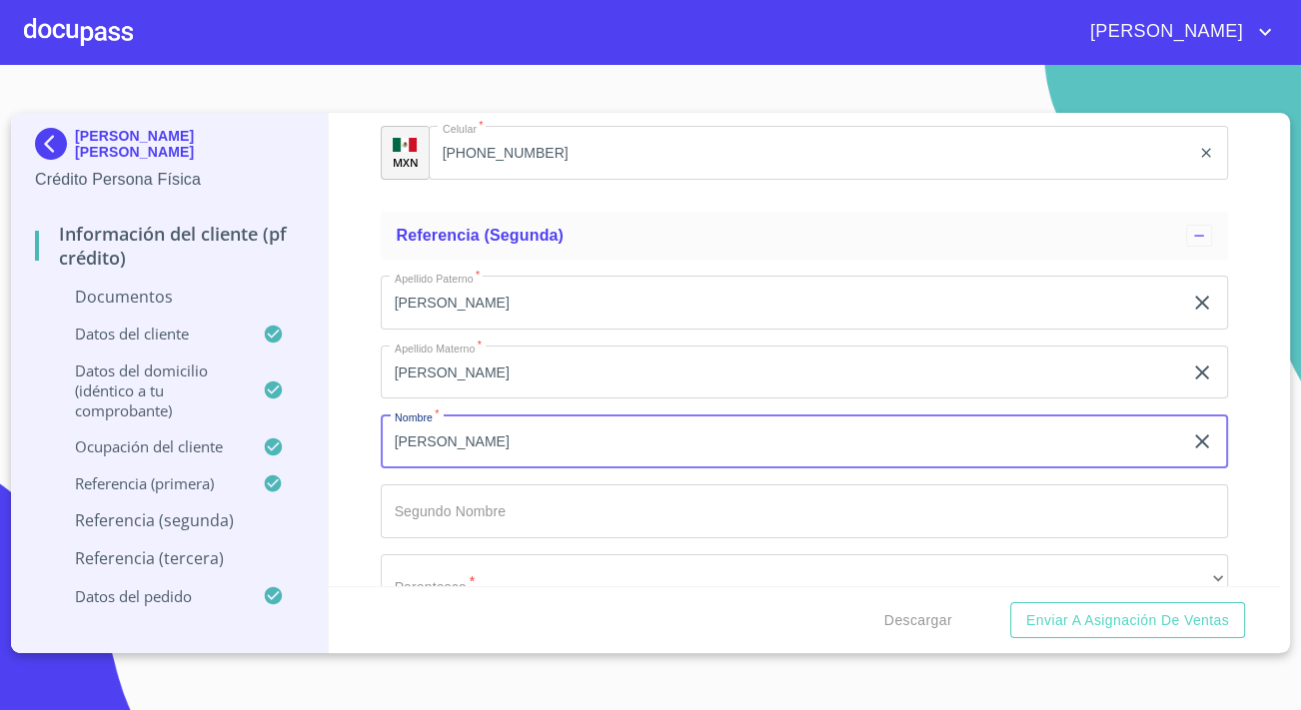
drag, startPoint x: 454, startPoint y: 437, endPoint x: 387, endPoint y: 452, distance: 69.6
click at [387, 452] on input "[PERSON_NAME]" at bounding box center [781, 442] width 801 height 54
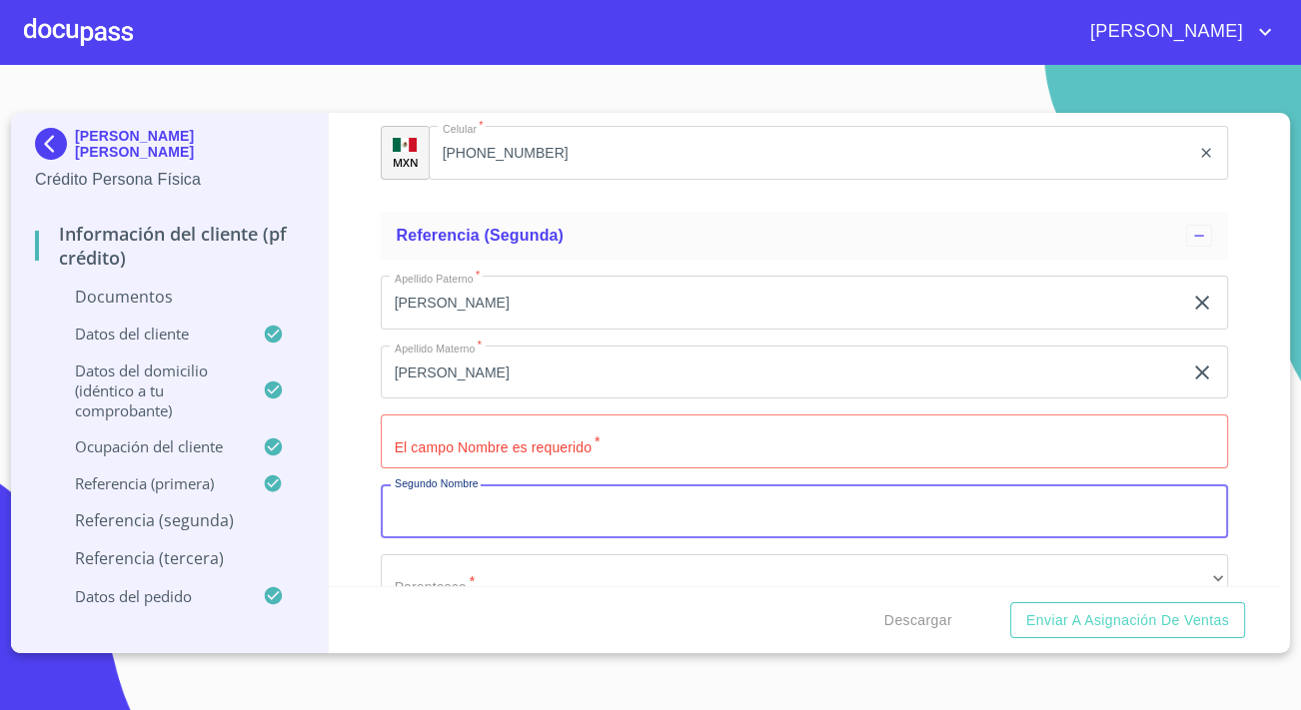
paste input "[PERSON_NAME]"
type input "[PERSON_NAME]"
click at [404, 427] on input "Documento de identificación.   *" at bounding box center [804, 442] width 847 height 54
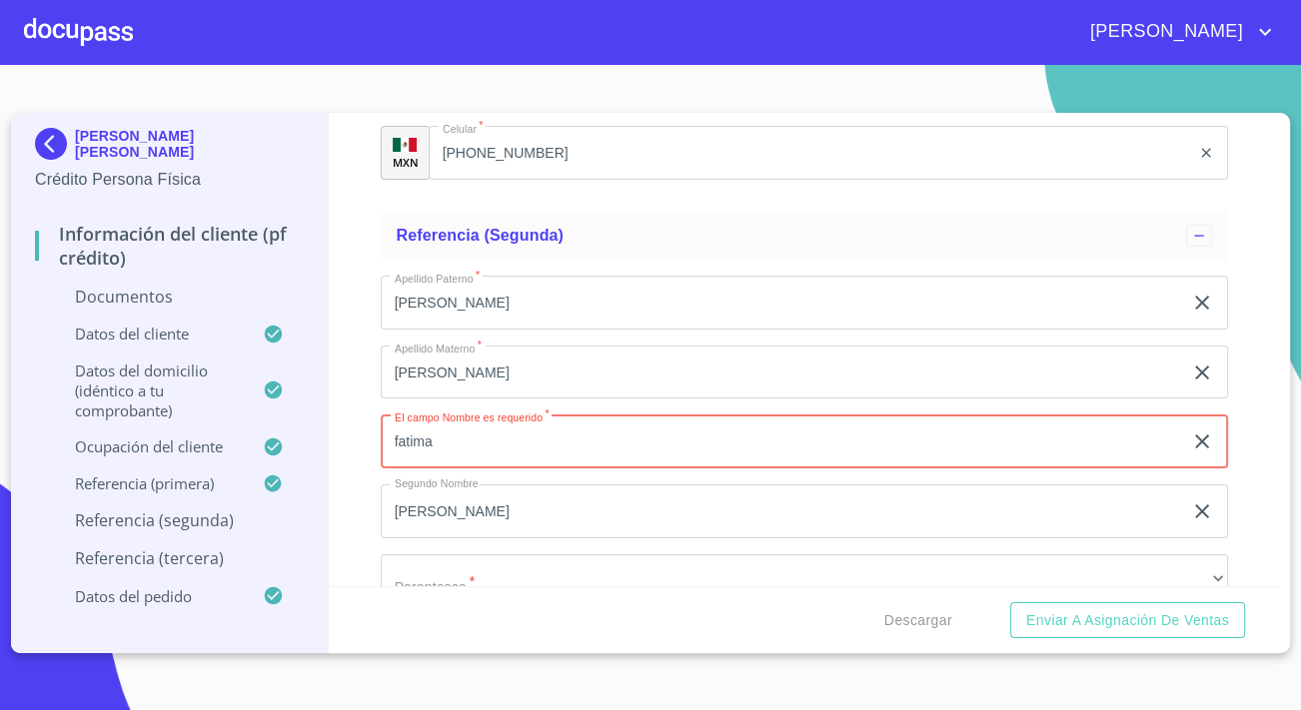
type input "fatima"
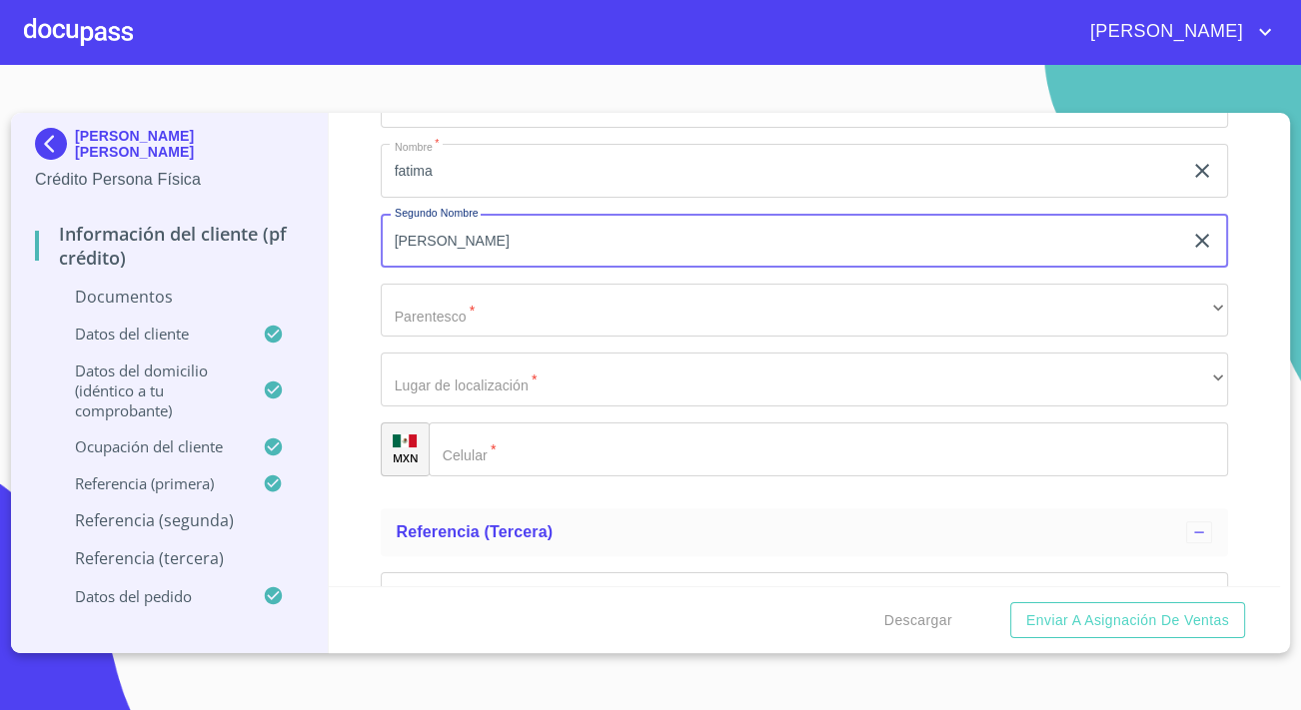
scroll to position [7827, 0]
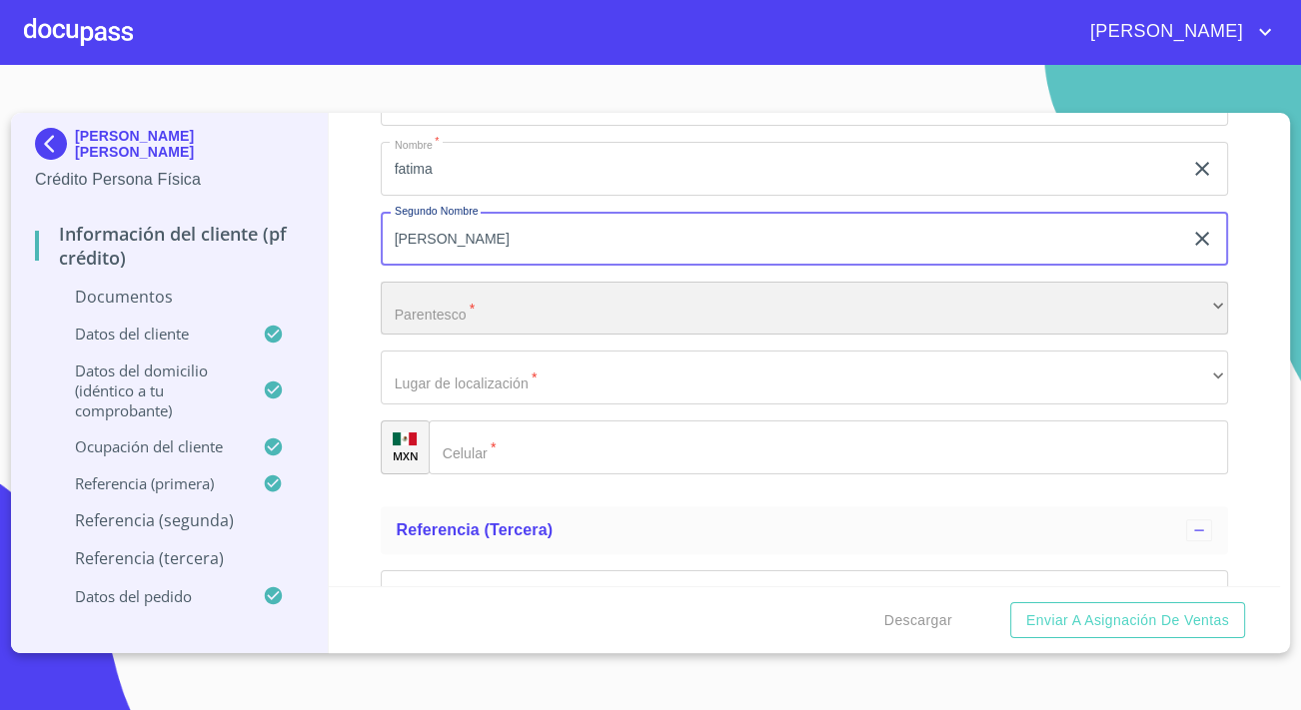
click at [517, 316] on div "​" at bounding box center [804, 309] width 847 height 54
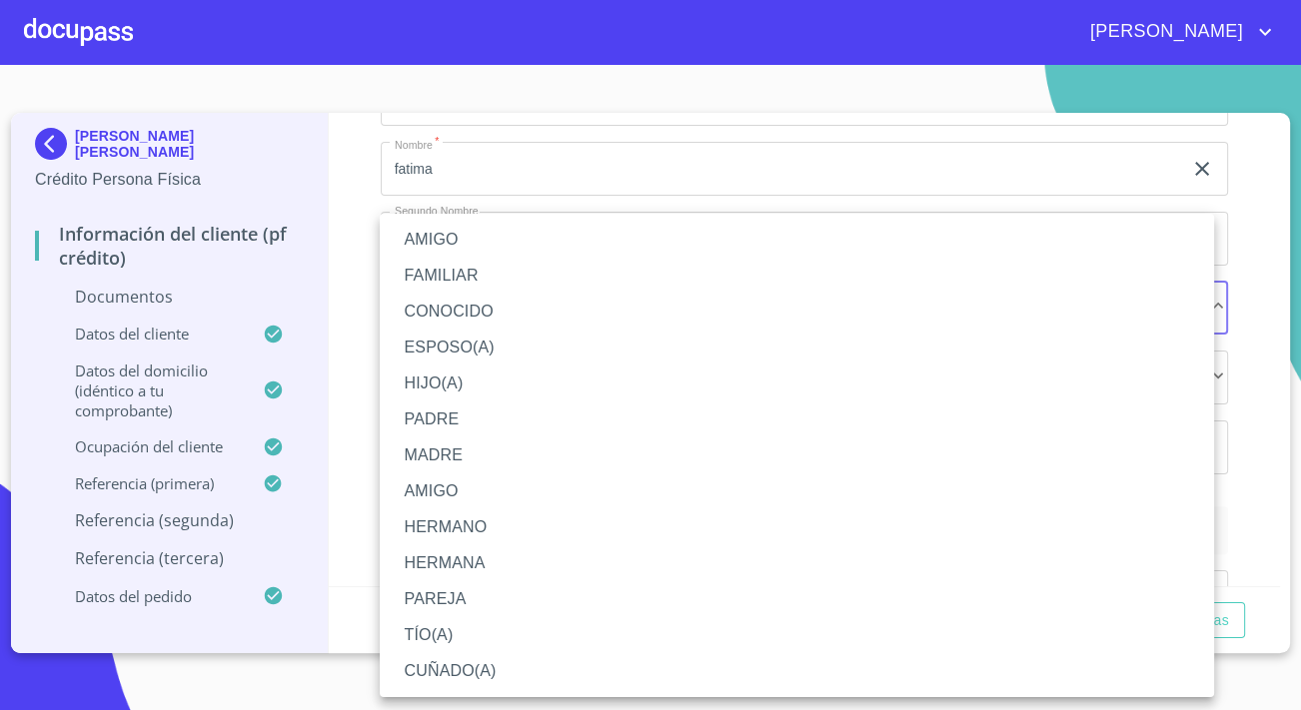
click at [430, 242] on li "AMIGO" at bounding box center [797, 240] width 834 height 36
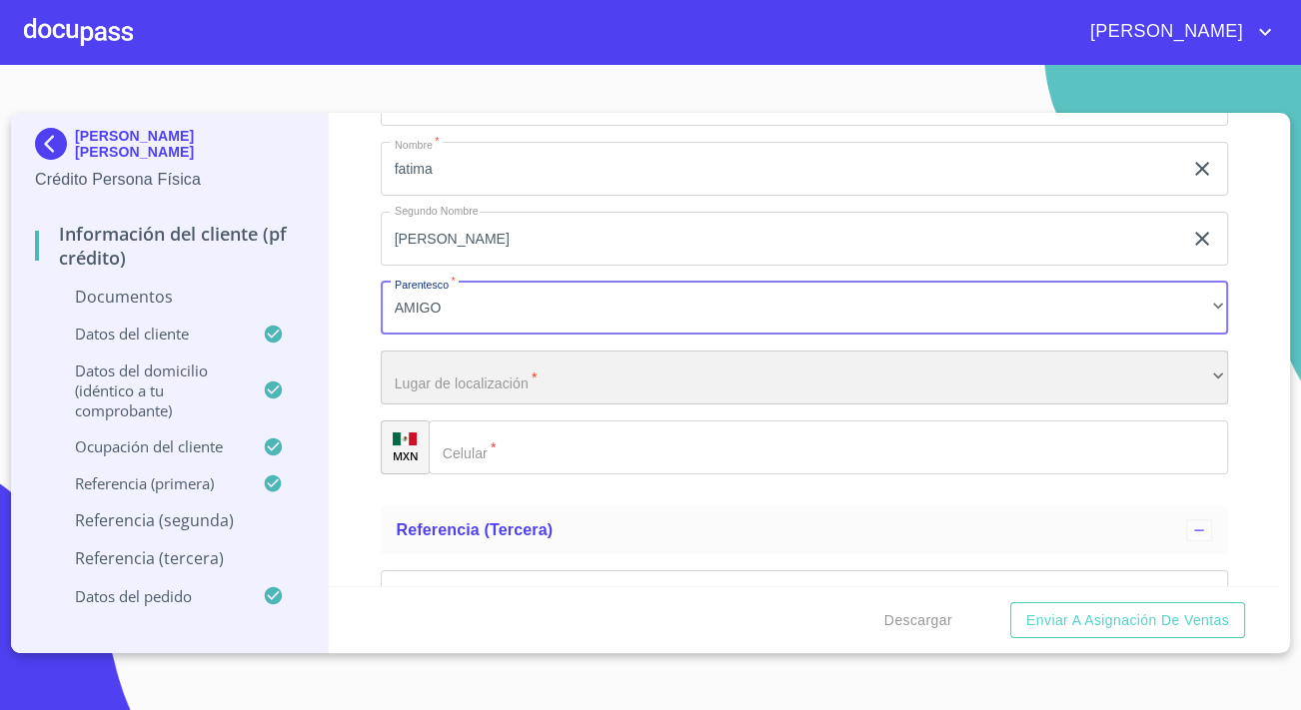
click at [458, 365] on div "​" at bounding box center [804, 378] width 847 height 54
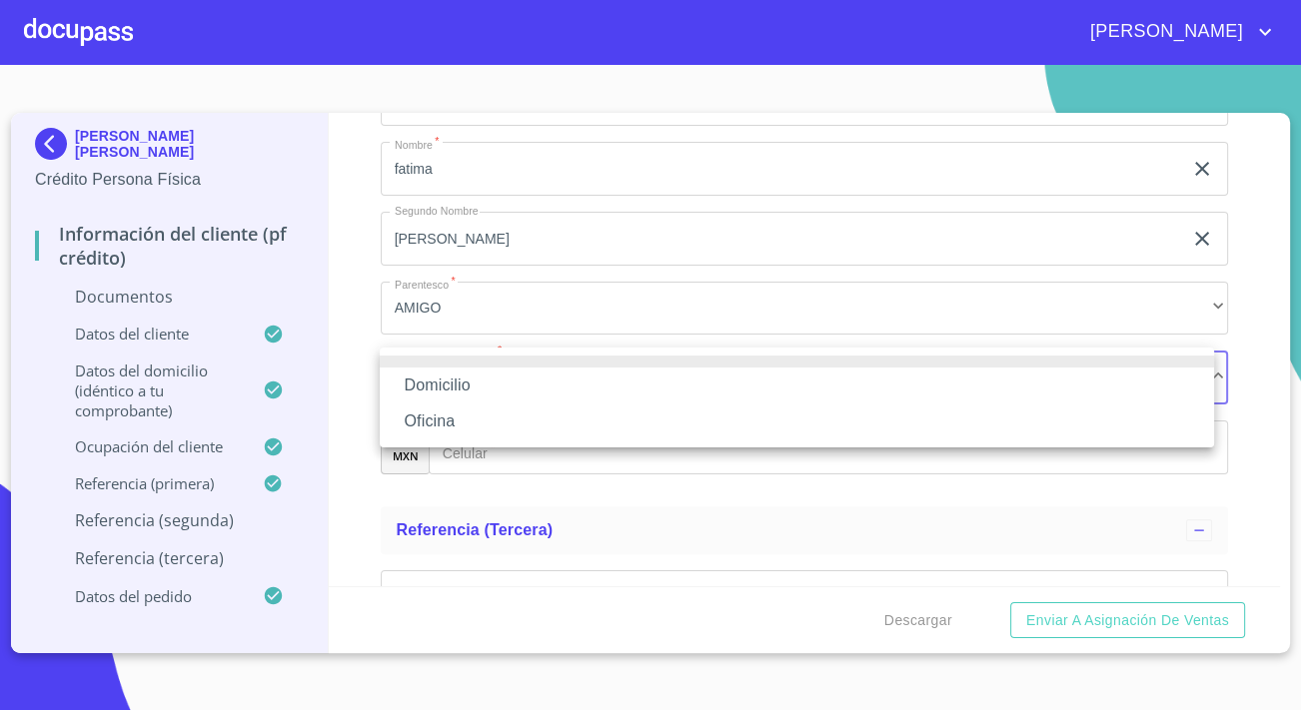
click at [439, 413] on li "Oficina" at bounding box center [797, 422] width 834 height 36
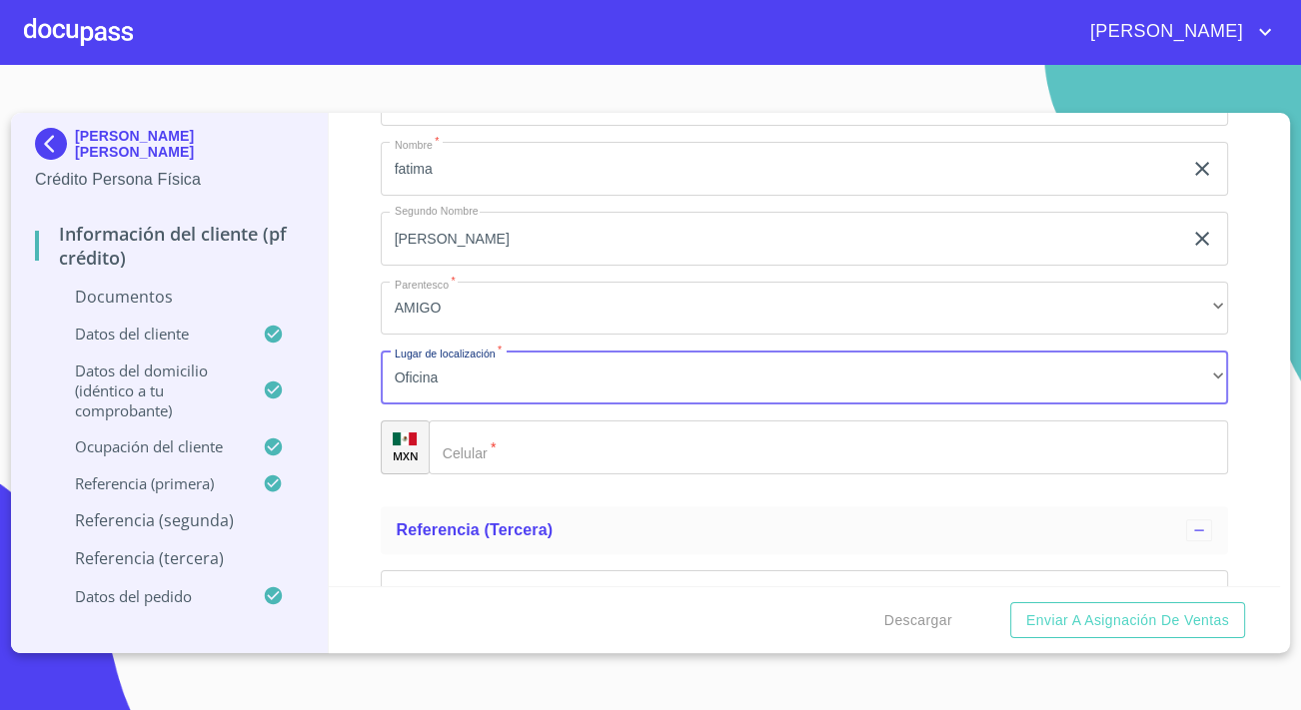
click at [515, 443] on input "Documento de identificación.   *" at bounding box center [828, 448] width 799 height 54
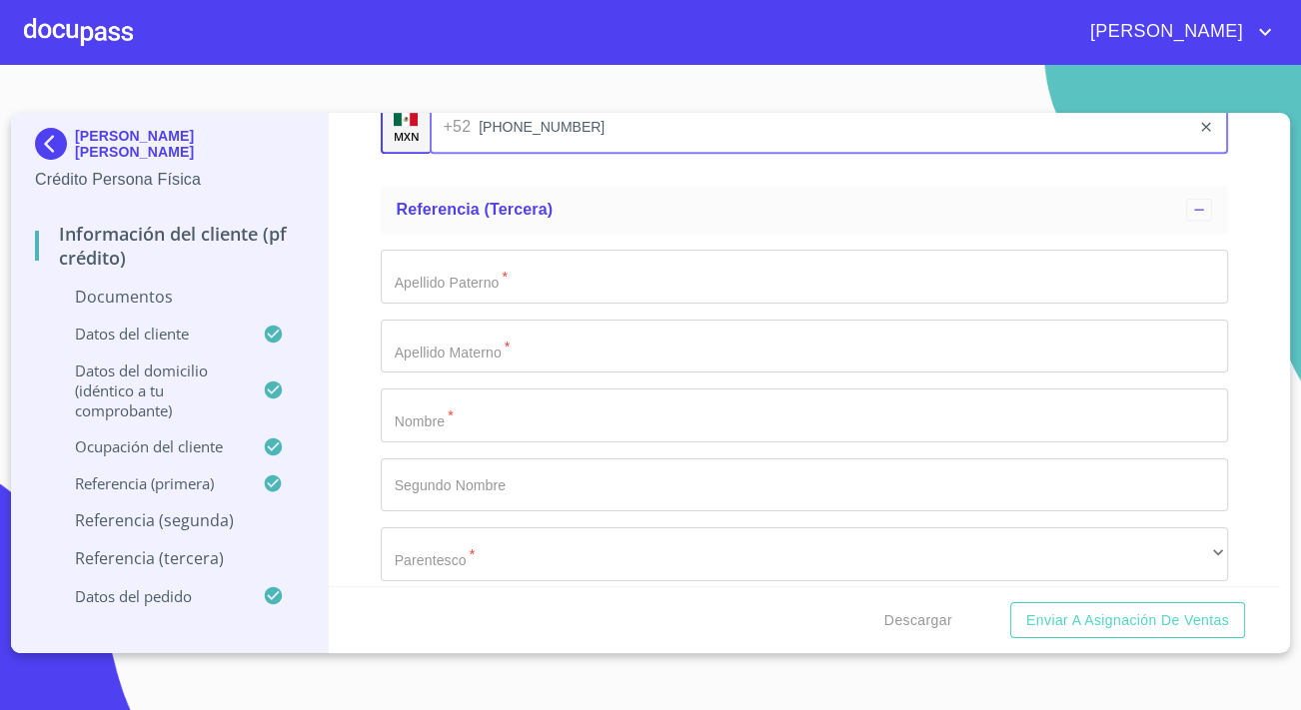
scroll to position [8191, 0]
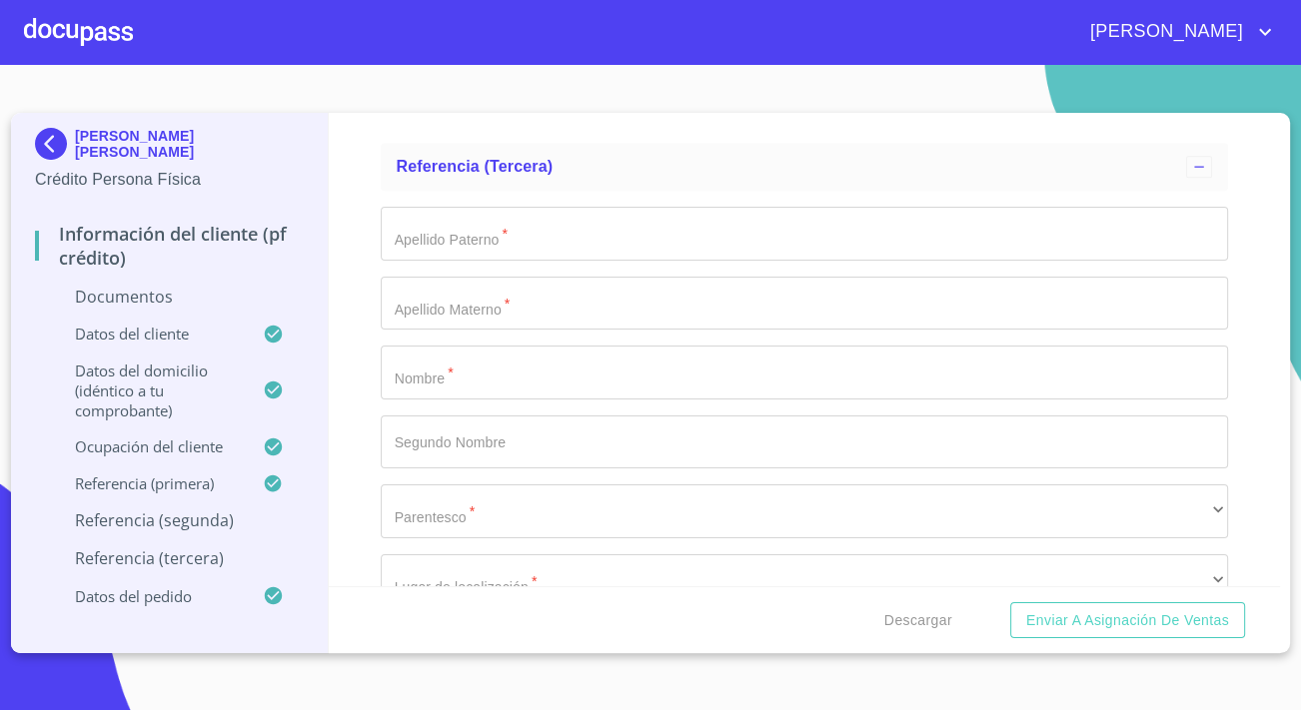
type input "[PHONE_NUMBER]"
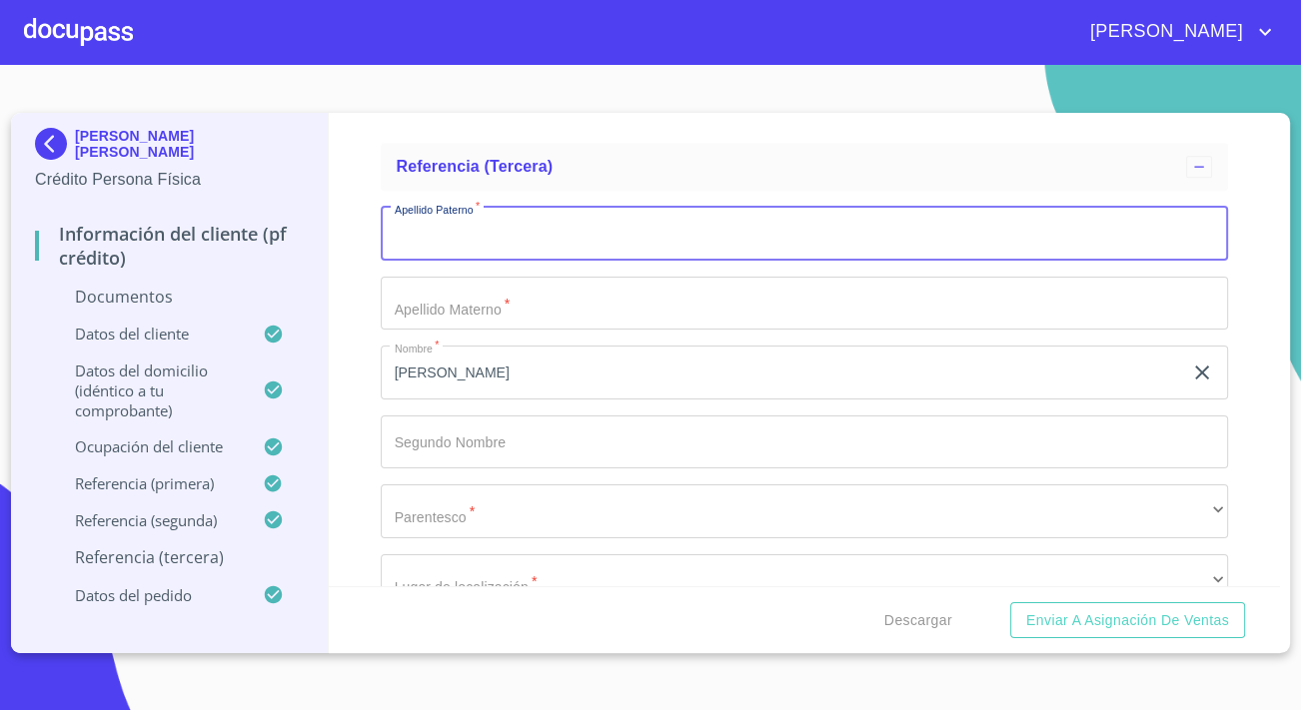
click at [484, 232] on input "Documento de identificación.   *" at bounding box center [804, 234] width 847 height 54
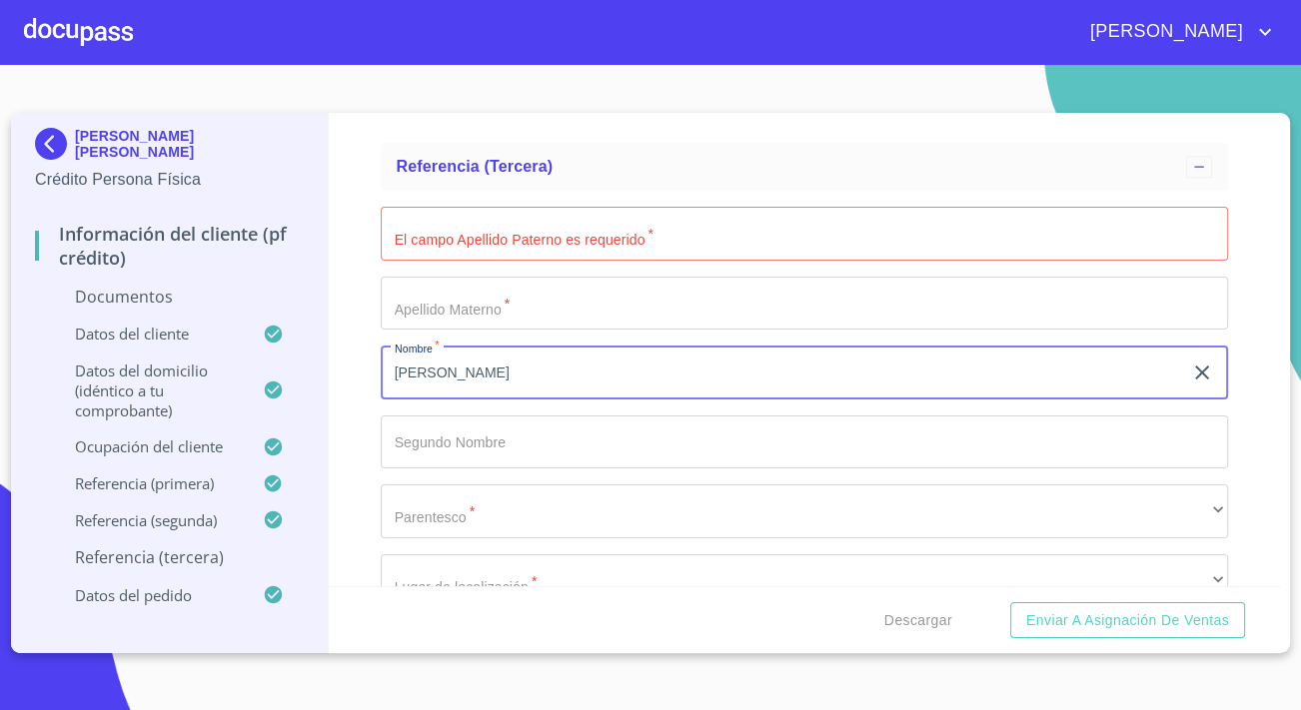
drag, startPoint x: 485, startPoint y: 369, endPoint x: 273, endPoint y: 390, distance: 213.8
click at [273, 390] on div "[PERSON_NAME] [PERSON_NAME] Crédito Persona Física Información del cliente (PF …" at bounding box center [645, 383] width 1269 height 540
type input "ana"
click at [450, 209] on input "Documento de identificación.   *" at bounding box center [804, 234] width 847 height 54
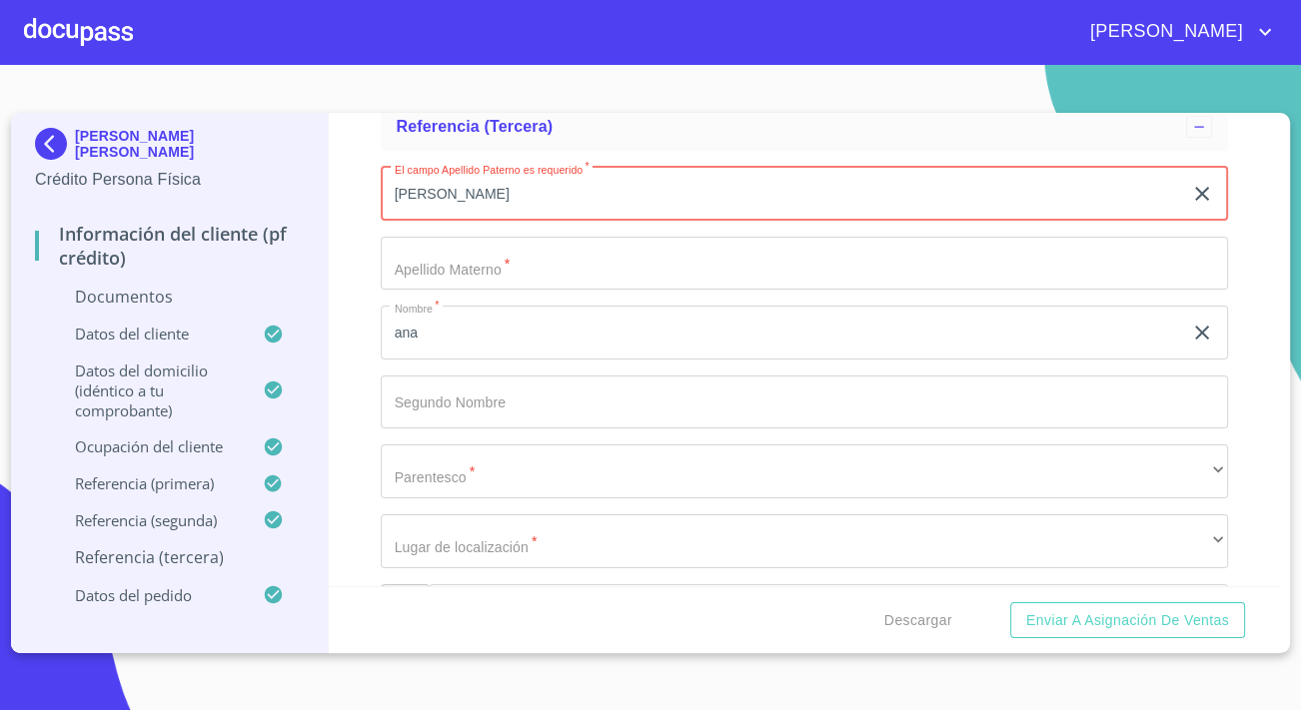
scroll to position [8281, 0]
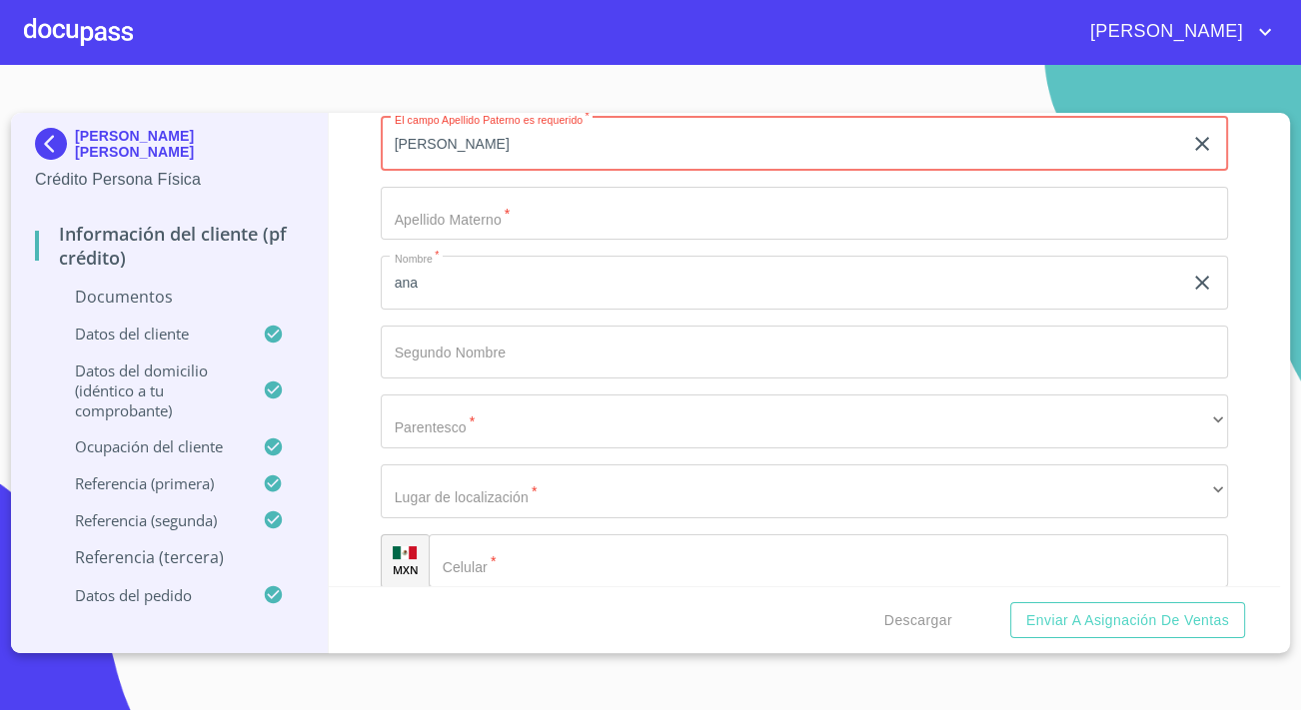
type input "[PERSON_NAME]"
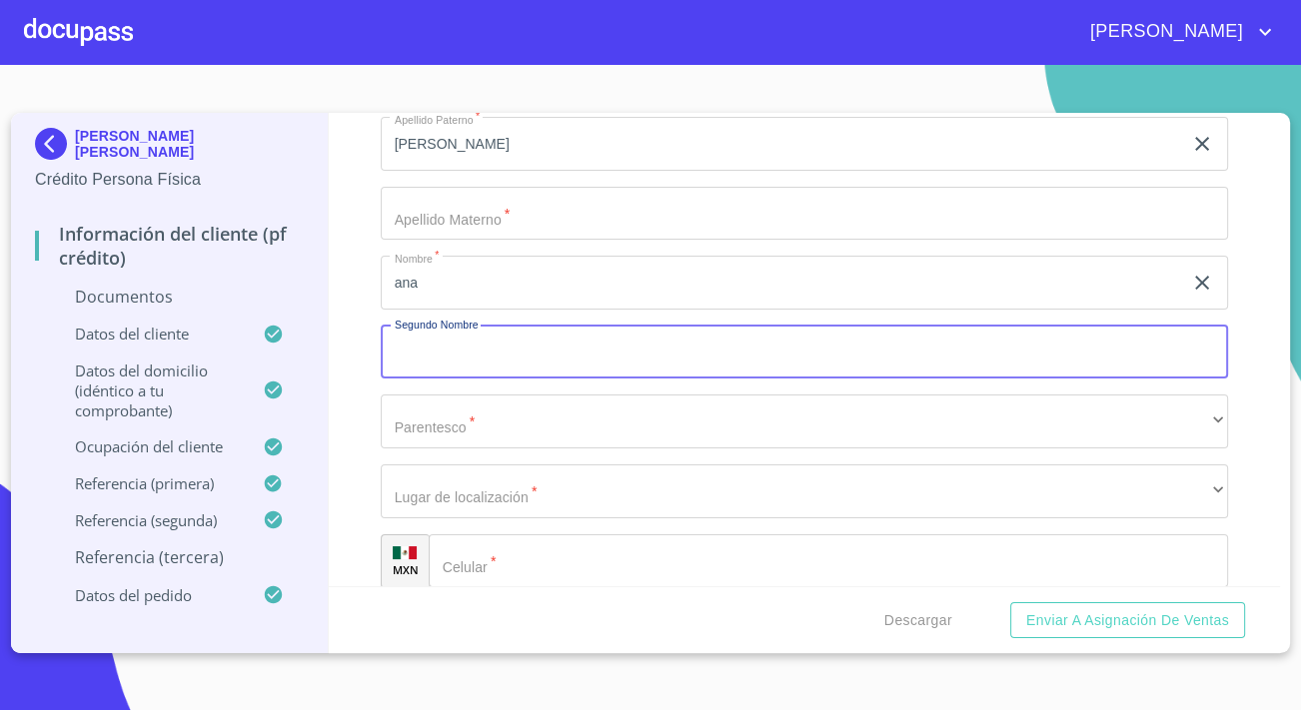
click at [437, 347] on input "Documento de identificación.   *" at bounding box center [804, 353] width 847 height 54
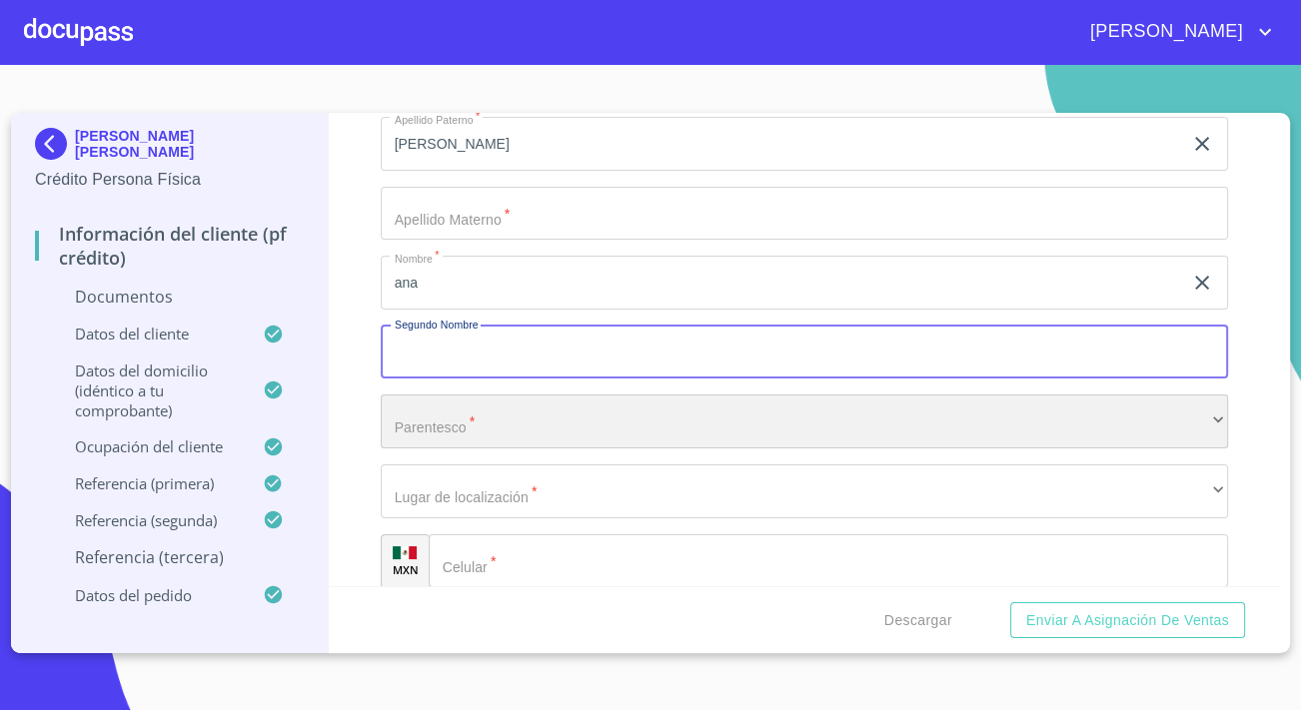
click at [461, 419] on div "​" at bounding box center [804, 422] width 847 height 54
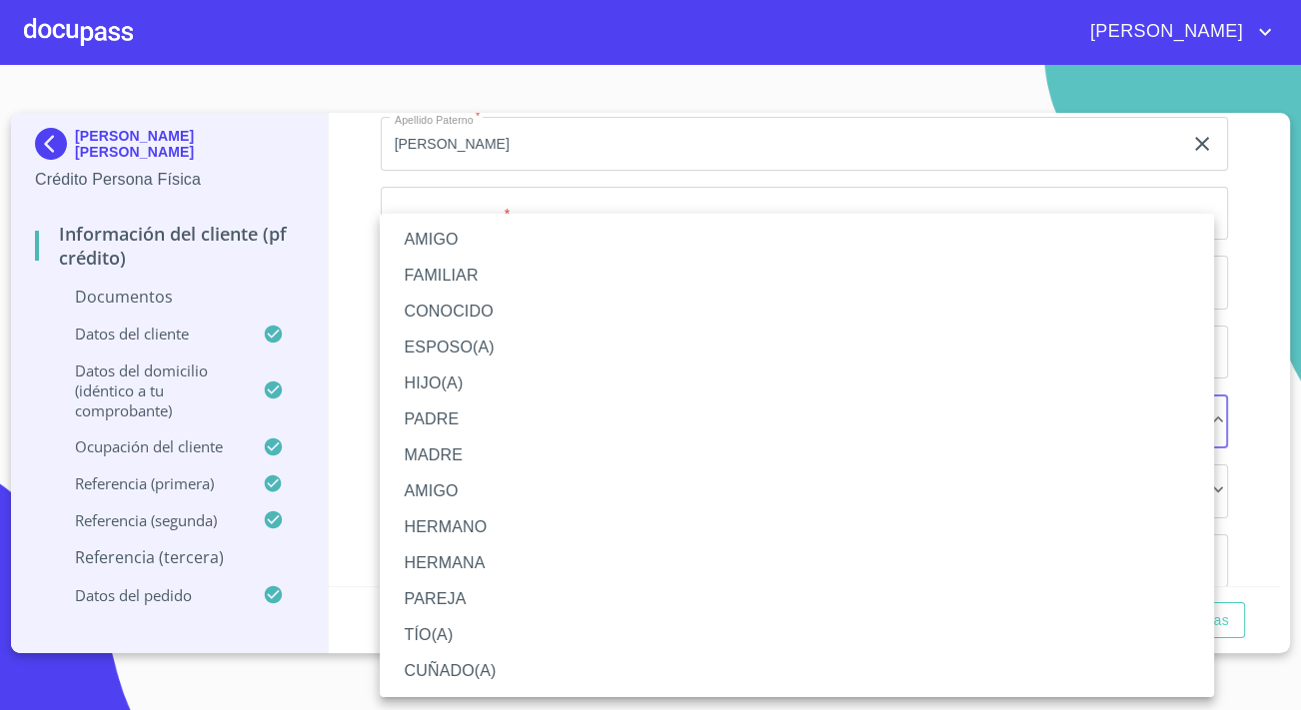
click at [414, 245] on li "AMIGO" at bounding box center [797, 240] width 834 height 36
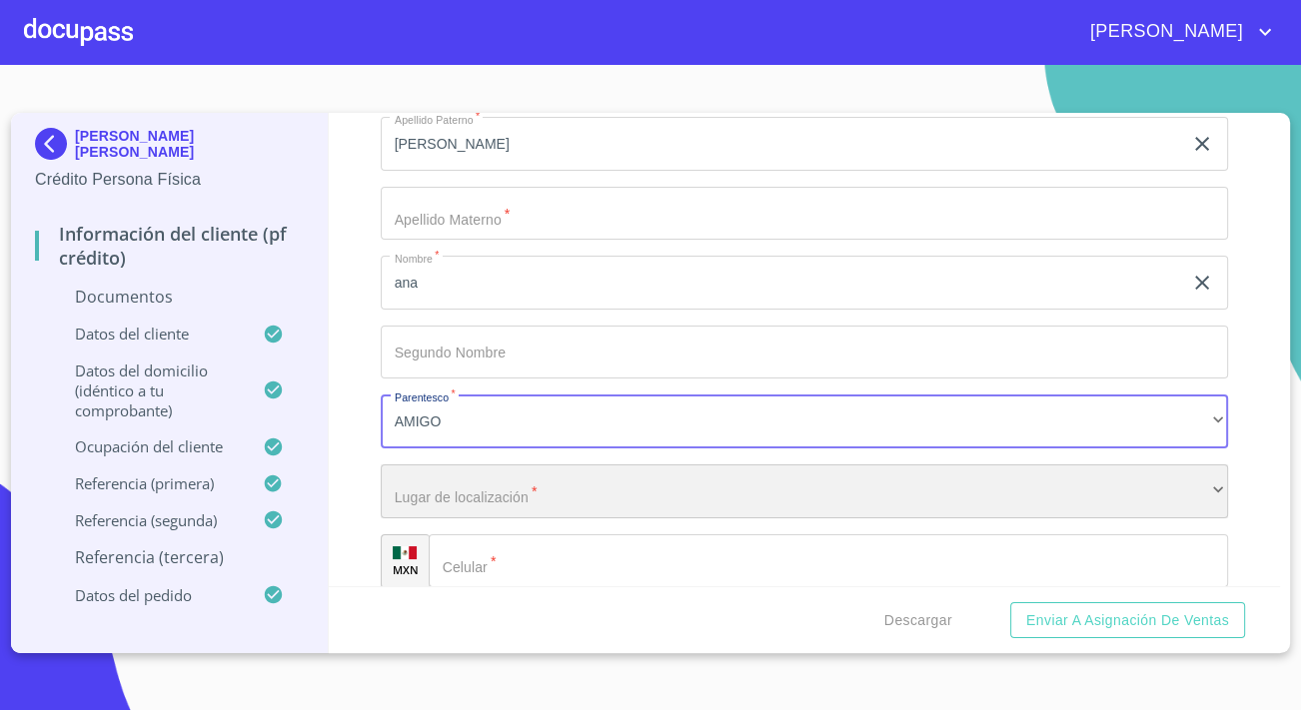
click at [456, 484] on div "​" at bounding box center [804, 491] width 847 height 54
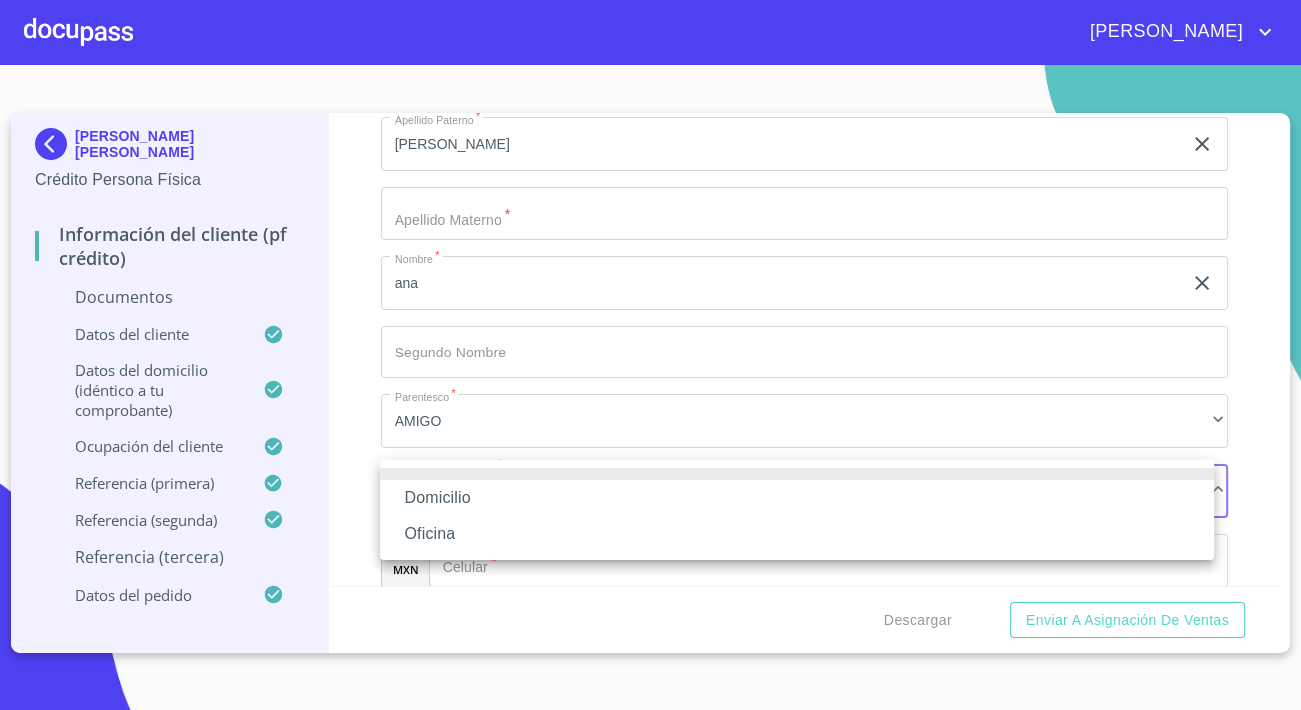
click at [452, 525] on li "Oficina" at bounding box center [797, 534] width 834 height 36
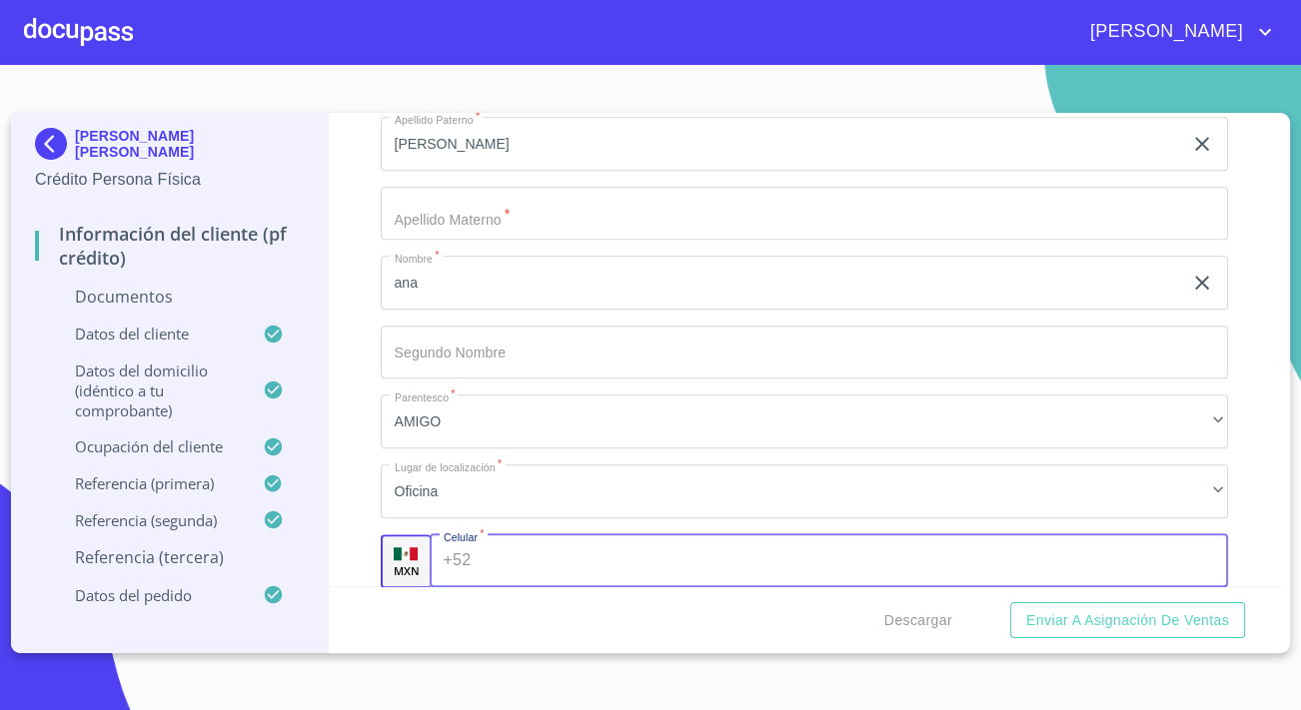
click at [535, 552] on input "Documento de identificación.   *" at bounding box center [852, 561] width 749 height 54
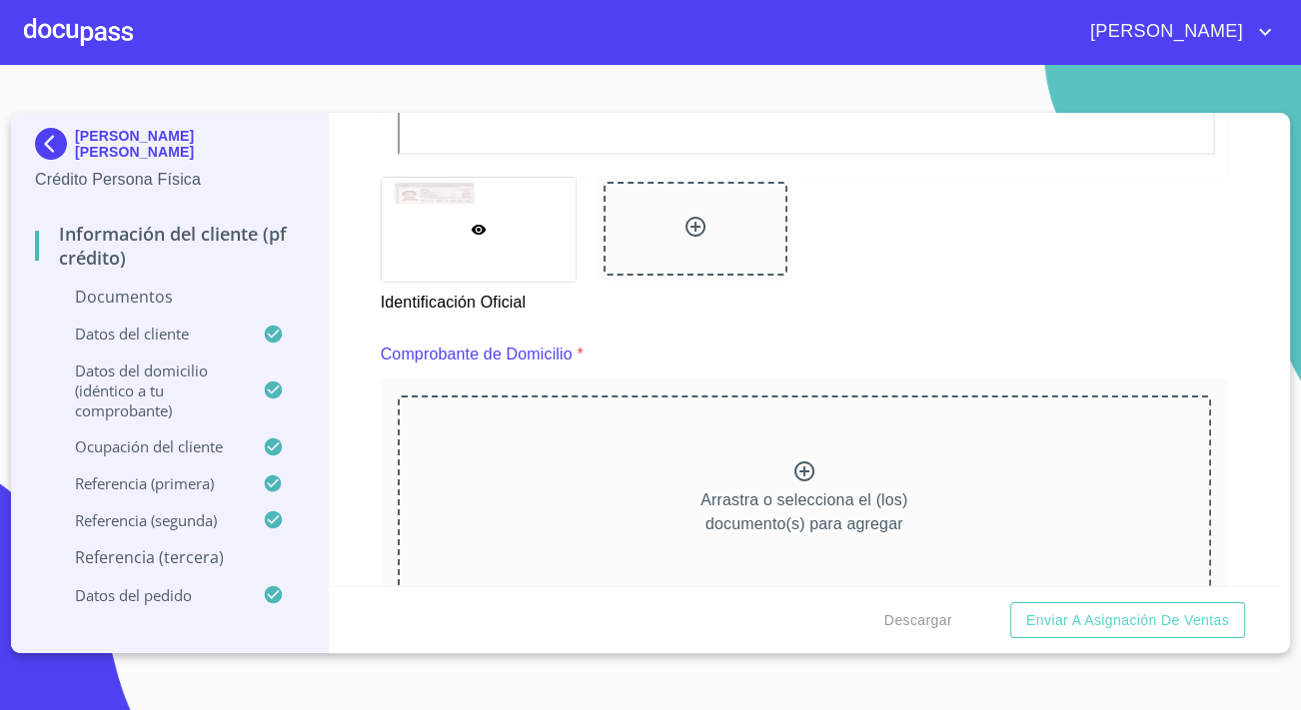
scroll to position [828, 0]
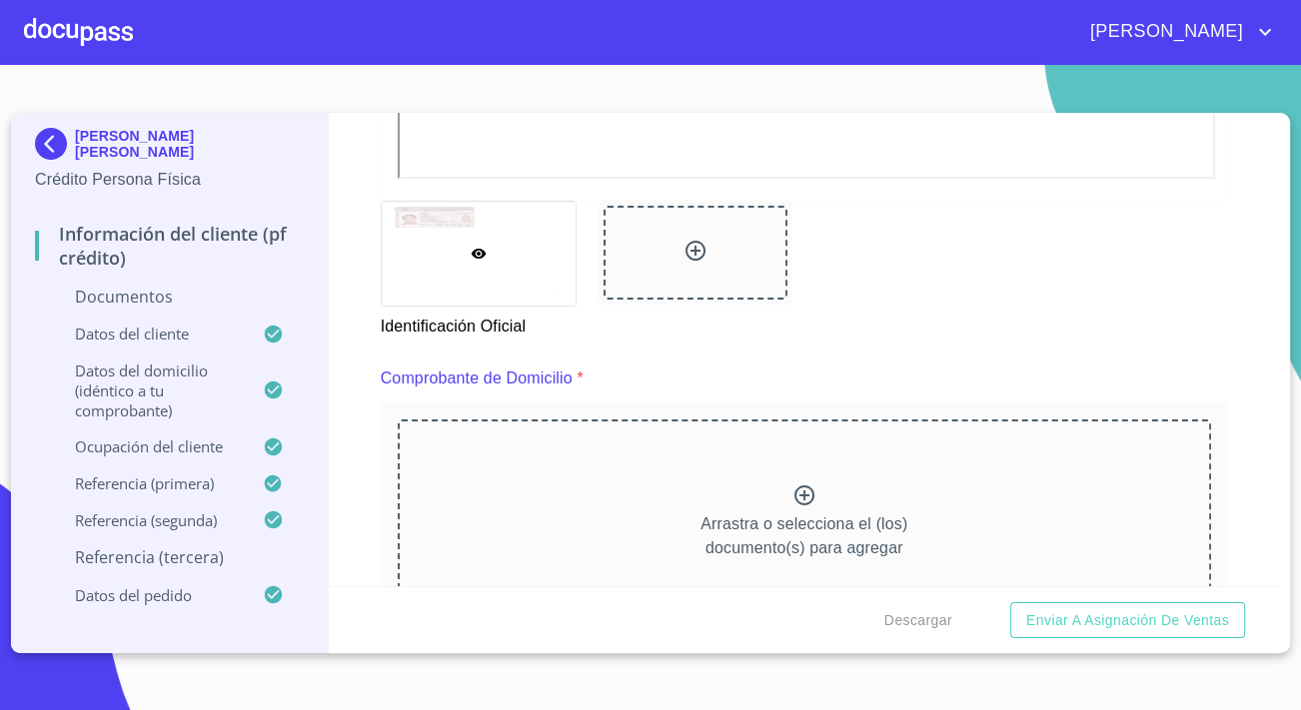
type input "[PHONE_NUMBER]"
click at [579, 527] on div "Arrastra o selecciona el (los) documento(s) para agregar" at bounding box center [804, 522] width 813 height 204
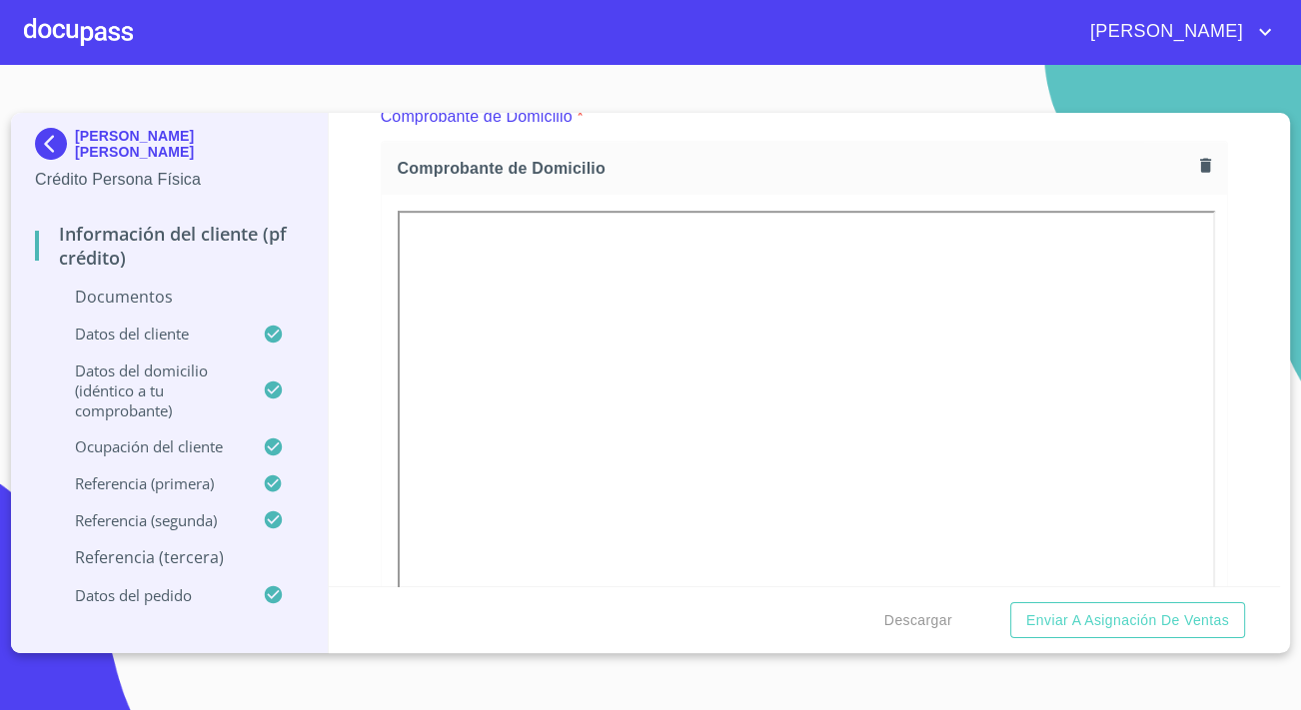
scroll to position [1282, 0]
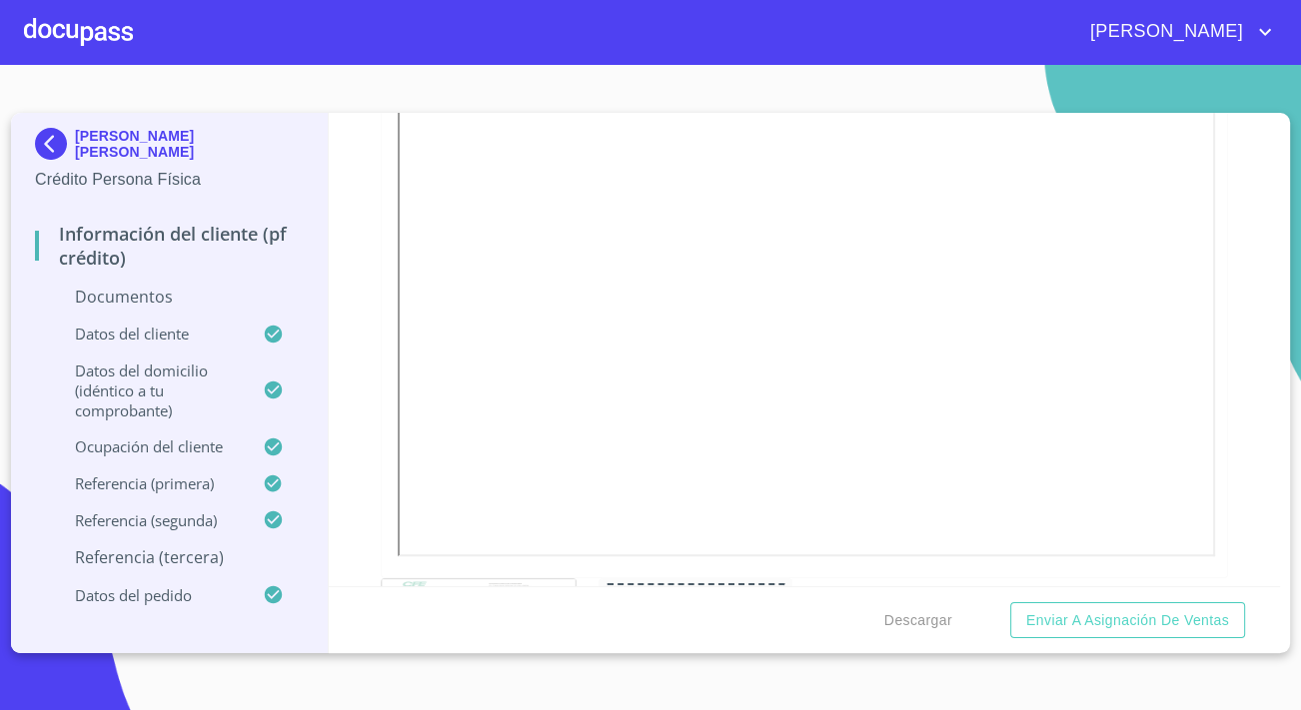
click at [365, 438] on div "Información del cliente (PF crédito) Documentos Documento de identificación.   …" at bounding box center [805, 349] width 952 height 473
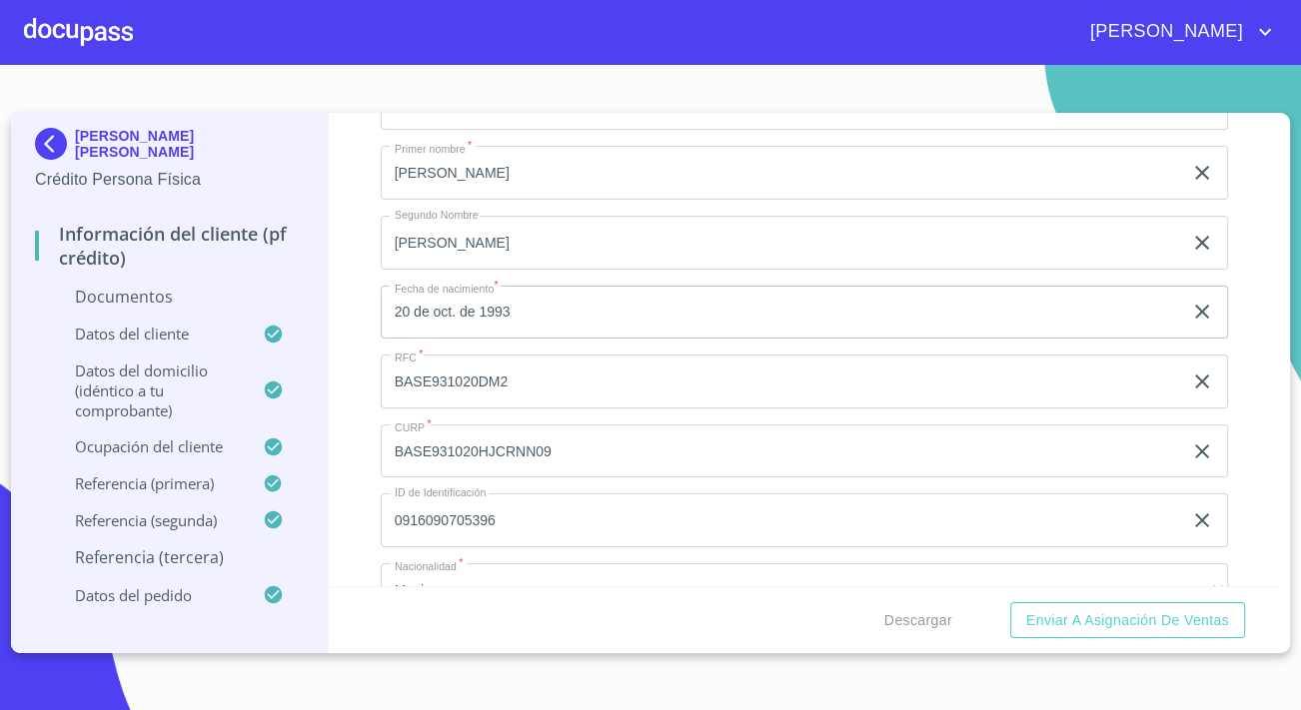
scroll to position [4187, 0]
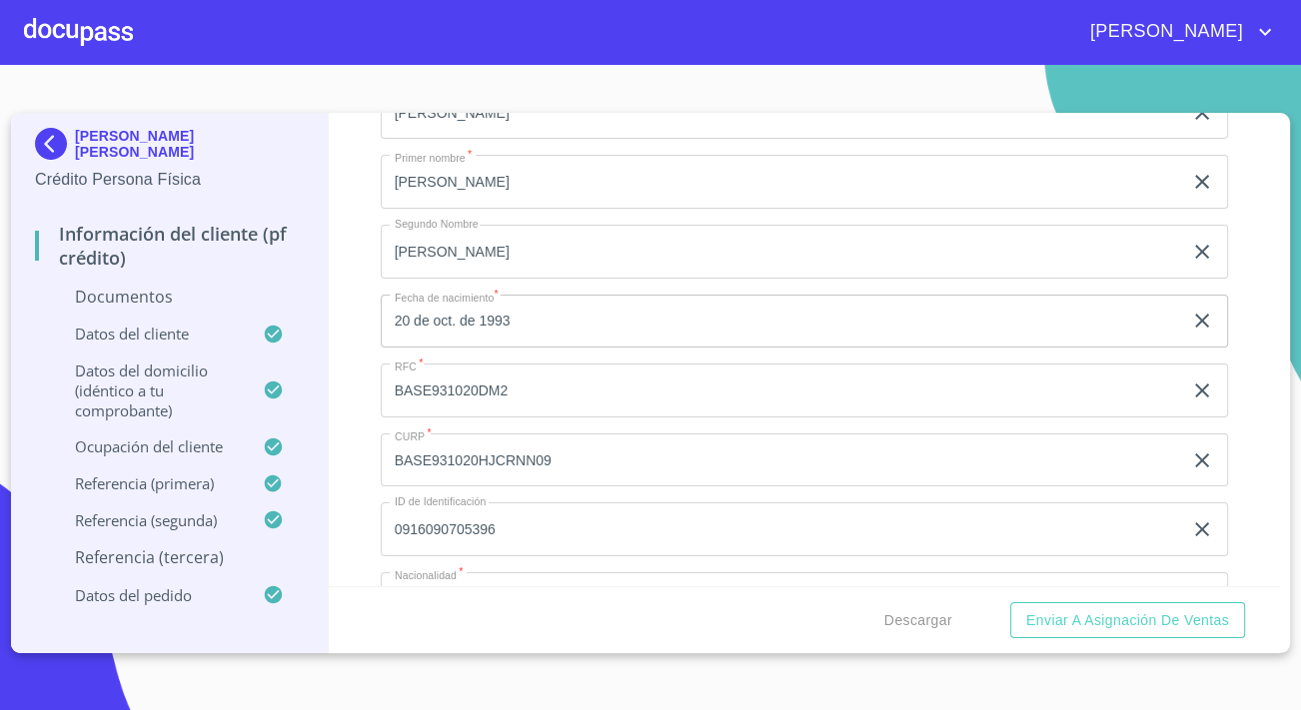
click at [51, 130] on img at bounding box center [55, 144] width 40 height 32
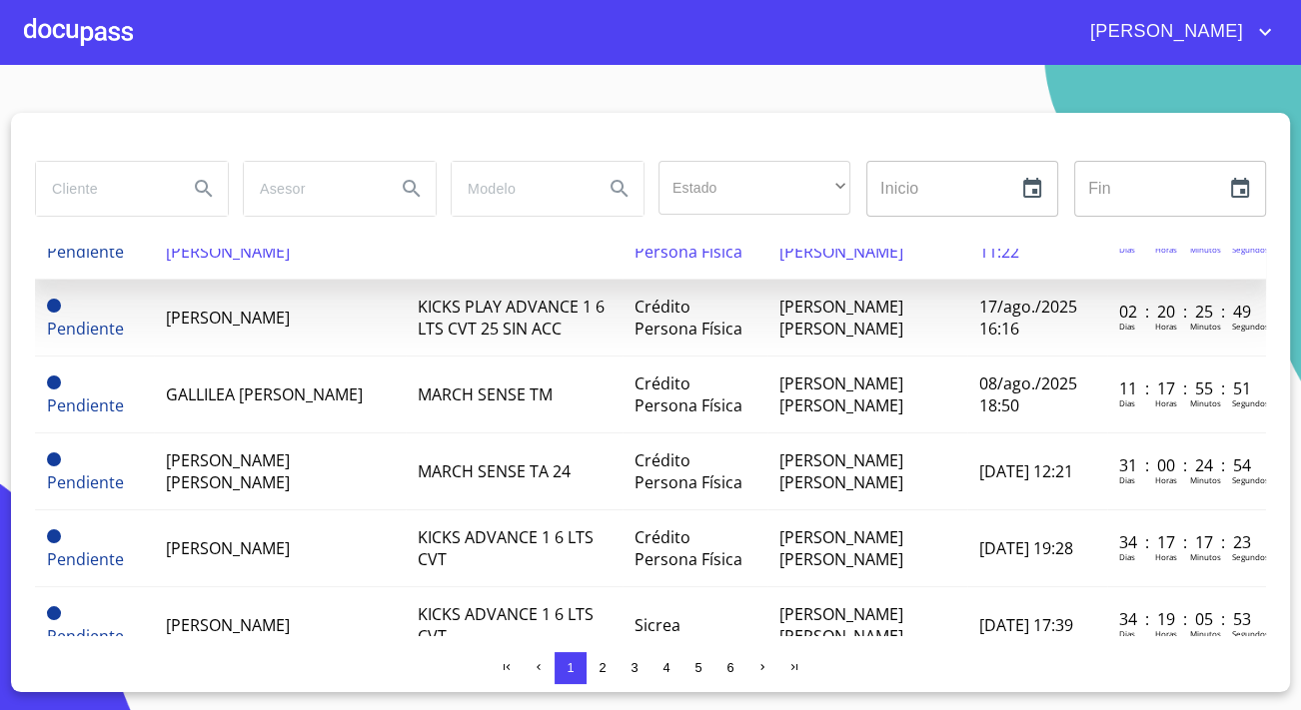
scroll to position [181, 0]
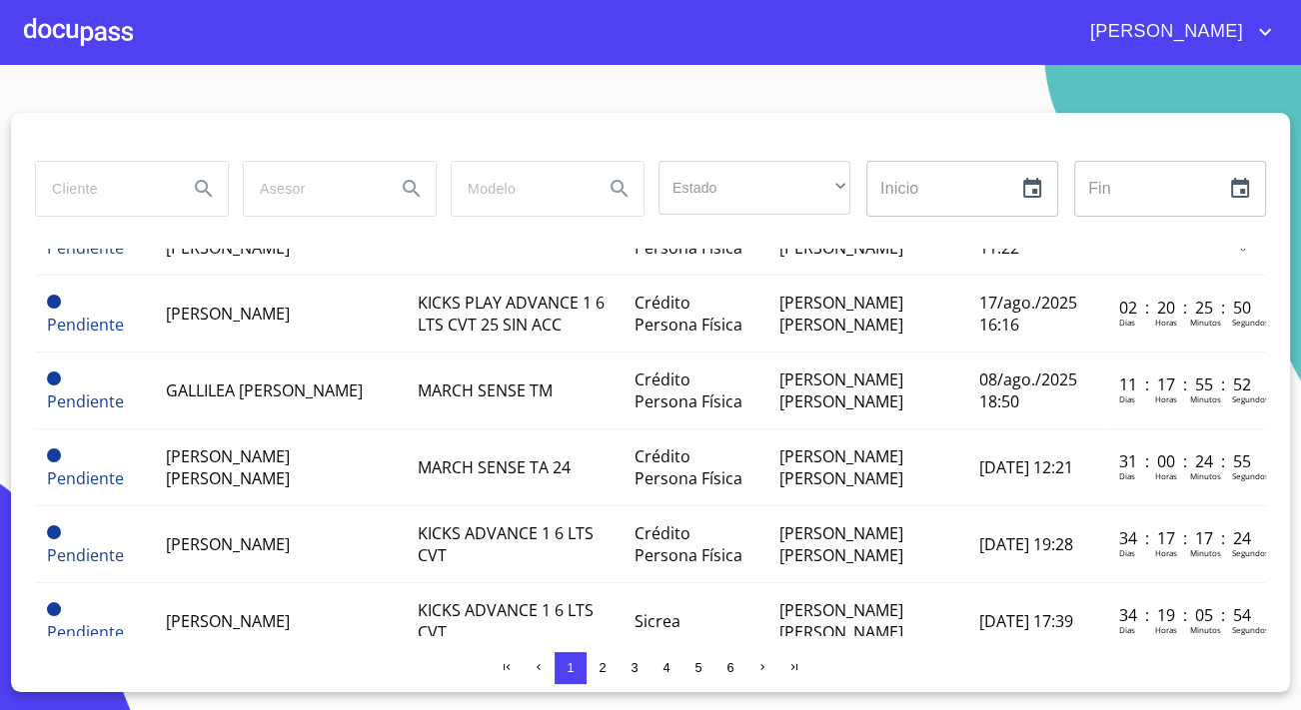
click at [121, 52] on div at bounding box center [78, 32] width 109 height 64
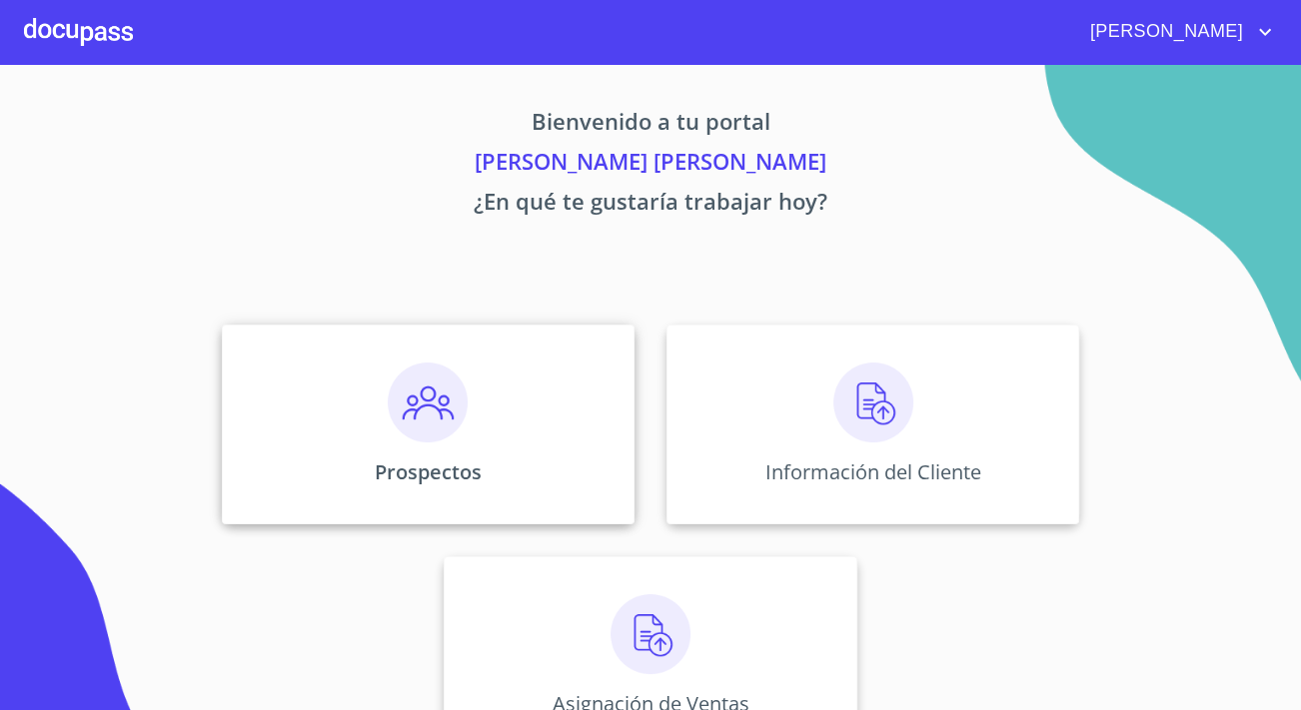
click at [362, 370] on div "Prospectos" at bounding box center [428, 425] width 413 height 200
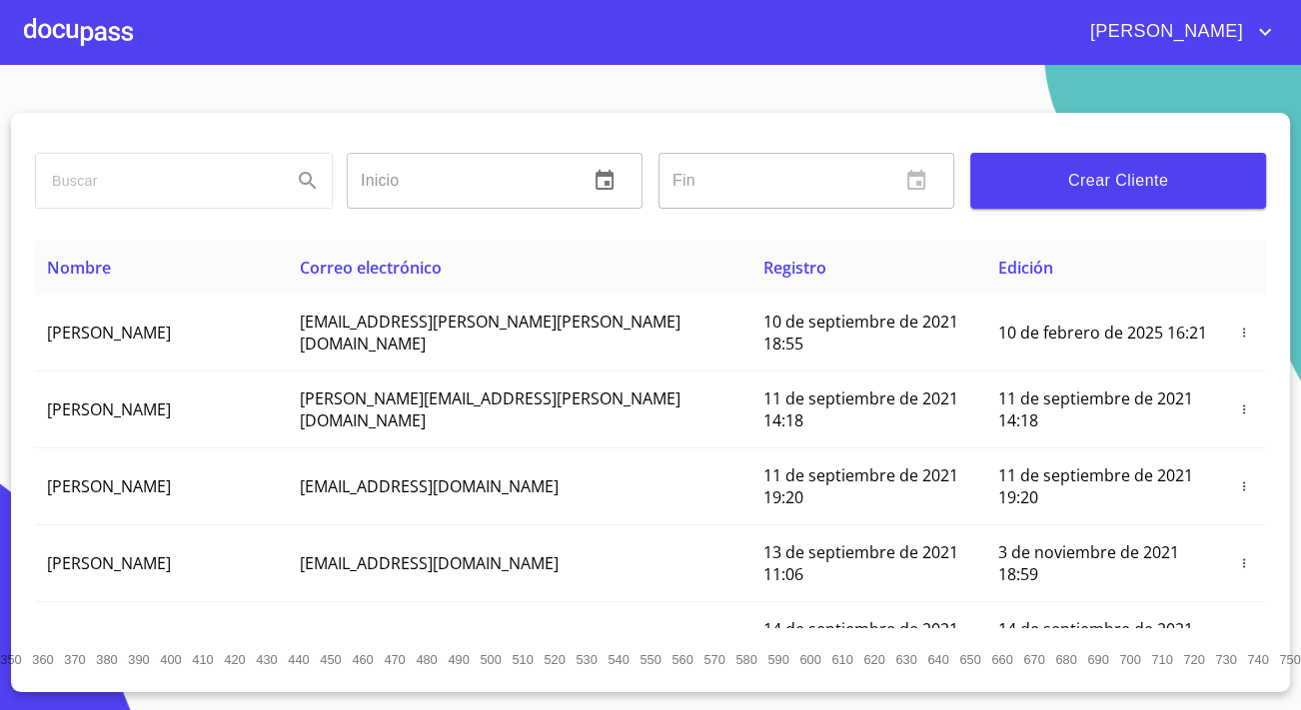
click at [1194, 175] on span "Crear Cliente" at bounding box center [1118, 181] width 264 height 28
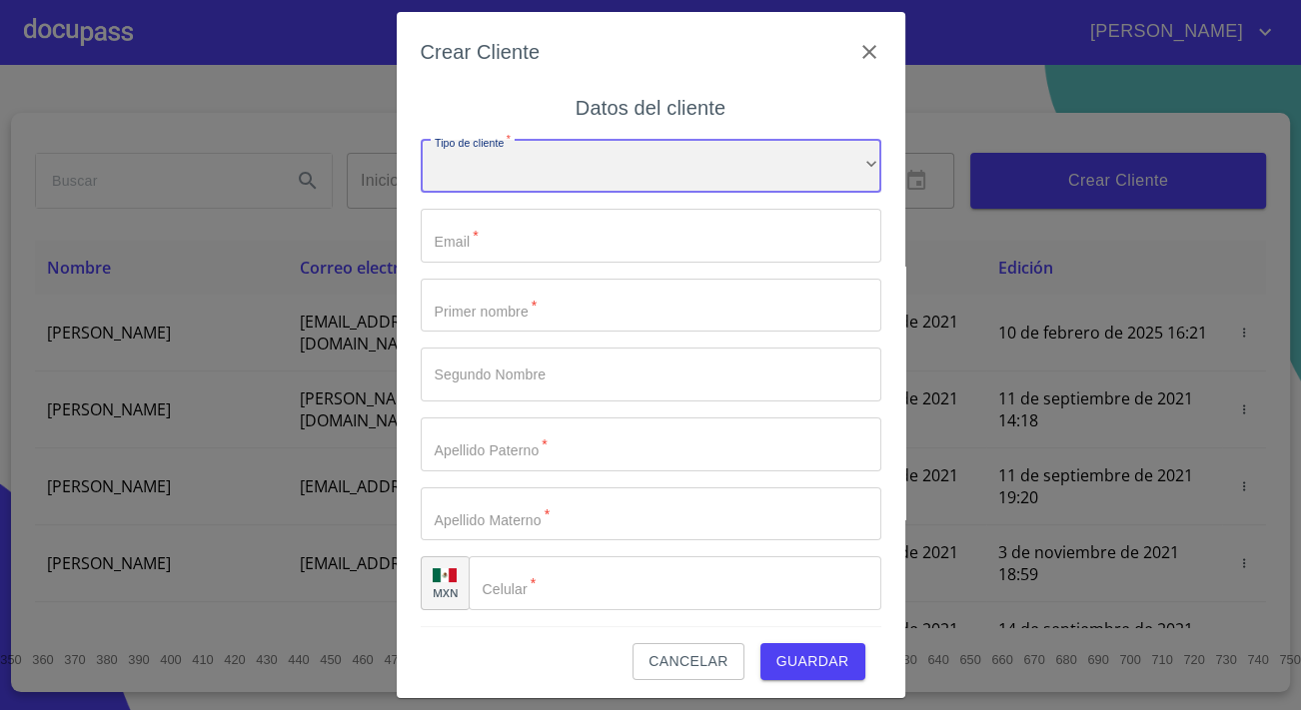
click at [677, 153] on div "​" at bounding box center [651, 167] width 460 height 54
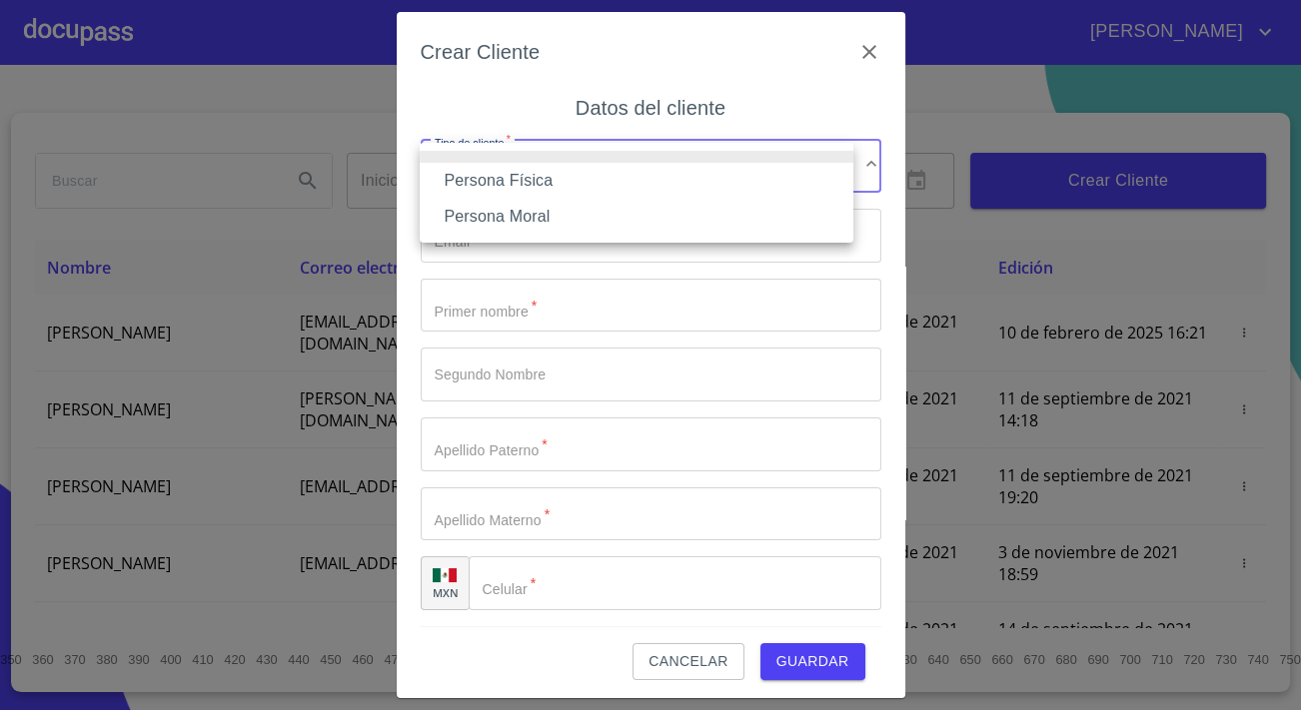
click at [568, 183] on li "Persona Física" at bounding box center [637, 181] width 434 height 36
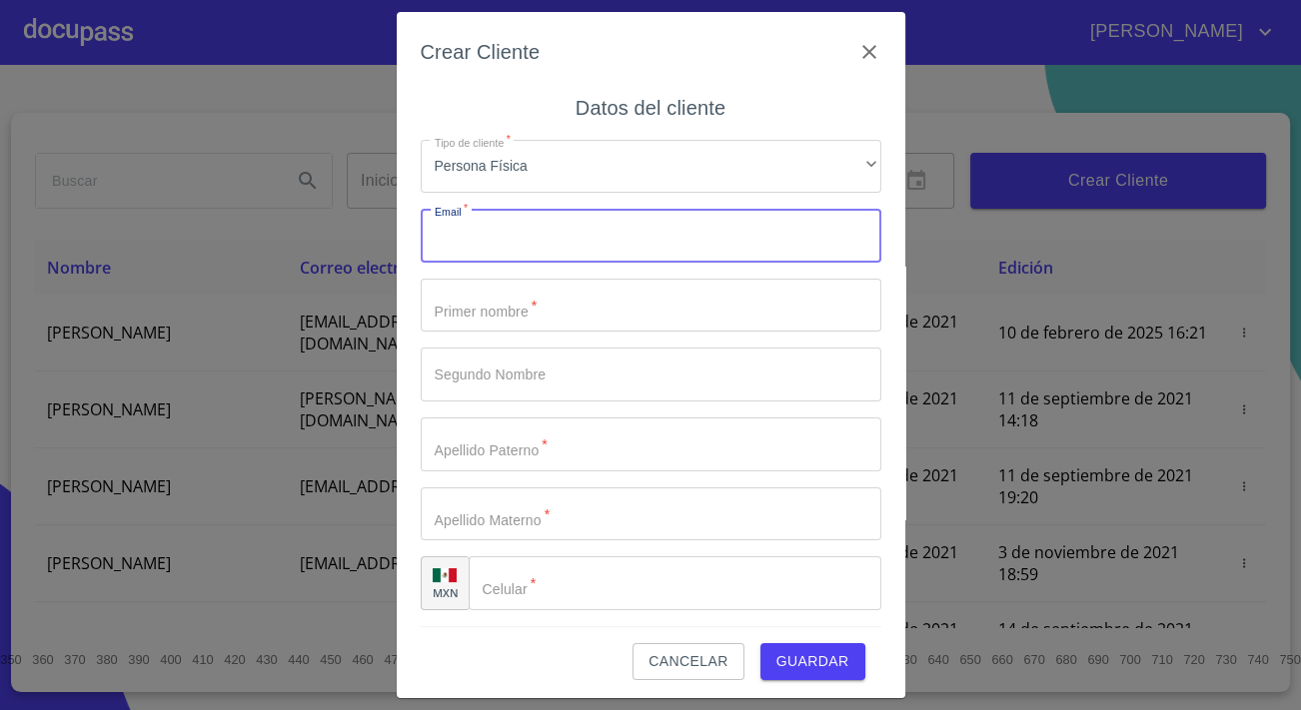
click at [557, 227] on input "Tipo de cliente   *" at bounding box center [651, 236] width 460 height 54
paste input "33 3446 6989"
type input "33 3446 6989"
paste input "[EMAIL_ADDRESS][DOMAIN_NAME]"
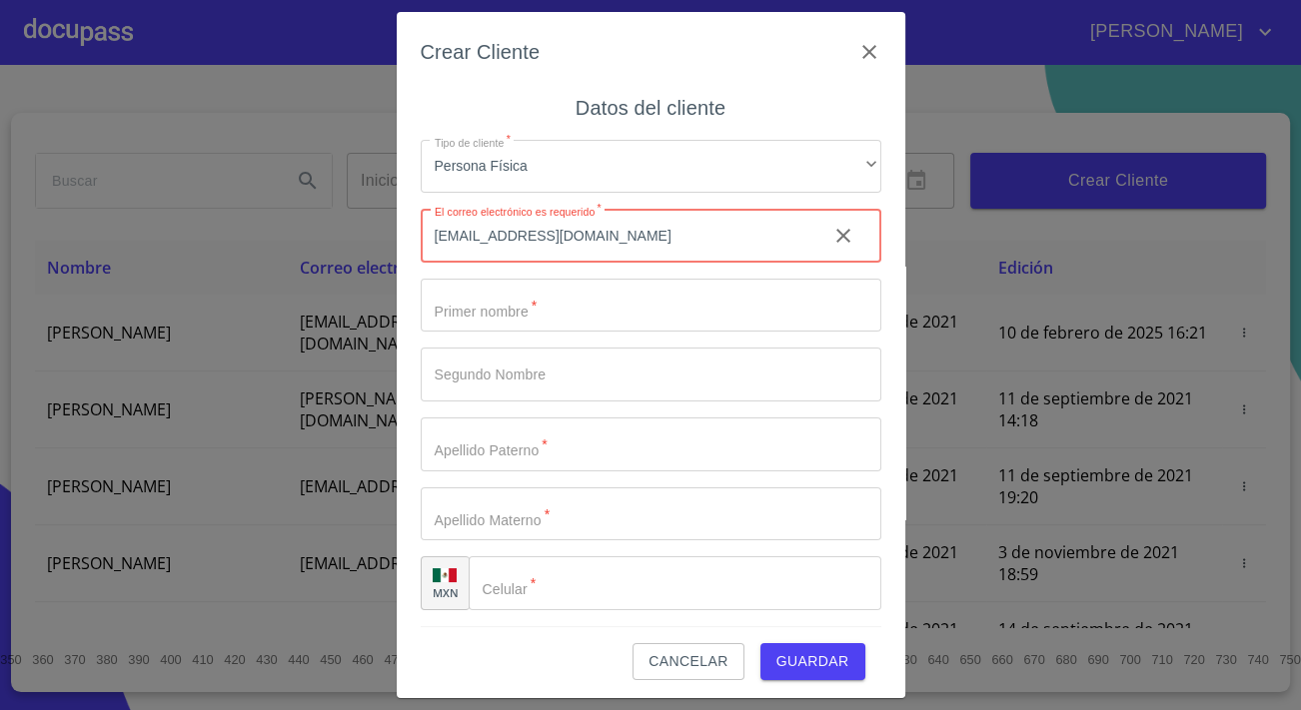
type input "[EMAIL_ADDRESS][DOMAIN_NAME]"
click at [556, 315] on input "Tipo de cliente   *" at bounding box center [651, 306] width 460 height 54
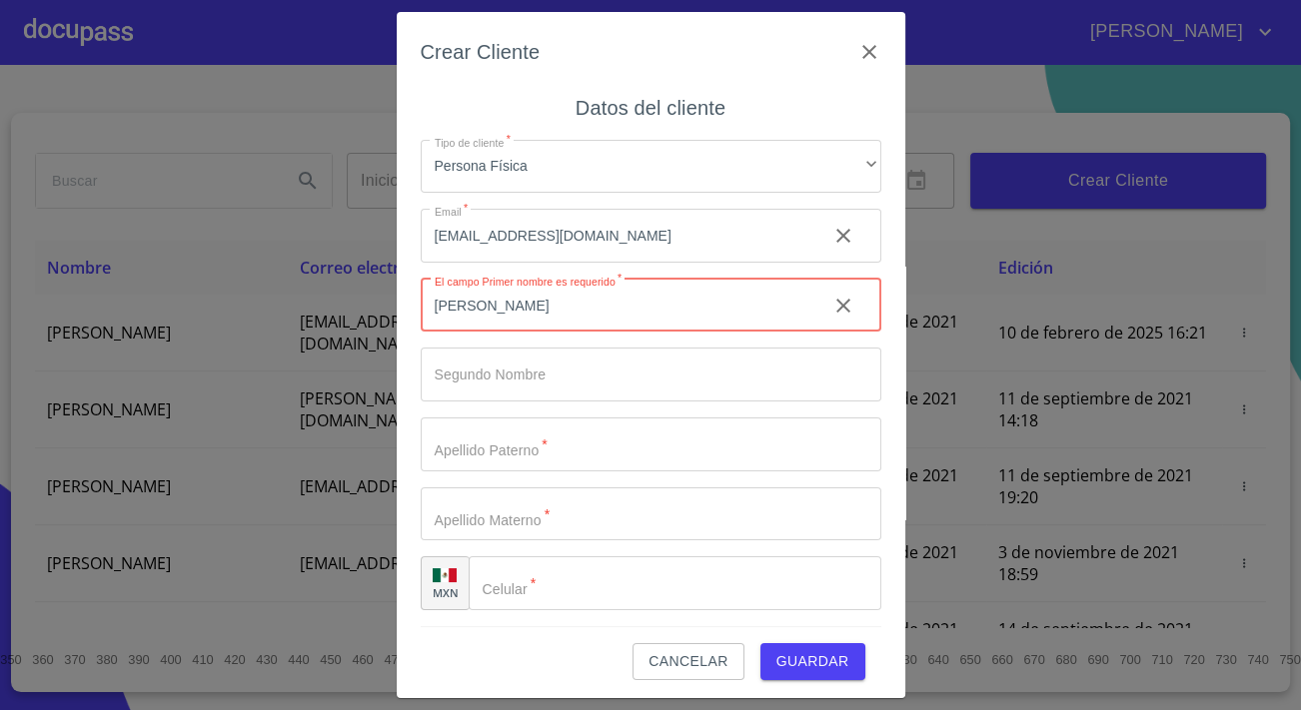
type input "[PERSON_NAME]"
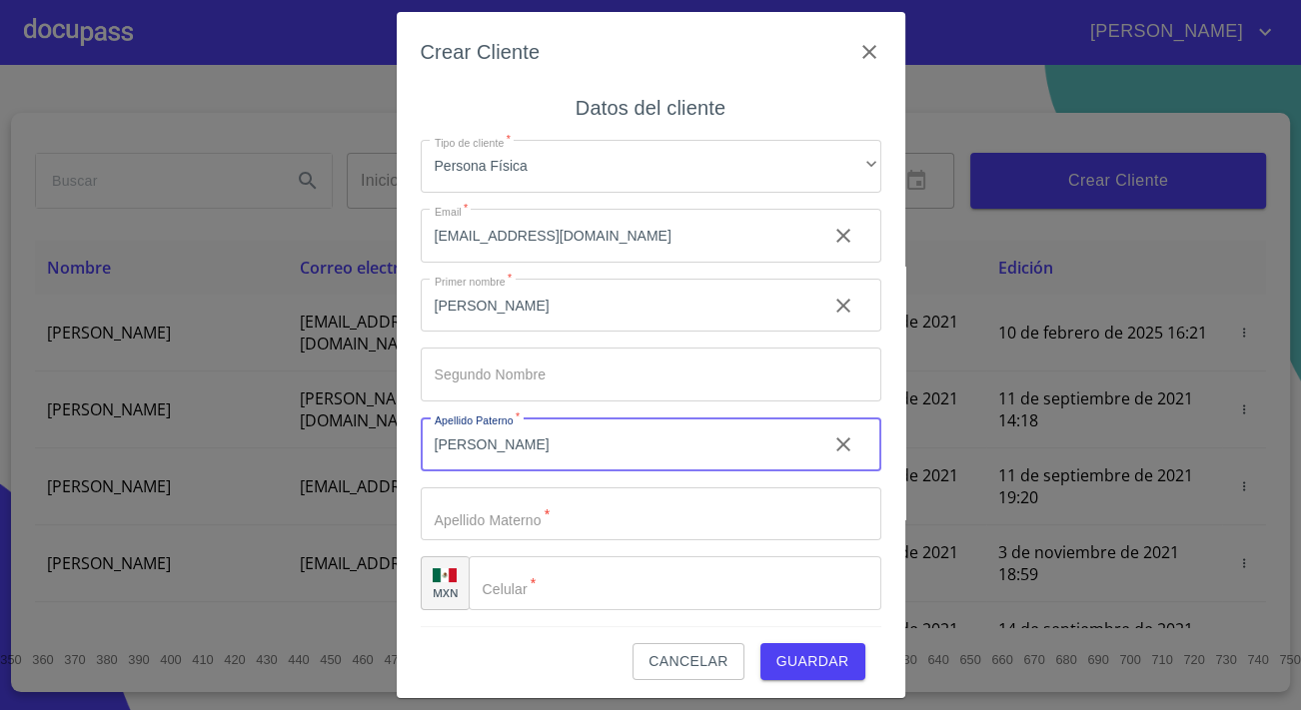
type input "[PERSON_NAME]"
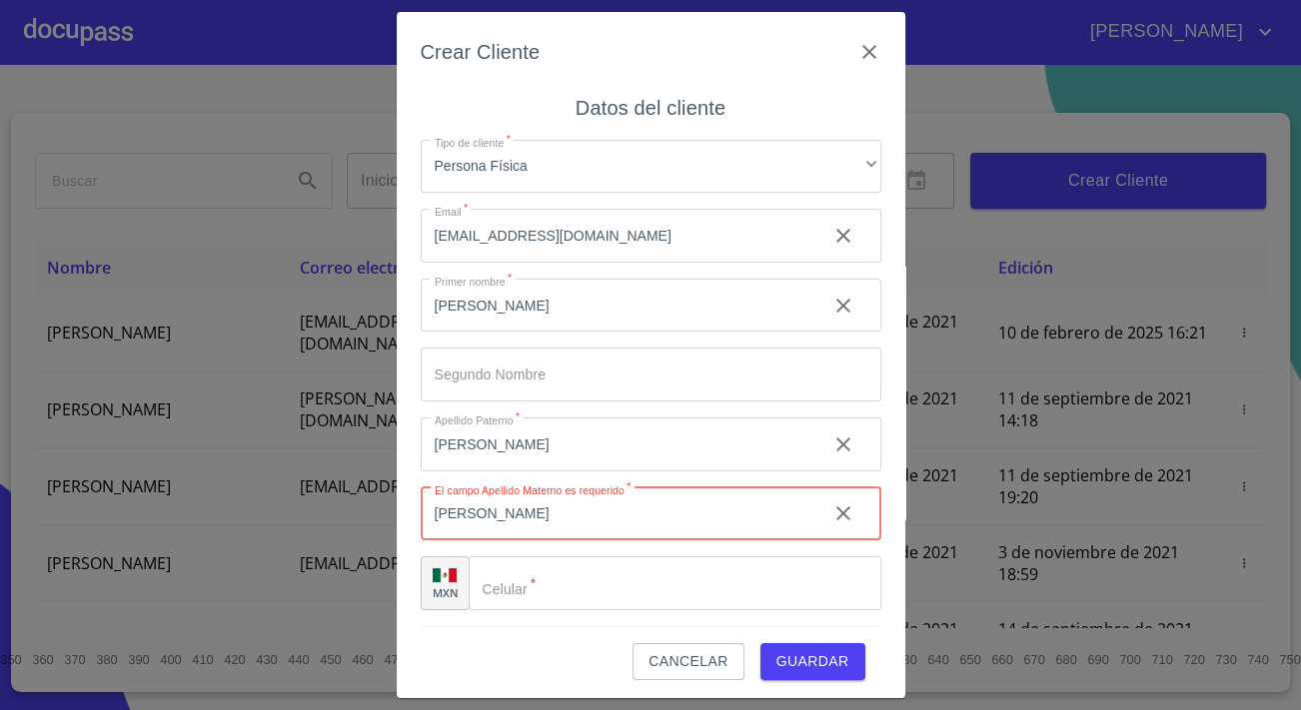
type input "[PERSON_NAME]"
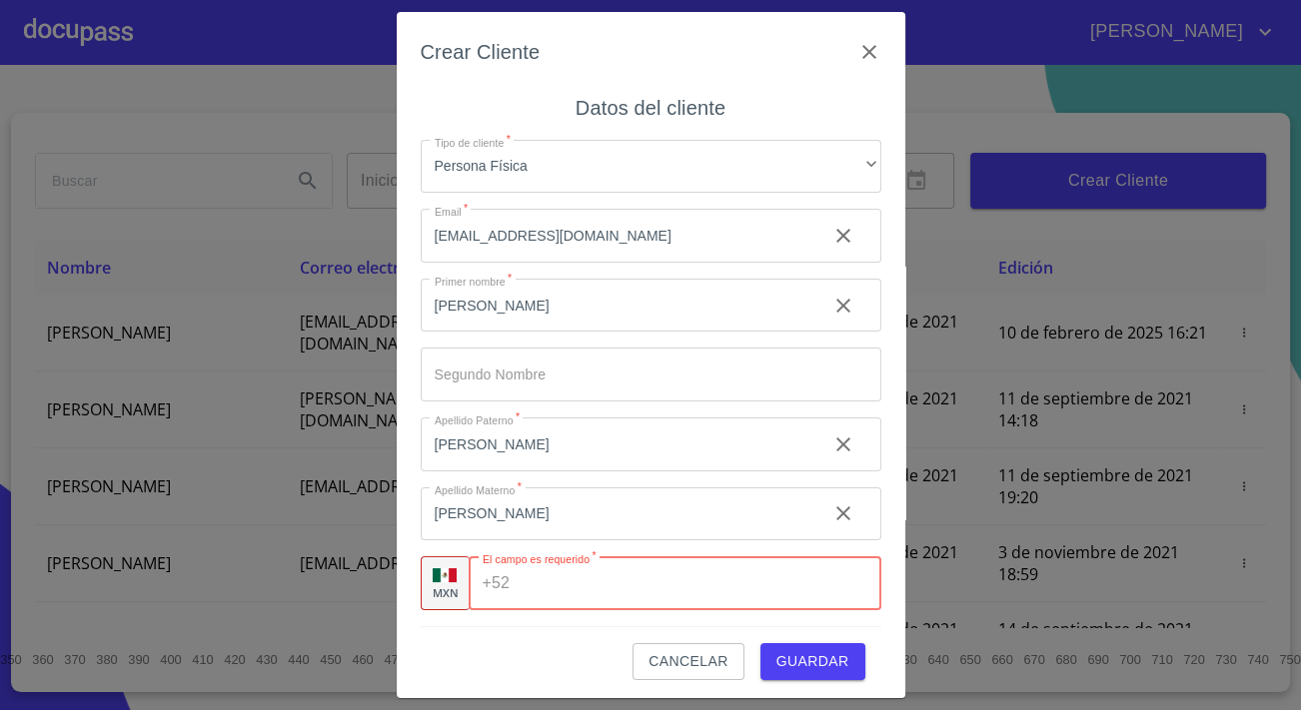
paste input "[PHONE_NUMBER]"
click at [553, 579] on input "[PHONE_NUMBER]" at bounding box center [667, 583] width 301 height 54
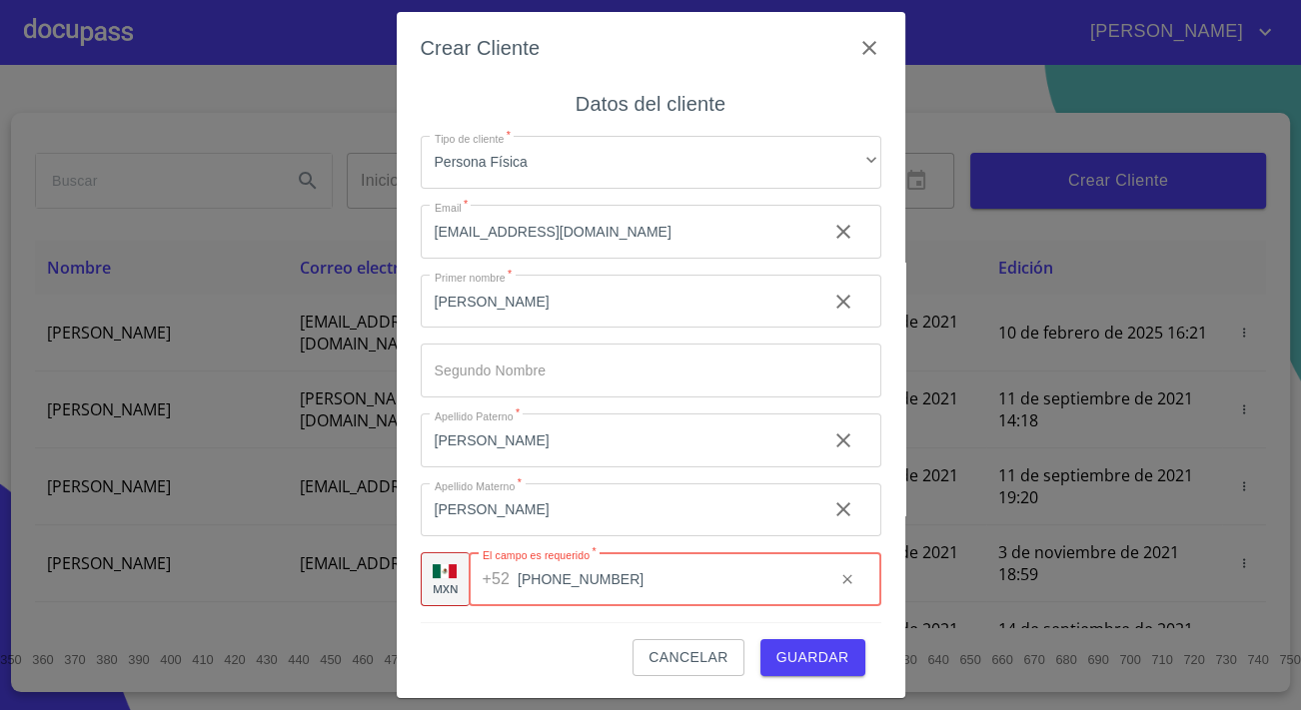
type input "[PHONE_NUMBER]"
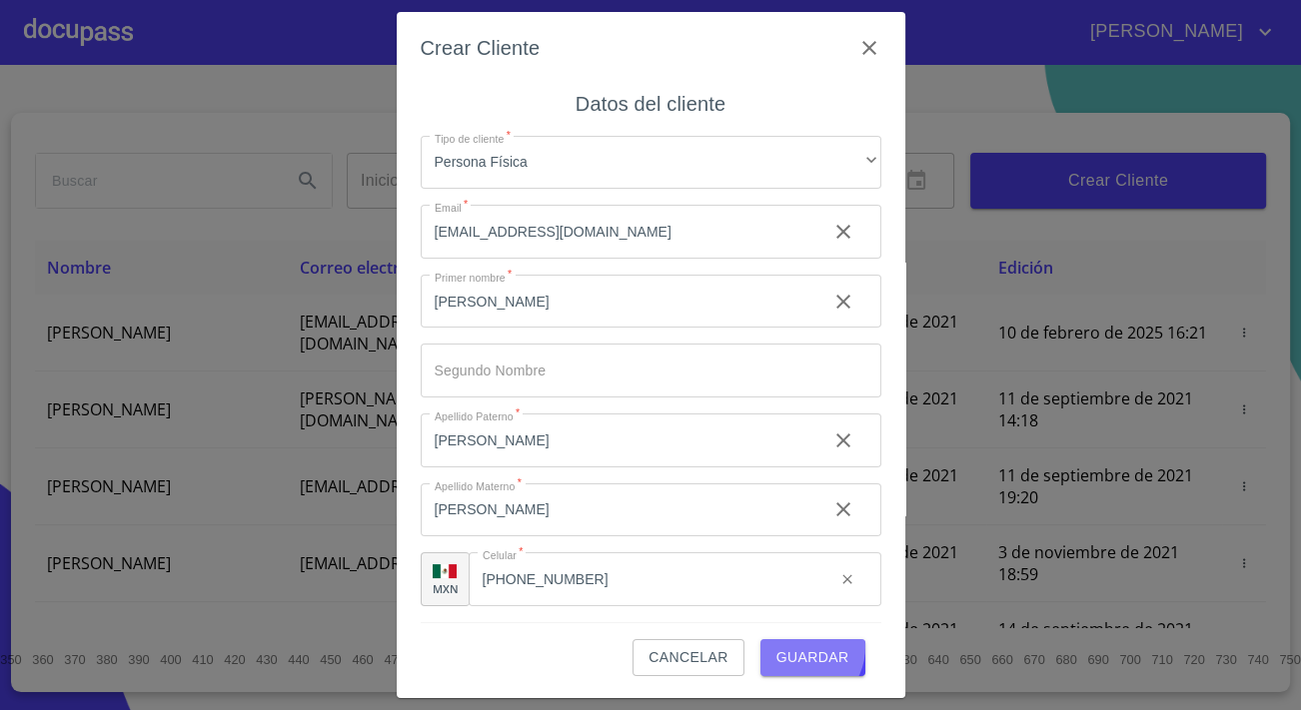
click at [789, 645] on span "Guardar" at bounding box center [812, 657] width 73 height 25
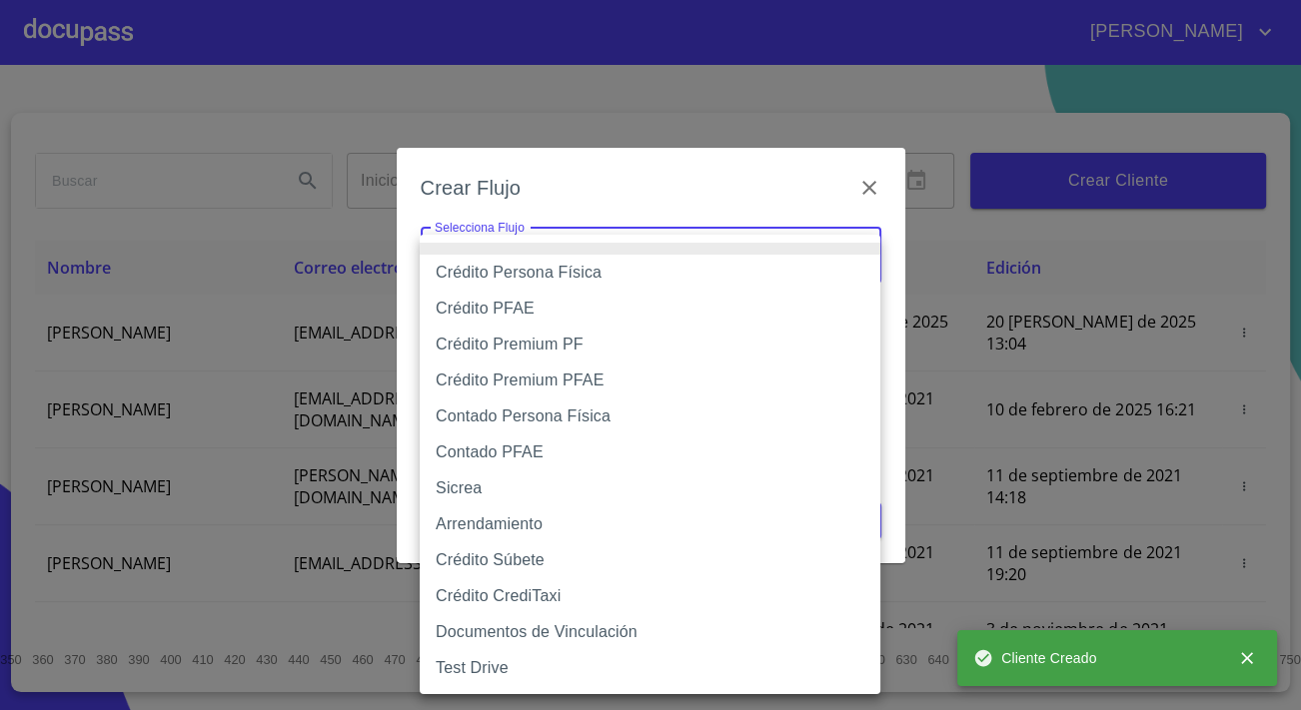
click at [697, 260] on body "[PERSON_NAME] ​ Fin ​ Crear Cliente Nombre Correo electrónico Registro Edición …" at bounding box center [650, 355] width 1301 height 710
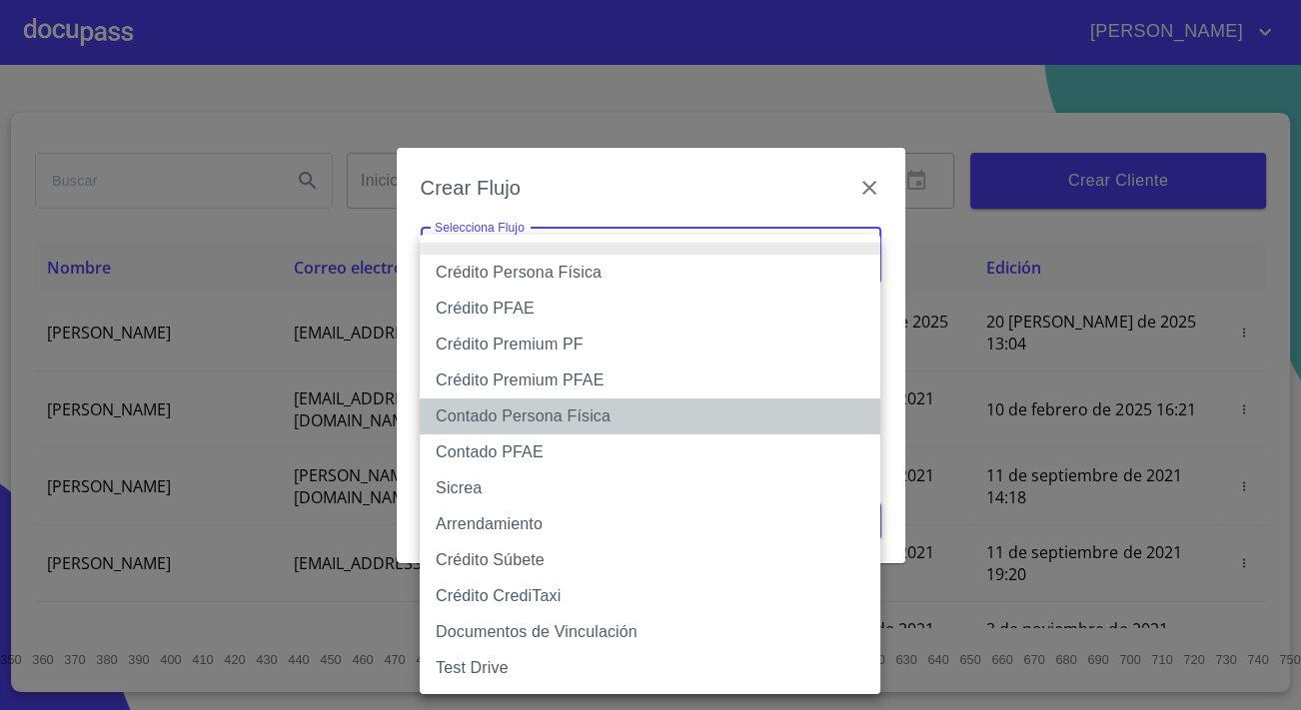
click at [488, 422] on li "Contado Persona Física" at bounding box center [650, 417] width 460 height 36
type input "60bf975b0d9865ccc2471536"
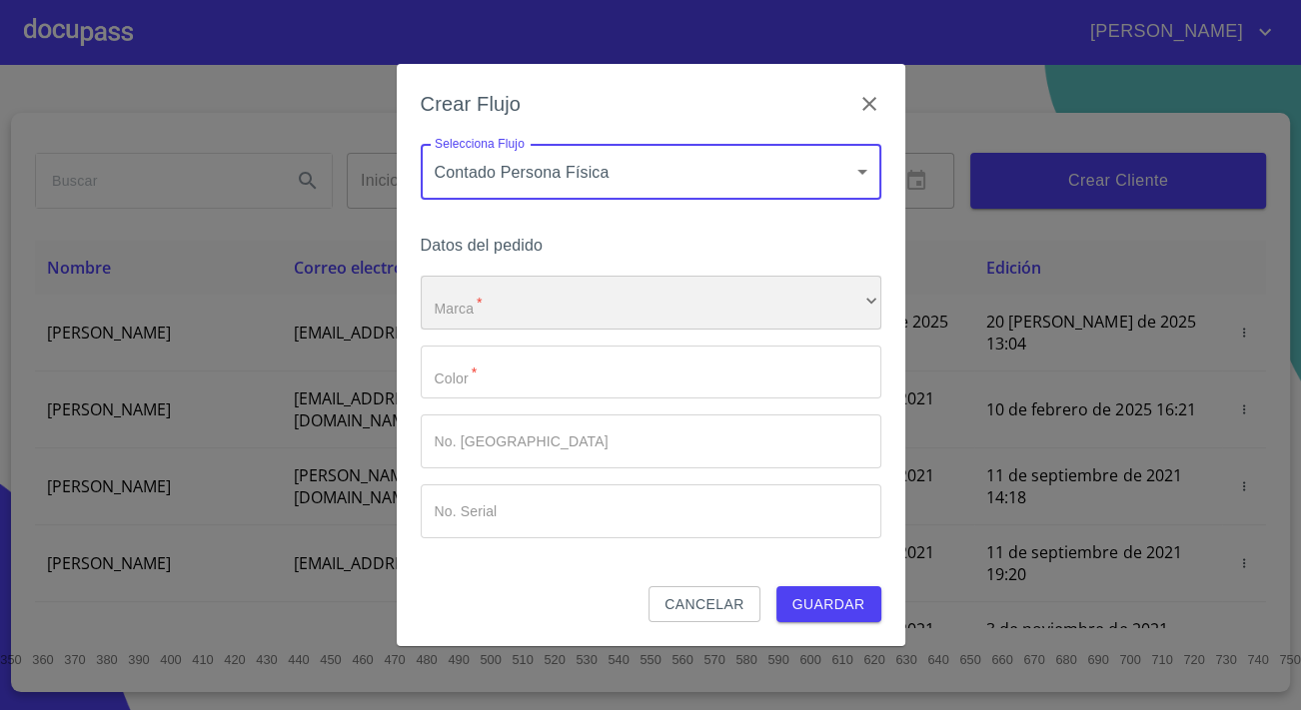
click at [489, 310] on div "​" at bounding box center [651, 303] width 460 height 54
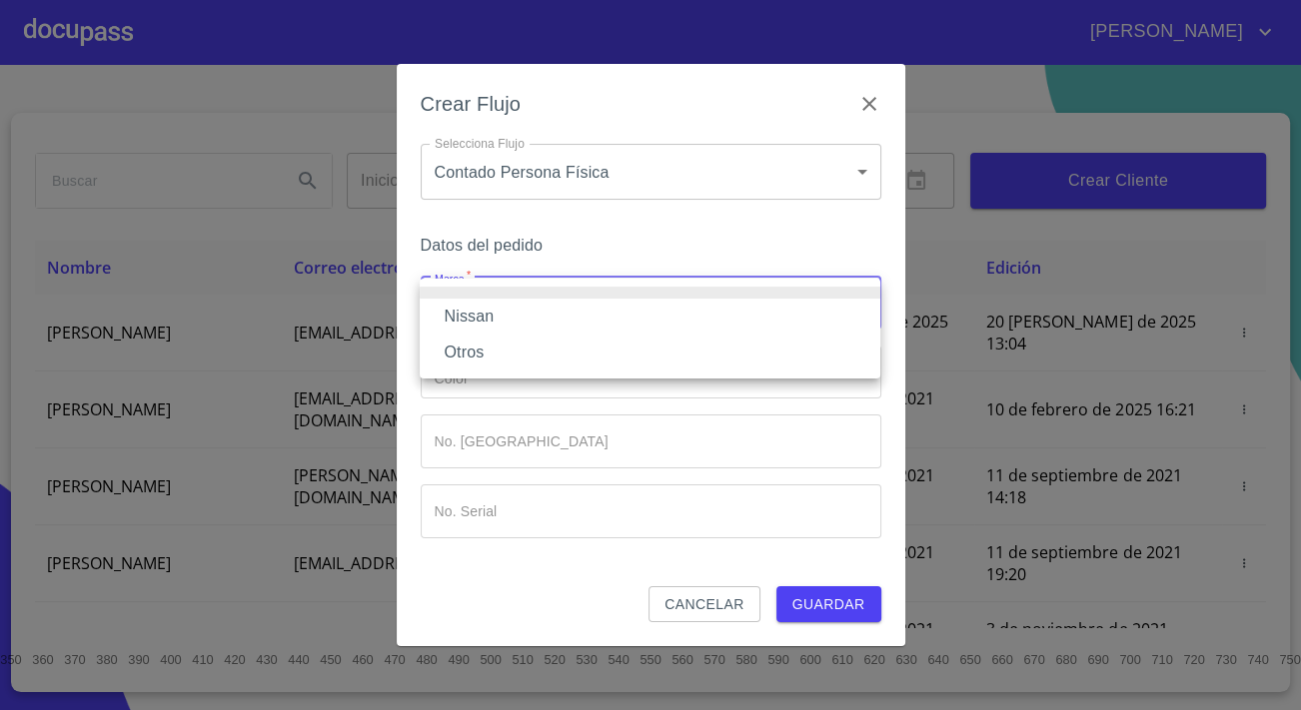
click at [489, 326] on li "Nissan" at bounding box center [650, 317] width 460 height 36
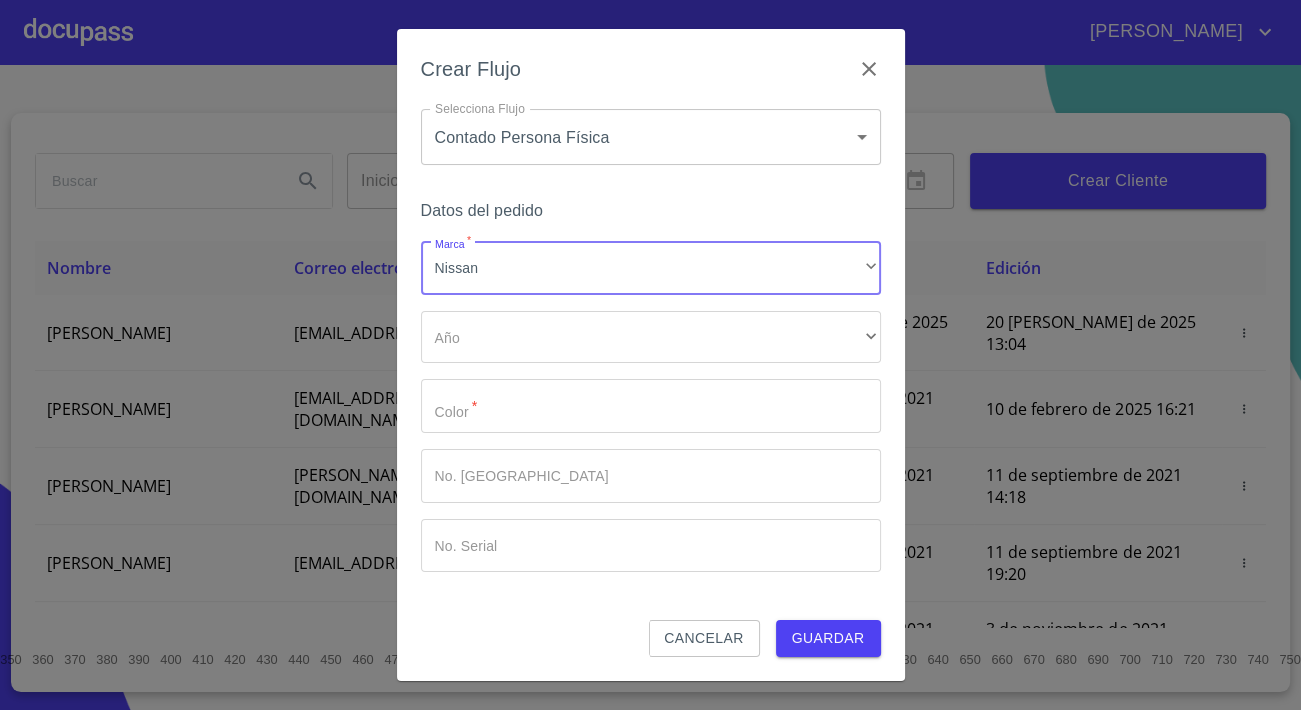
click at [504, 374] on div "Marca   * Nissan ​ Año ​ ​ Color   * ​ No. Pedido ​ No. Serial ​" at bounding box center [651, 407] width 460 height 332
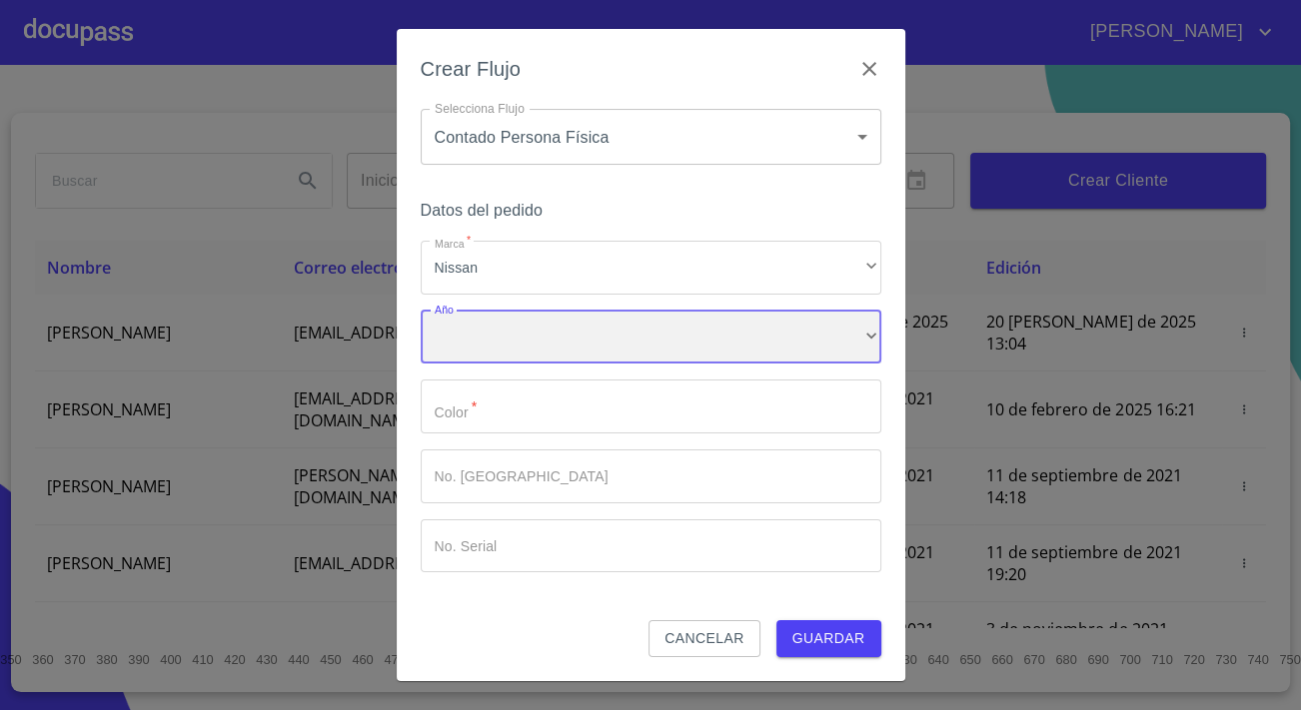
click at [501, 346] on div "​" at bounding box center [651, 338] width 460 height 54
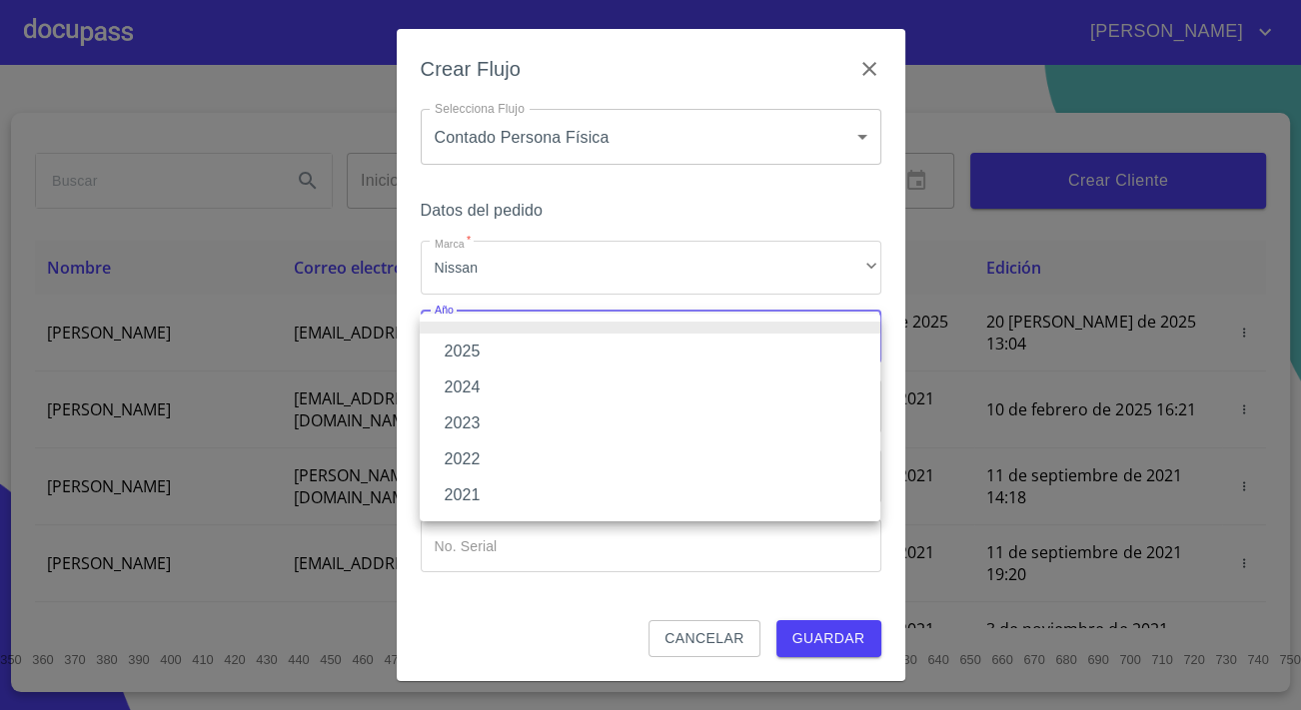
click at [486, 352] on li "2025" at bounding box center [650, 352] width 460 height 36
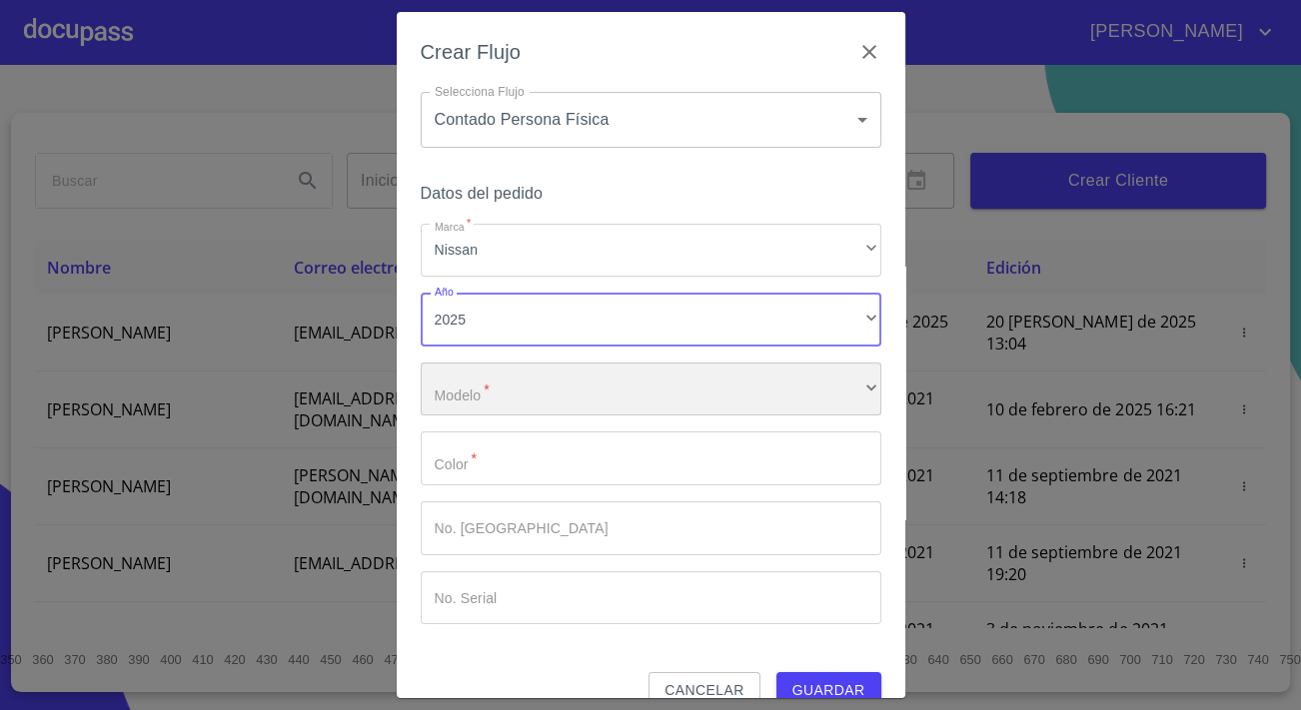
click at [487, 379] on div "​" at bounding box center [651, 390] width 460 height 54
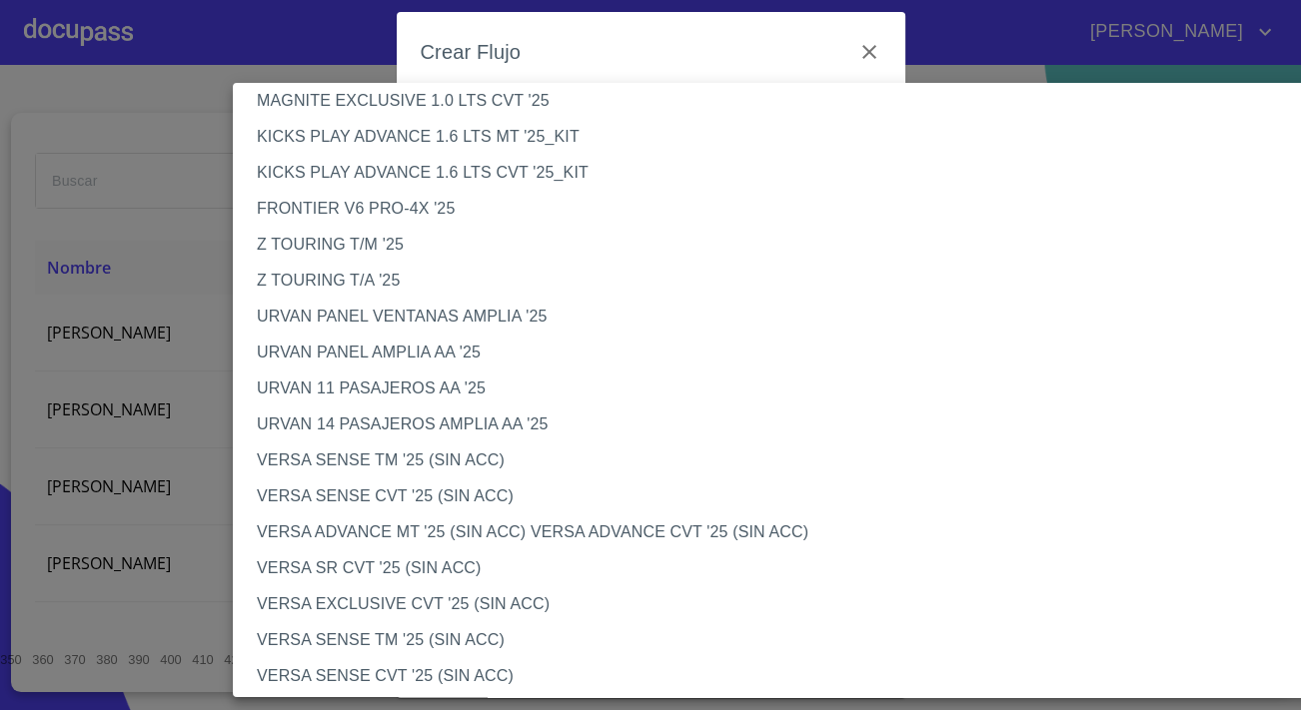
scroll to position [544, 0]
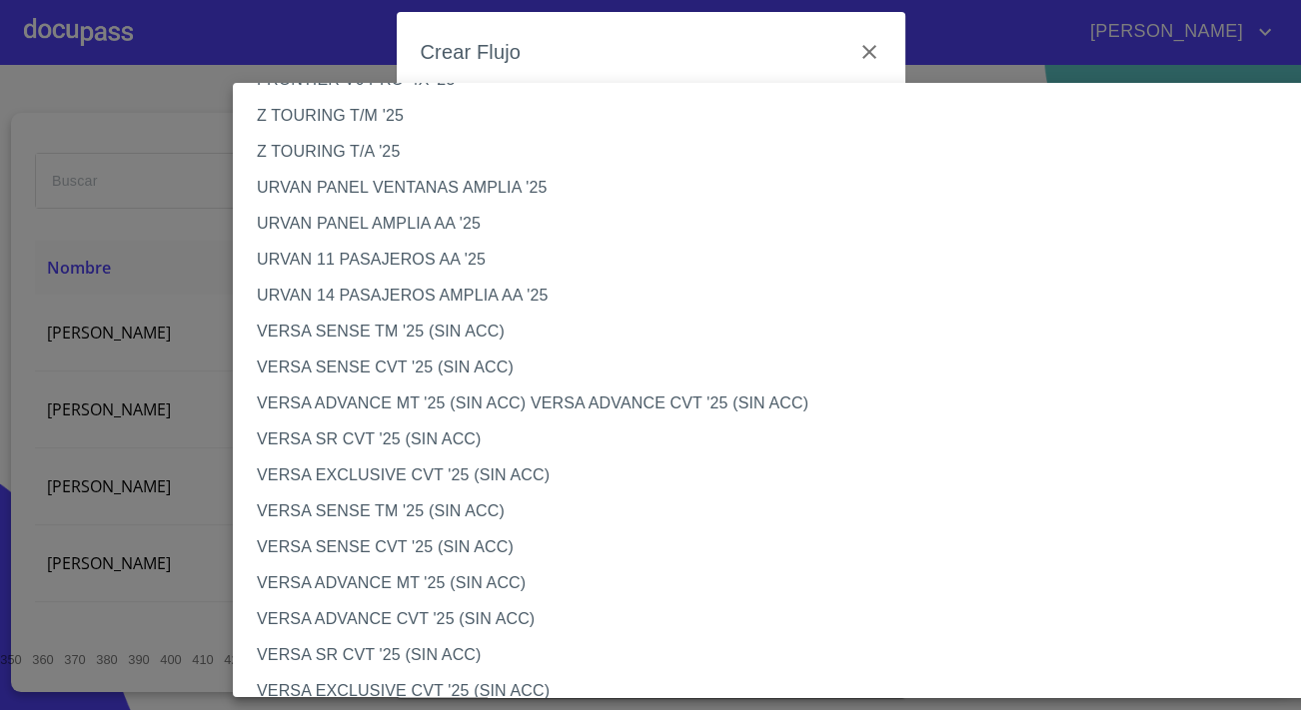
click at [384, 511] on li "VERSA SENSE TM '25 (SIN ACC)" at bounding box center [790, 511] width 1114 height 36
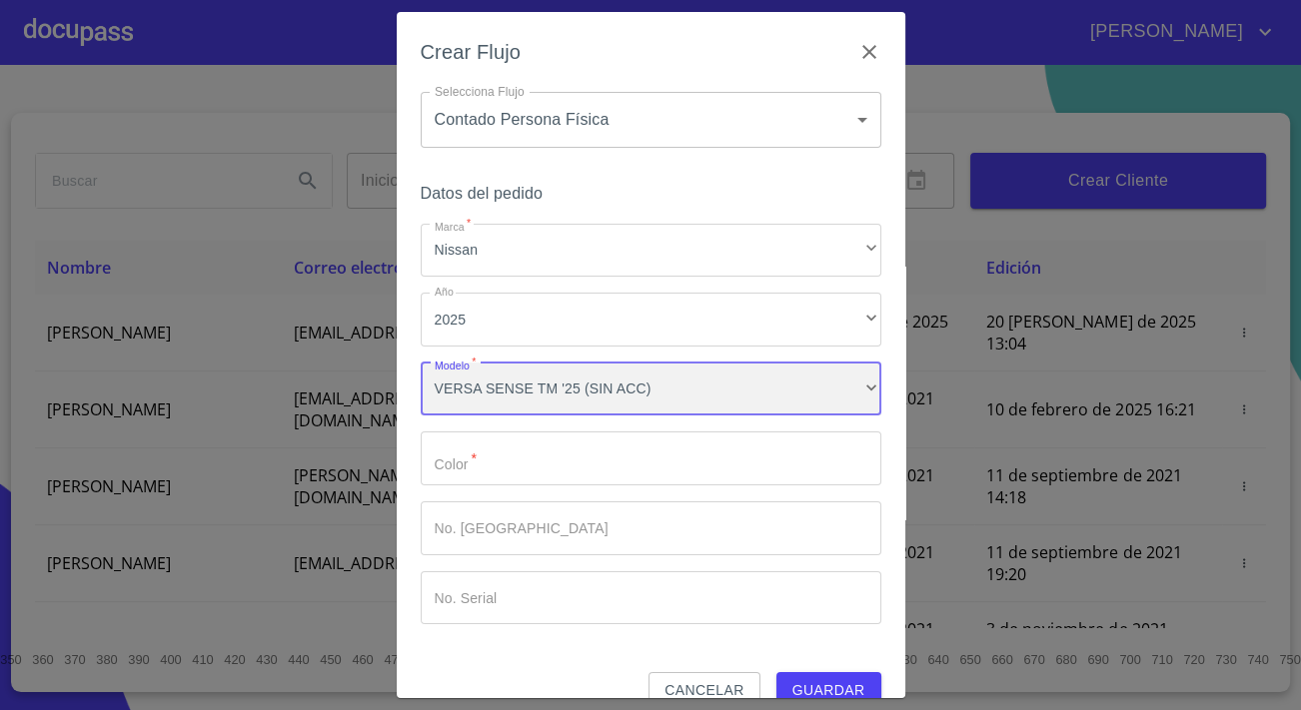
click at [472, 400] on div "VERSA SENSE TM '25 (SIN ACC)" at bounding box center [651, 390] width 460 height 54
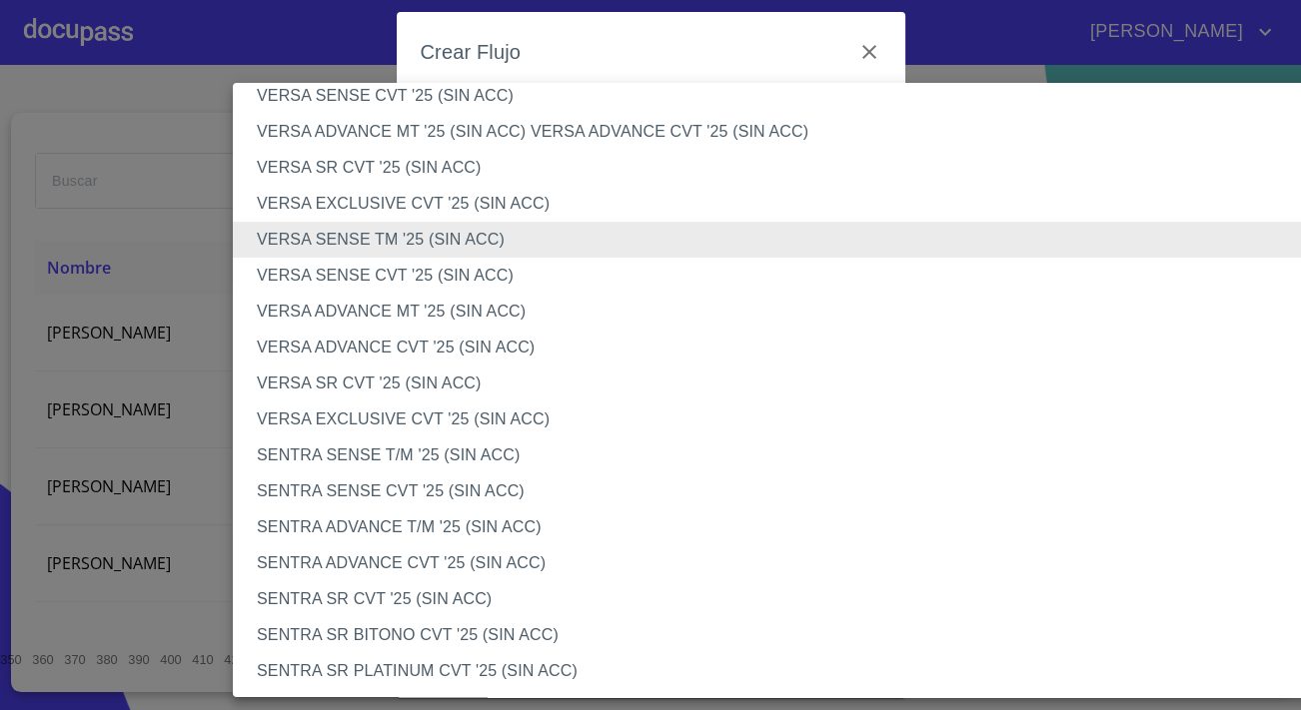
scroll to position [849, 0]
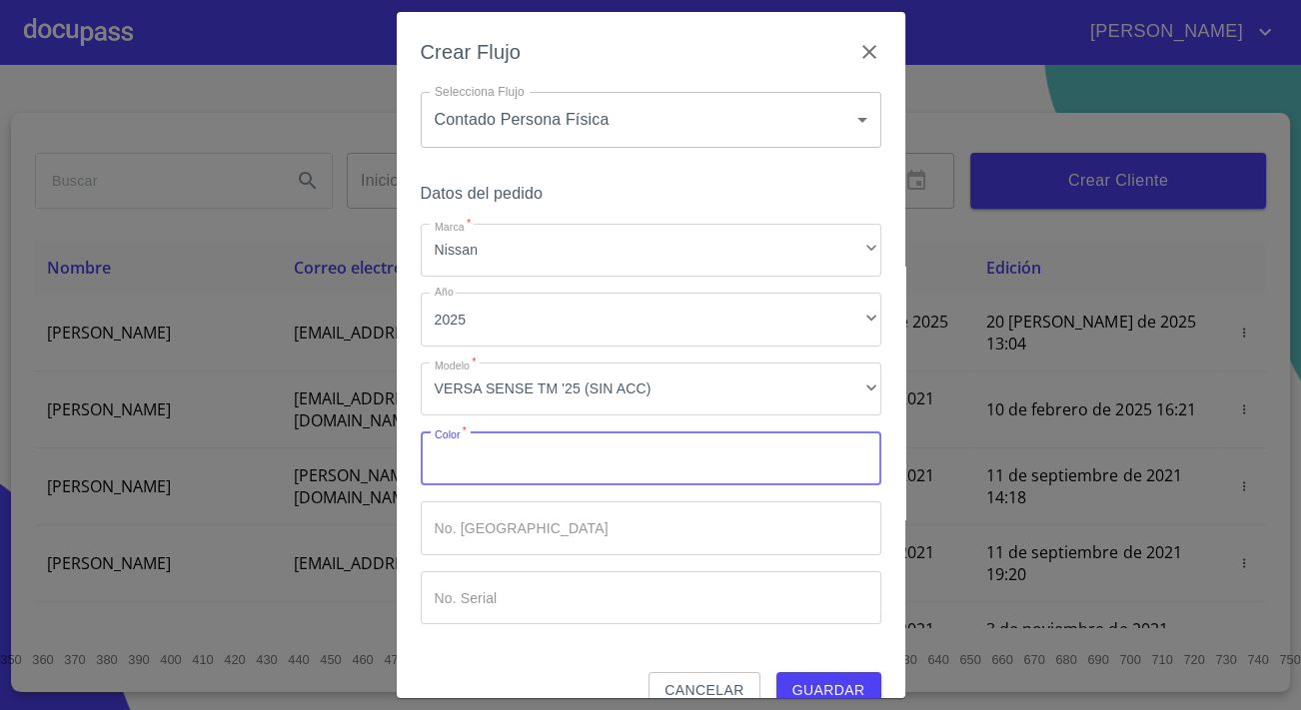
click at [521, 459] on input "Marca   *" at bounding box center [651, 459] width 460 height 54
type input "azul"
click at [821, 678] on span "Guardar" at bounding box center [828, 690] width 73 height 25
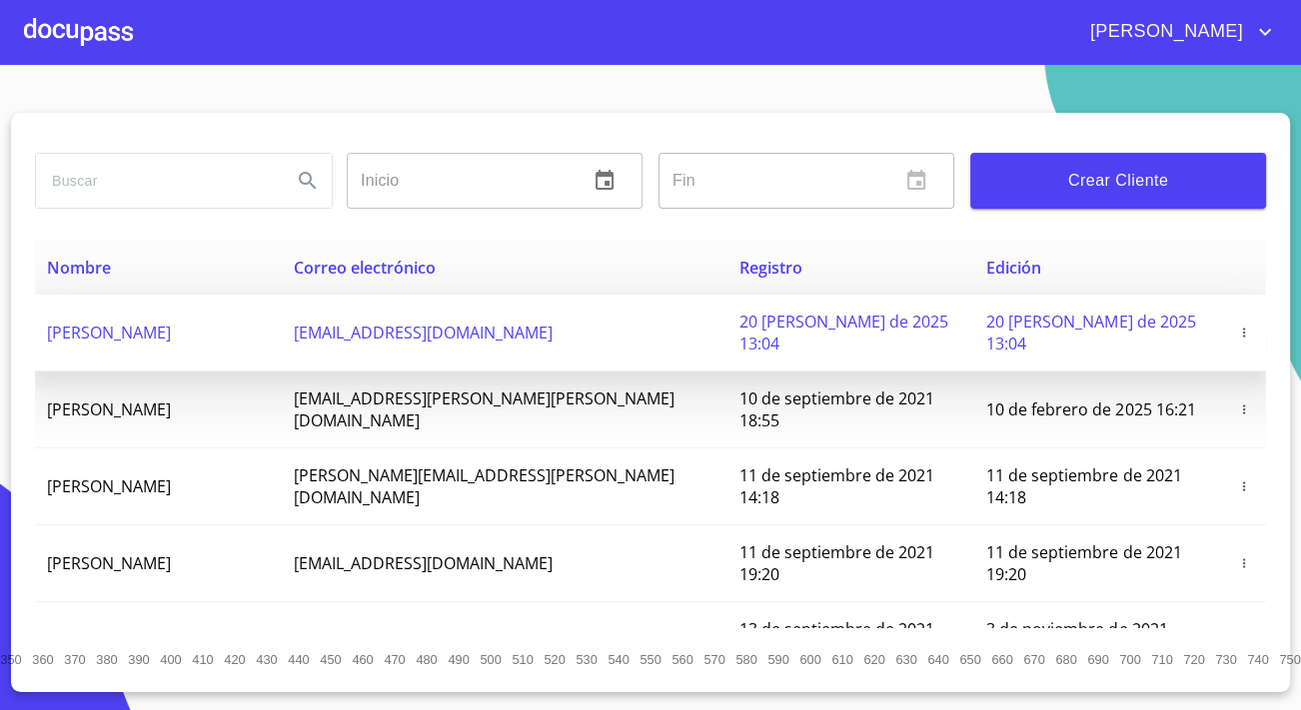
click at [171, 322] on span "[PERSON_NAME]" at bounding box center [109, 333] width 124 height 22
click at [739, 321] on span "20 [PERSON_NAME] de 2025 13:04" at bounding box center [843, 333] width 209 height 44
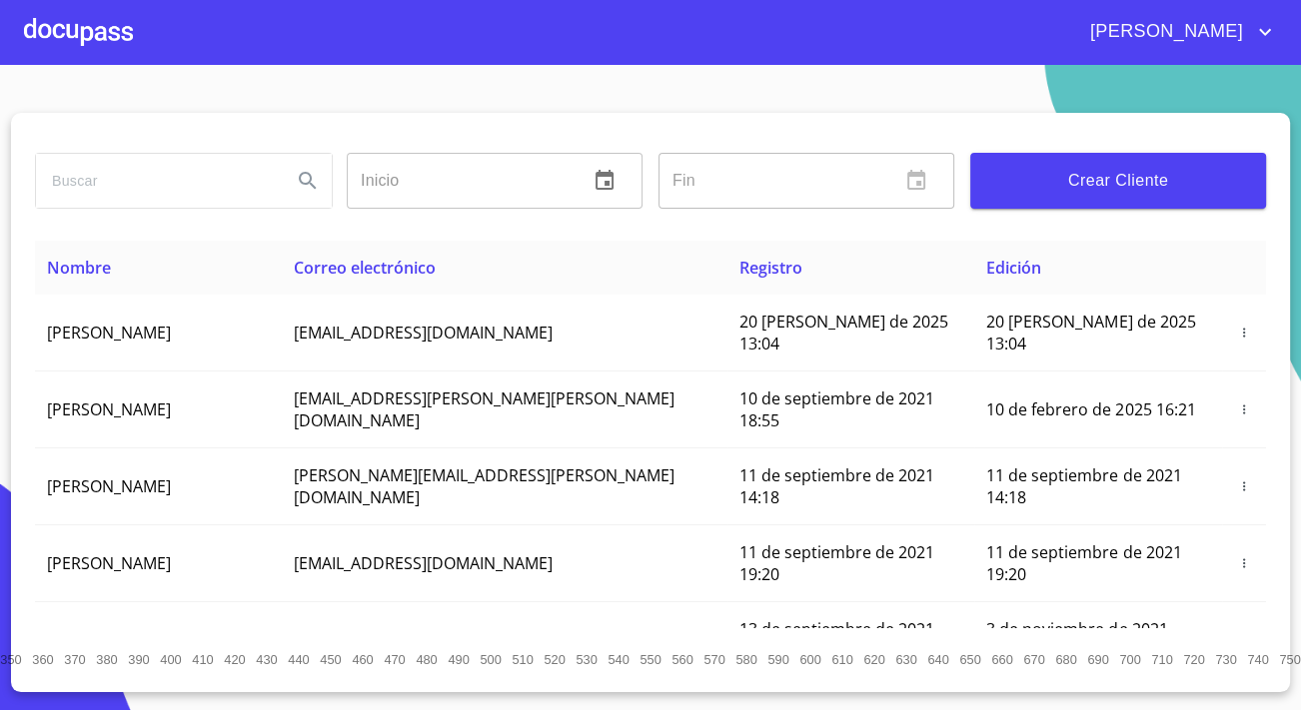
click at [48, 47] on div at bounding box center [78, 32] width 109 height 64
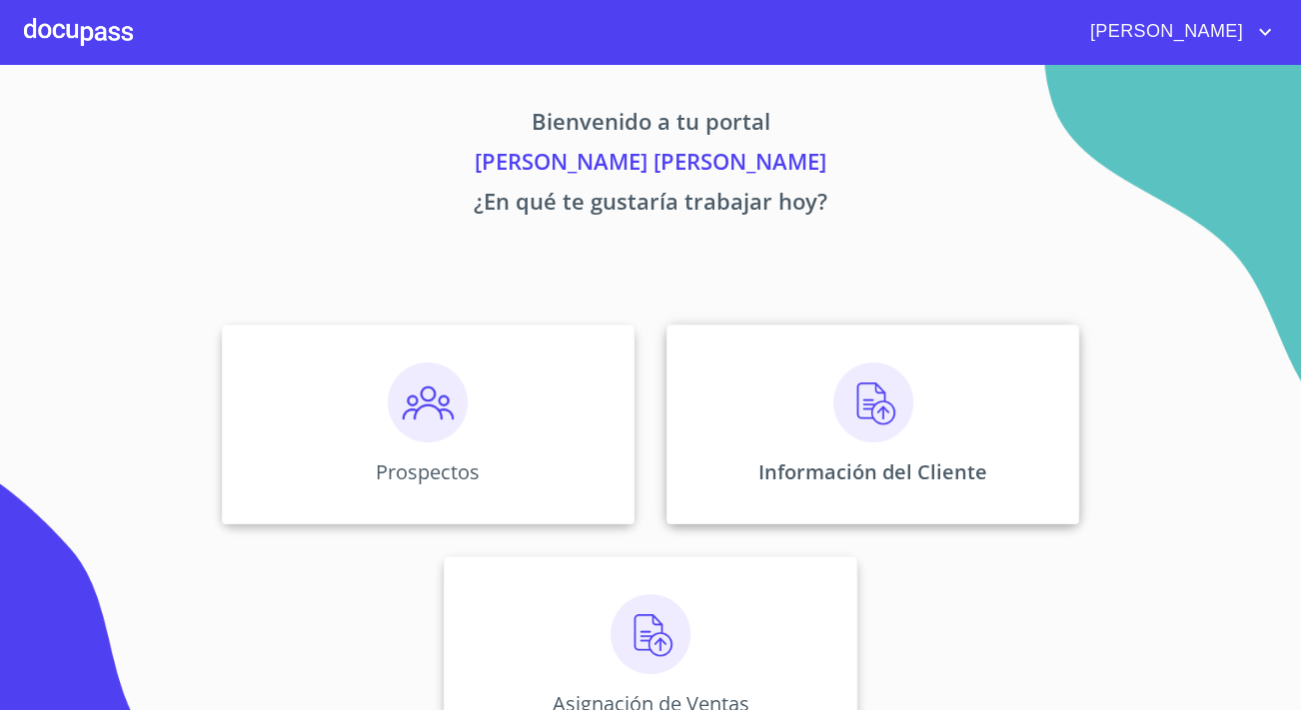
click at [734, 363] on div "Información del Cliente" at bounding box center [872, 425] width 413 height 200
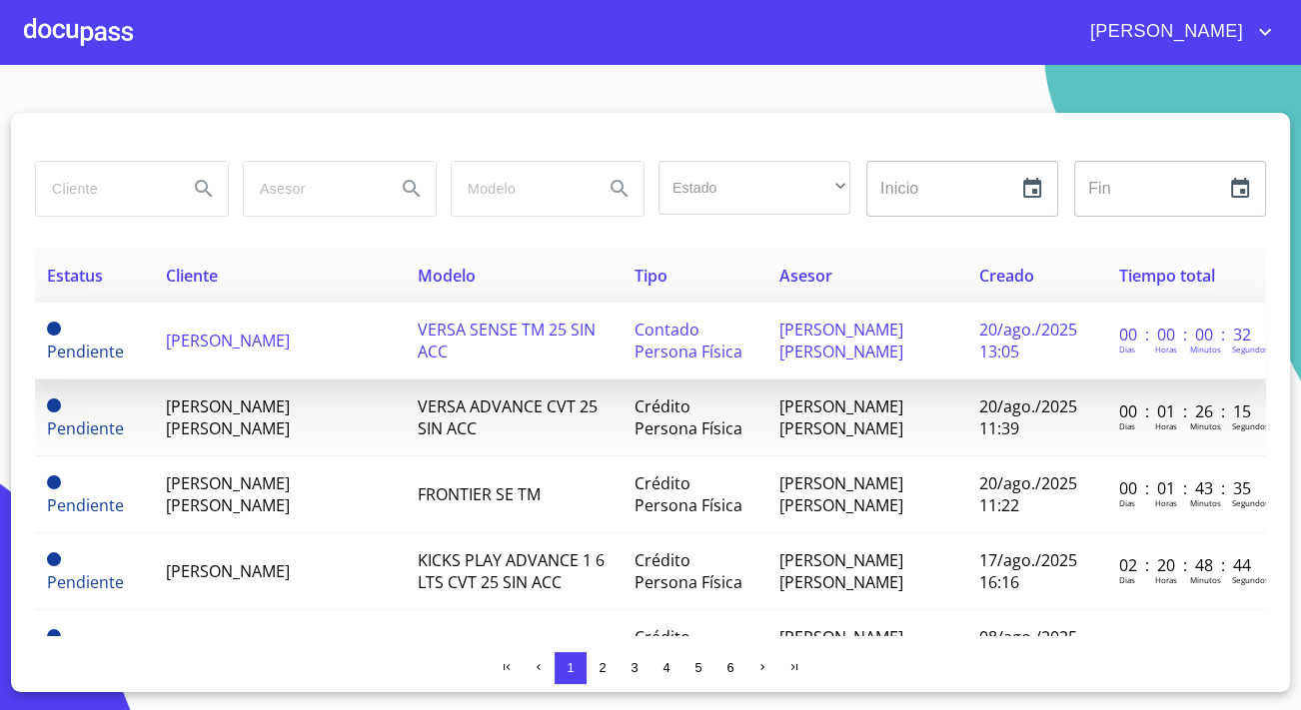
click at [271, 330] on span "[PERSON_NAME]" at bounding box center [228, 341] width 124 height 22
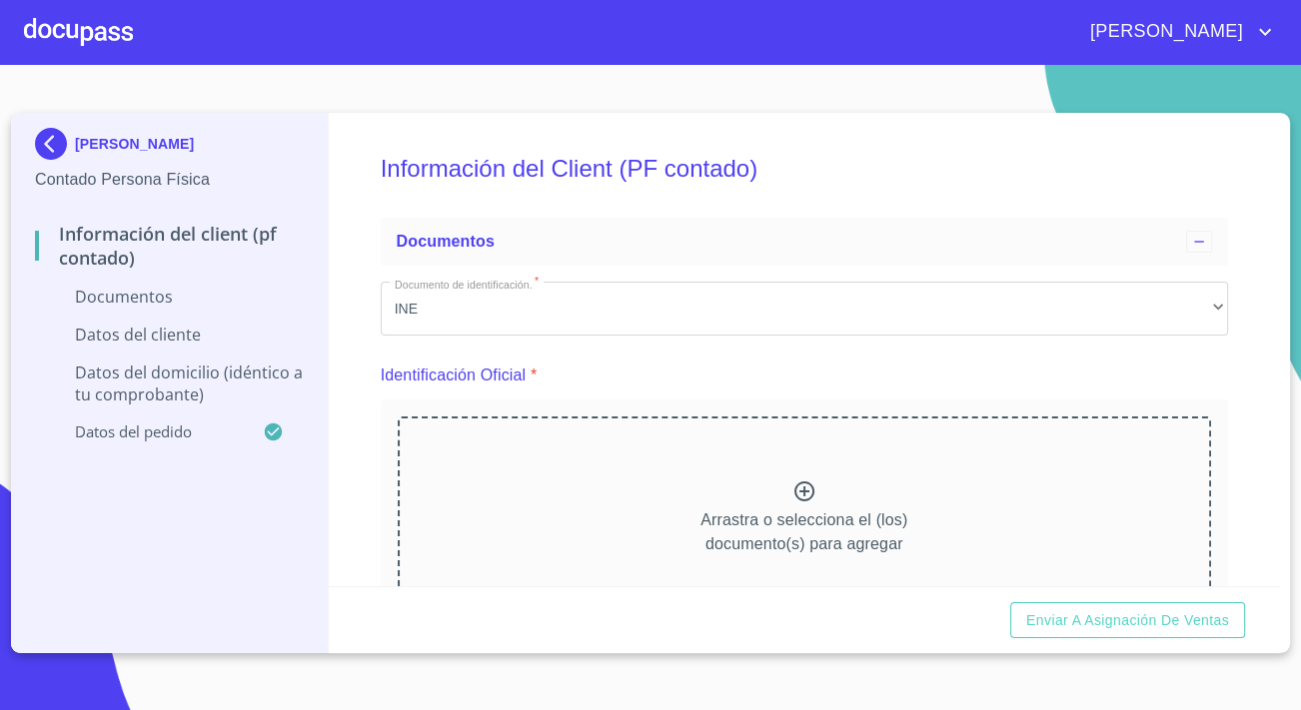
click at [611, 487] on div "Arrastra o selecciona el (los) documento(s) para agregar" at bounding box center [804, 519] width 813 height 204
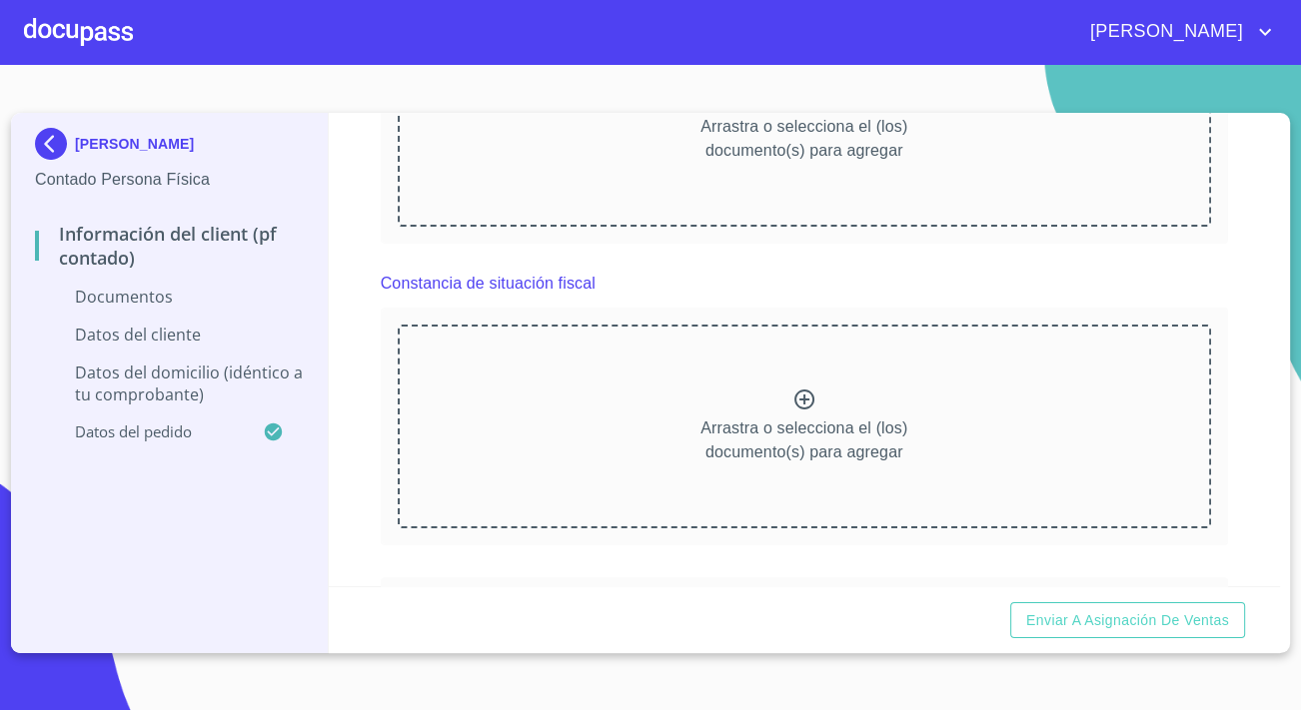
scroll to position [1543, 0]
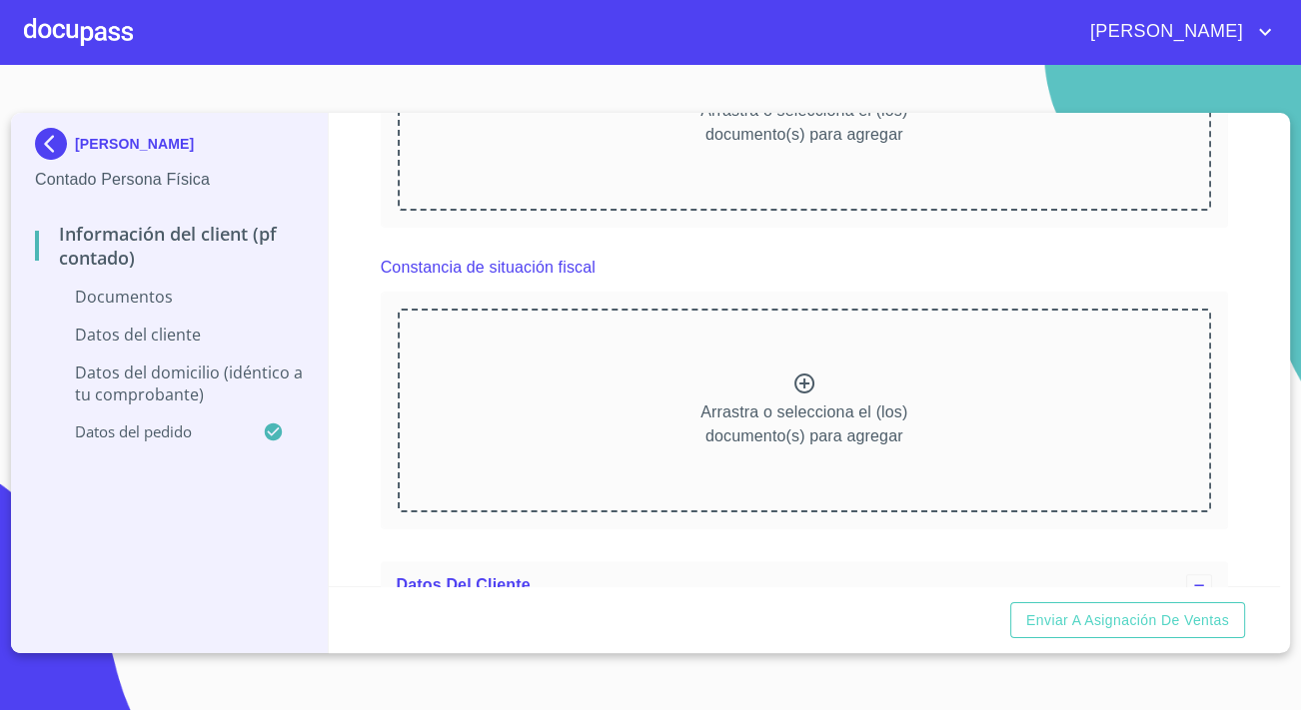
click at [503, 410] on div "Arrastra o selecciona el (los) documento(s) para agregar" at bounding box center [804, 411] width 813 height 204
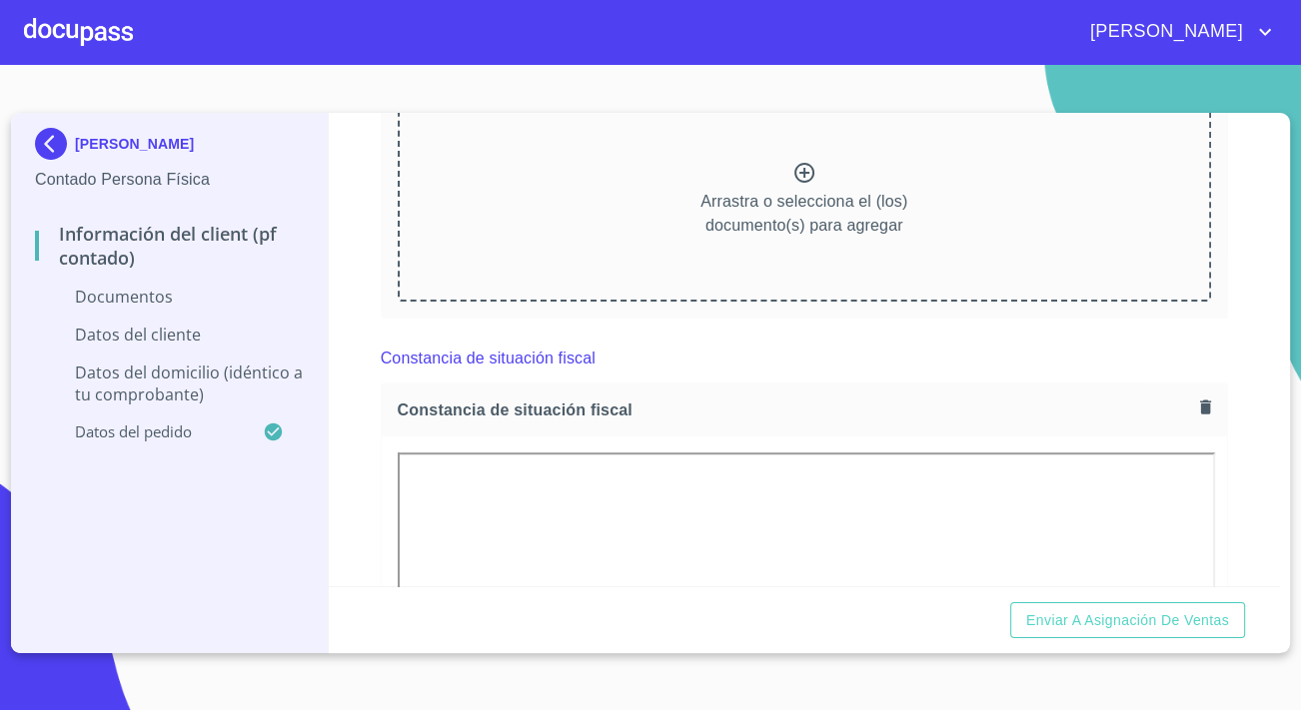
scroll to position [1089, 0]
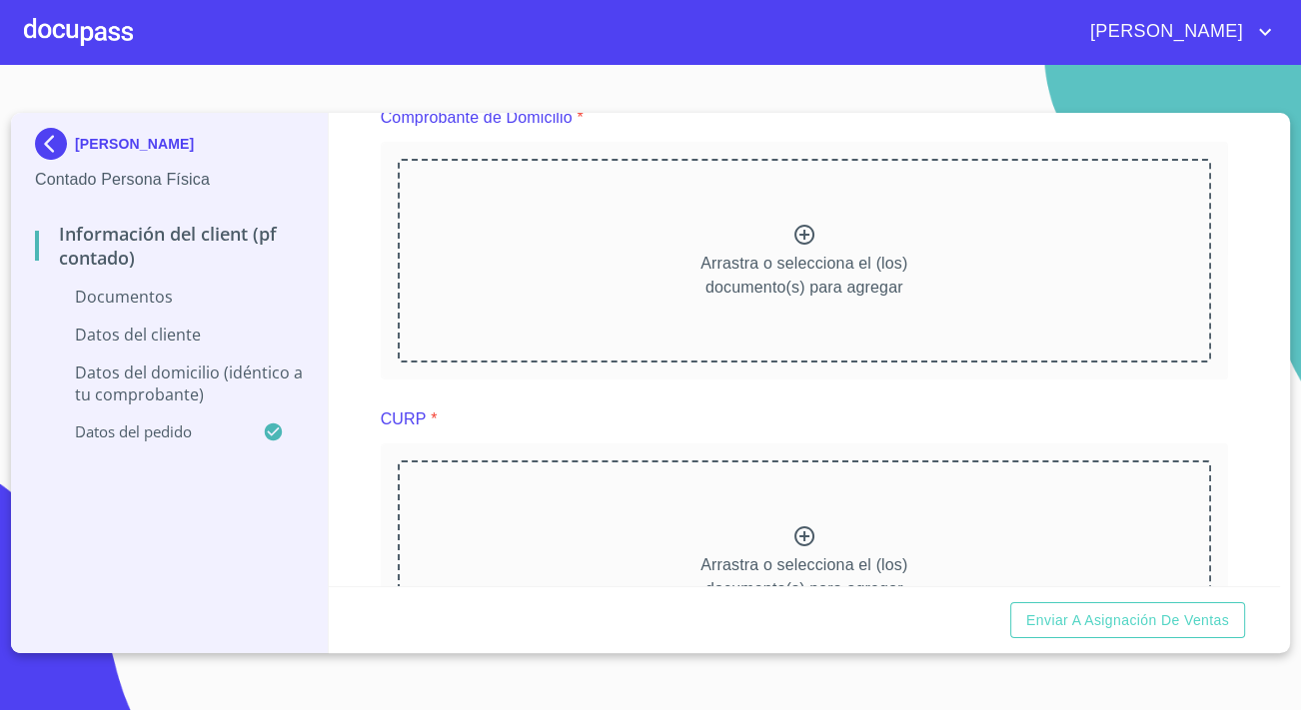
click at [582, 516] on div "Arrastra o selecciona el (los) documento(s) para agregar" at bounding box center [804, 562] width 813 height 204
click at [1079, 275] on div "Arrastra o selecciona el (los) documento(s) para agregar" at bounding box center [804, 261] width 813 height 204
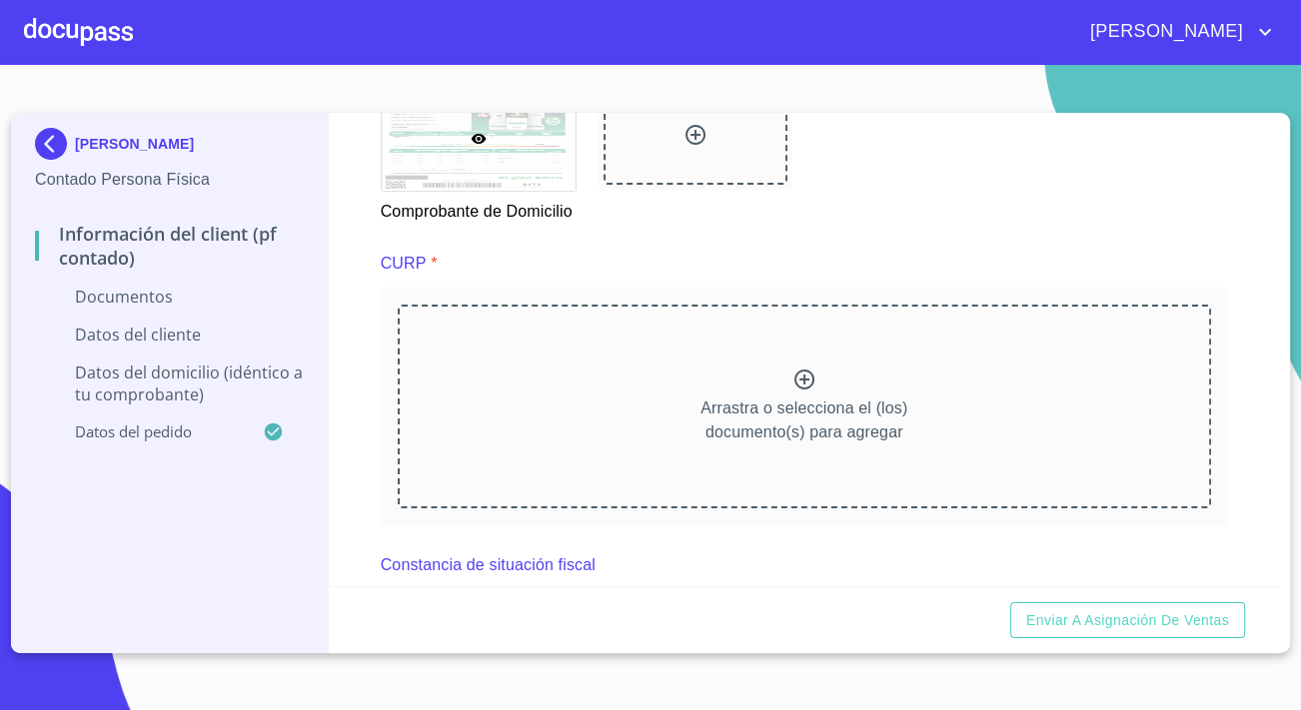
scroll to position [1725, 0]
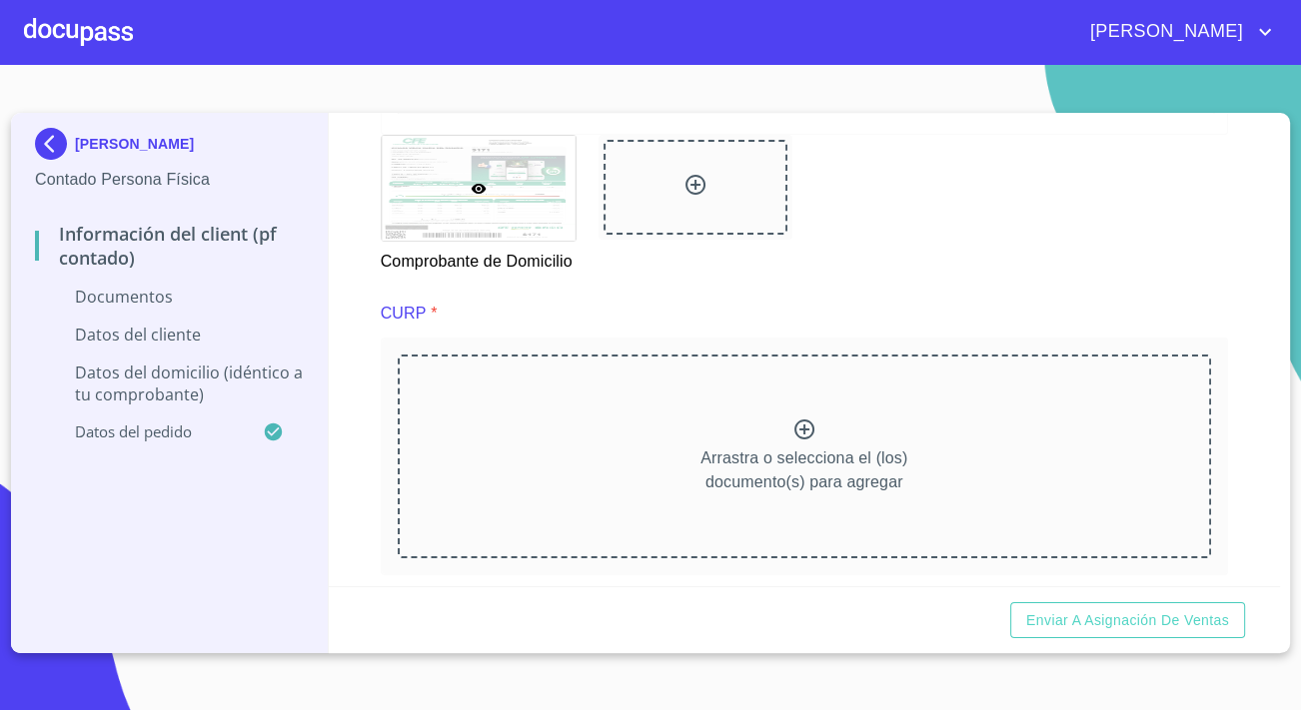
click at [636, 453] on div "Arrastra o selecciona el (los) documento(s) para agregar" at bounding box center [804, 457] width 813 height 204
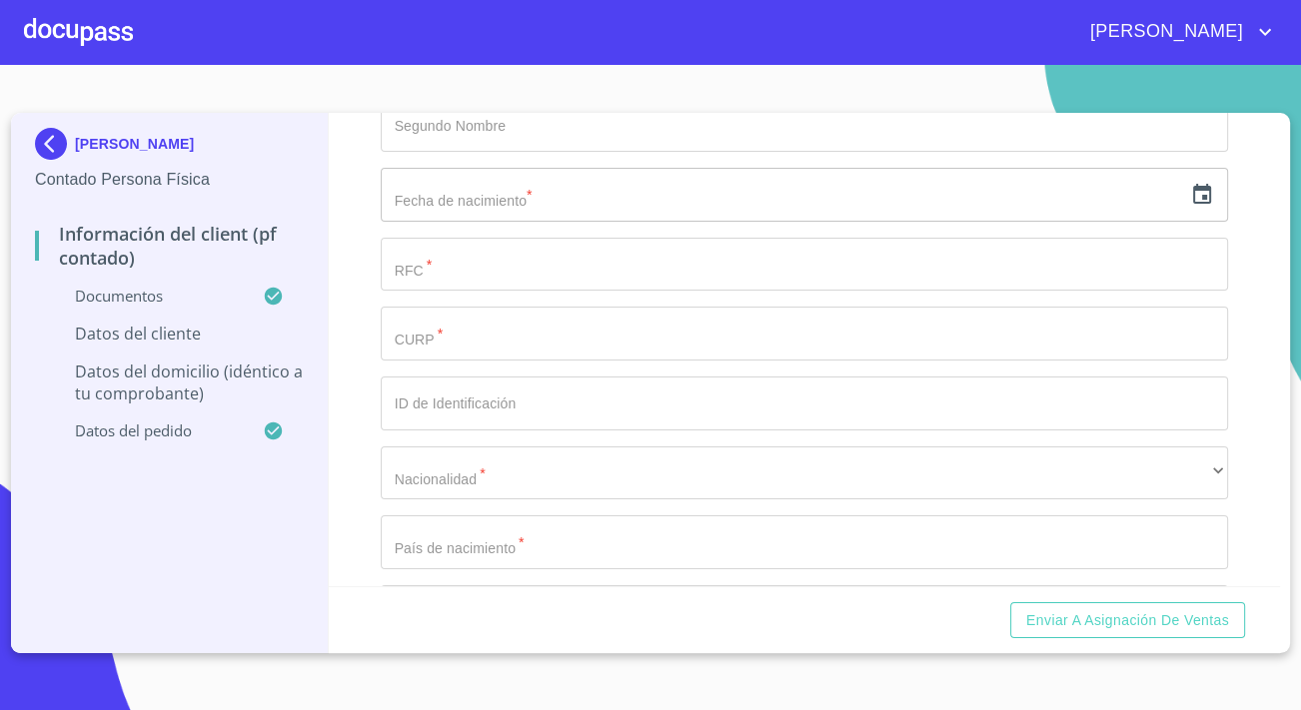
scroll to position [3905, 0]
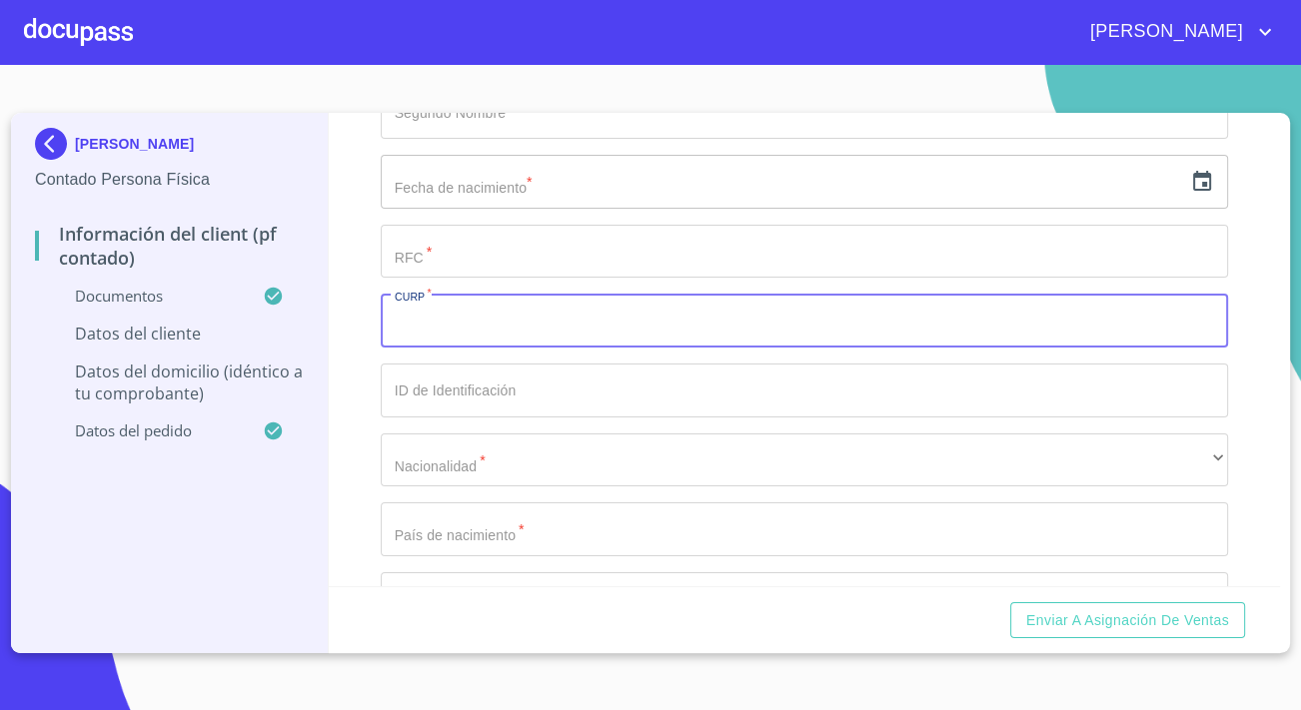
click at [473, 348] on input "Documento de identificación.   *" at bounding box center [804, 321] width 847 height 54
paste input "CAGG960526HJCSNR03"
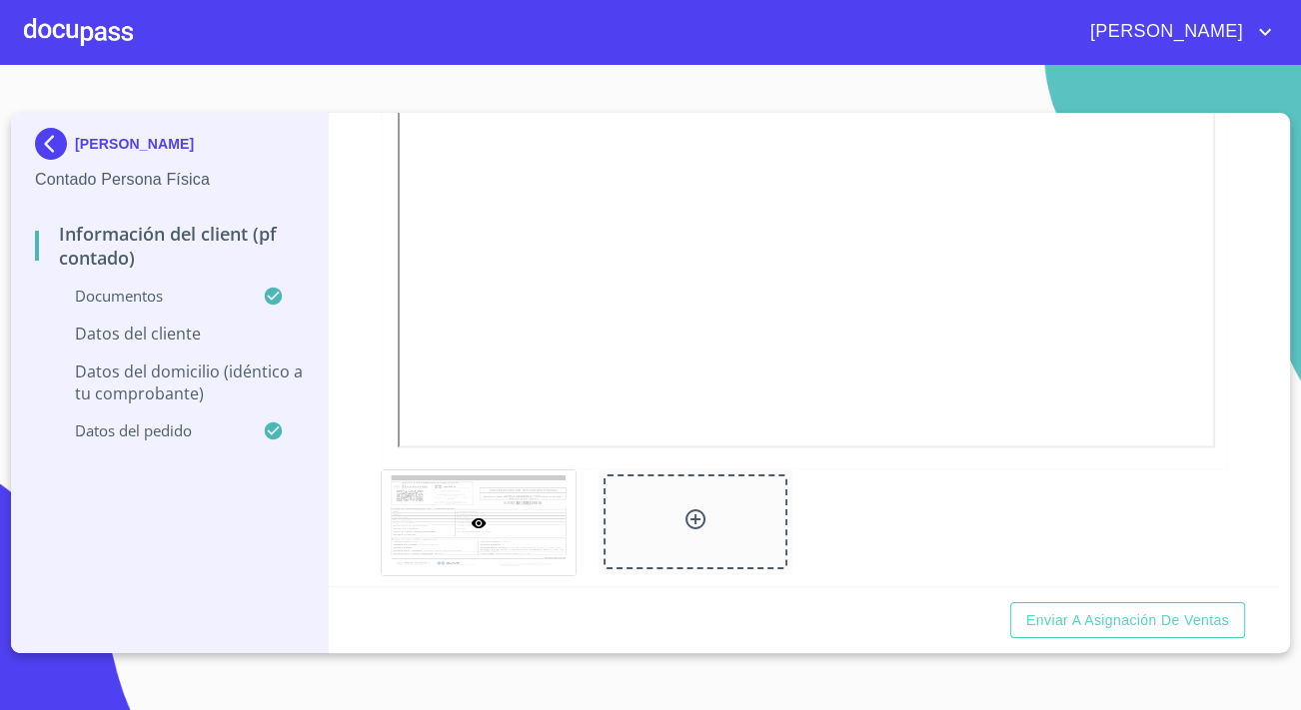
scroll to position [2906, 0]
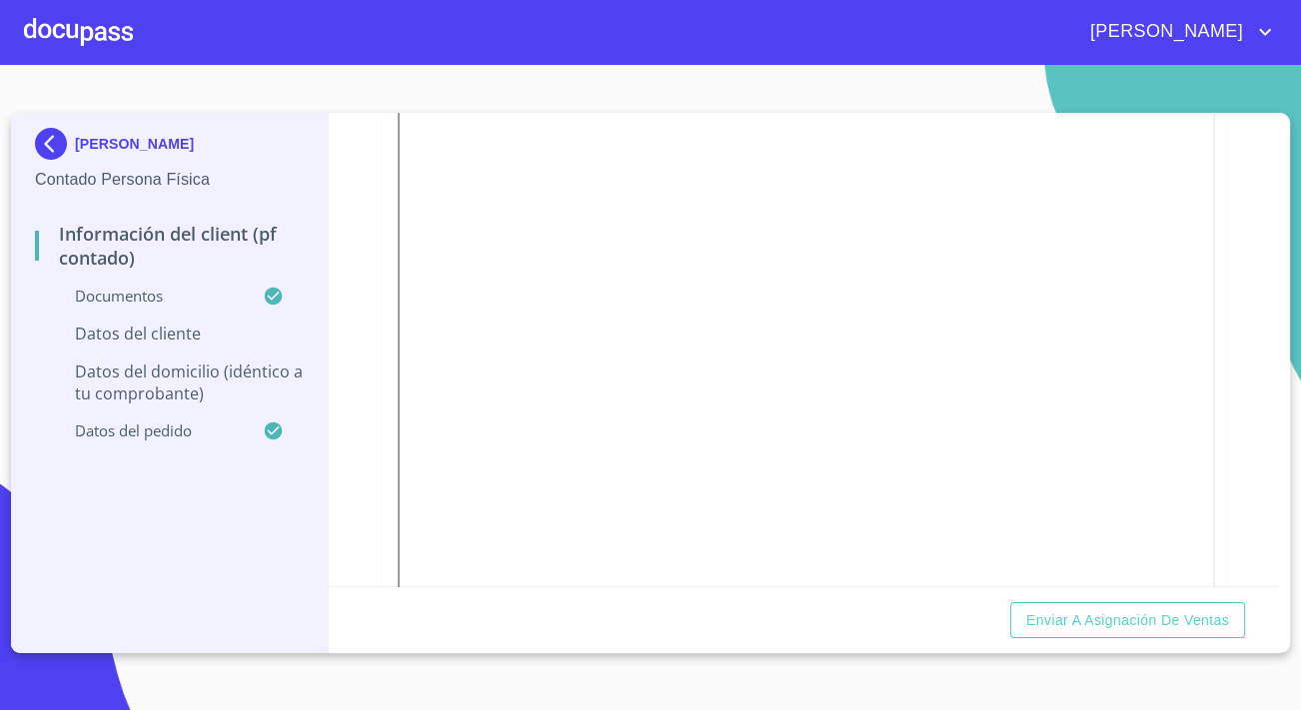
type input "CAGG960526HJCSNR03"
click at [382, 460] on div at bounding box center [804, 329] width 845 height 574
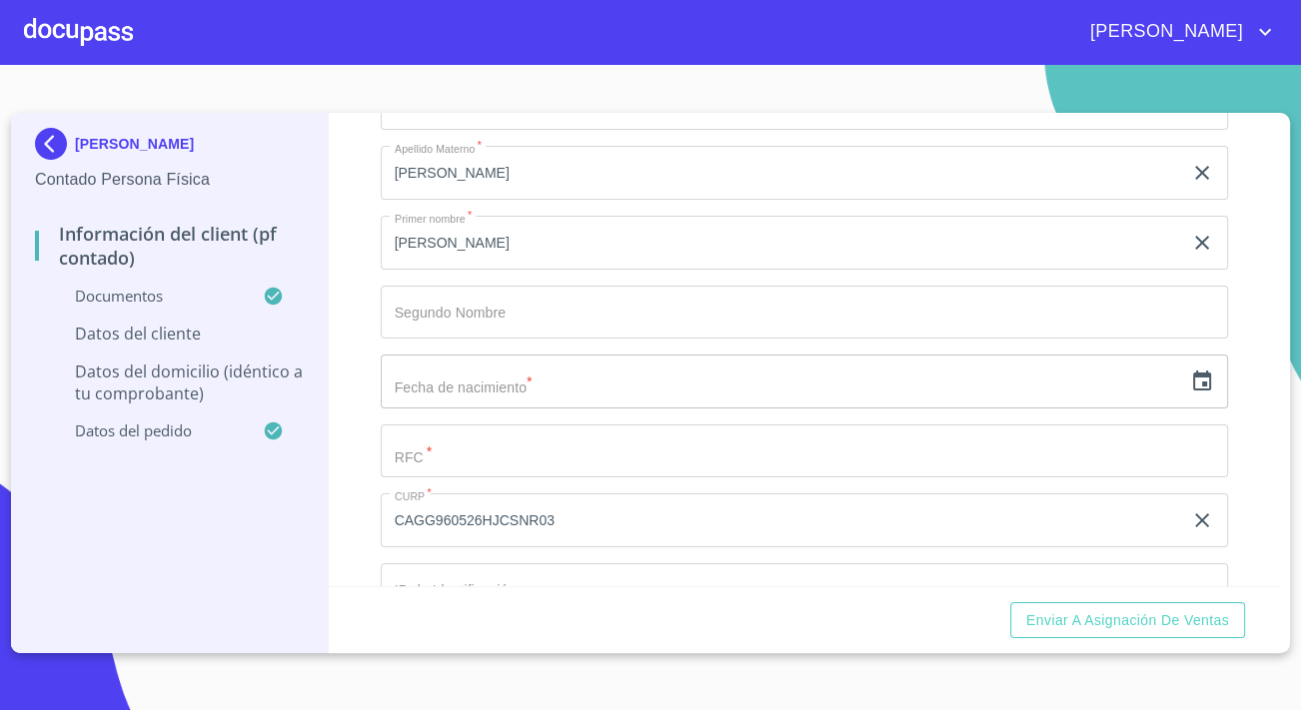
scroll to position [3723, 0]
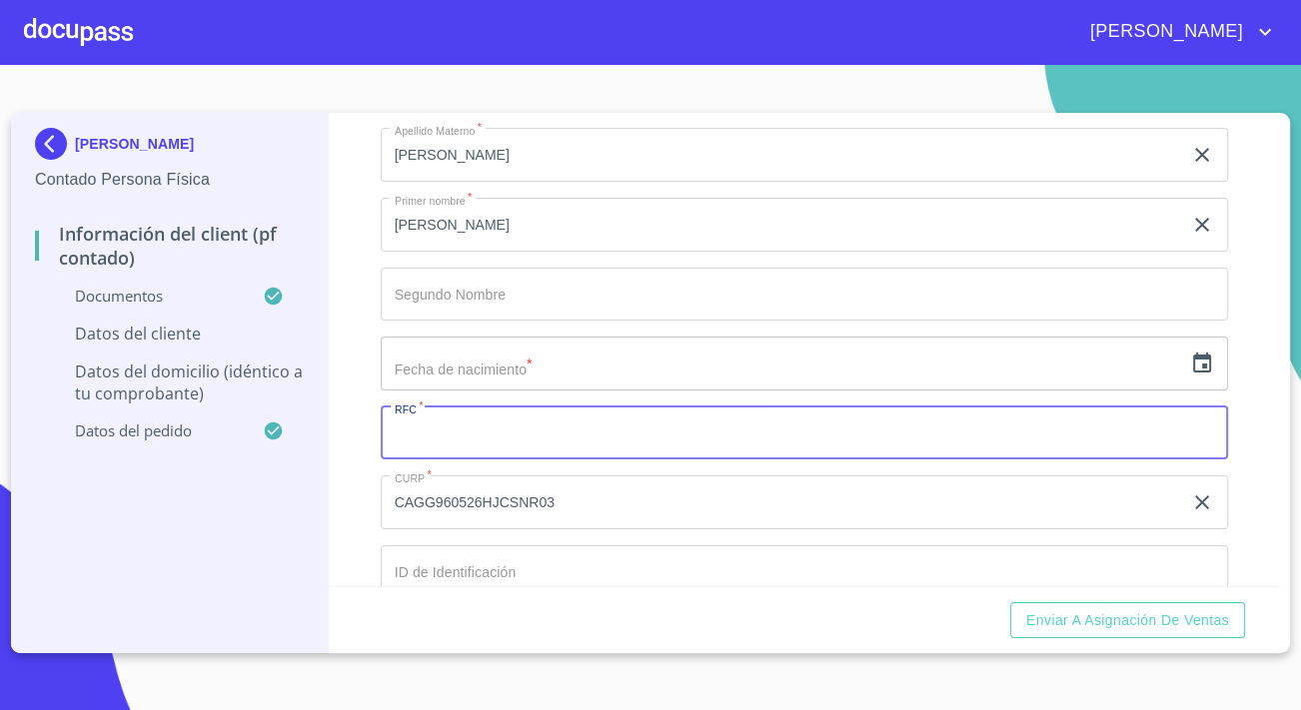
click at [420, 460] on input "Documento de identificación.   *" at bounding box center [804, 434] width 847 height 54
paste input "CAGG9605263E5"
type input "CAGG9605263E5"
click at [1192, 376] on icon "button" at bounding box center [1202, 364] width 24 height 24
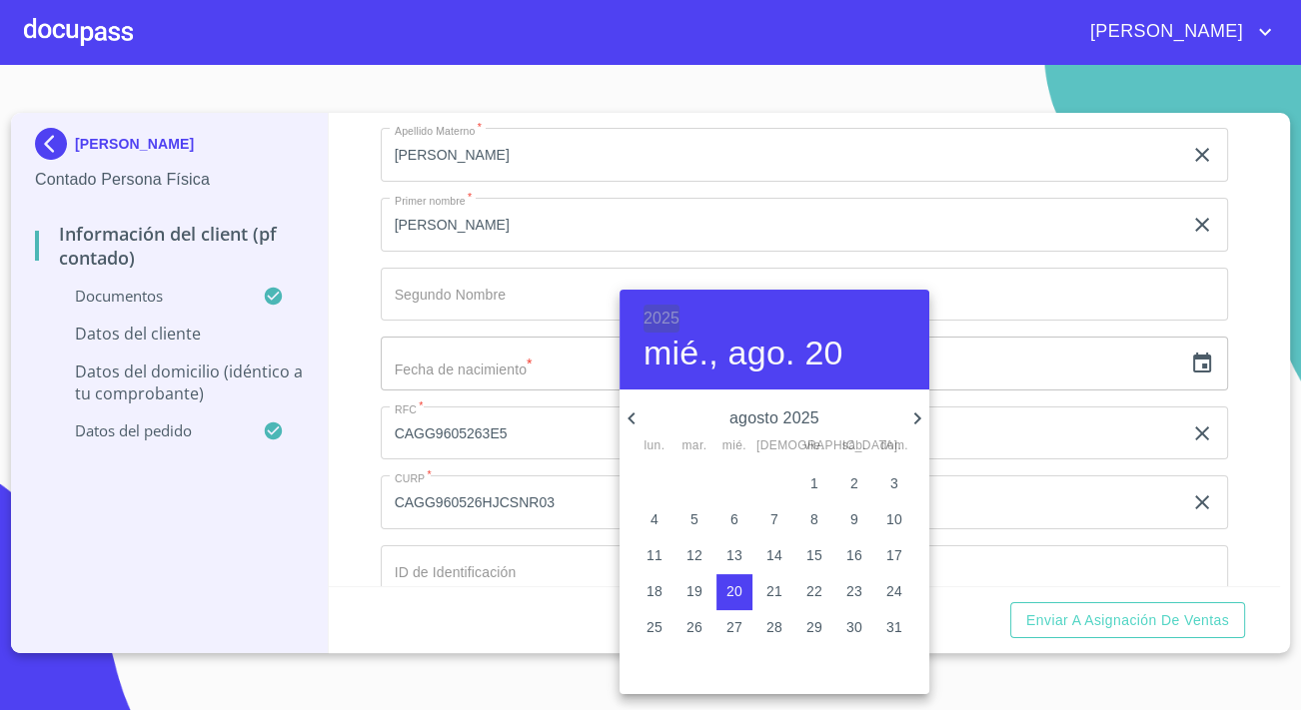
click at [654, 320] on h6 "2025" at bounding box center [661, 319] width 36 height 28
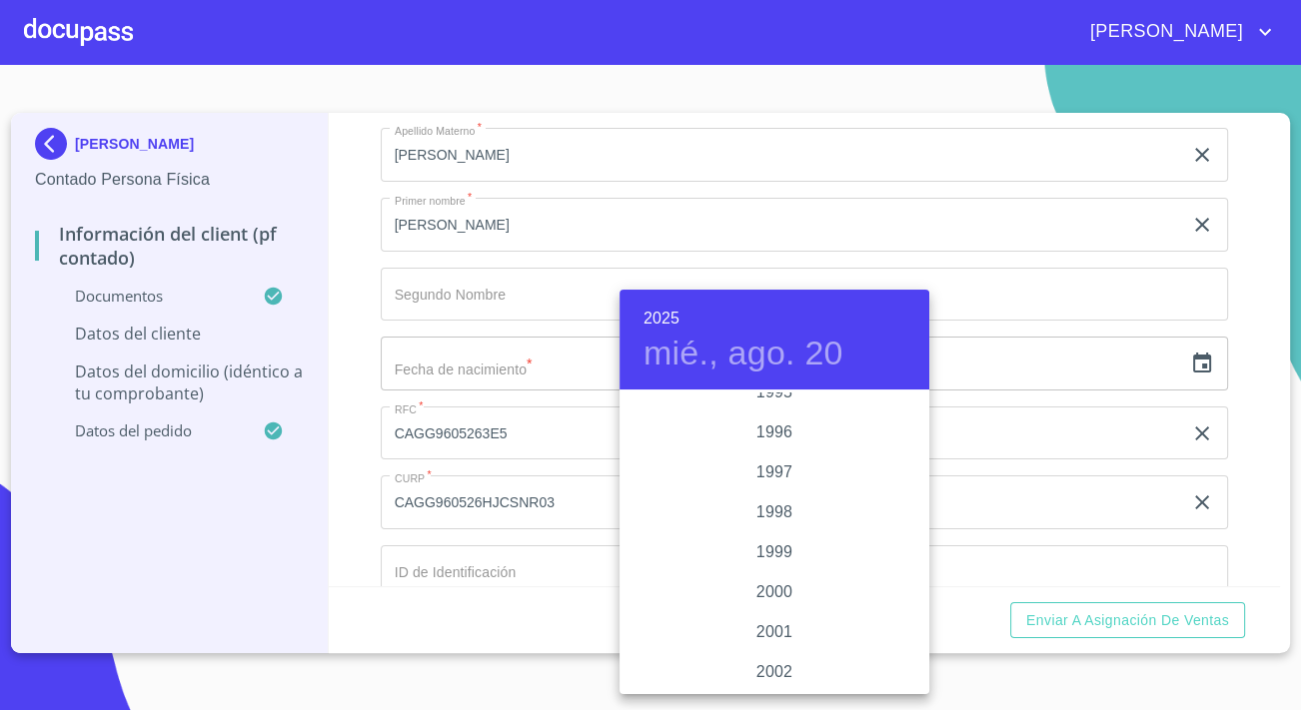
scroll to position [2786, 0]
click at [781, 468] on div "1996" at bounding box center [774, 464] width 310 height 40
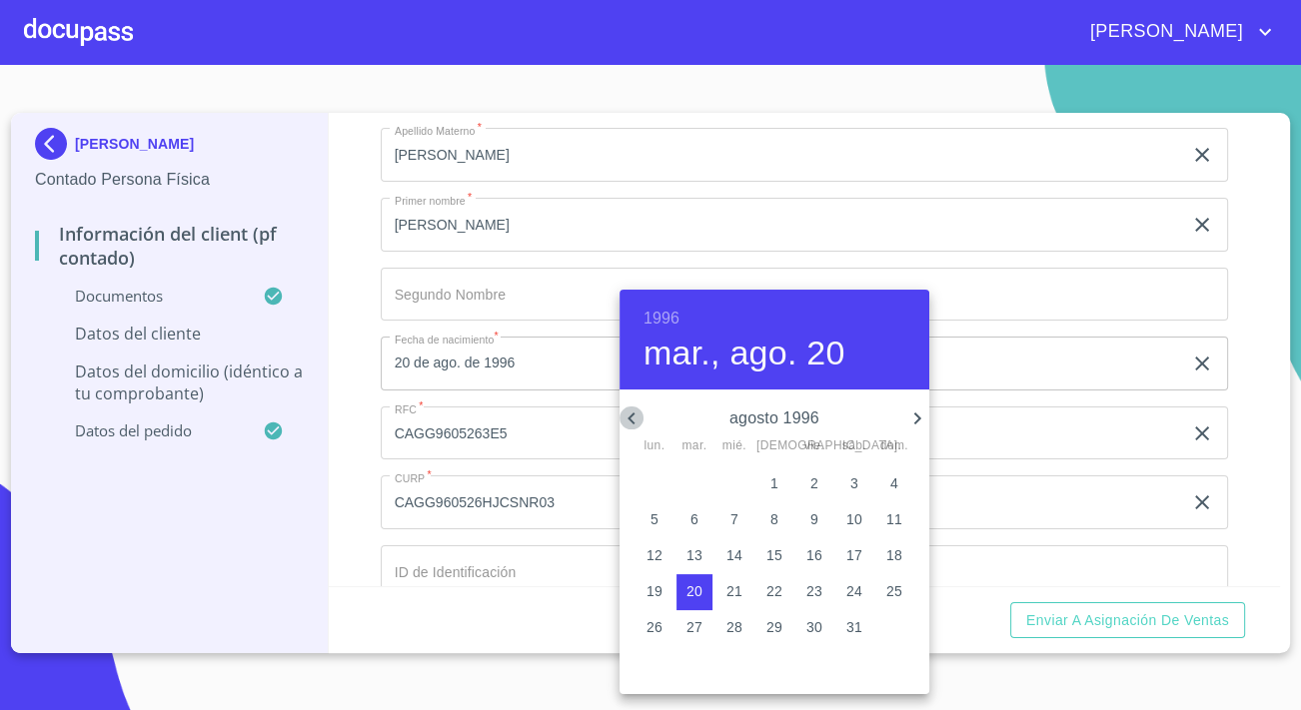
click at [631, 419] on icon "button" at bounding box center [631, 419] width 24 height 24
click at [886, 599] on p "26" at bounding box center [894, 591] width 16 height 20
type input "26 de may. de 1996"
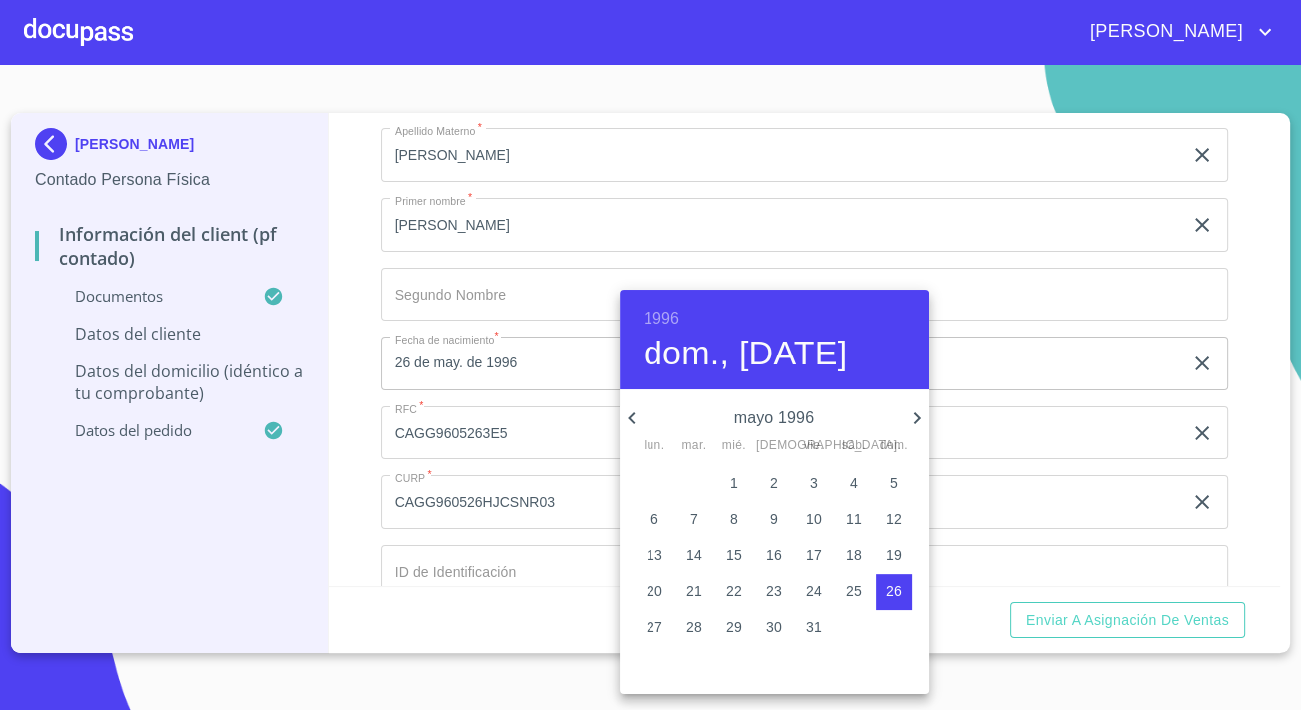
click at [365, 329] on div at bounding box center [650, 355] width 1301 height 710
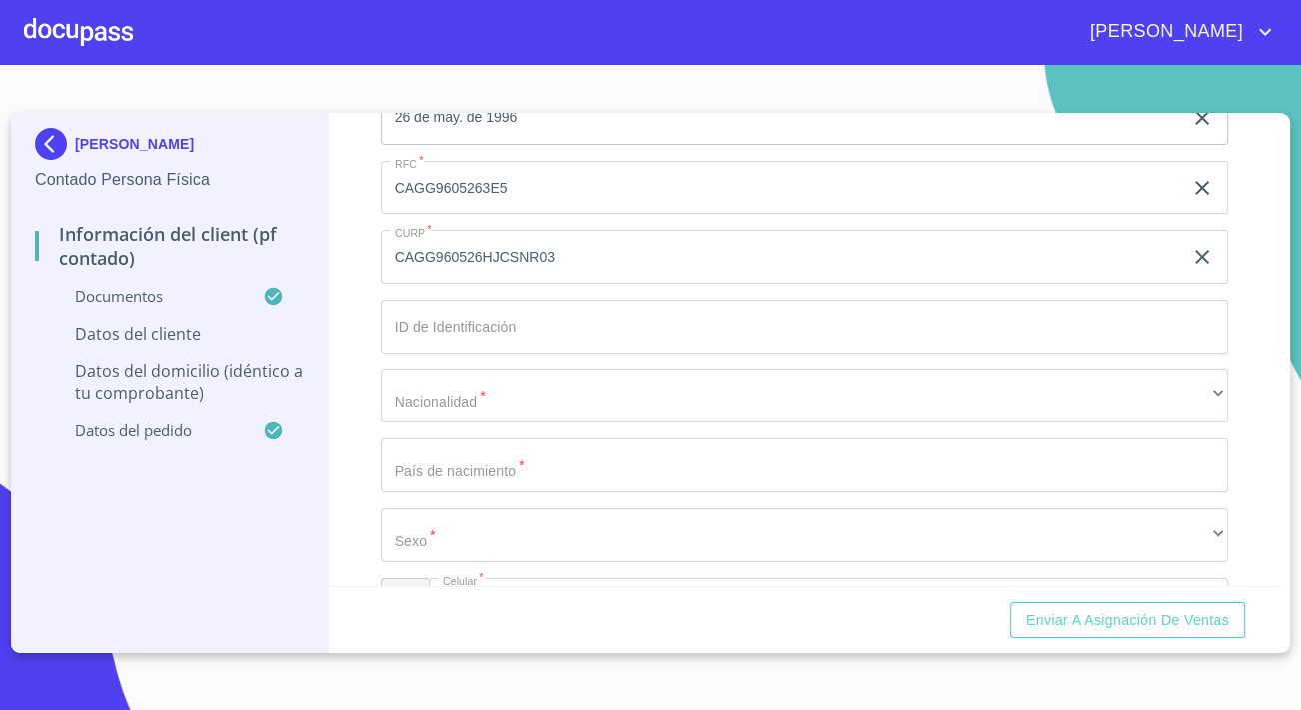
scroll to position [3996, 0]
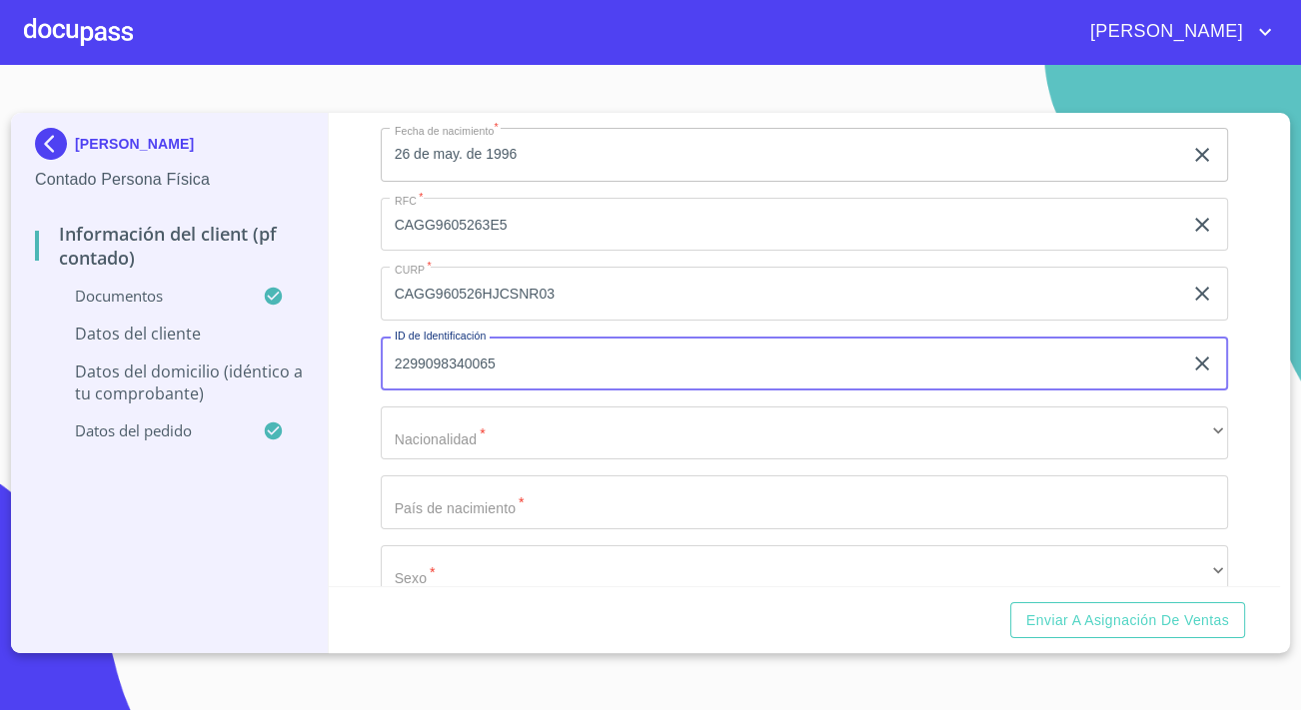
scroll to position [3905, 0]
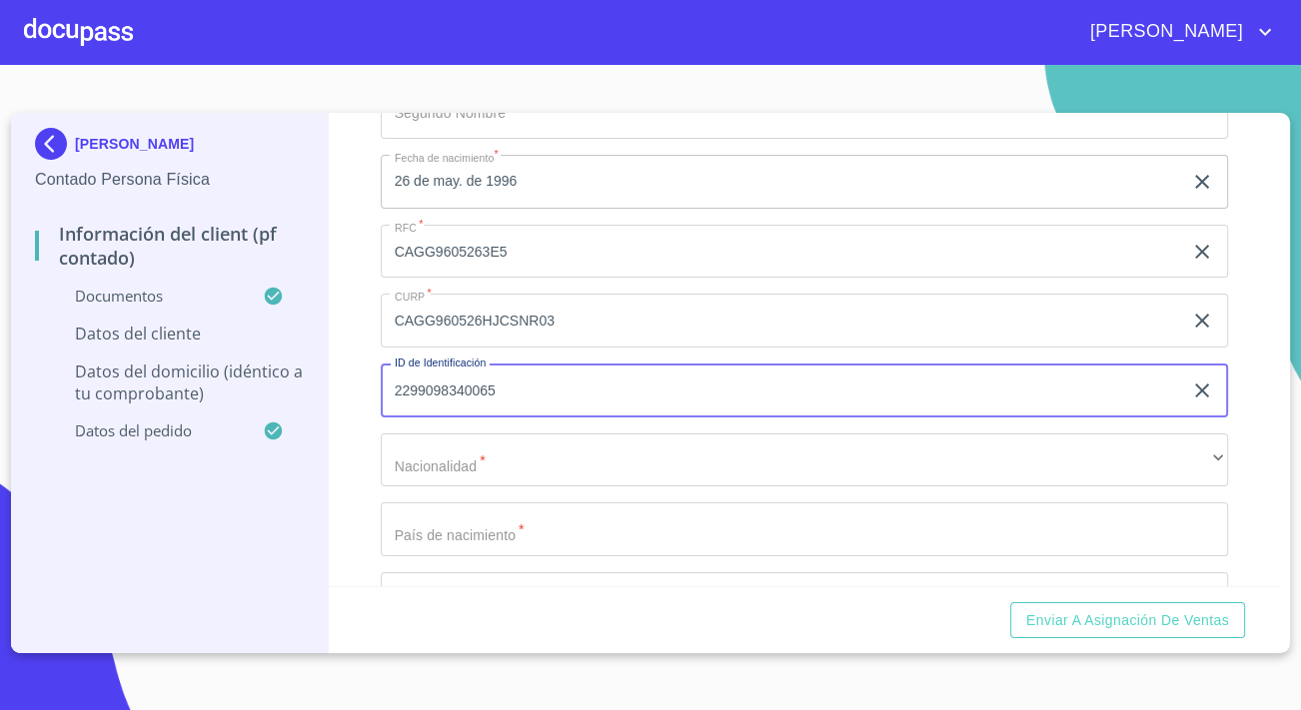
type input "2299098340065"
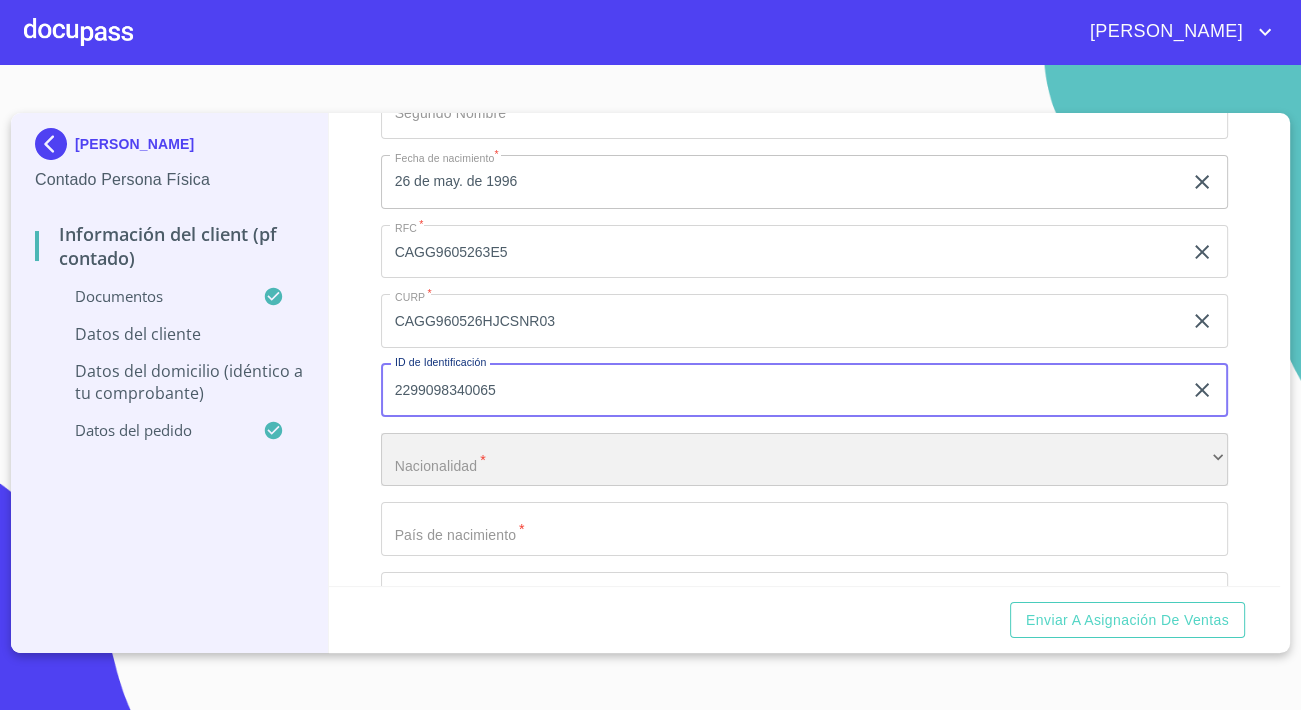
click at [529, 483] on div "​" at bounding box center [804, 461] width 847 height 54
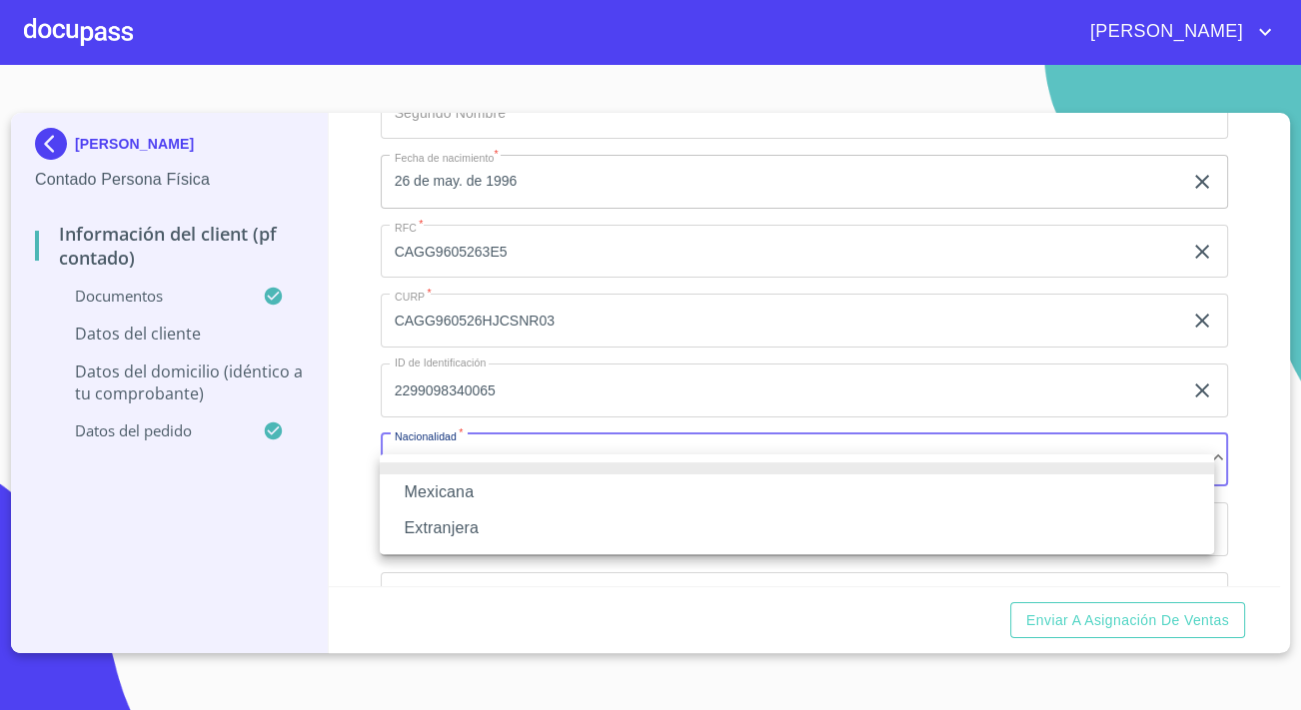
click at [479, 503] on li "Mexicana" at bounding box center [797, 492] width 834 height 36
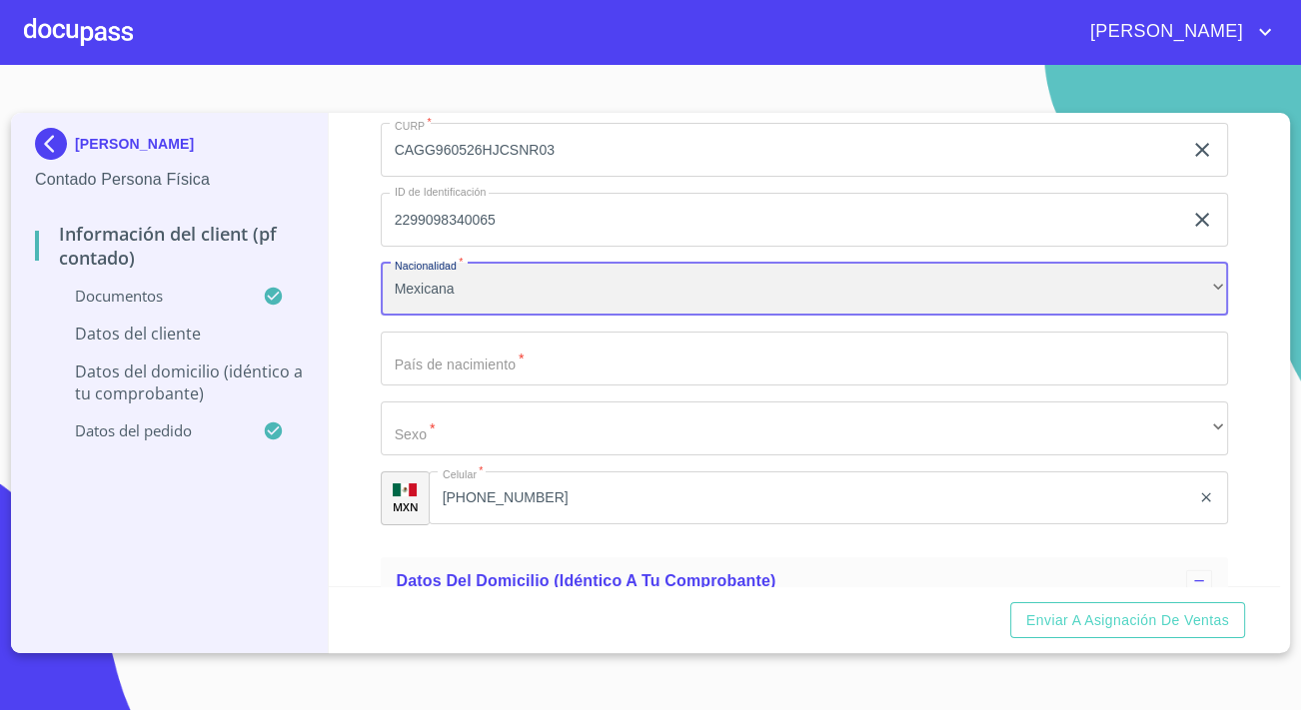
scroll to position [4085, 0]
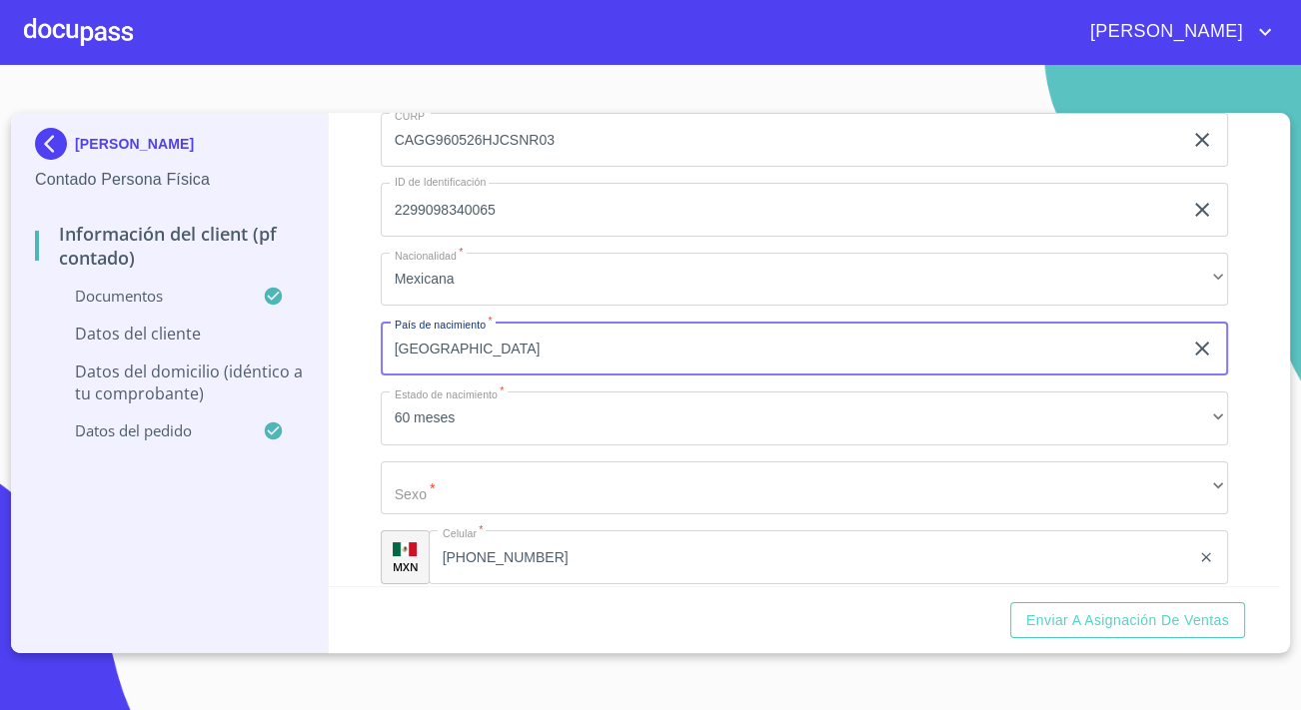
type input "[GEOGRAPHIC_DATA]"
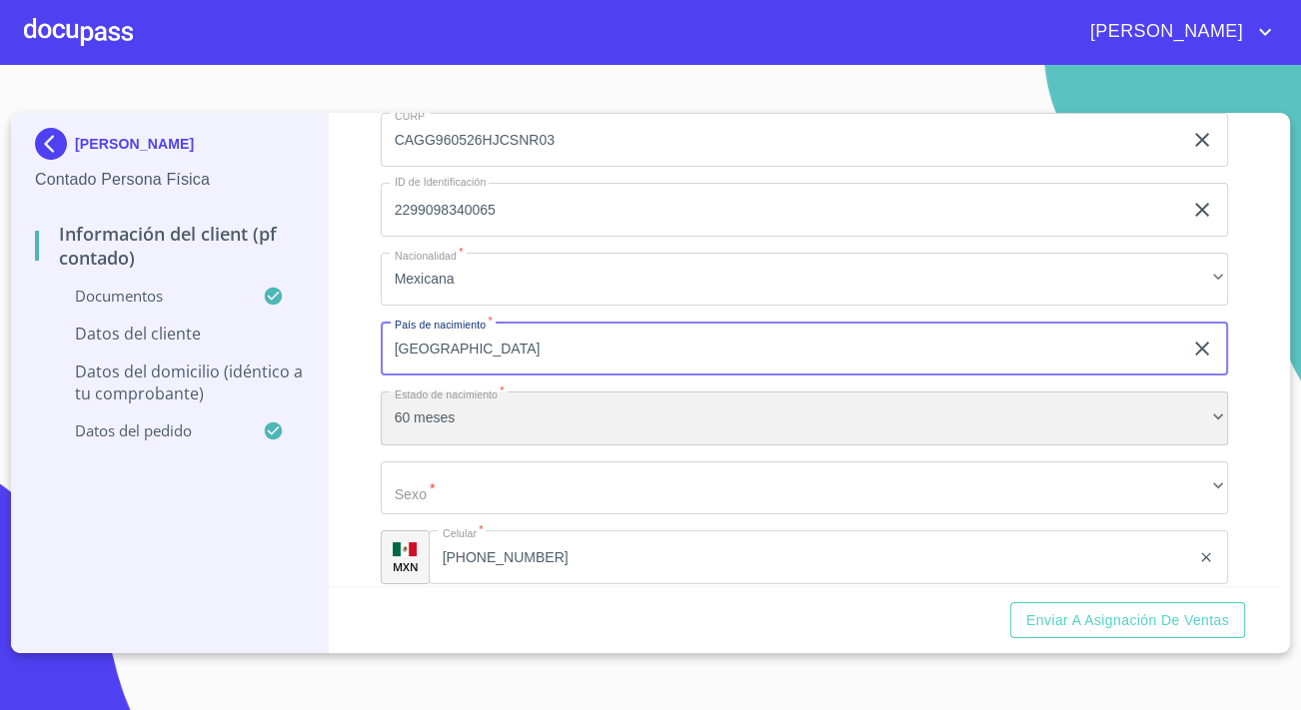
click at [408, 433] on div "60 meses" at bounding box center [804, 419] width 847 height 54
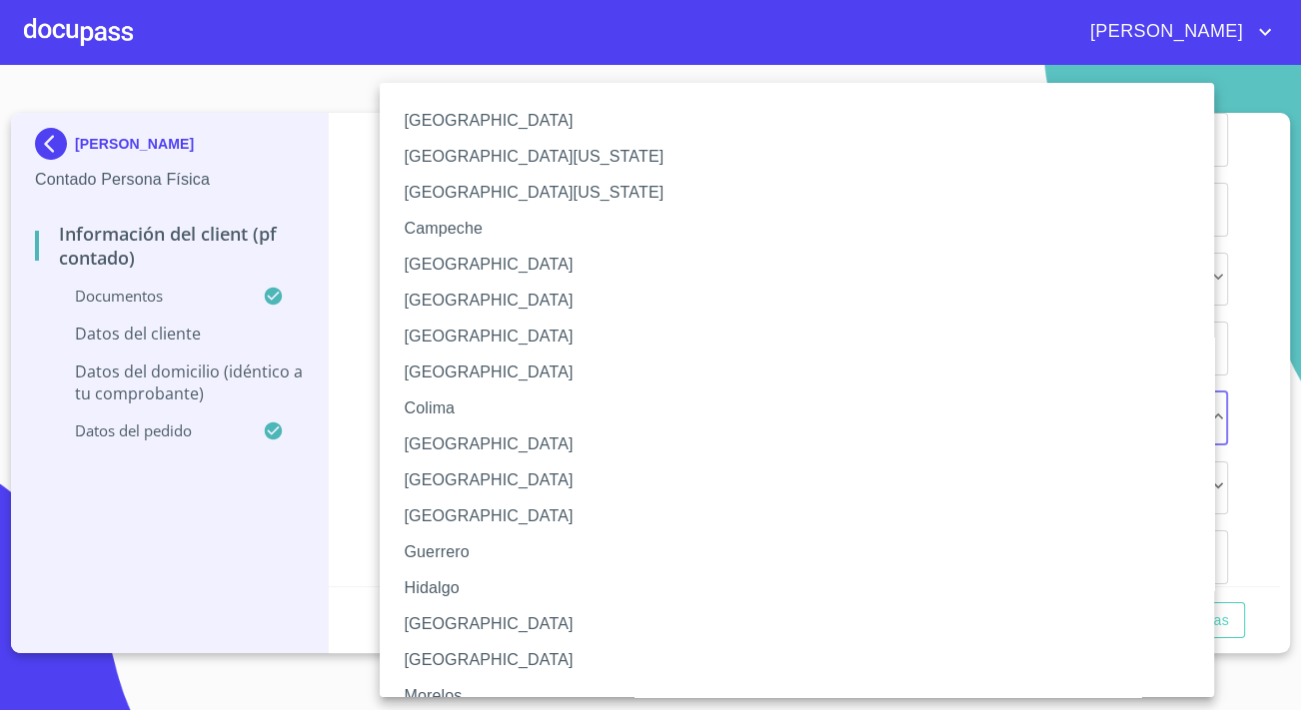
click at [431, 620] on li "[GEOGRAPHIC_DATA]" at bounding box center [804, 624] width 848 height 36
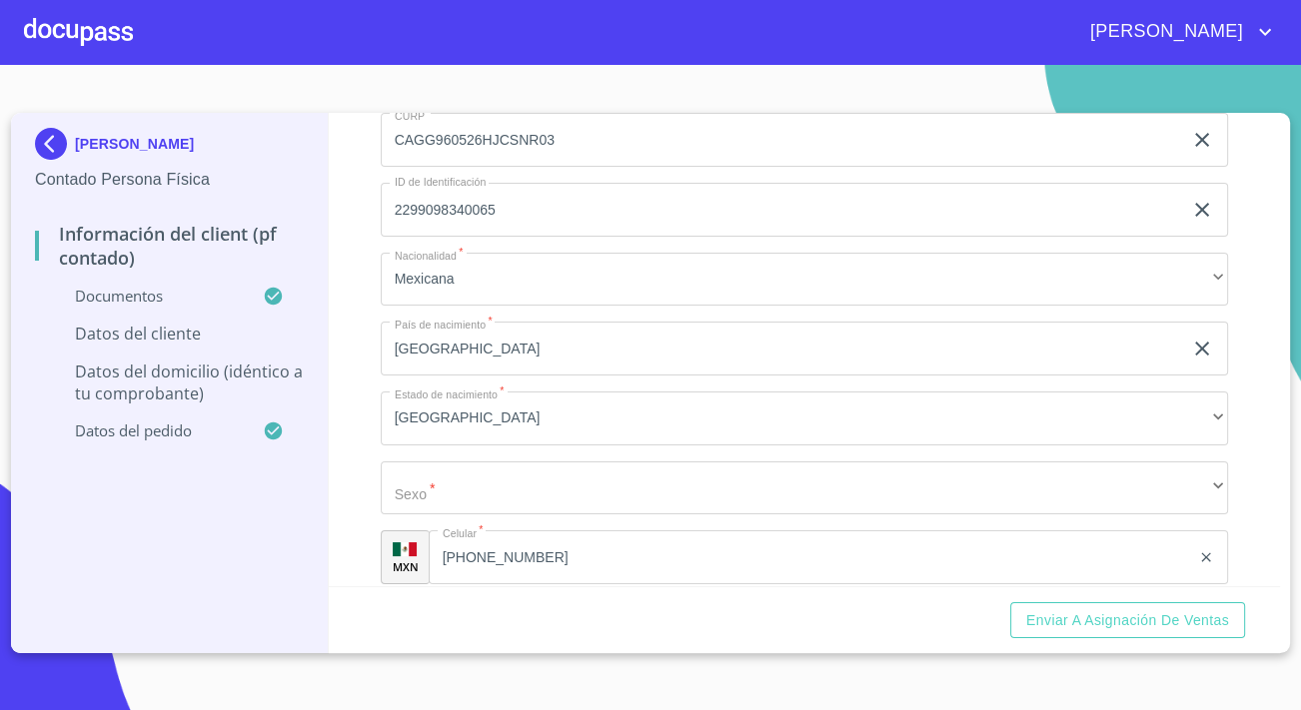
click at [338, 534] on div "Información del Client (PF contado) Documentos Documento de identificación.   *…" at bounding box center [805, 349] width 952 height 473
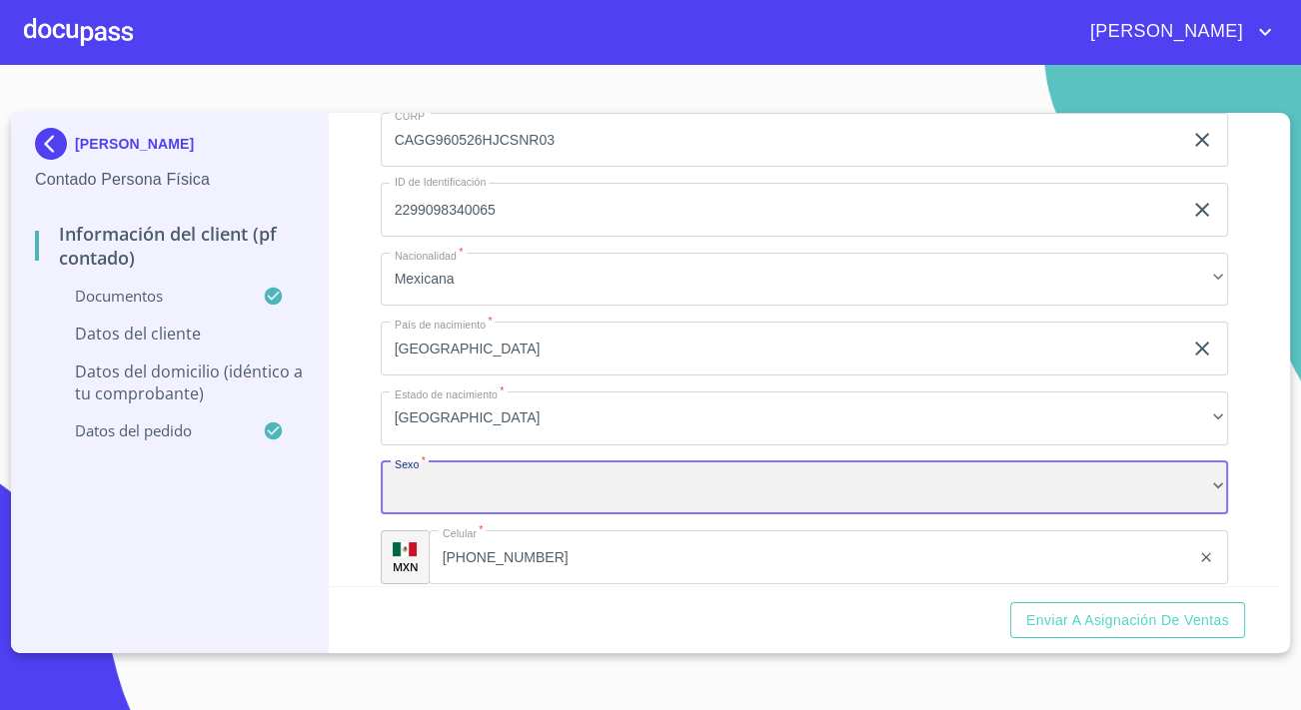
click at [408, 505] on div "​" at bounding box center [804, 488] width 847 height 54
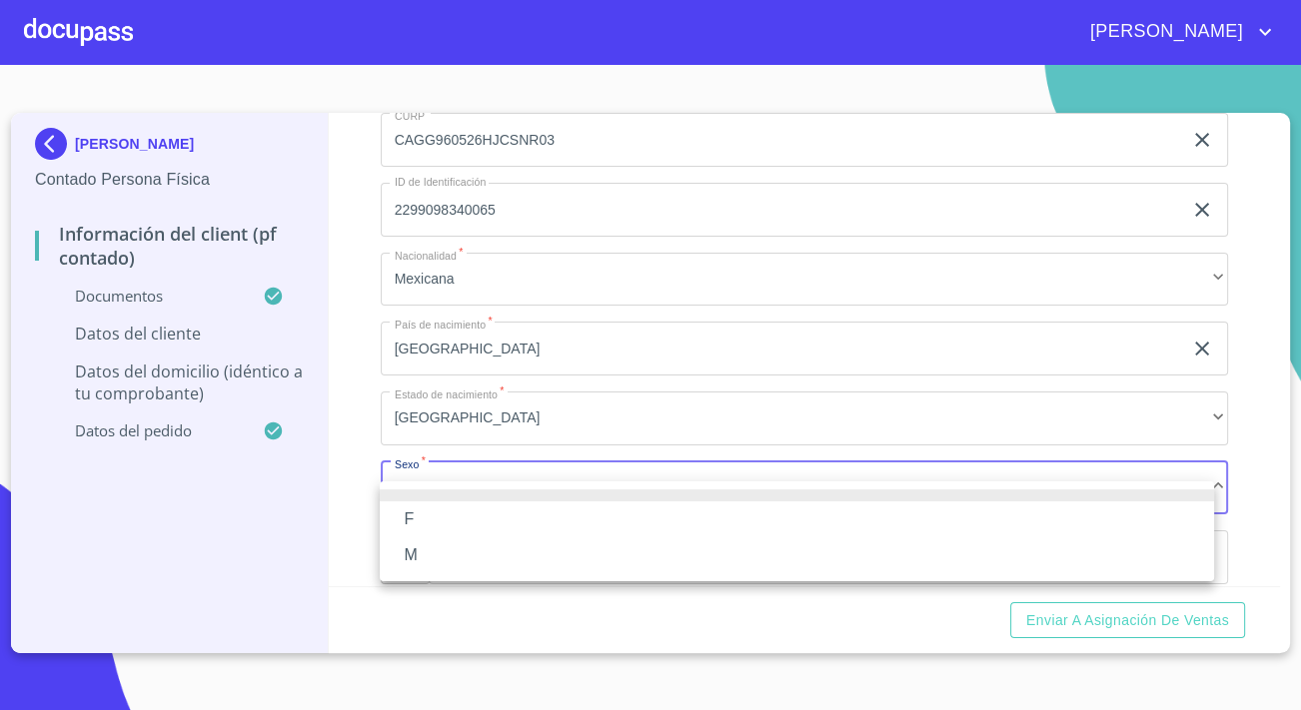
click at [410, 554] on li "M" at bounding box center [797, 555] width 834 height 36
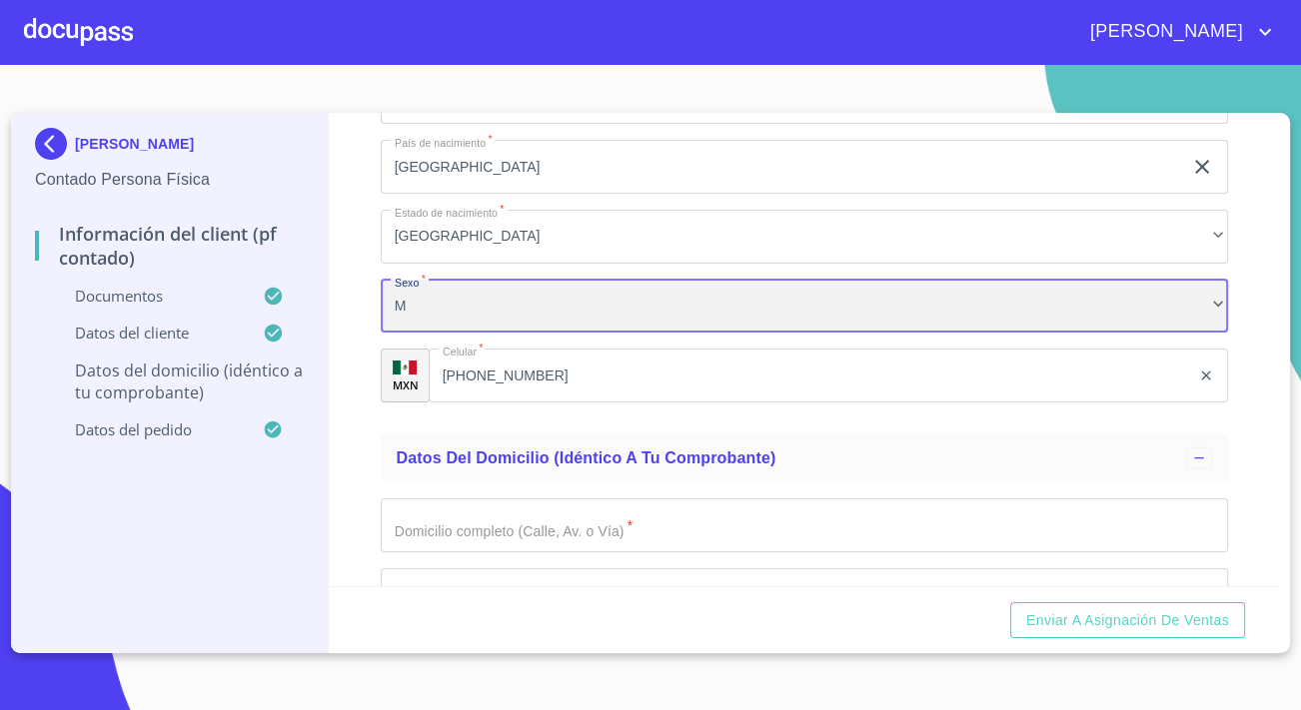
scroll to position [4449, 0]
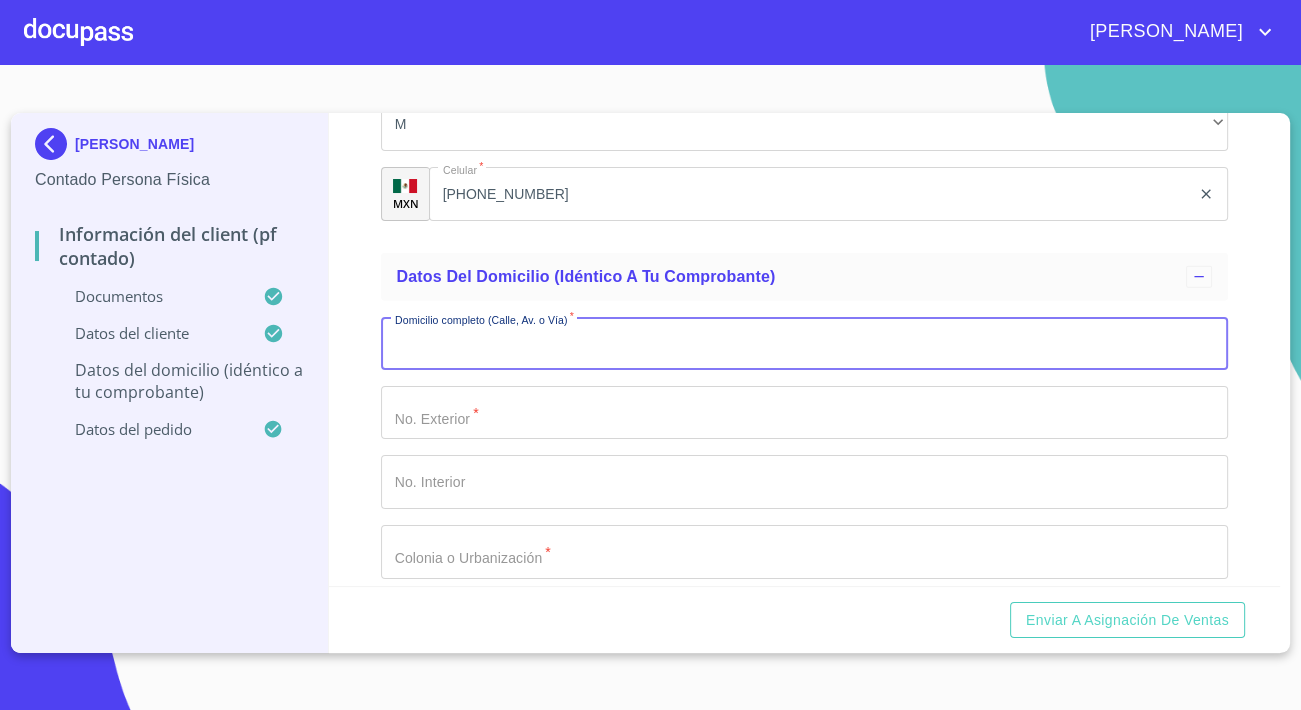
click at [413, 371] on input "Documento de identificación.   *" at bounding box center [804, 344] width 847 height 54
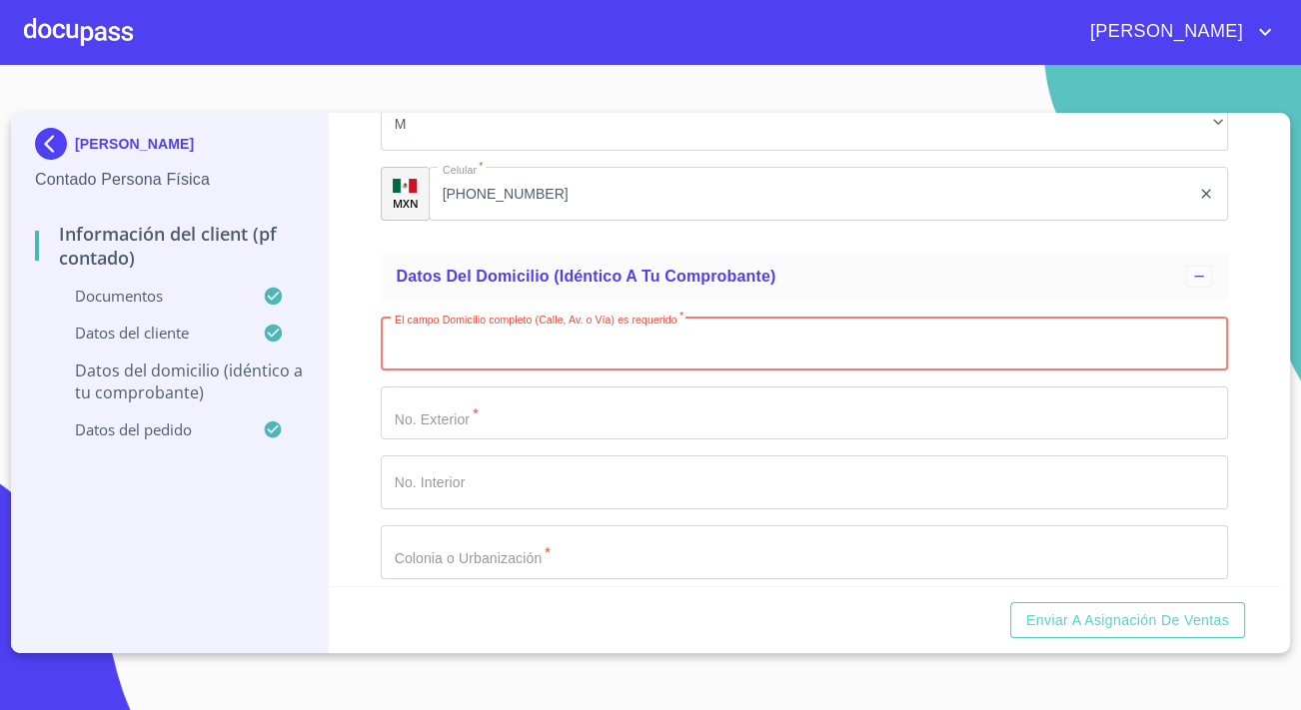
paste input "9:52􀀟8􀀢􀀁BDA􀀁􀀍"
type input "9:52􀀟8􀀢􀀁BDA􀀁􀀍"
type input "[PERSON_NAME] sur"
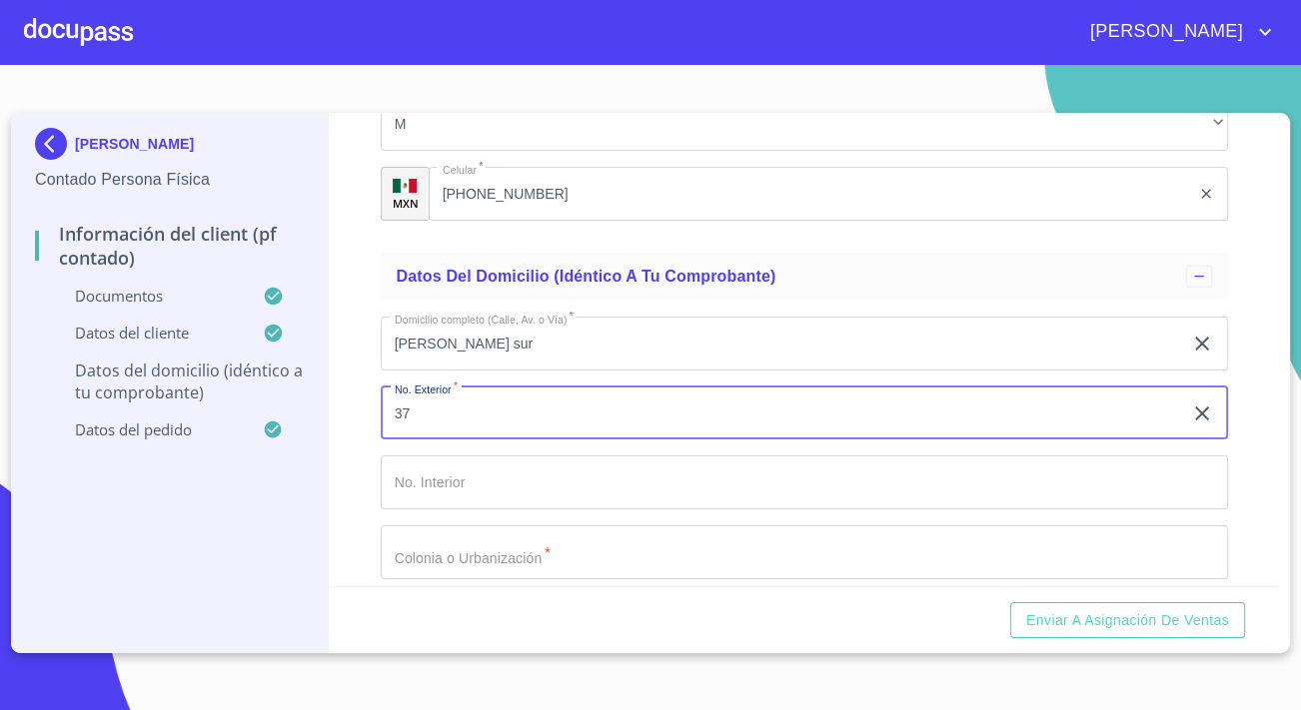
type input "37"
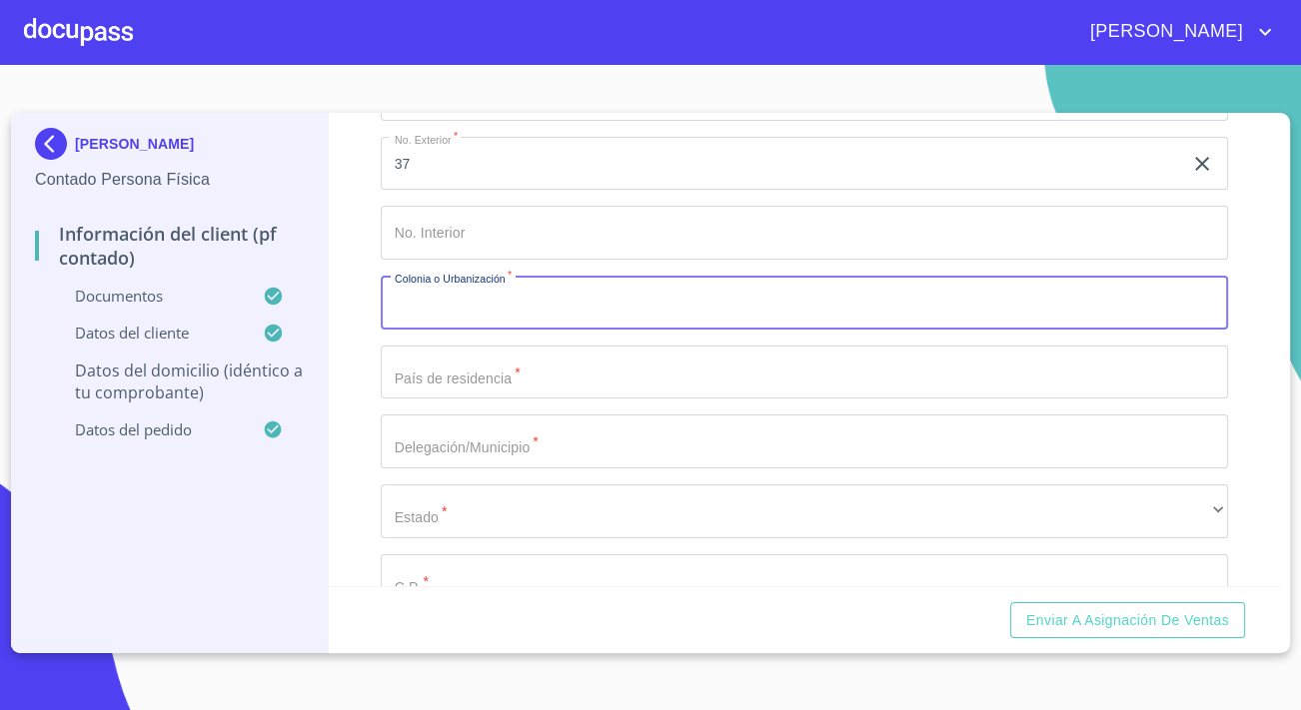
scroll to position [4733, 0]
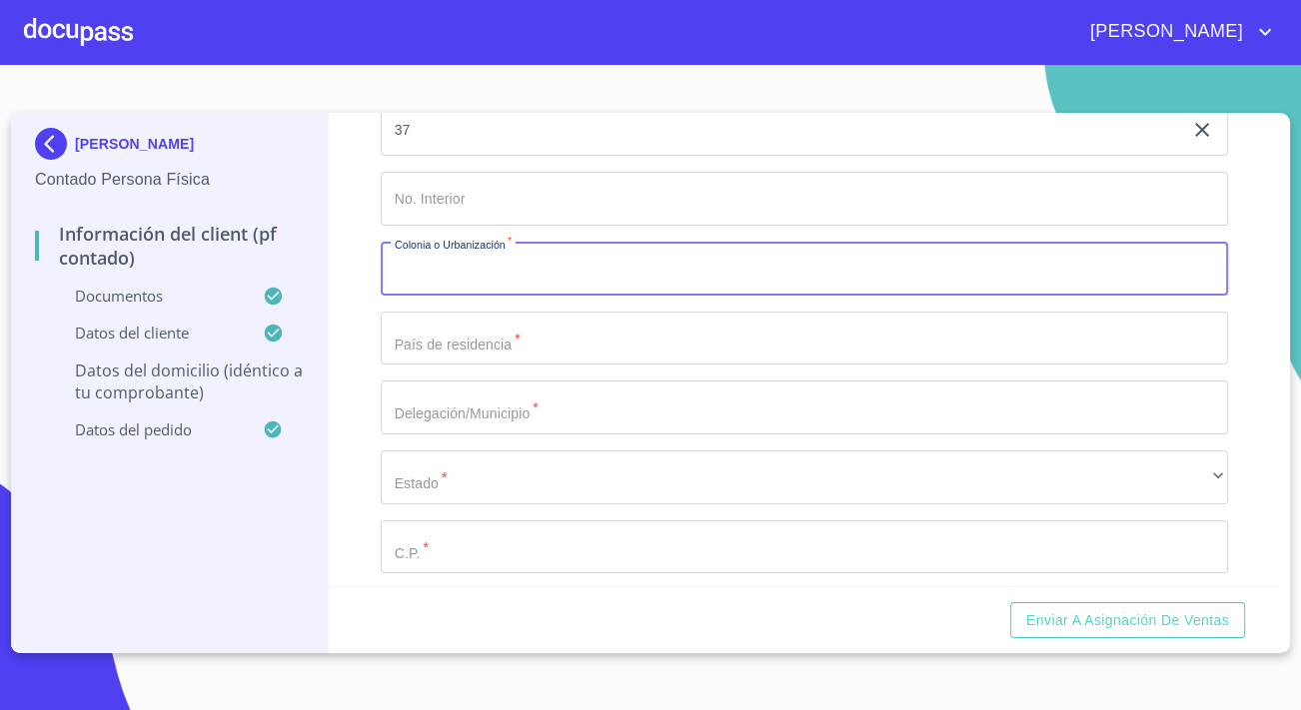
click at [429, 288] on input "Documento de identificación.   *" at bounding box center [804, 269] width 847 height 54
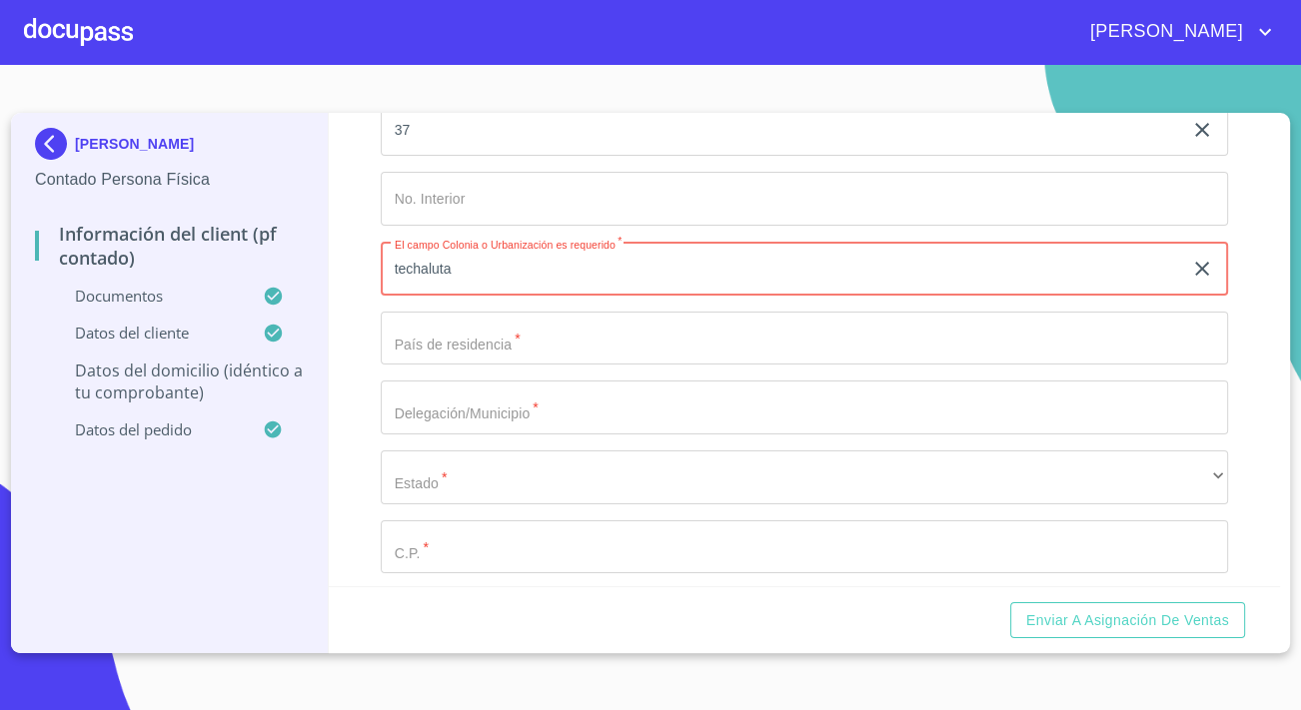
type input "techaluta"
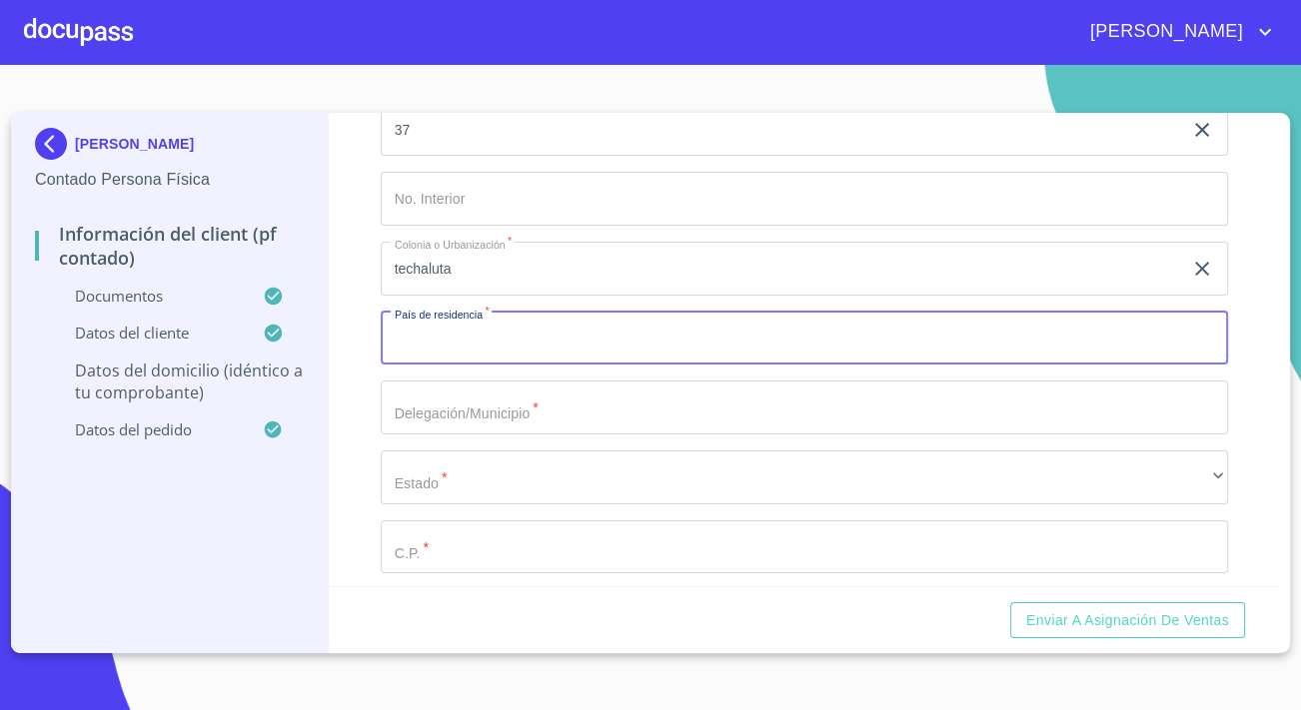
type input "j"
type input "[GEOGRAPHIC_DATA]"
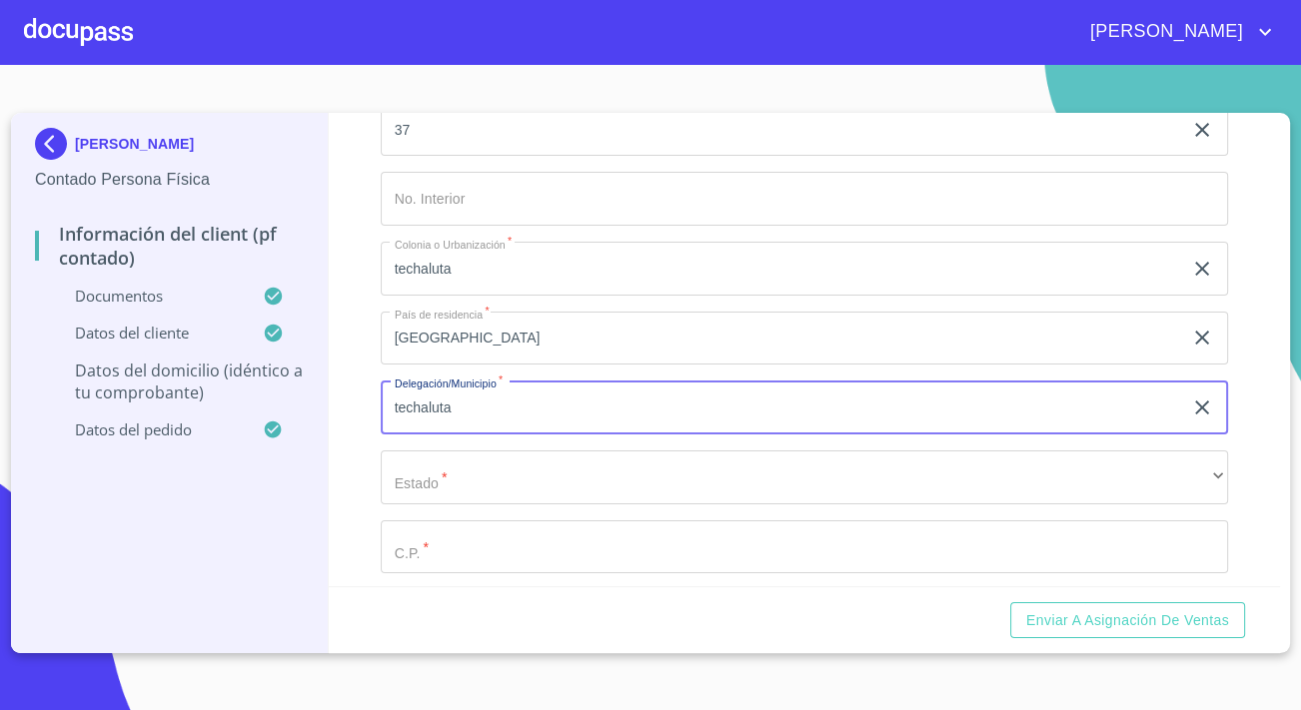
type input "techaluta"
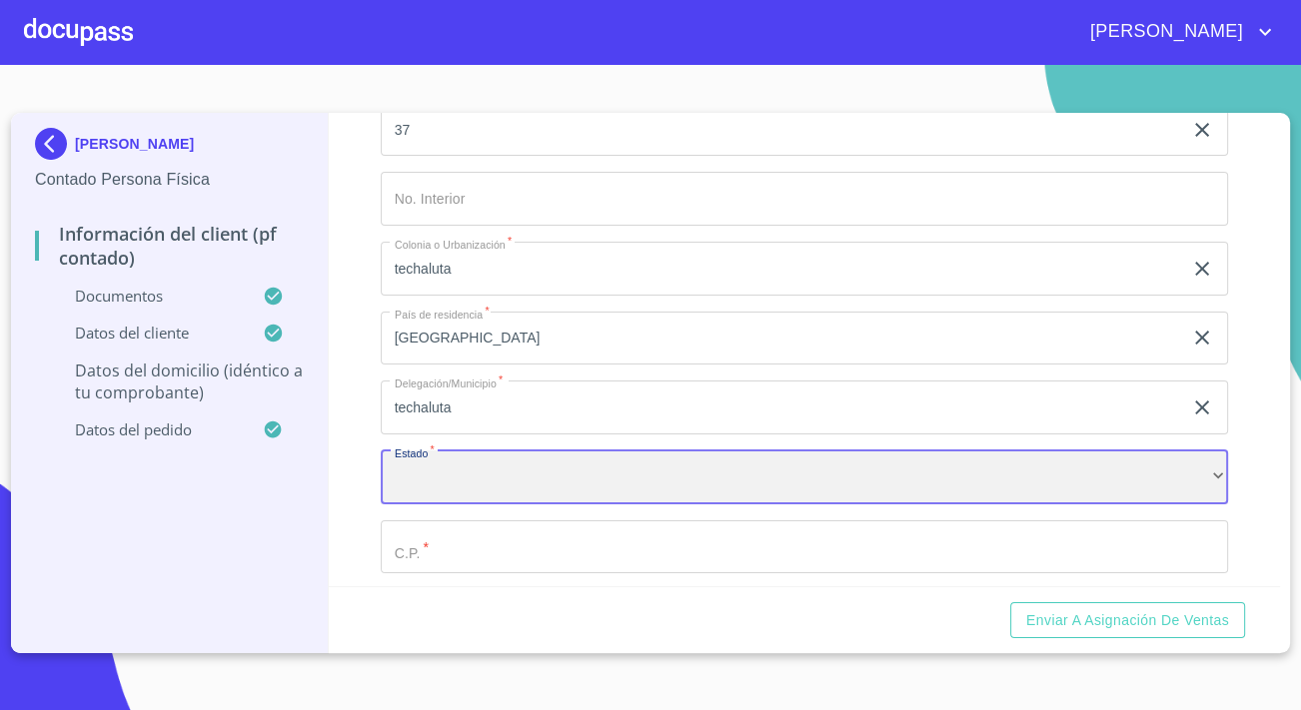
click at [460, 498] on div "​" at bounding box center [804, 478] width 847 height 54
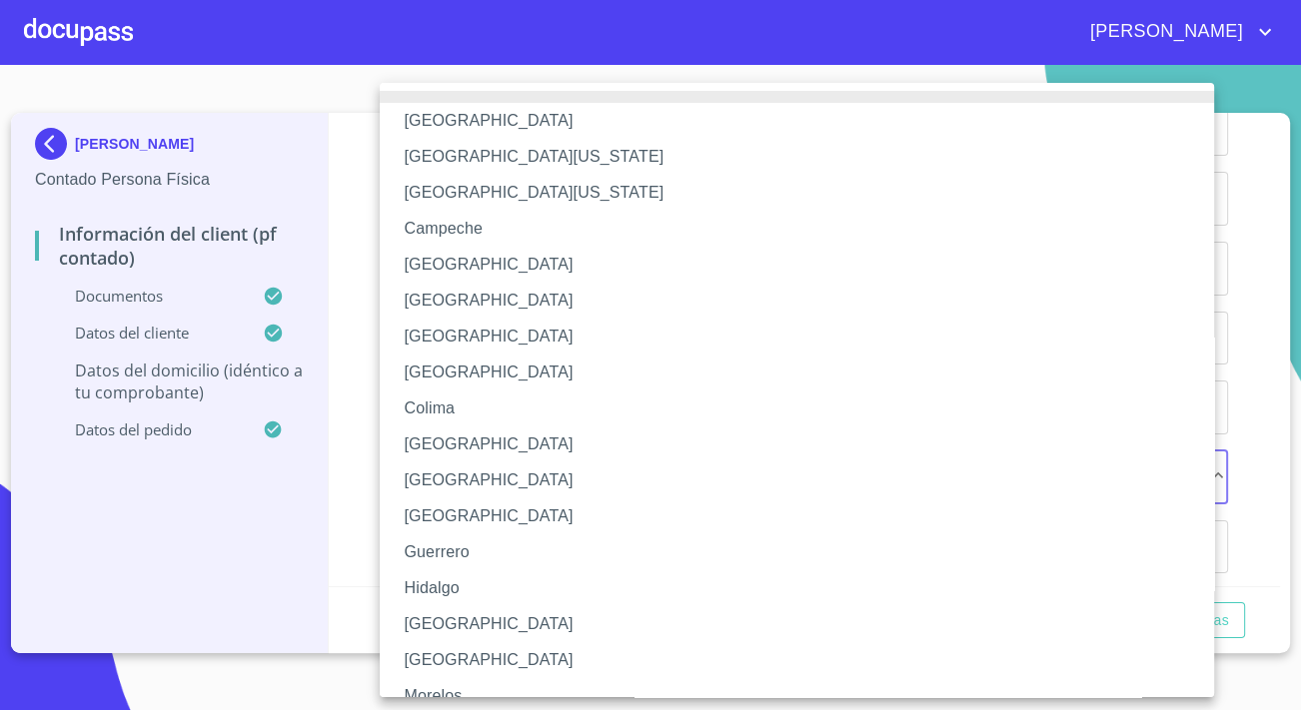
click at [439, 621] on li "[GEOGRAPHIC_DATA]" at bounding box center [804, 624] width 848 height 36
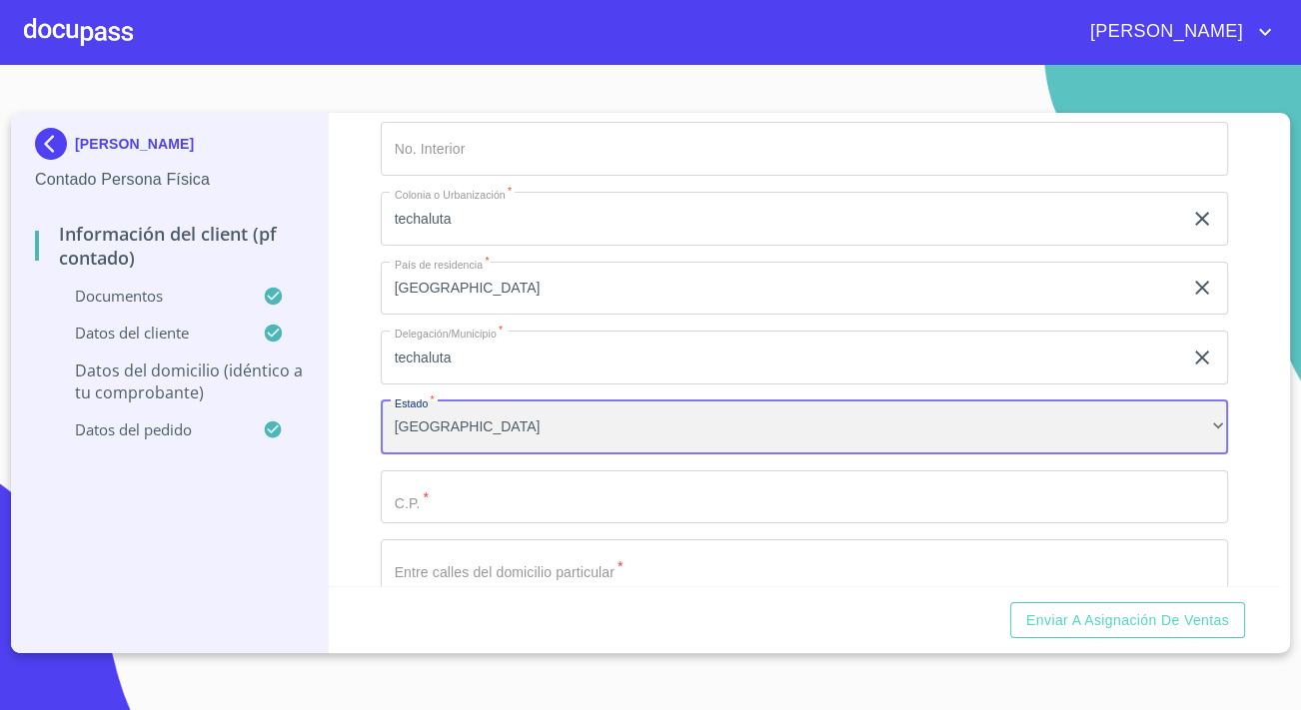
scroll to position [4824, 0]
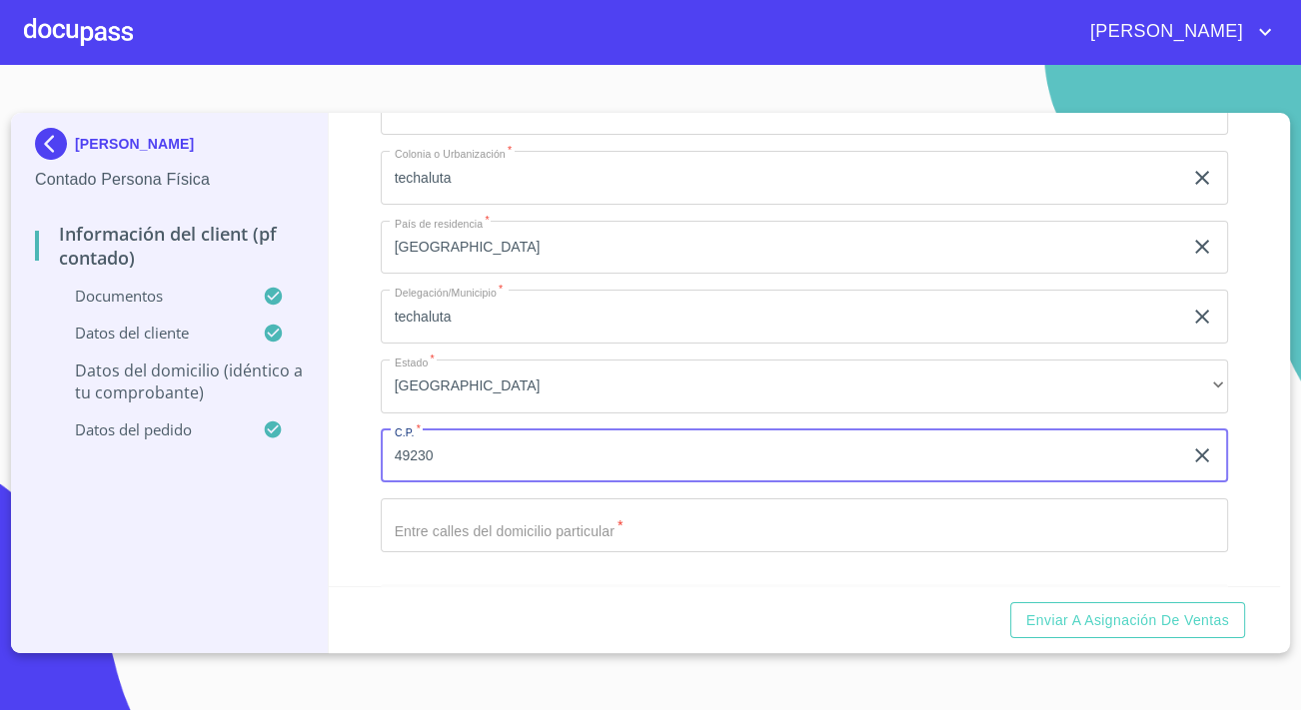
type input "49230"
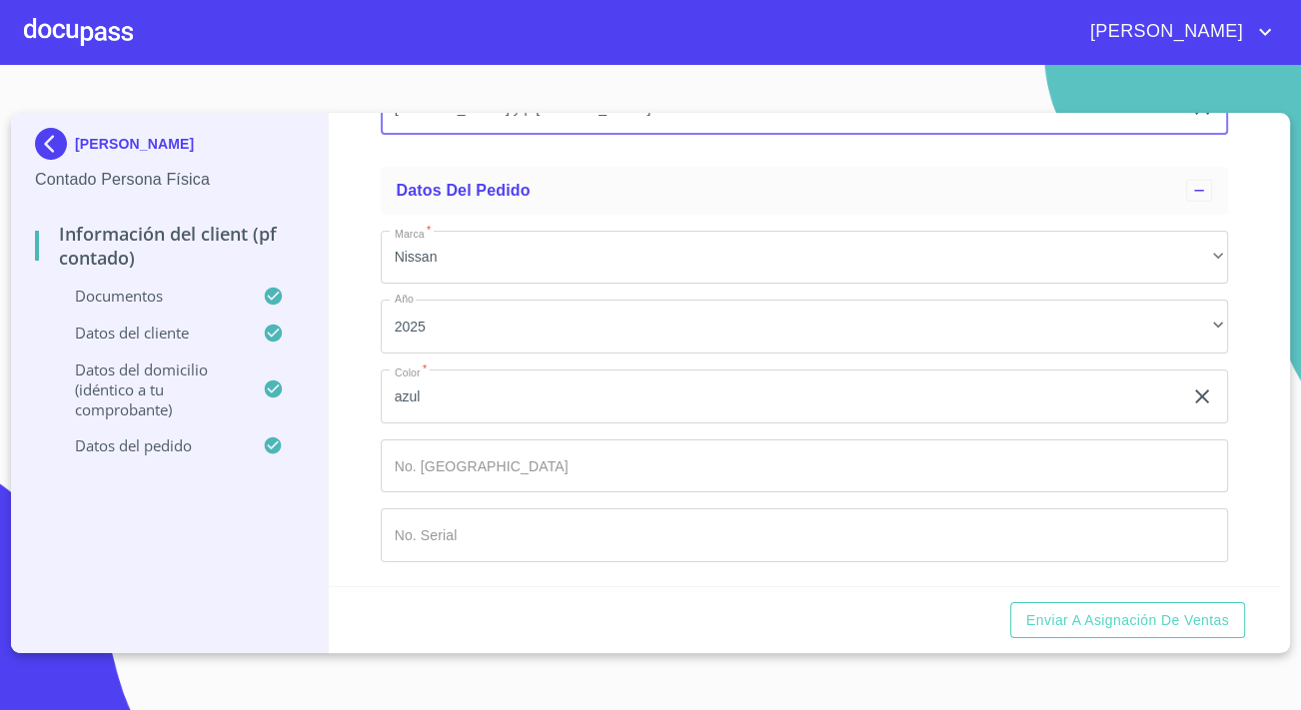
scroll to position [5259, 0]
type input "[PERSON_NAME] y p [PERSON_NAME]"
click at [357, 472] on div "Información del Client (PF contado) Documentos Documento de identificación.   *…" at bounding box center [805, 349] width 952 height 473
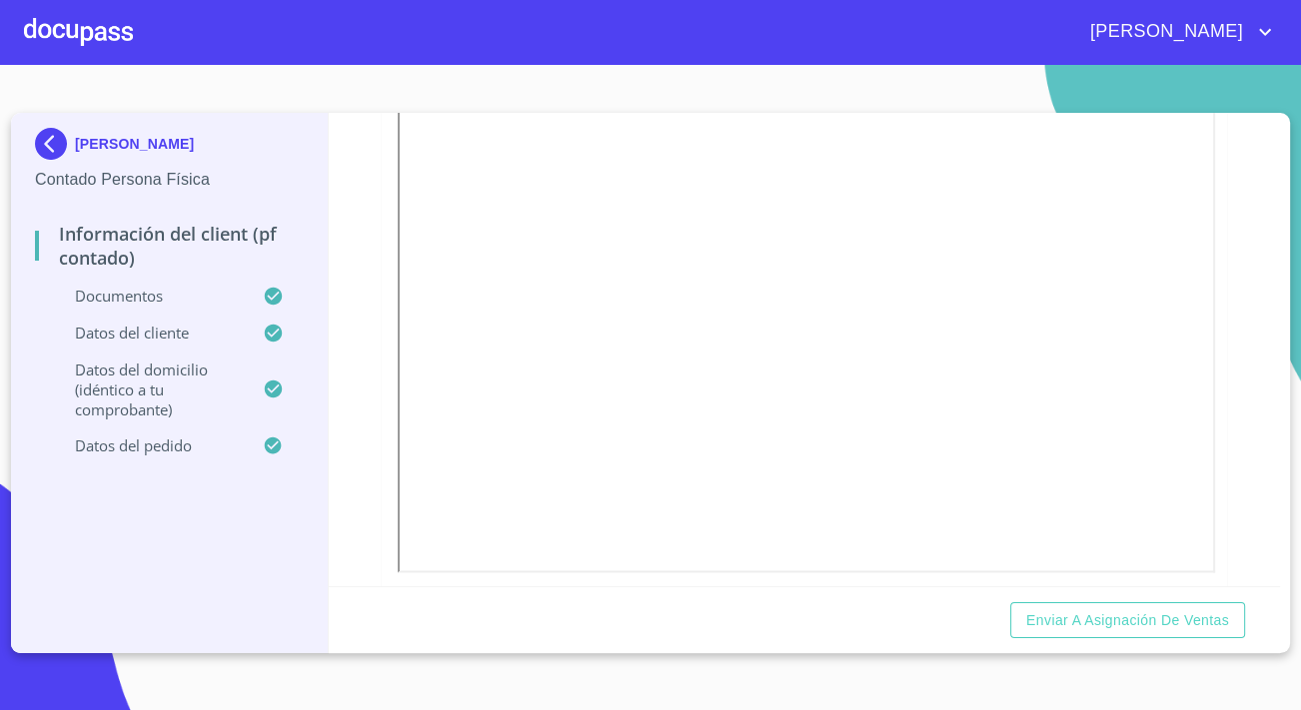
scroll to position [2898, 0]
click at [1072, 615] on span "Enviar a Asignación de Ventas" at bounding box center [1127, 620] width 203 height 25
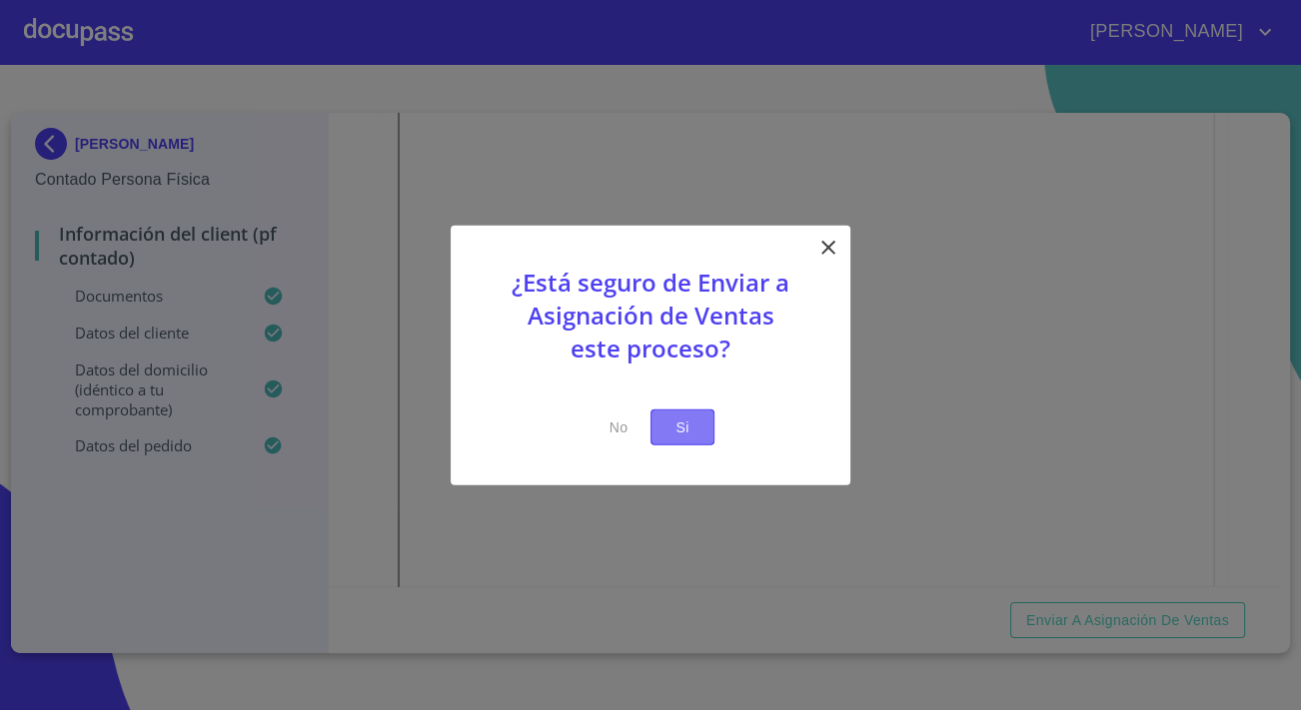
click at [701, 430] on button "Si" at bounding box center [682, 427] width 64 height 37
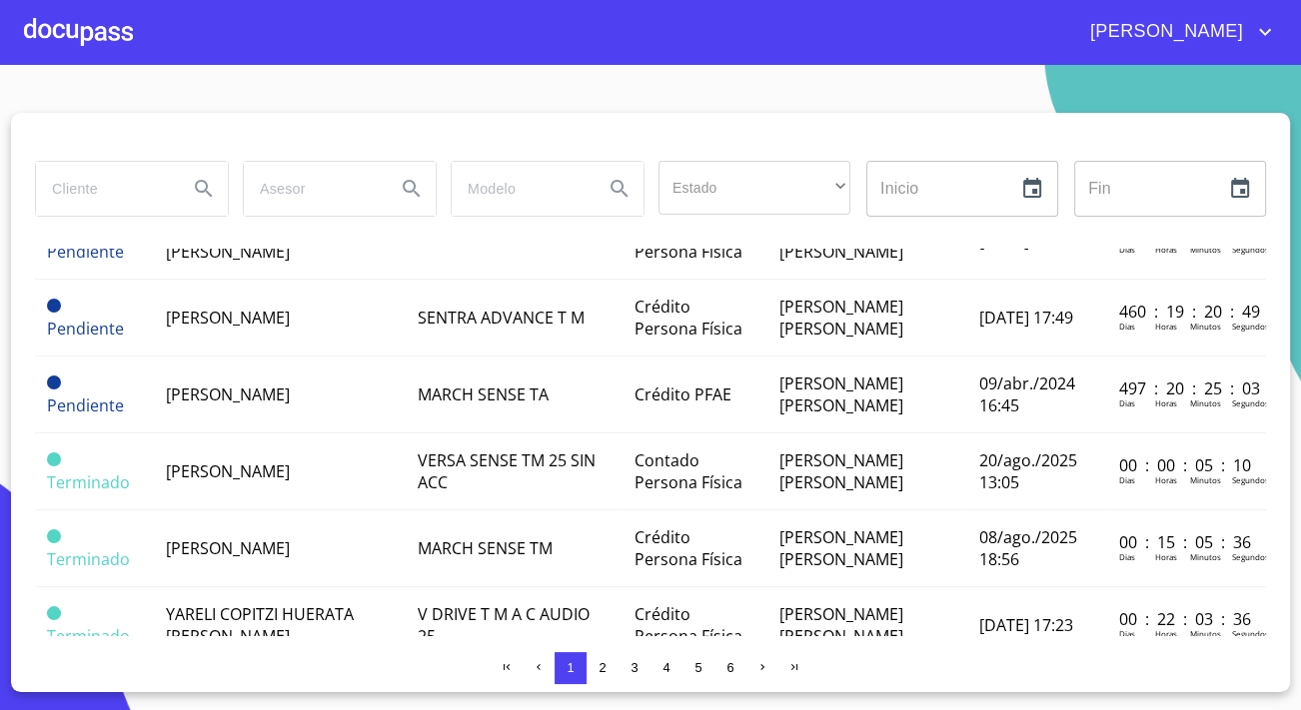
scroll to position [1452, 0]
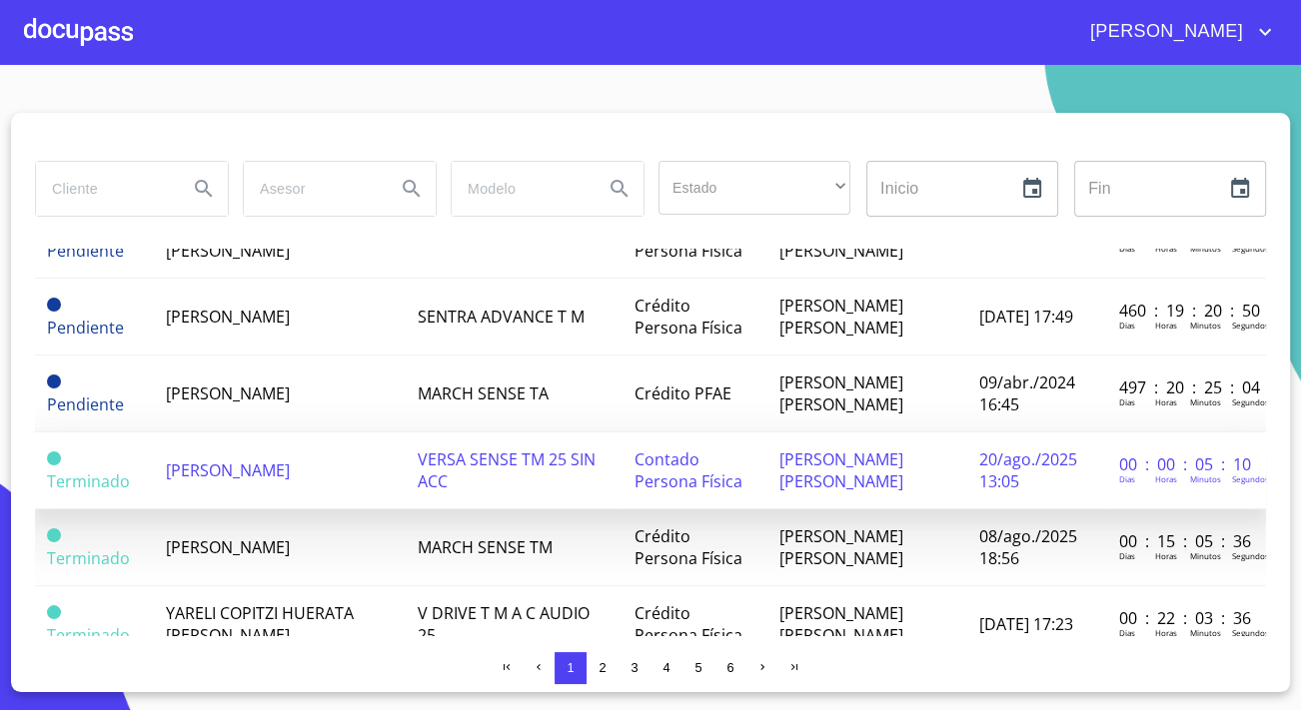
click at [242, 459] on span "[PERSON_NAME]" at bounding box center [228, 470] width 124 height 22
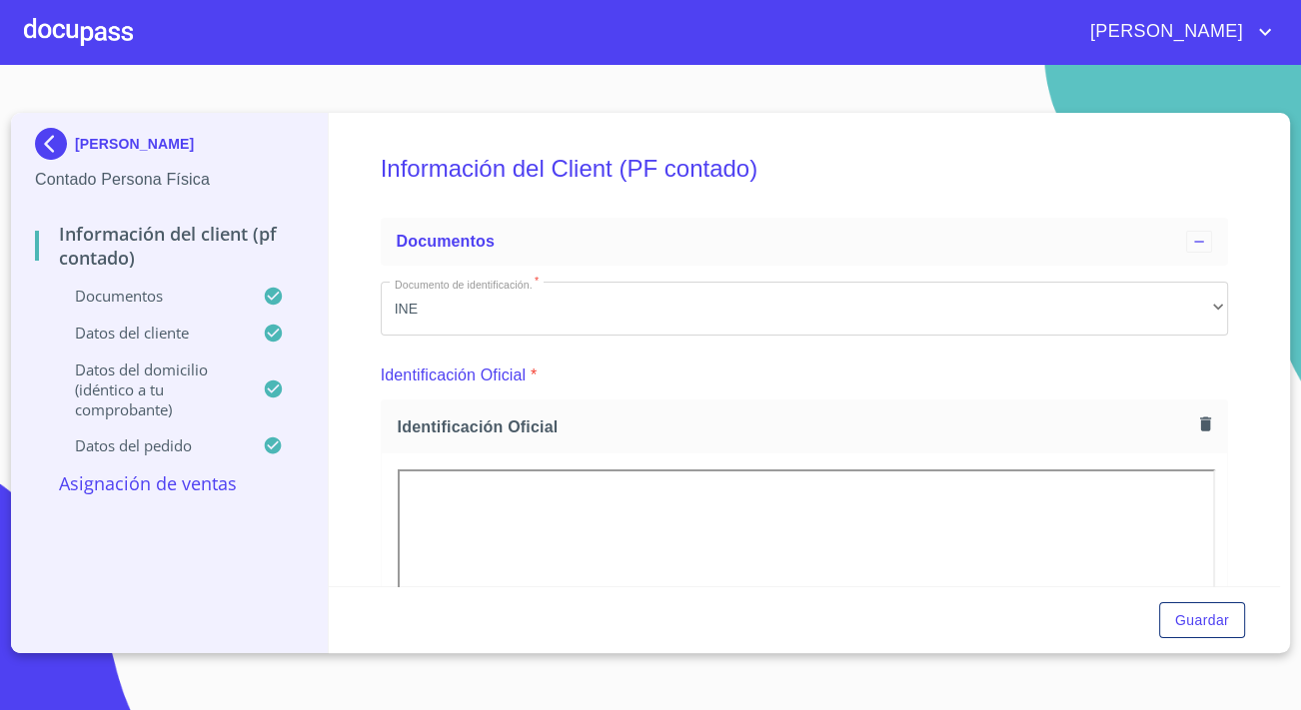
click at [213, 487] on p "Asignación de Ventas" at bounding box center [169, 483] width 269 height 24
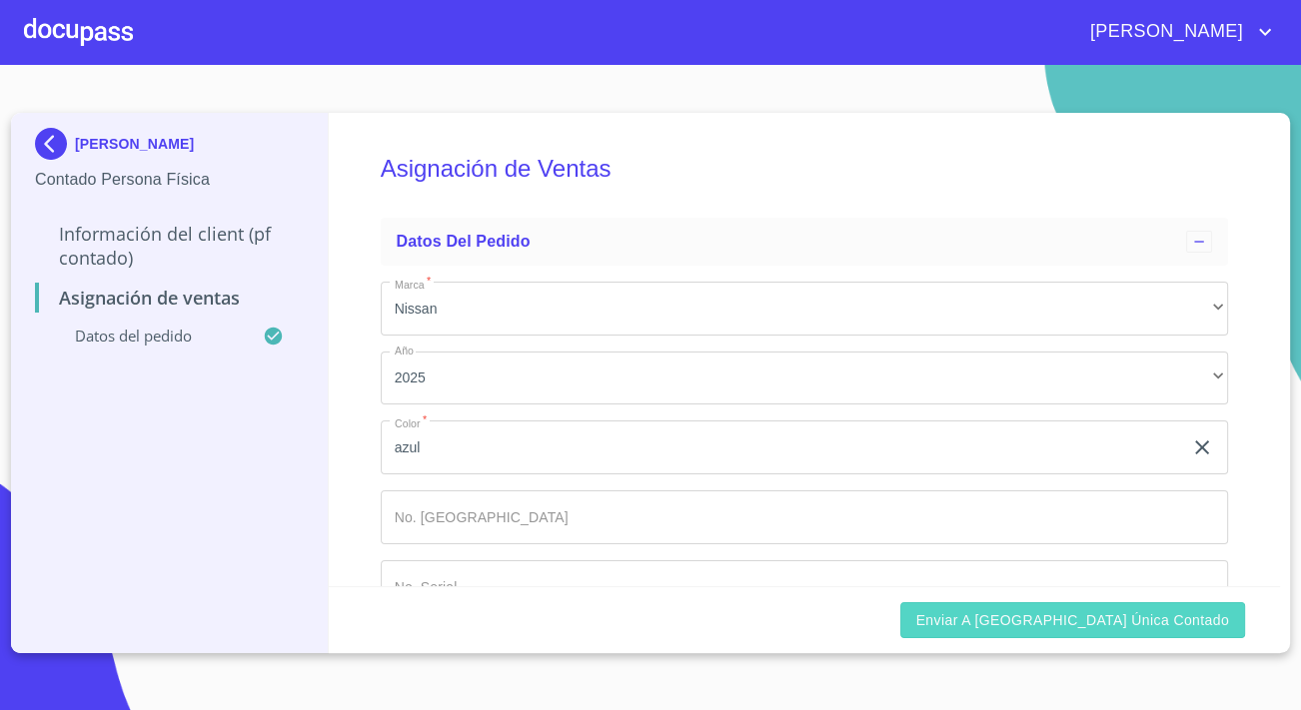
click at [1120, 621] on span "Enviar a [GEOGRAPHIC_DATA] única contado" at bounding box center [1073, 620] width 314 height 25
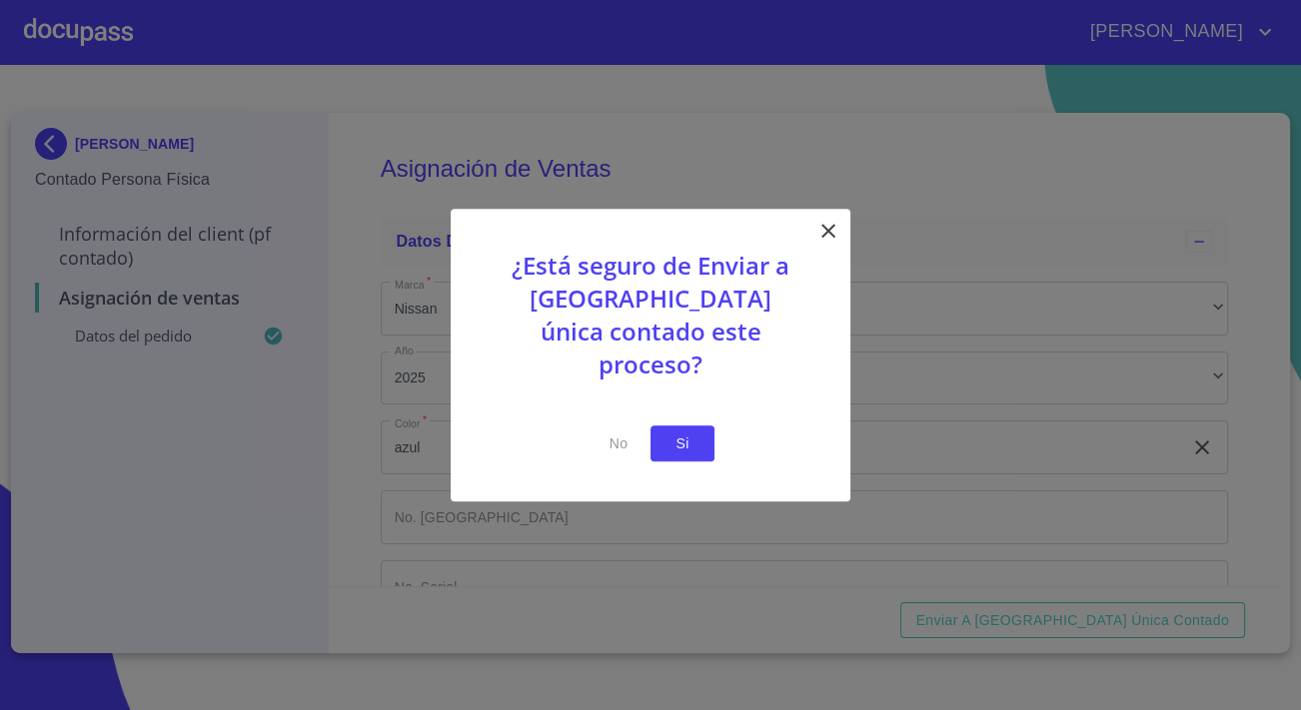
click at [680, 432] on span "Si" at bounding box center [682, 444] width 32 height 25
